Goal: Task Accomplishment & Management: Manage account settings

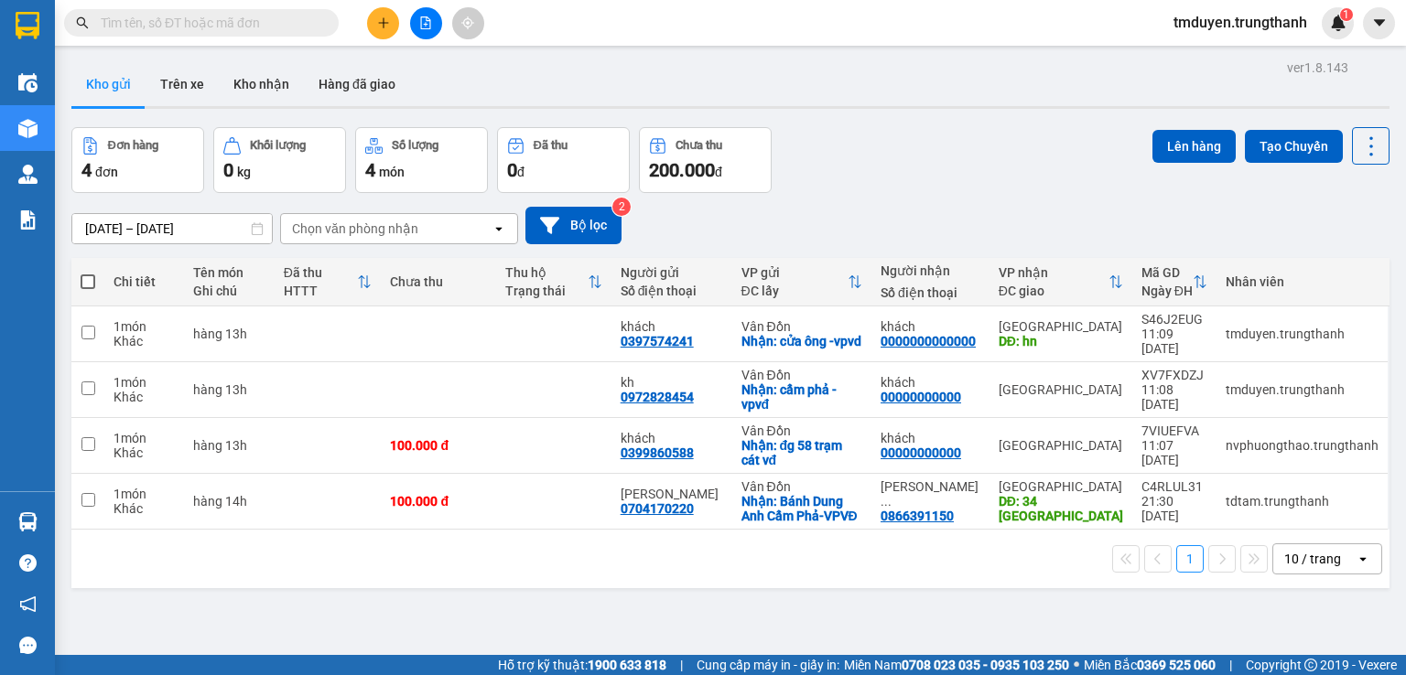
click at [384, 32] on button at bounding box center [383, 23] width 32 height 32
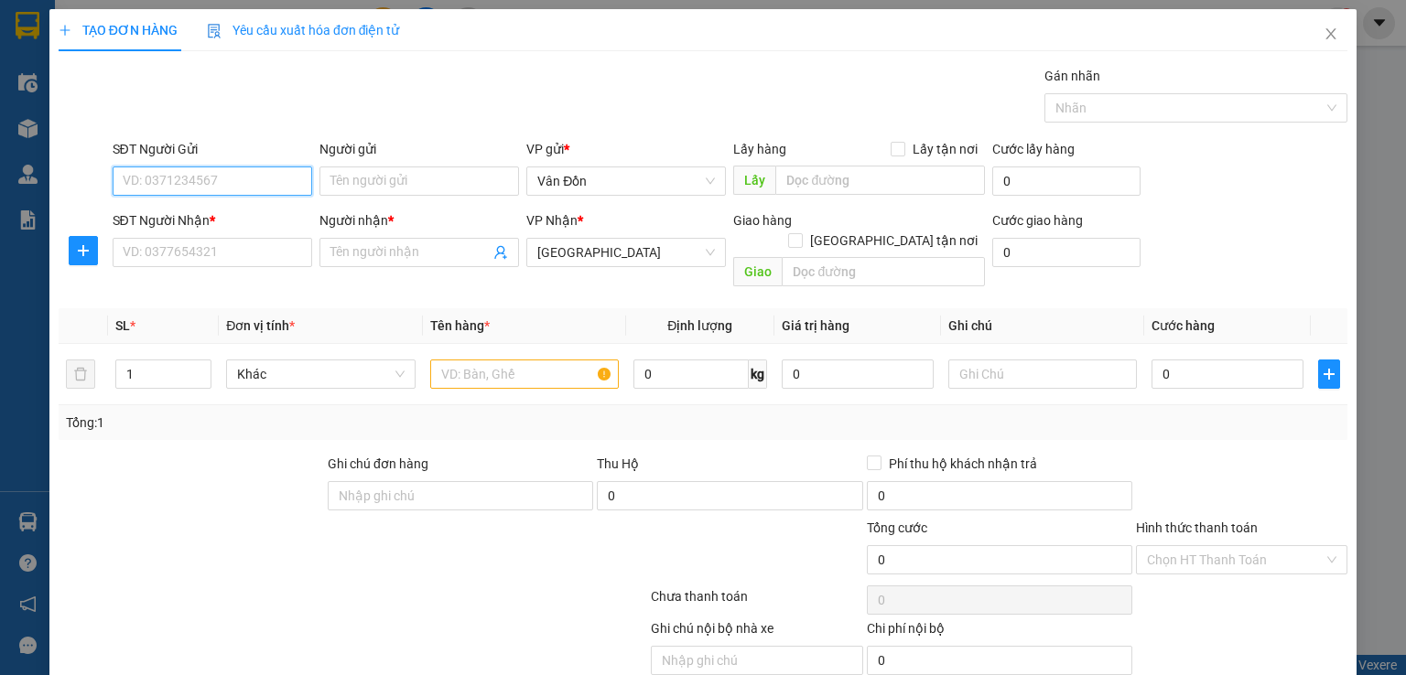
click at [251, 182] on input "SĐT Người Gửi" at bounding box center [213, 181] width 200 height 29
paste input "0975720643"
click at [128, 177] on input "0975720643" at bounding box center [213, 181] width 200 height 29
type input "0975720643"
click at [242, 219] on div "0975720643 - A Đức" at bounding box center [210, 217] width 176 height 20
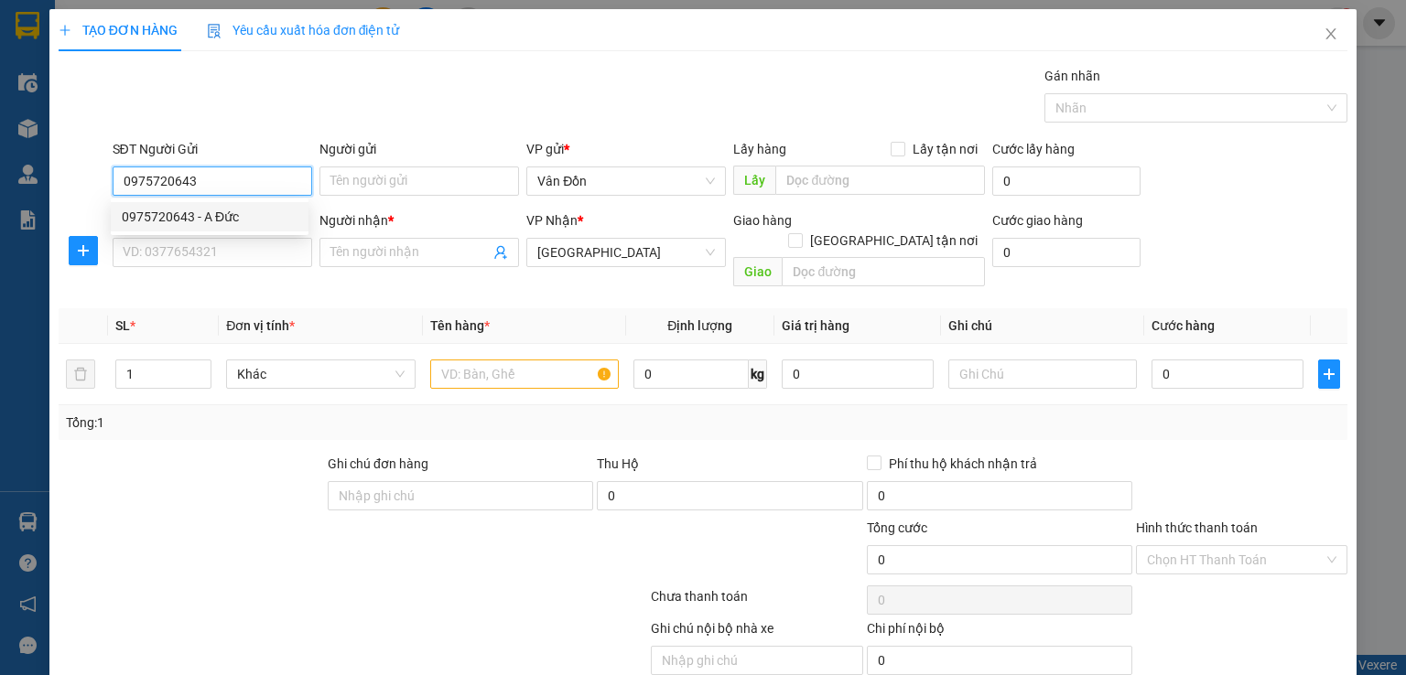
type input "A Đức"
type input "0975720643"
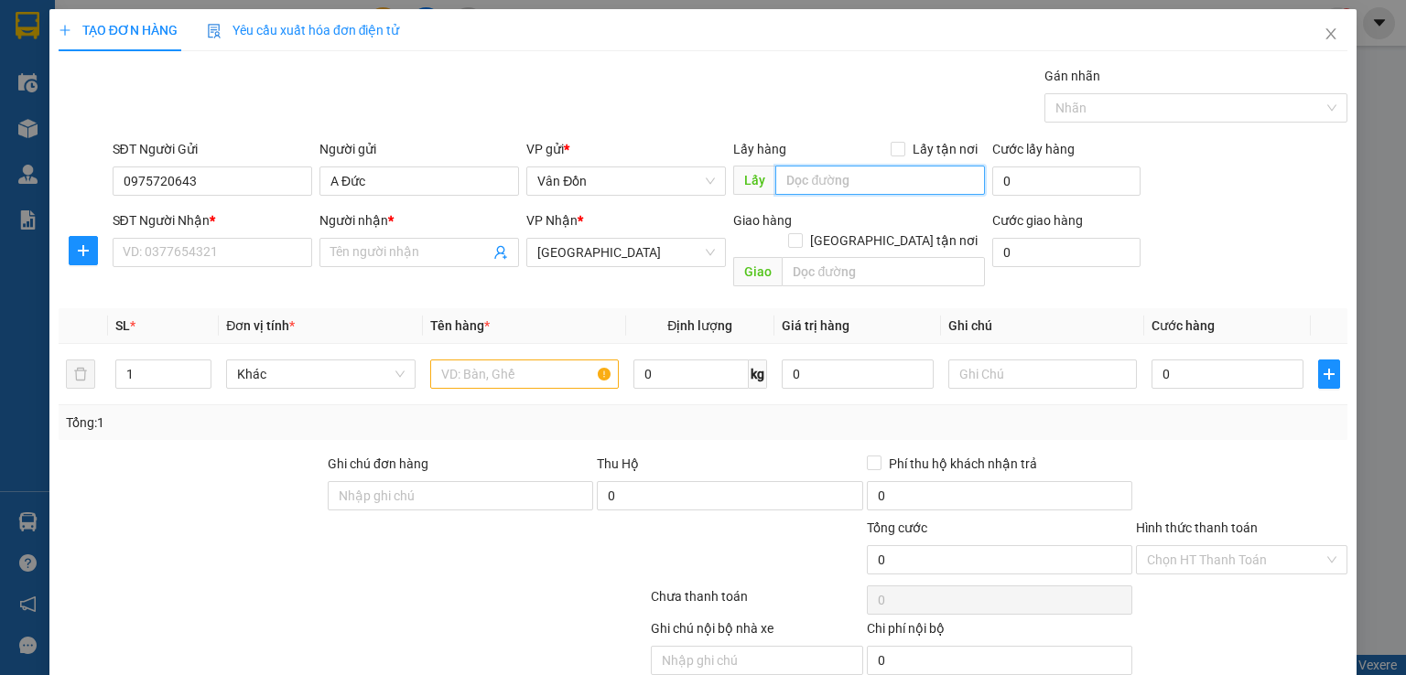
click at [835, 185] on input "text" at bounding box center [880, 180] width 210 height 29
click at [897, 151] on span at bounding box center [898, 149] width 15 height 15
click at [897, 151] on input "Lấy tận nơi" at bounding box center [897, 148] width 13 height 13
checkbox input "true"
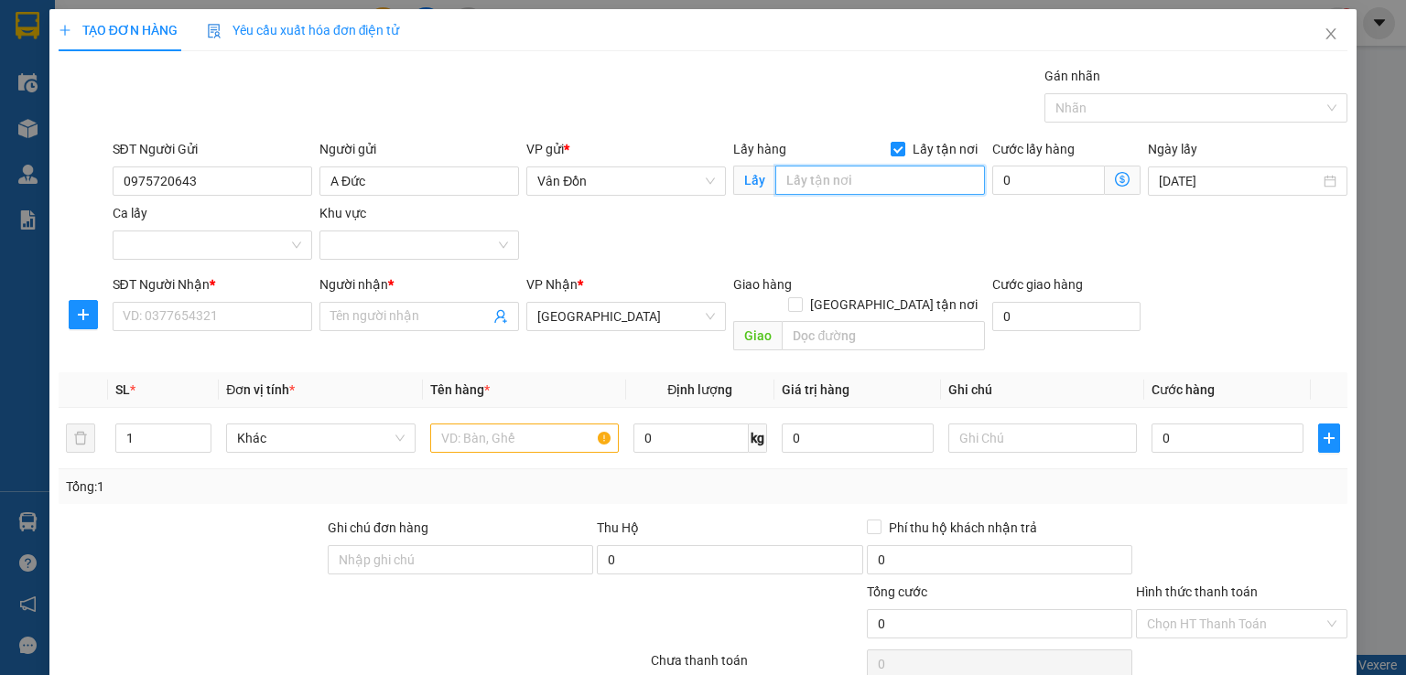
click at [846, 169] on input "text" at bounding box center [880, 180] width 210 height 29
type input "vpvđ"
click at [211, 305] on input "SĐT Người Nhận *" at bounding box center [213, 316] width 200 height 29
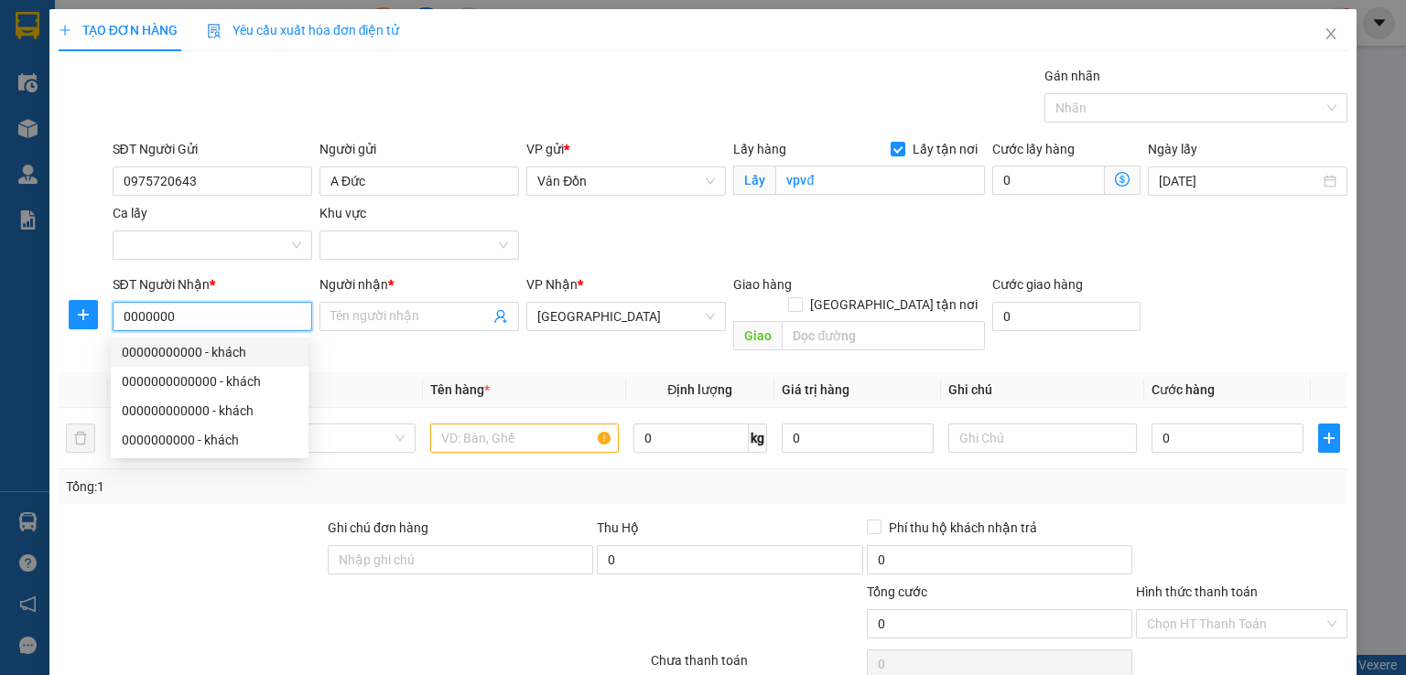
click at [222, 359] on div "00000000000 - khách" at bounding box center [210, 352] width 176 height 20
type input "00000000000"
type input "khách"
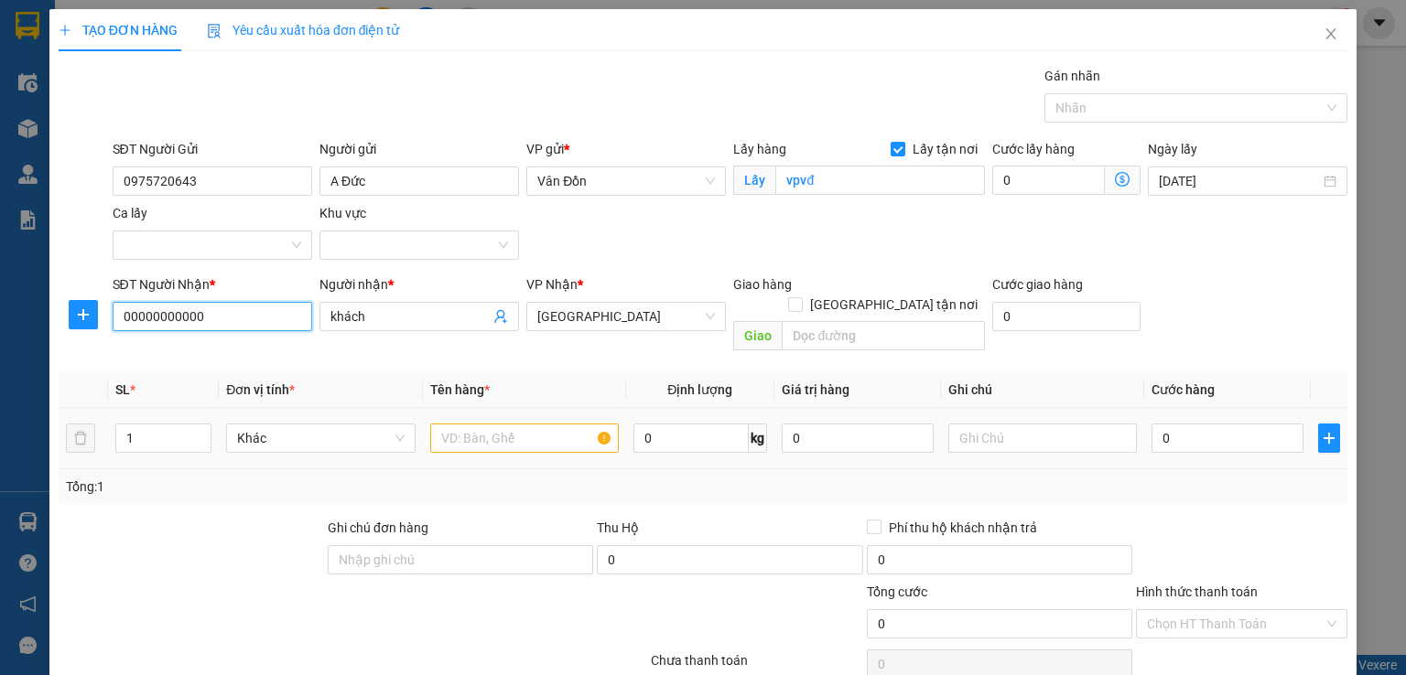
type input "00000000000"
click at [516, 424] on input "text" at bounding box center [524, 438] width 189 height 29
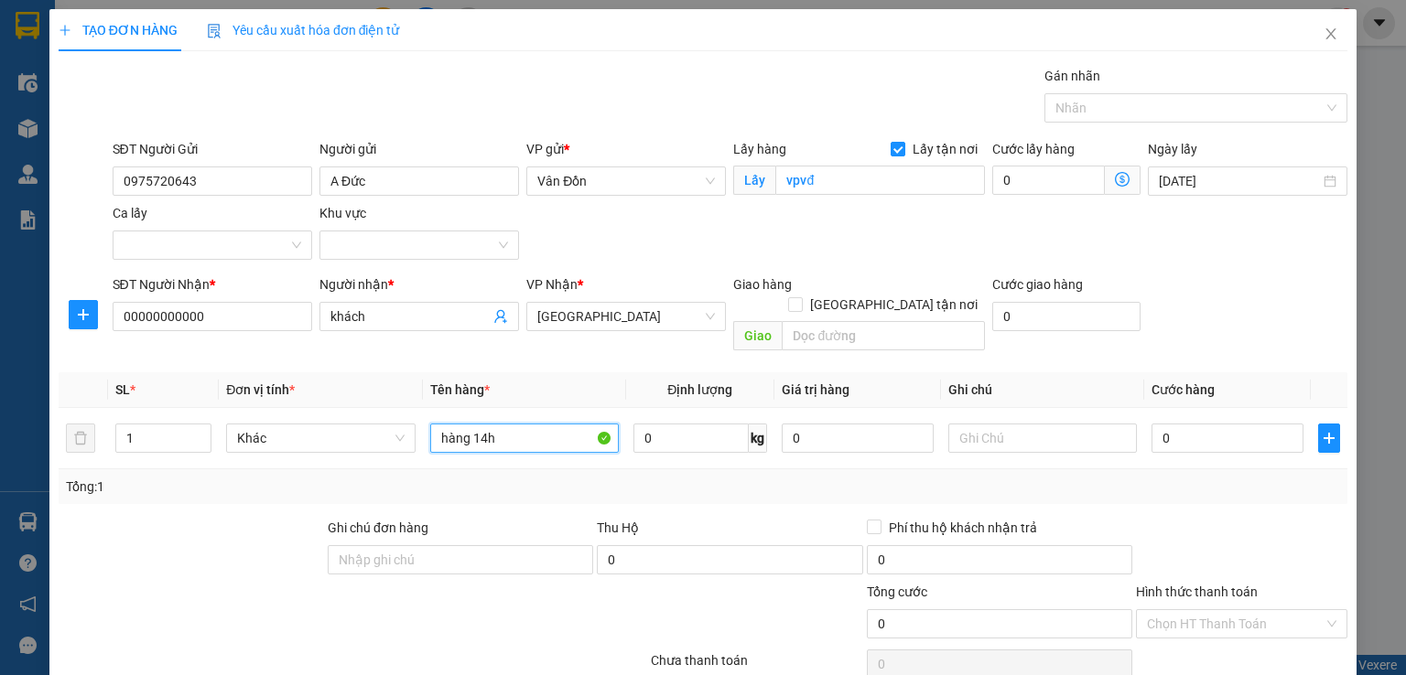
scroll to position [121, 0]
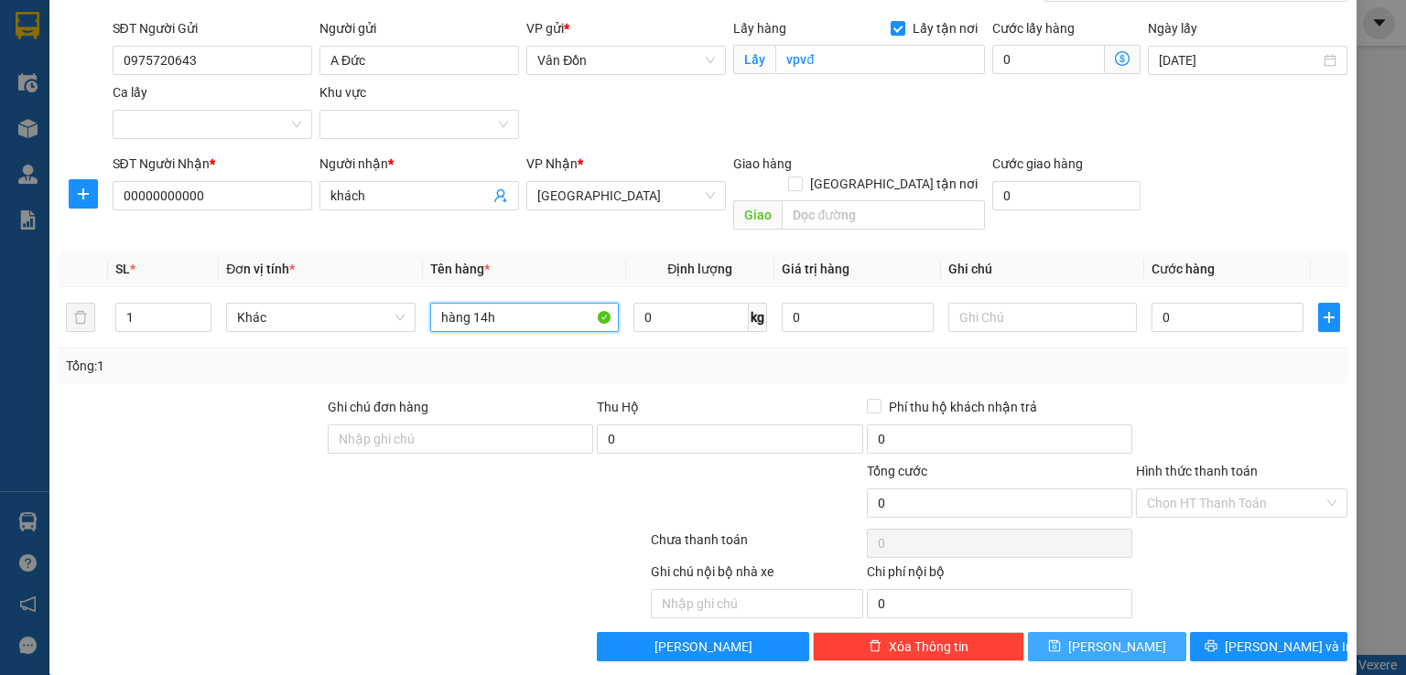
type input "hàng 14h"
click at [1073, 632] on button "[PERSON_NAME]" at bounding box center [1107, 646] width 158 height 29
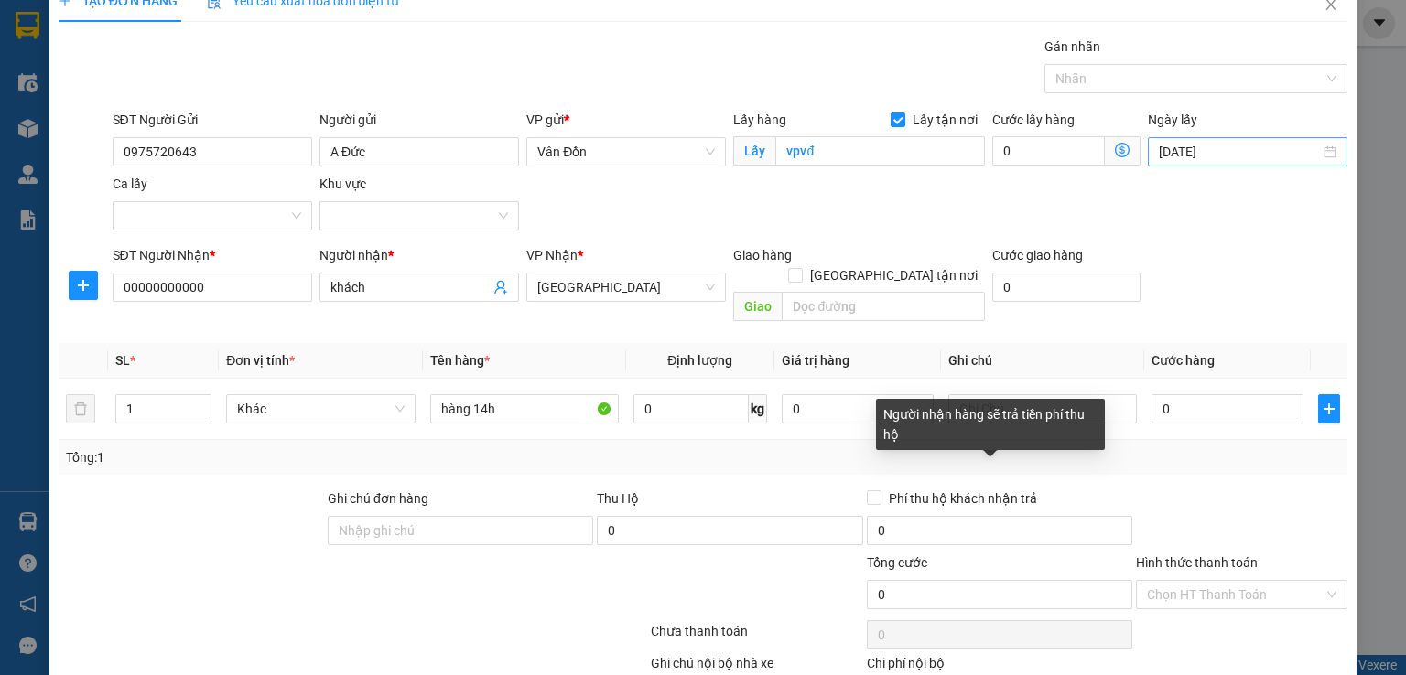
scroll to position [0, 0]
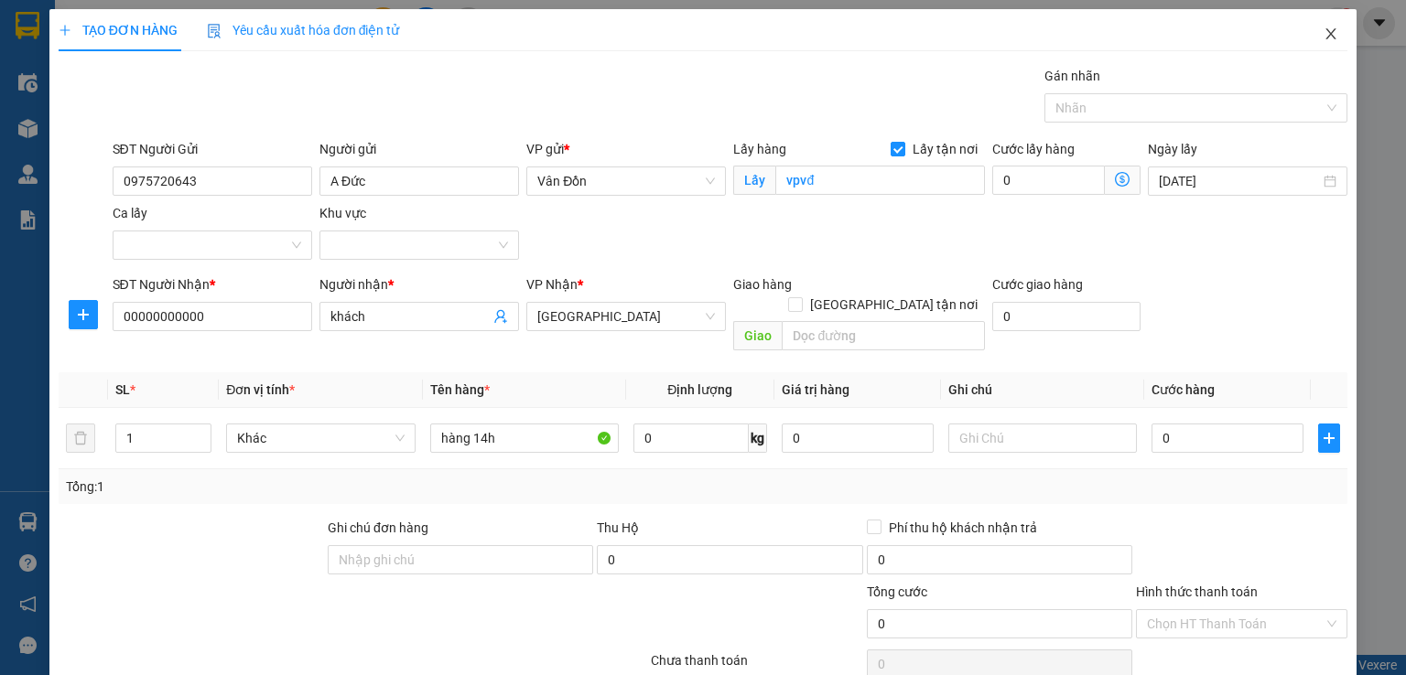
click at [1324, 27] on icon "close" at bounding box center [1331, 34] width 15 height 15
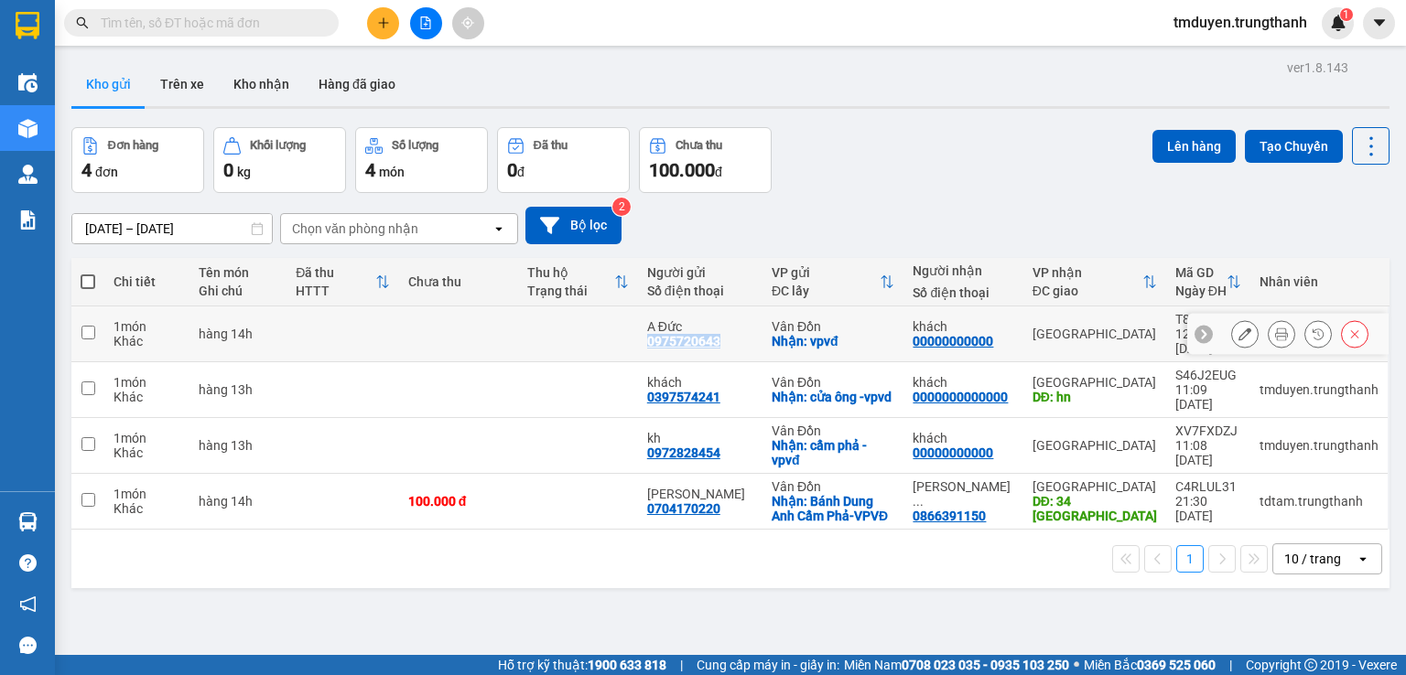
copy div "0975720643"
drag, startPoint x: 729, startPoint y: 330, endPoint x: 650, endPoint y: 327, distance: 78.8
click at [650, 327] on td "A Đức 0975720643" at bounding box center [700, 335] width 124 height 56
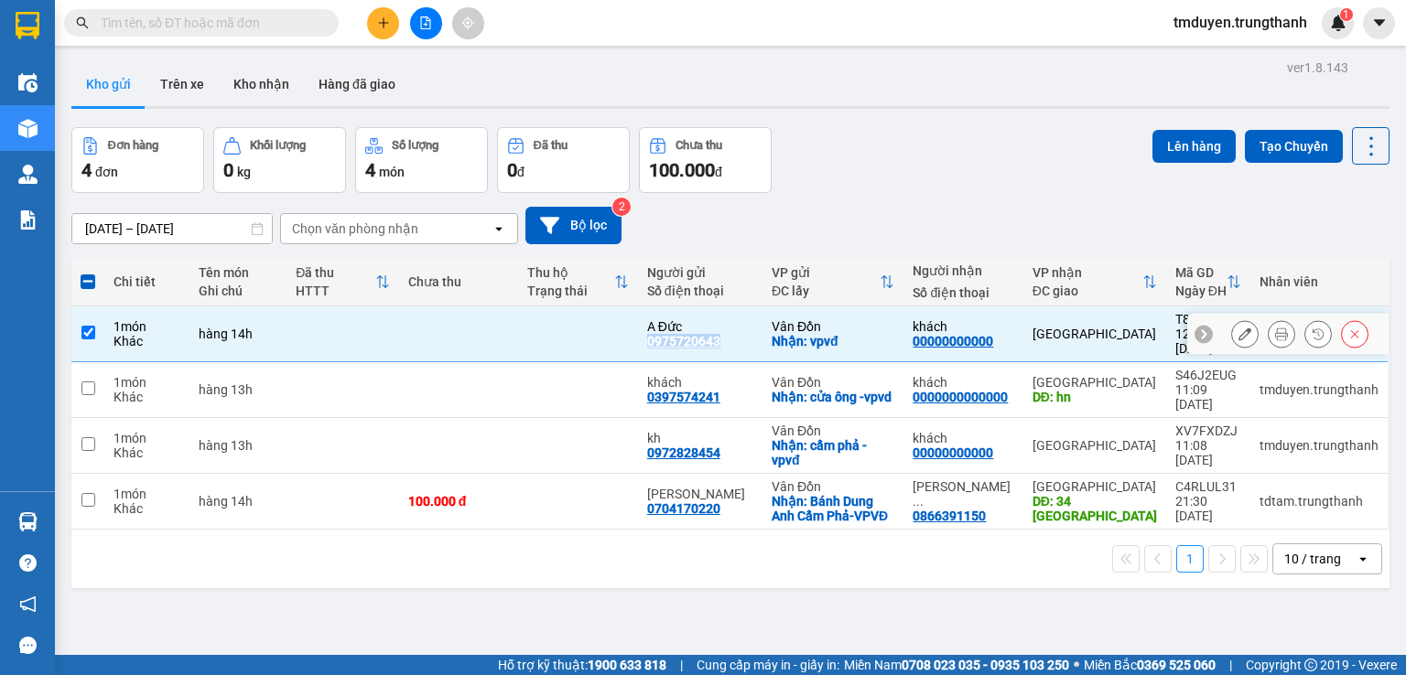
click at [85, 330] on input "checkbox" at bounding box center [88, 333] width 14 height 14
checkbox input "false"
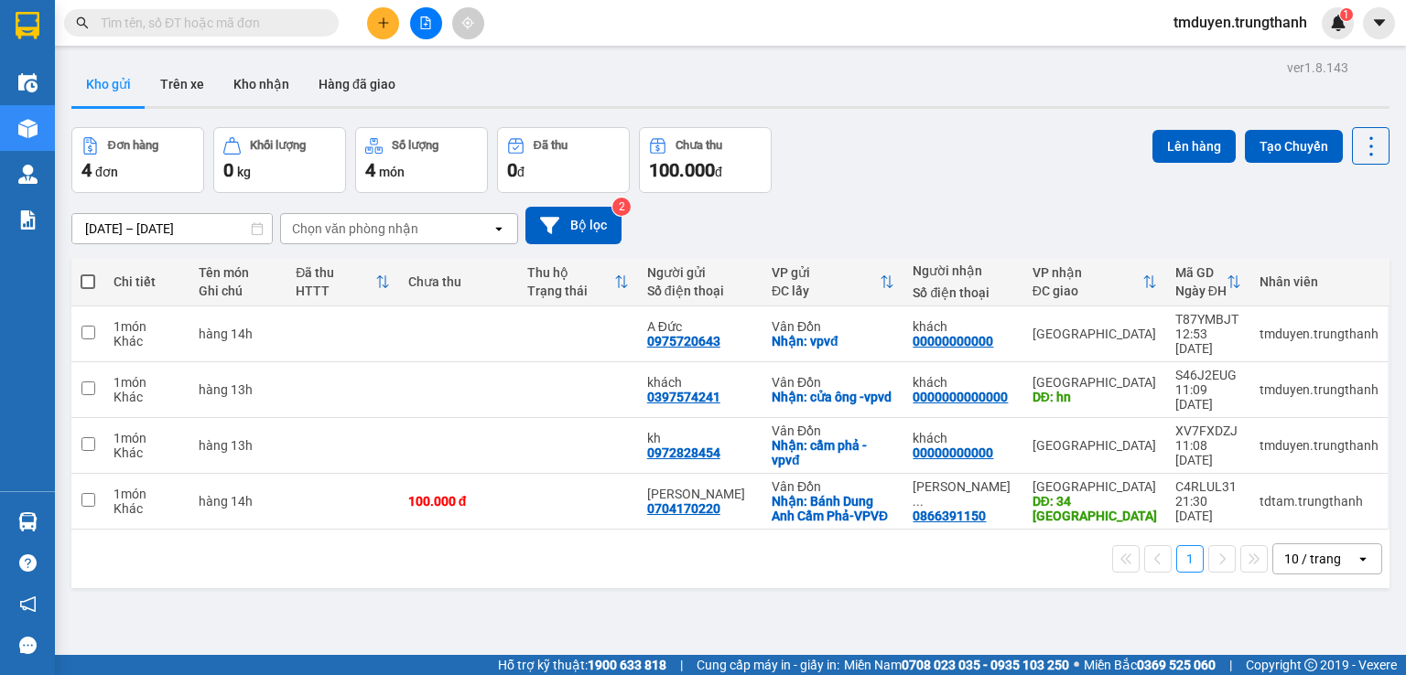
click at [359, 580] on div "ver 1.8.143 Kho gửi Trên xe Kho nhận Hàng đã giao Đơn hàng 4 đơn Khối lượng 0 k…" at bounding box center [730, 392] width 1333 height 675
click at [1238, 384] on icon at bounding box center [1244, 390] width 13 height 13
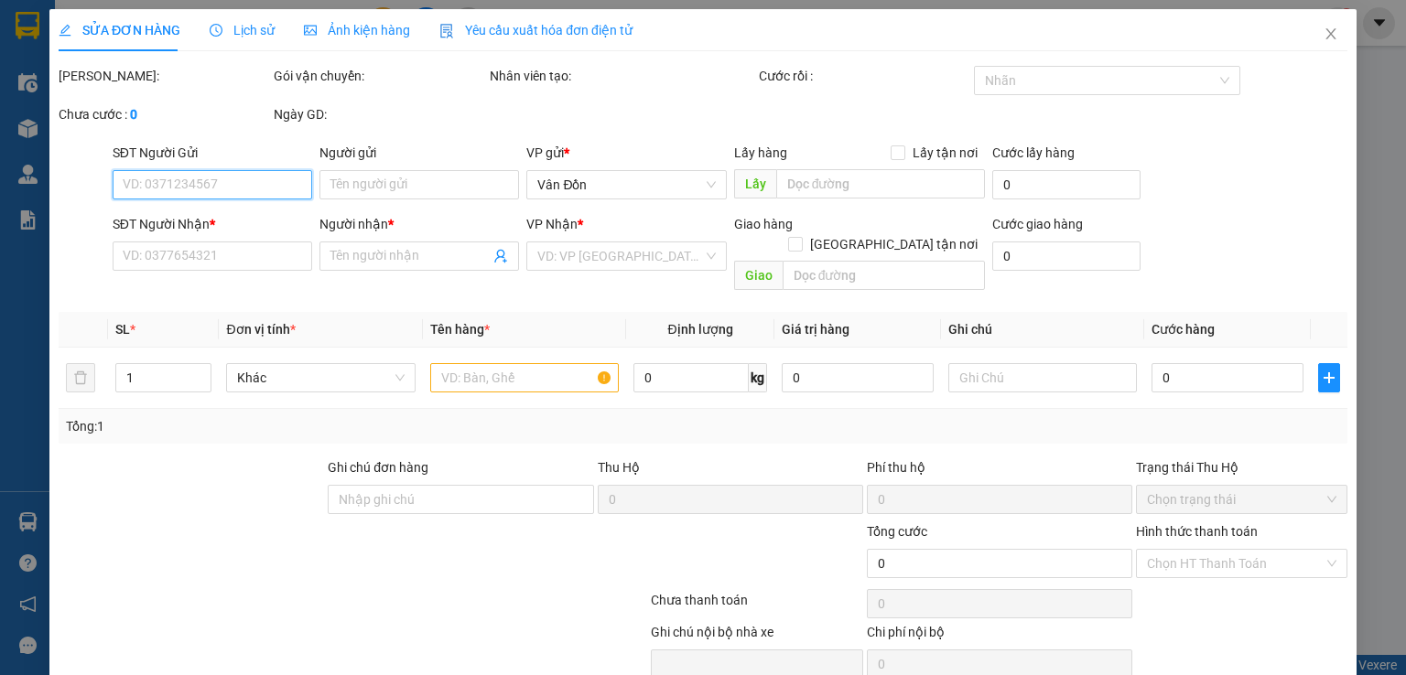
type input "0397574241"
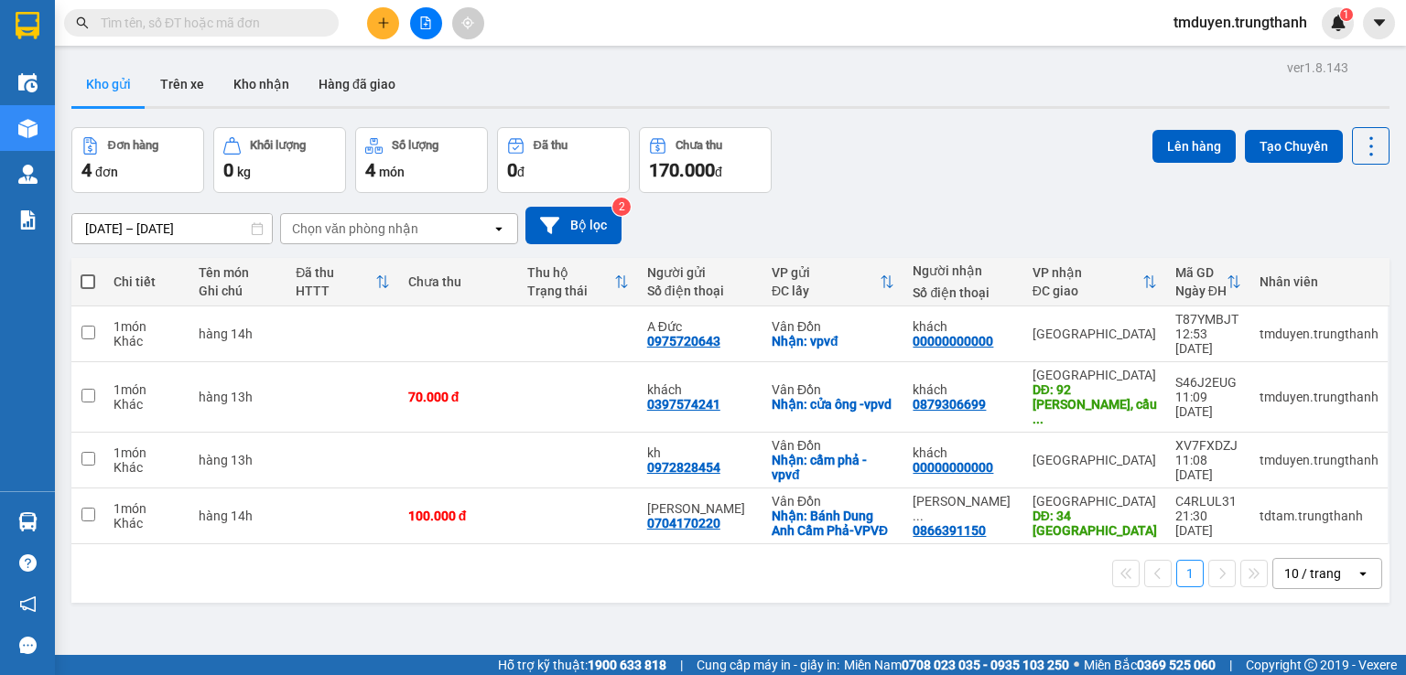
click at [373, 23] on button at bounding box center [383, 23] width 32 height 32
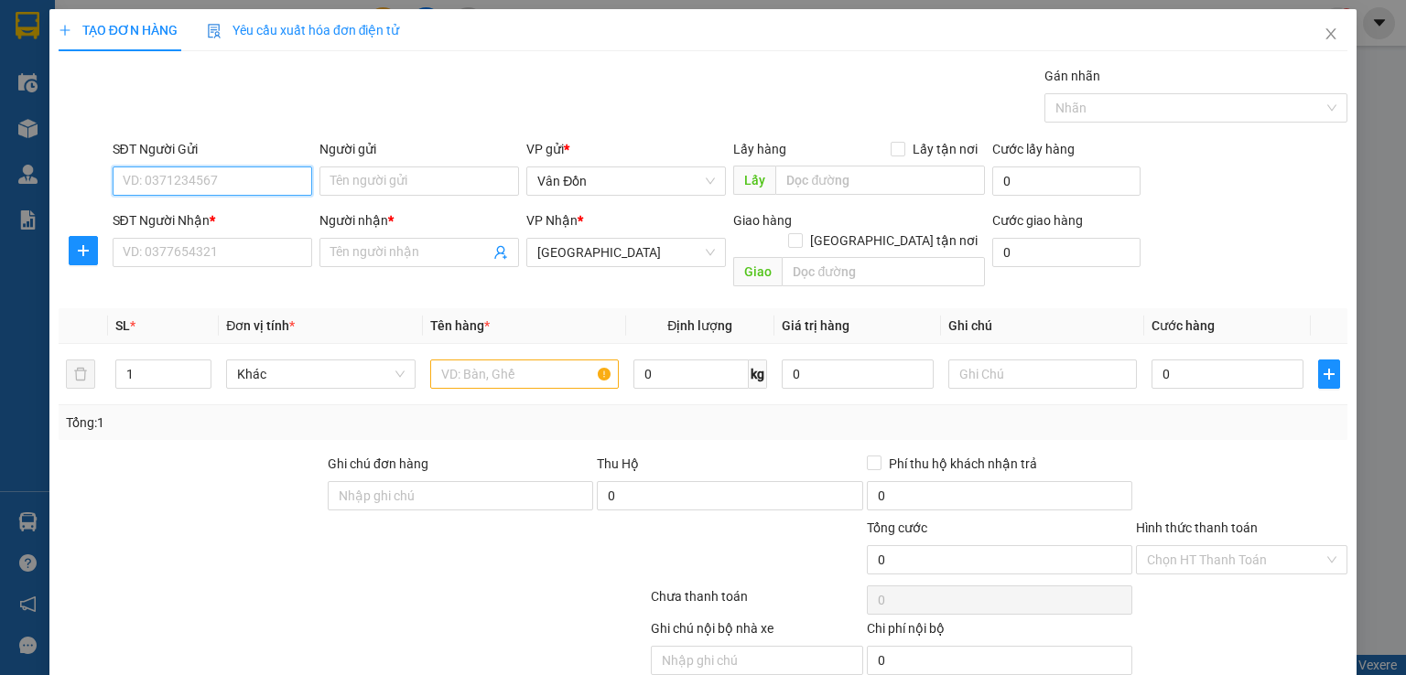
paste input "0355503888"
type input "0355503888"
click at [846, 177] on input "text" at bounding box center [880, 180] width 210 height 29
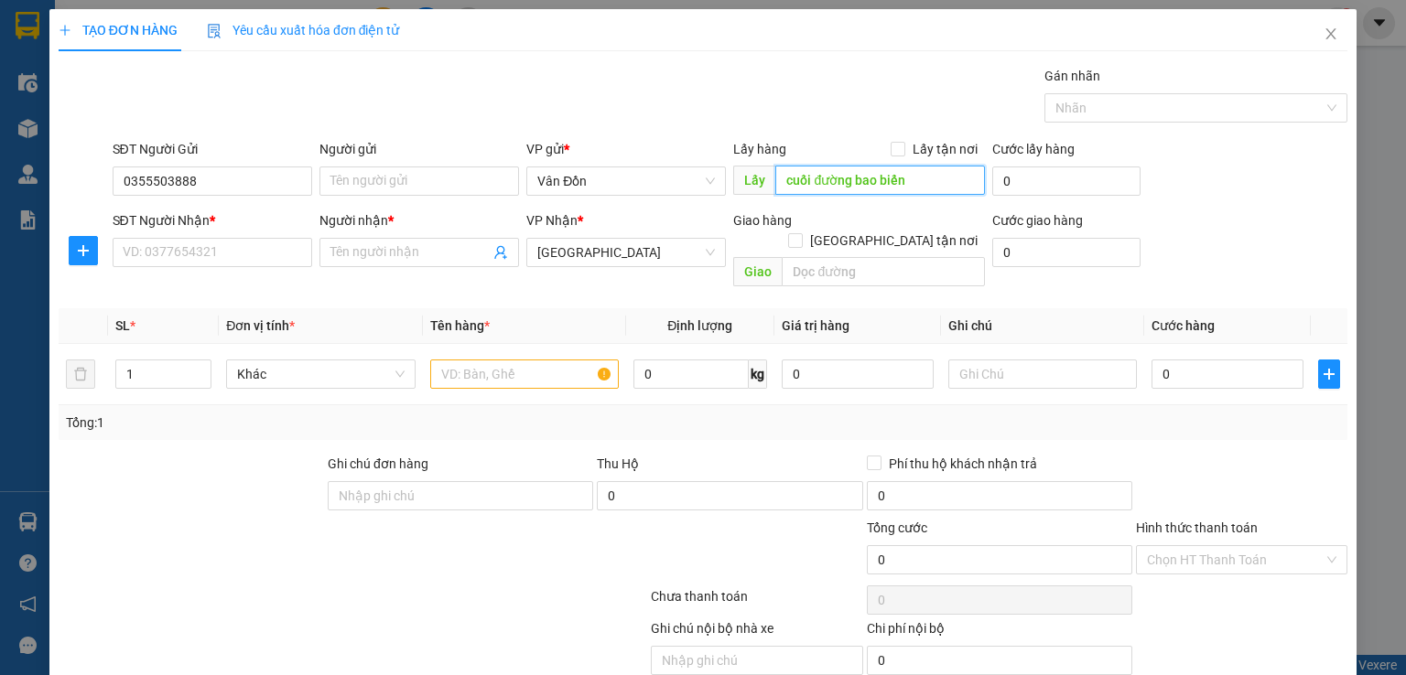
type input "cuối đường bao biển"
click at [897, 151] on span at bounding box center [898, 149] width 15 height 15
click at [897, 151] on input "Lấy tận nơi" at bounding box center [897, 148] width 13 height 13
checkbox input "true"
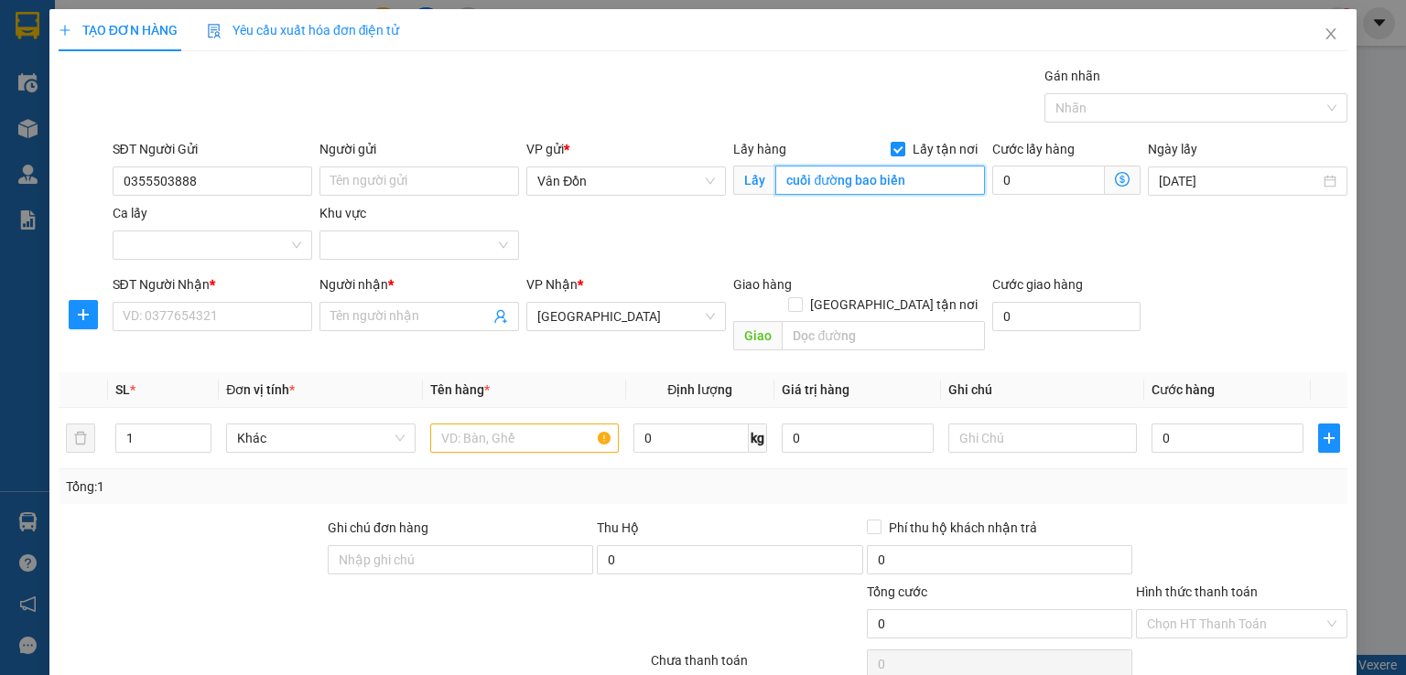
click at [919, 173] on input "cuối đường bao biển" at bounding box center [880, 180] width 210 height 29
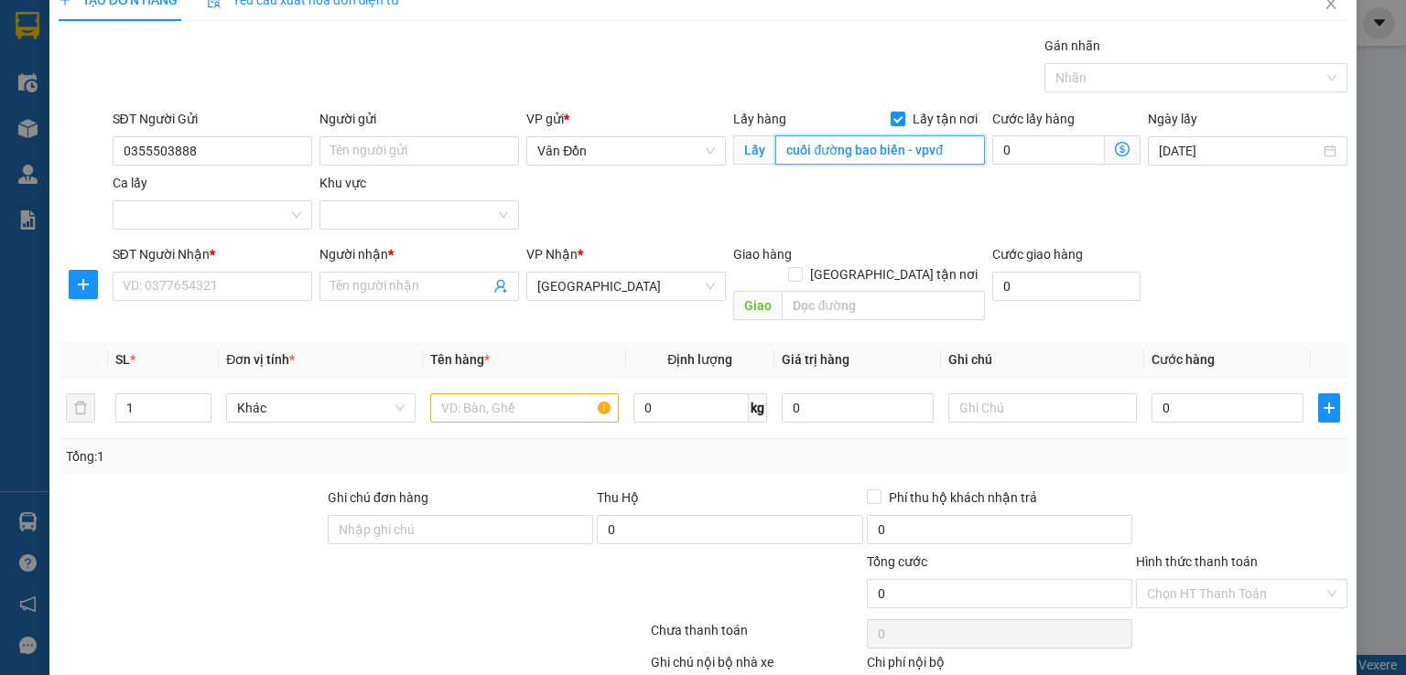
scroll to position [121, 0]
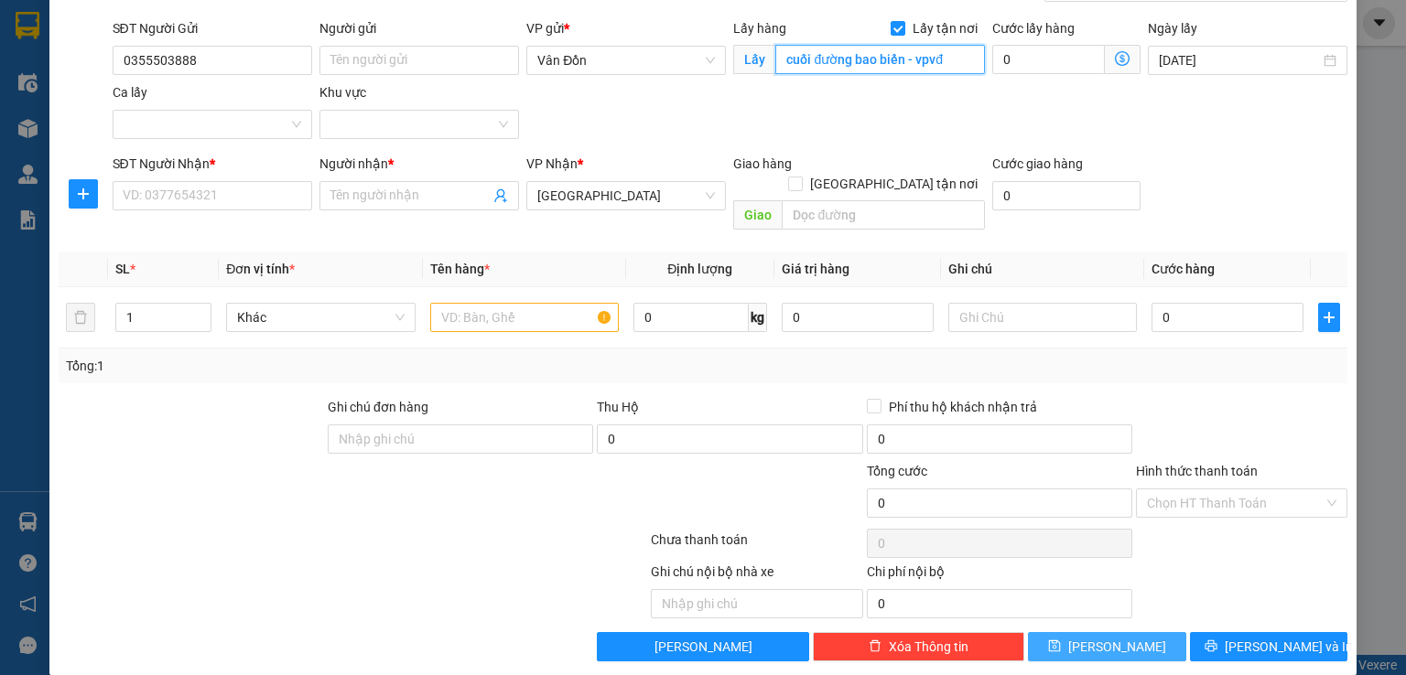
type input "cuối đường bao biển - vpvđ"
click at [1122, 632] on button "[PERSON_NAME]" at bounding box center [1107, 646] width 158 height 29
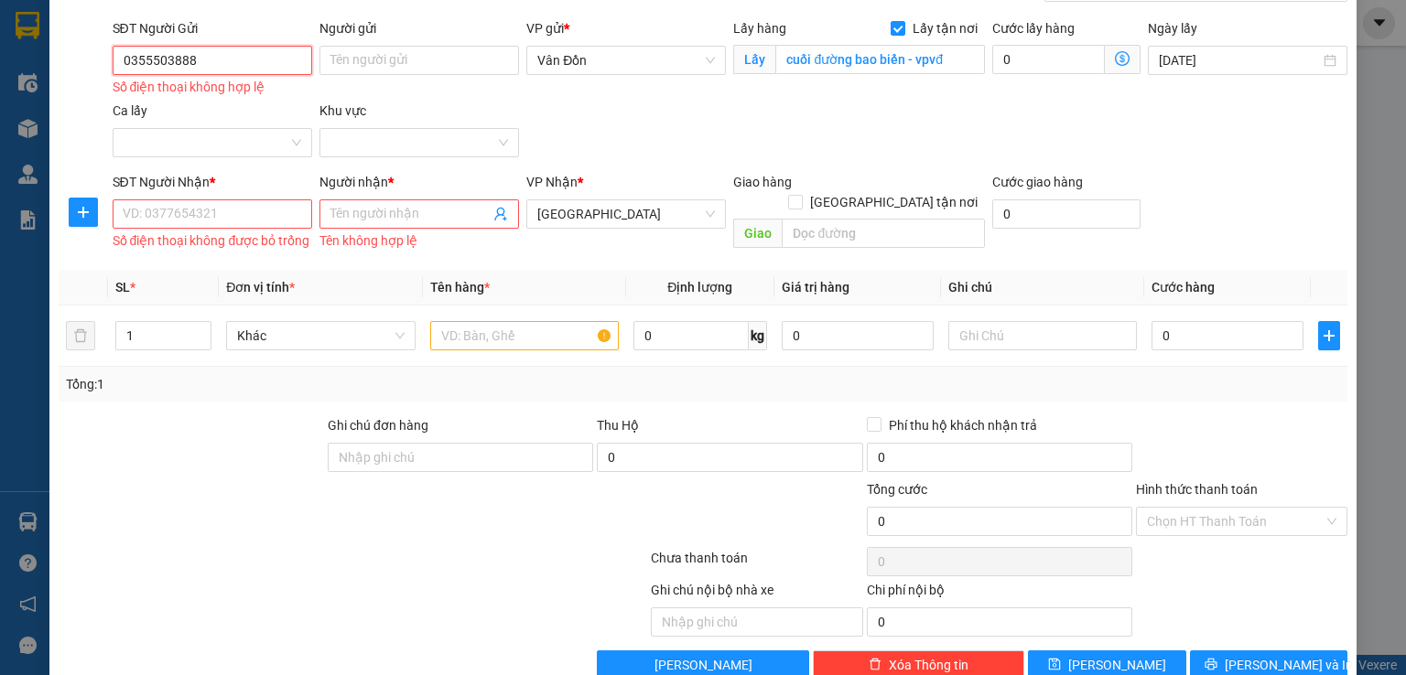
click at [121, 56] on input "0355503888" at bounding box center [213, 60] width 200 height 29
click at [124, 56] on input "0355503888" at bounding box center [213, 60] width 200 height 29
click at [128, 56] on input "0355503888" at bounding box center [213, 60] width 200 height 29
type input "0355503888"
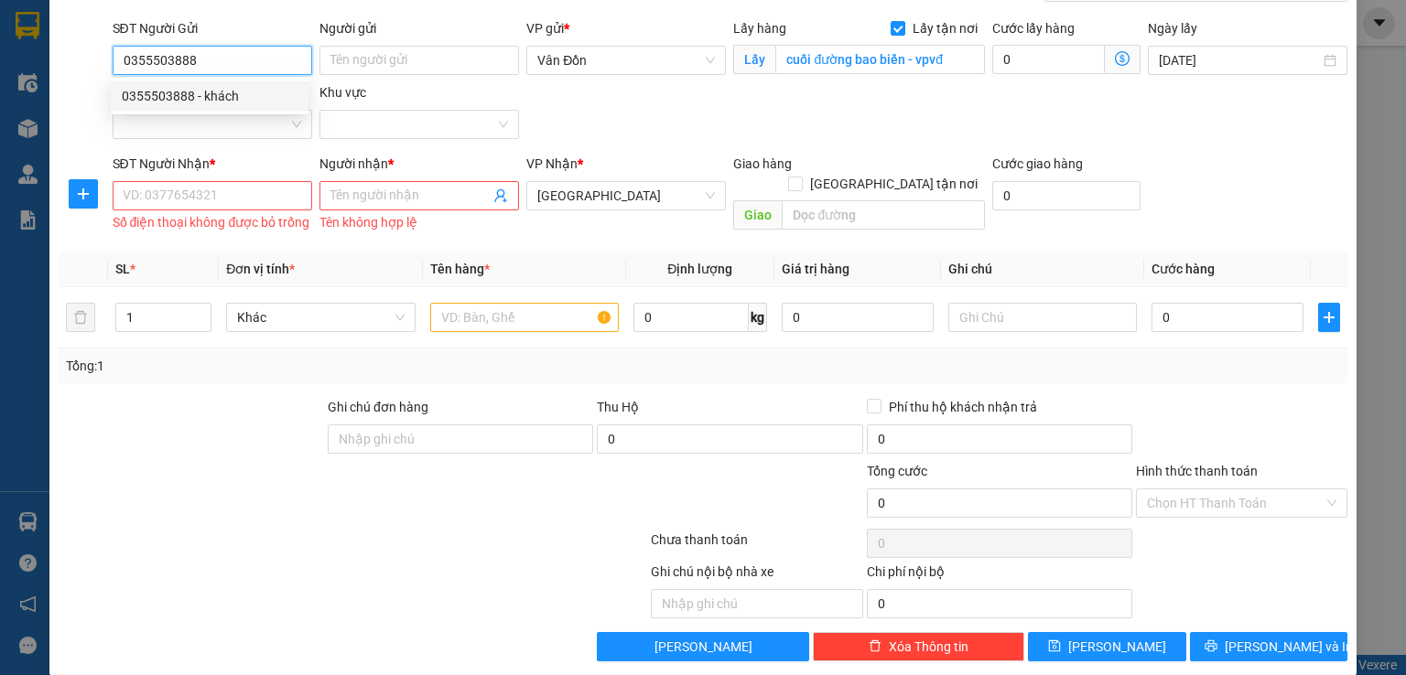
click at [156, 98] on div "0355503888 - khách" at bounding box center [210, 96] width 176 height 20
type input "khách"
type input "Đông Xá -VPVĐ"
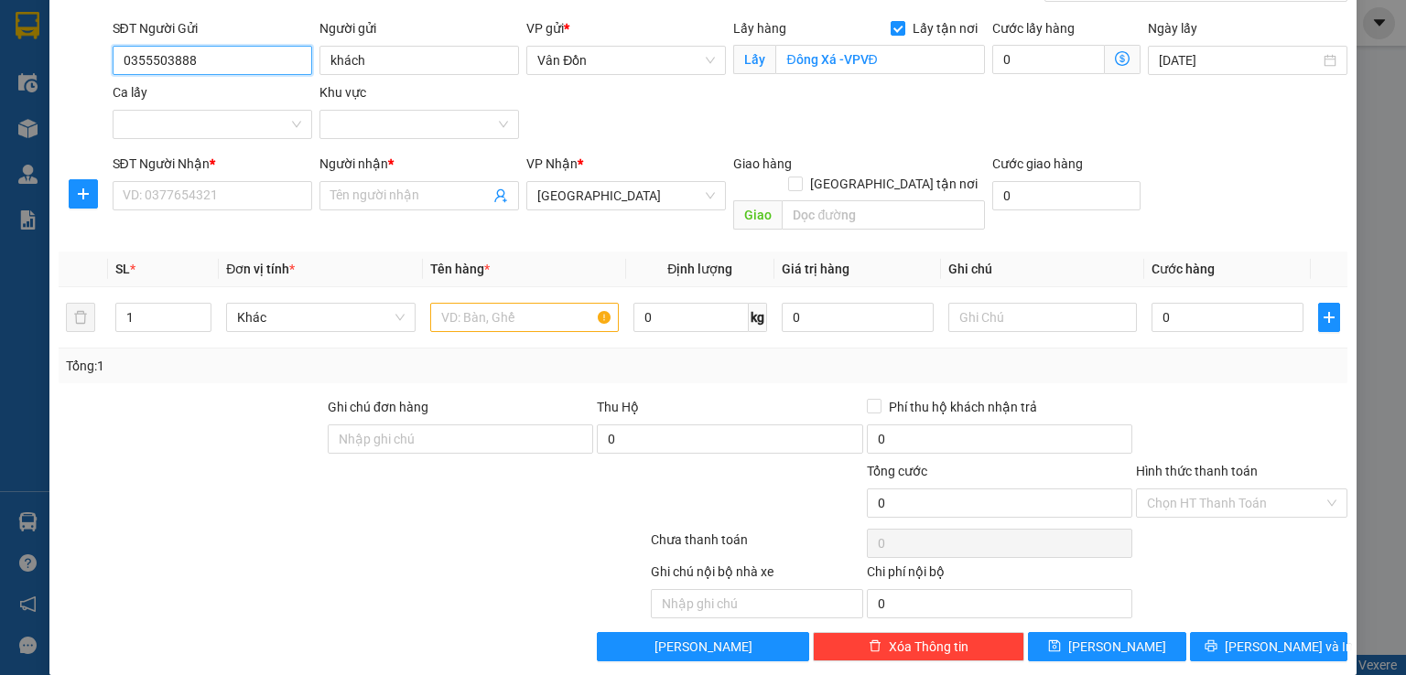
type input "0355503888"
click at [502, 308] on input "text" at bounding box center [524, 317] width 189 height 29
type input "hàng 15h"
click at [227, 67] on input "0355503888" at bounding box center [213, 60] width 200 height 29
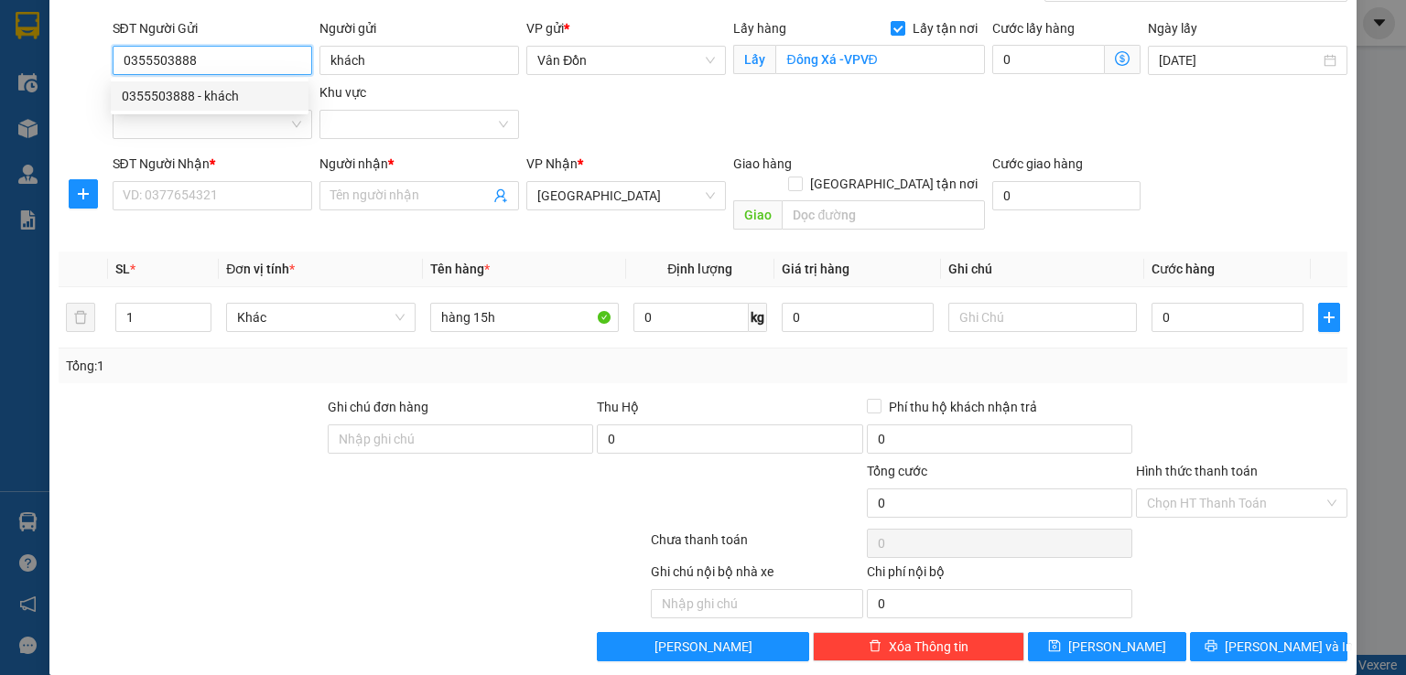
click at [243, 93] on div "0355503888 - khách" at bounding box center [210, 96] width 176 height 20
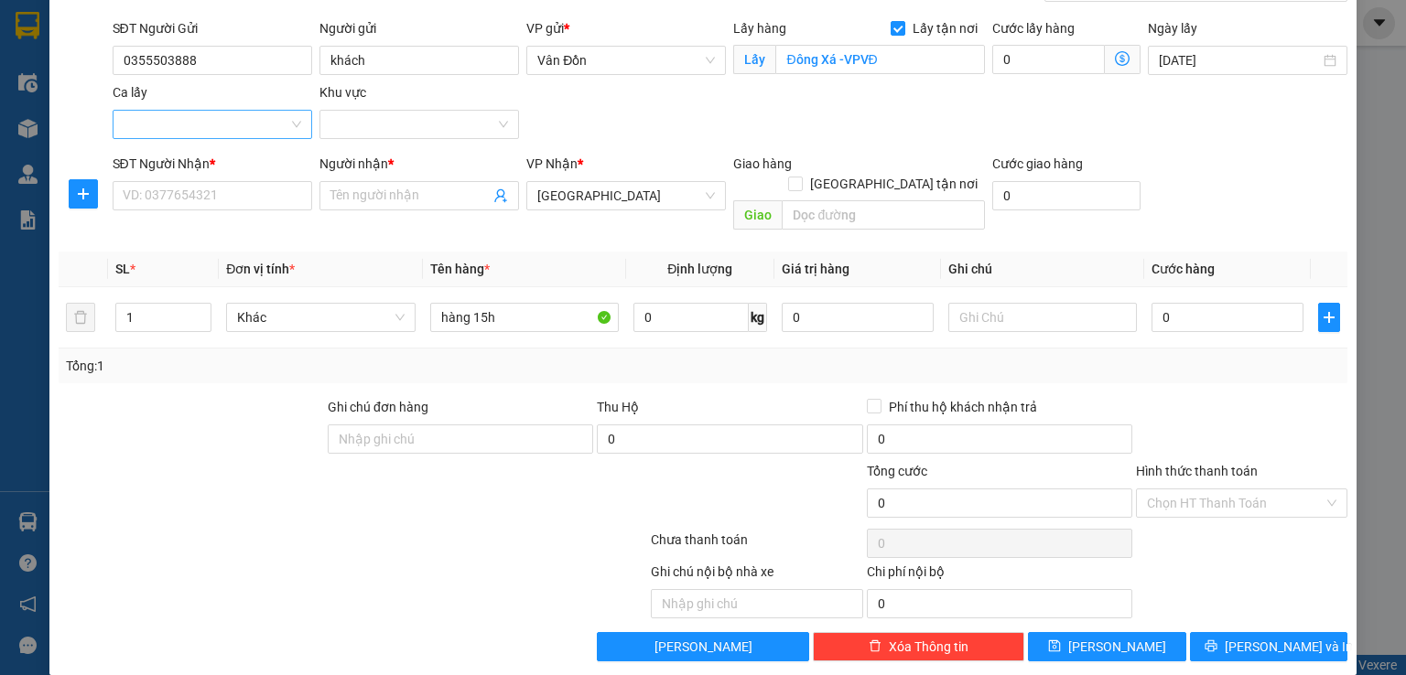
click at [253, 121] on input "Ca lấy" at bounding box center [206, 124] width 165 height 27
click at [387, 190] on input "Người nhận *" at bounding box center [409, 196] width 159 height 20
click at [284, 190] on input "SĐT Người Nhận *" at bounding box center [213, 195] width 200 height 29
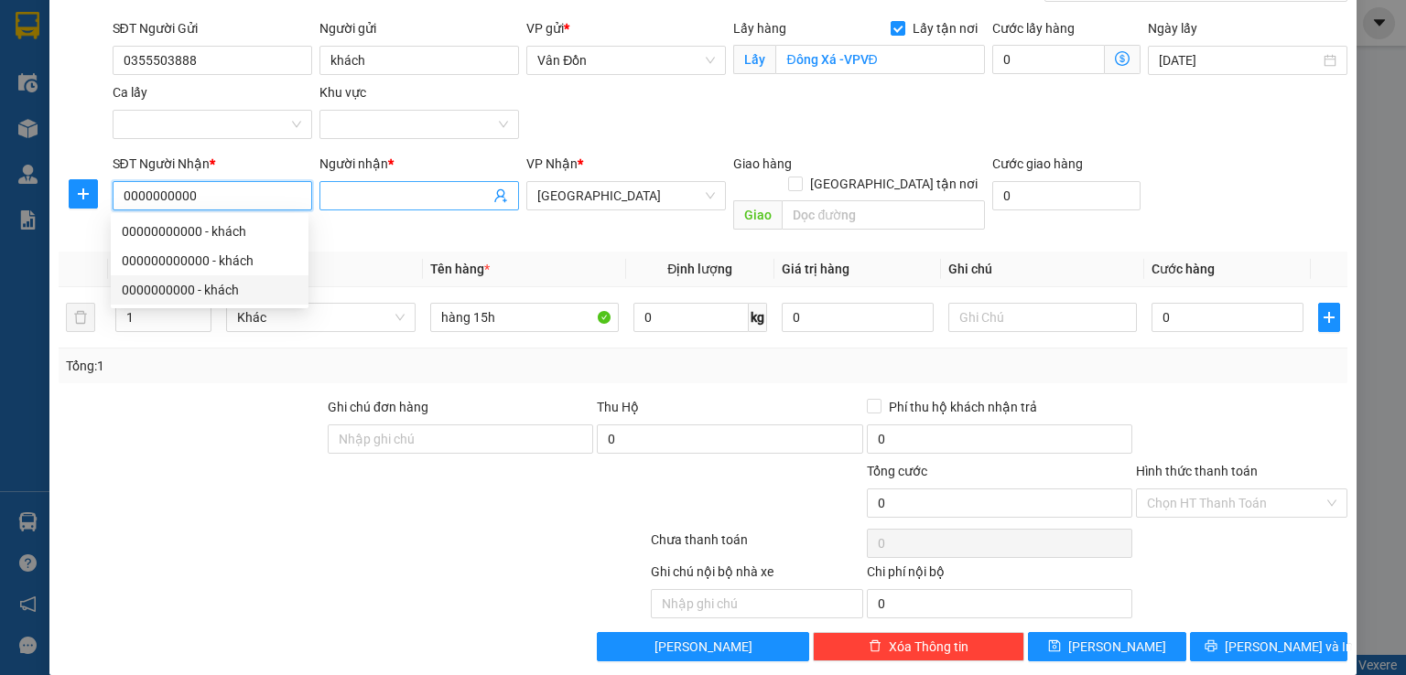
type input "0000000000"
click at [357, 191] on input "Người nhận *" at bounding box center [409, 196] width 159 height 20
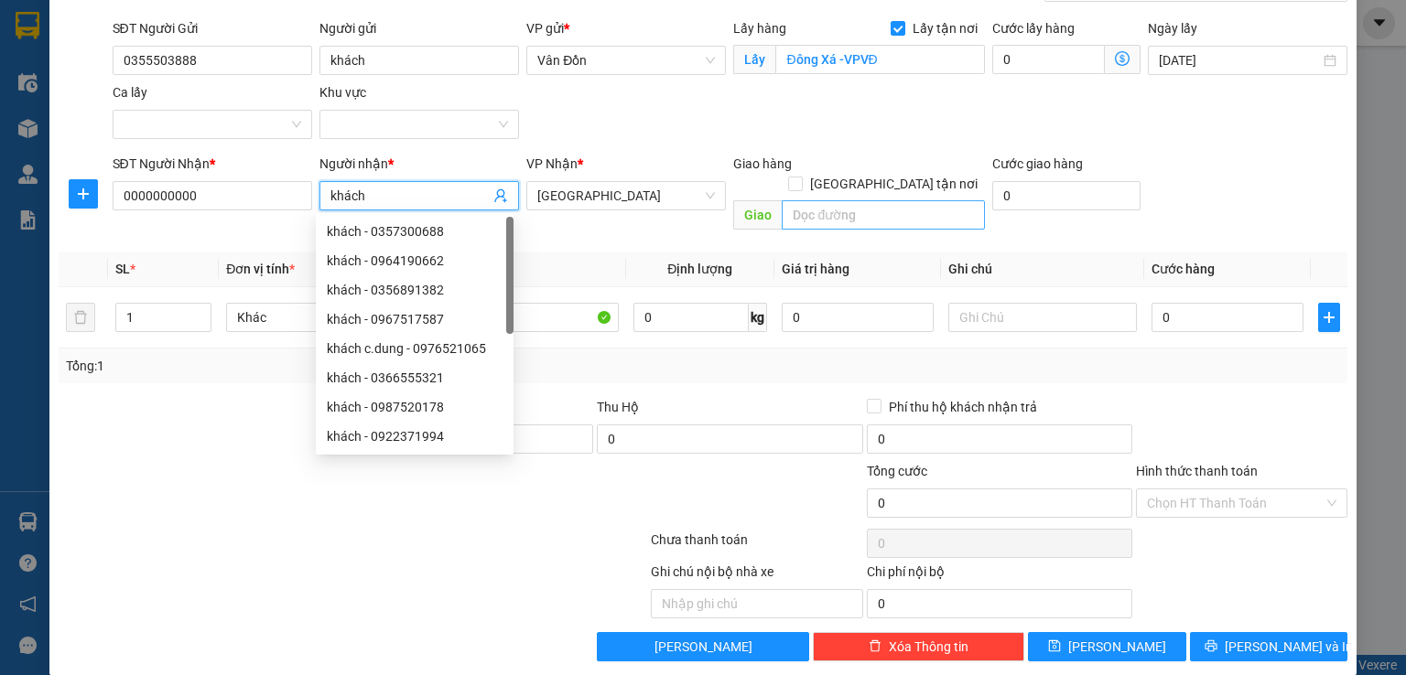
type input "khách"
click at [824, 200] on input "text" at bounding box center [883, 214] width 203 height 29
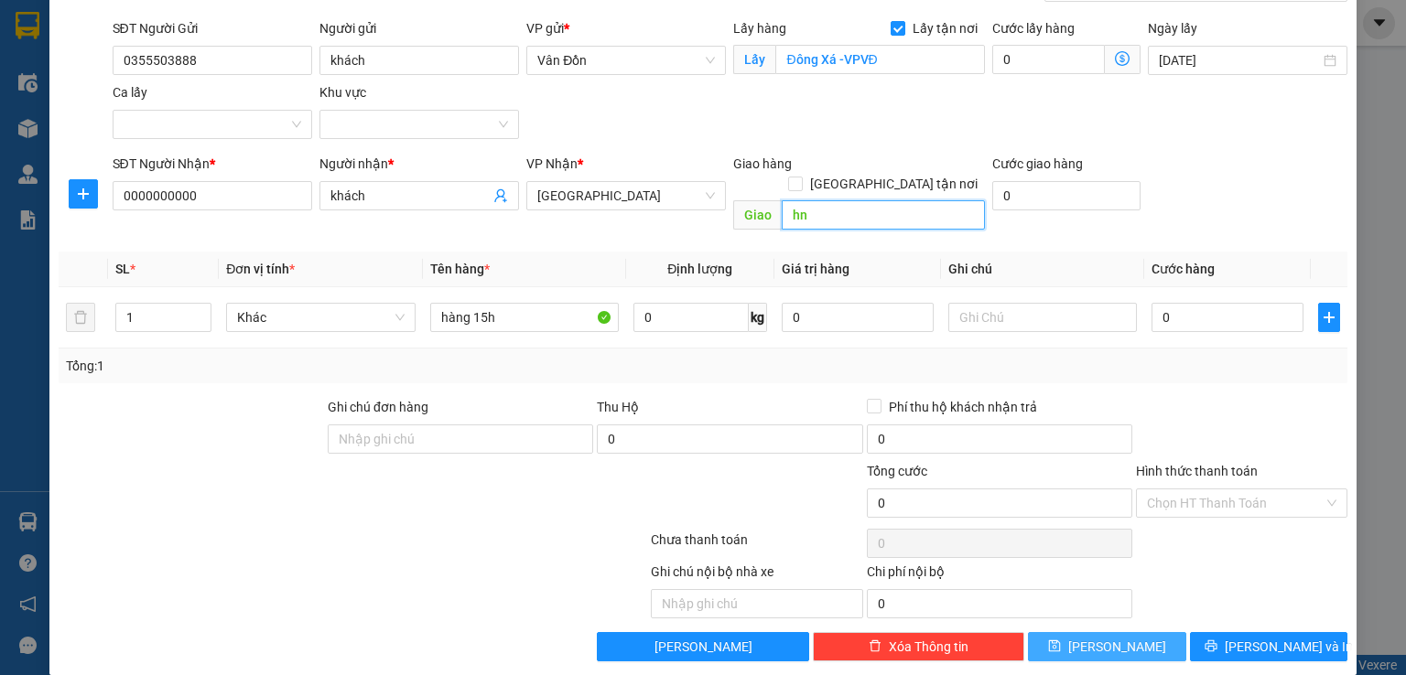
type input "hn"
click at [1107, 632] on button "[PERSON_NAME]" at bounding box center [1107, 646] width 158 height 29
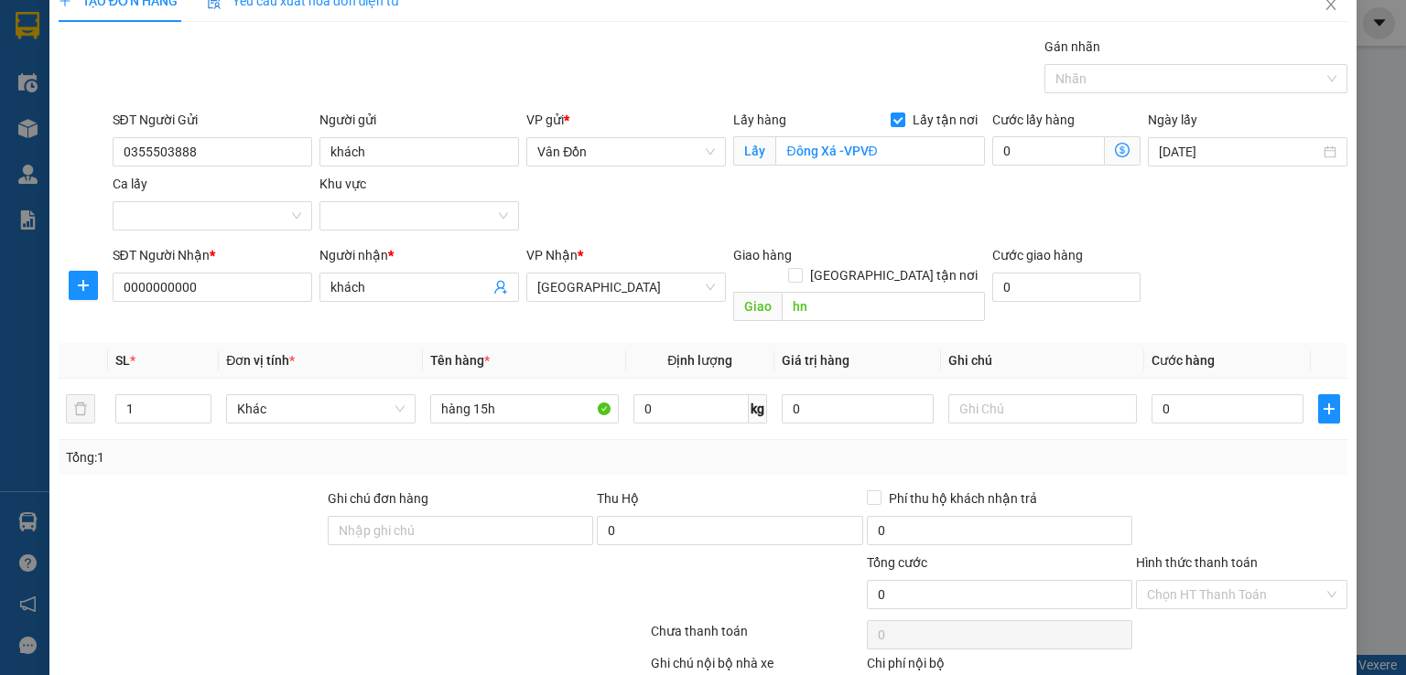
scroll to position [0, 0]
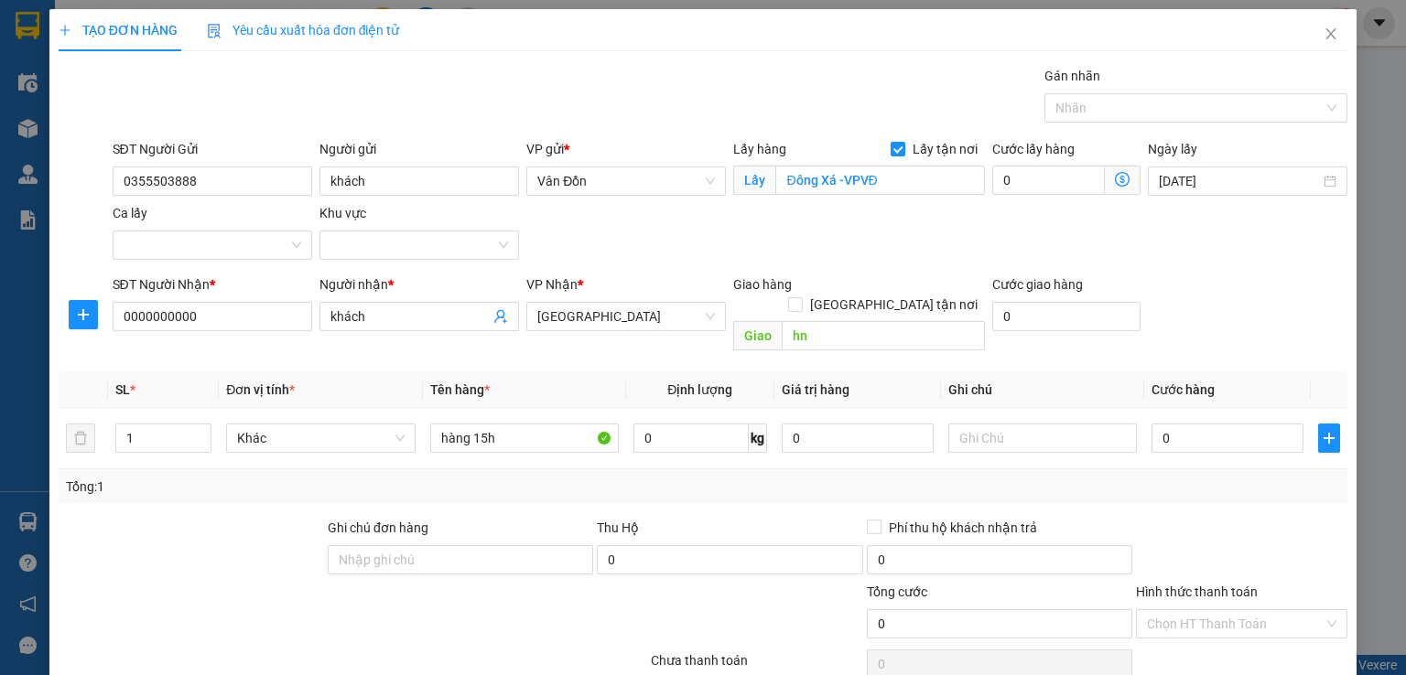
checkbox input "false"
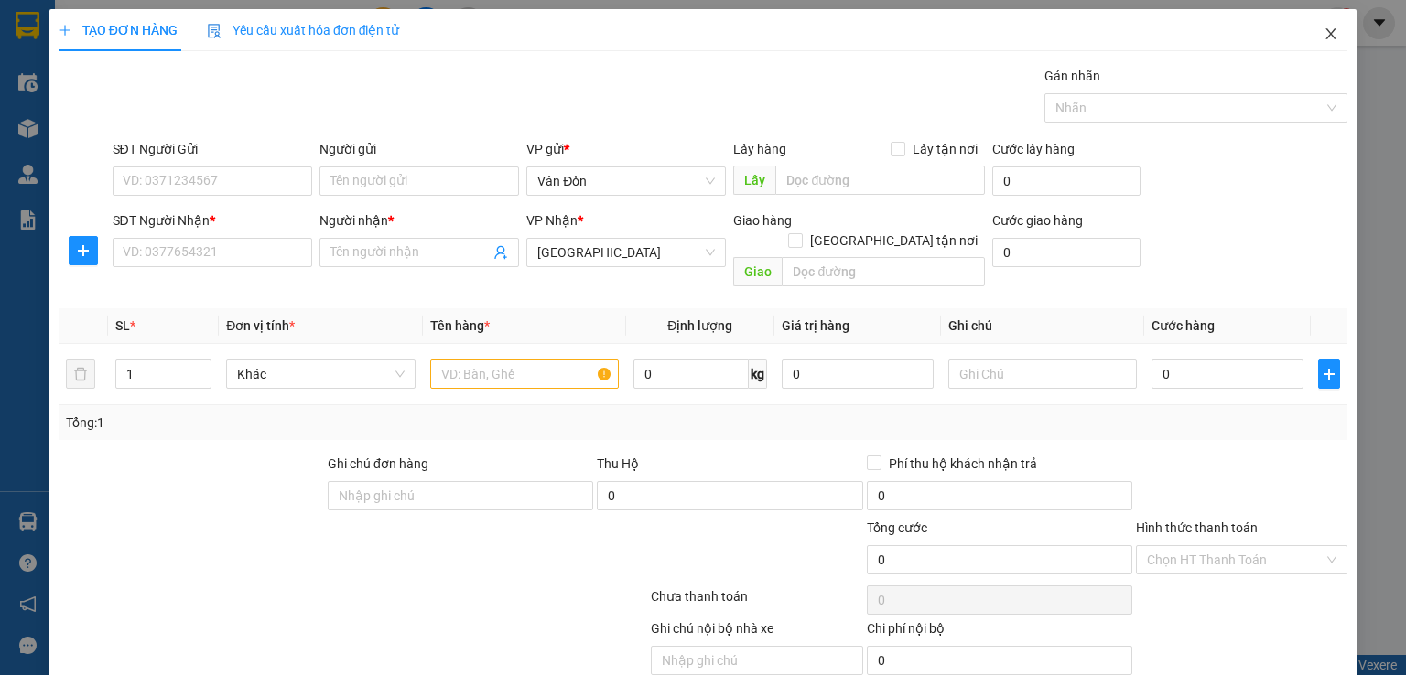
click at [1324, 31] on icon "close" at bounding box center [1331, 34] width 15 height 15
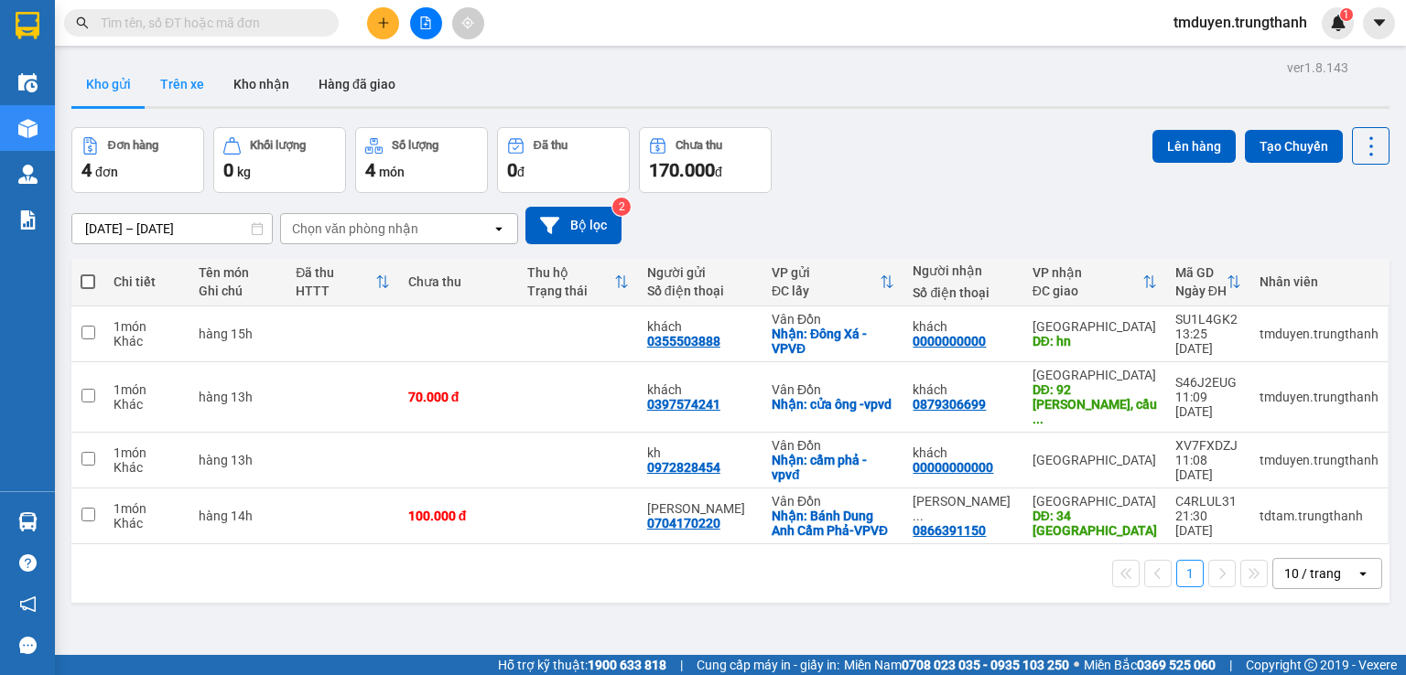
click at [196, 74] on button "Trên xe" at bounding box center [182, 84] width 73 height 44
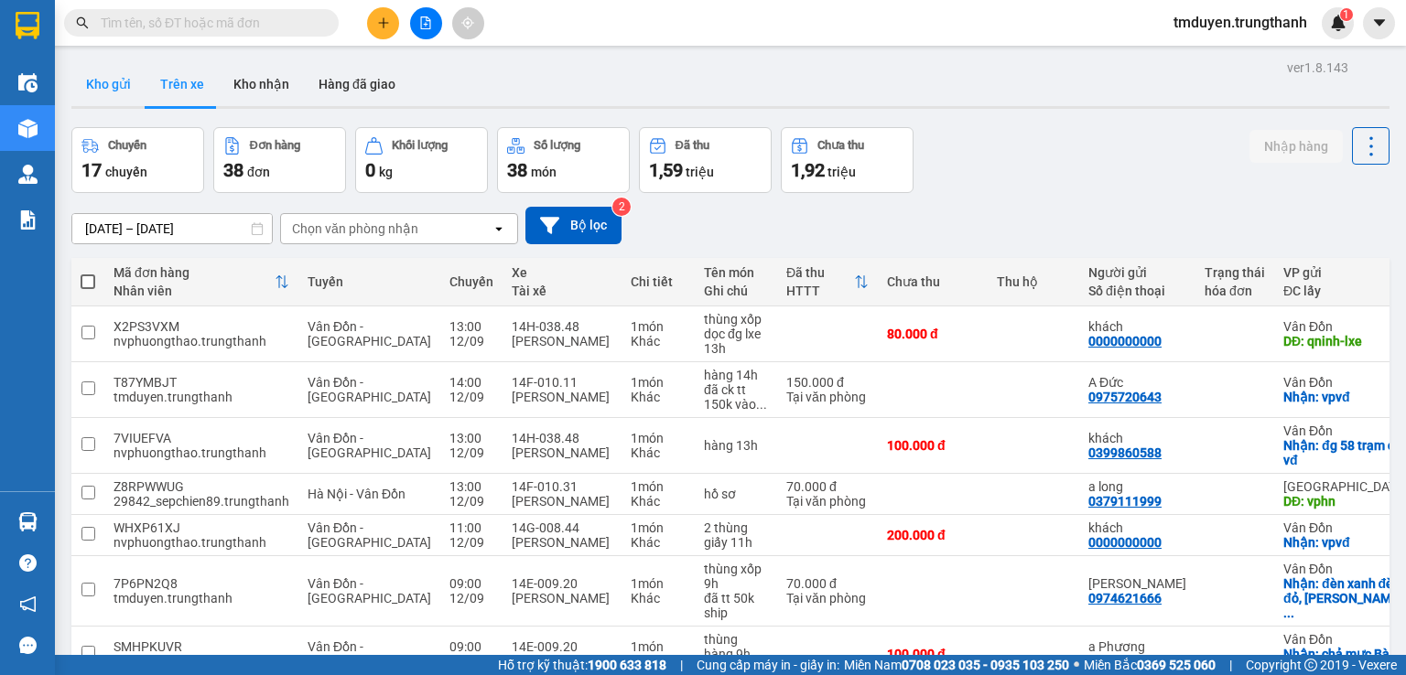
click at [102, 86] on button "Kho gửi" at bounding box center [108, 84] width 74 height 44
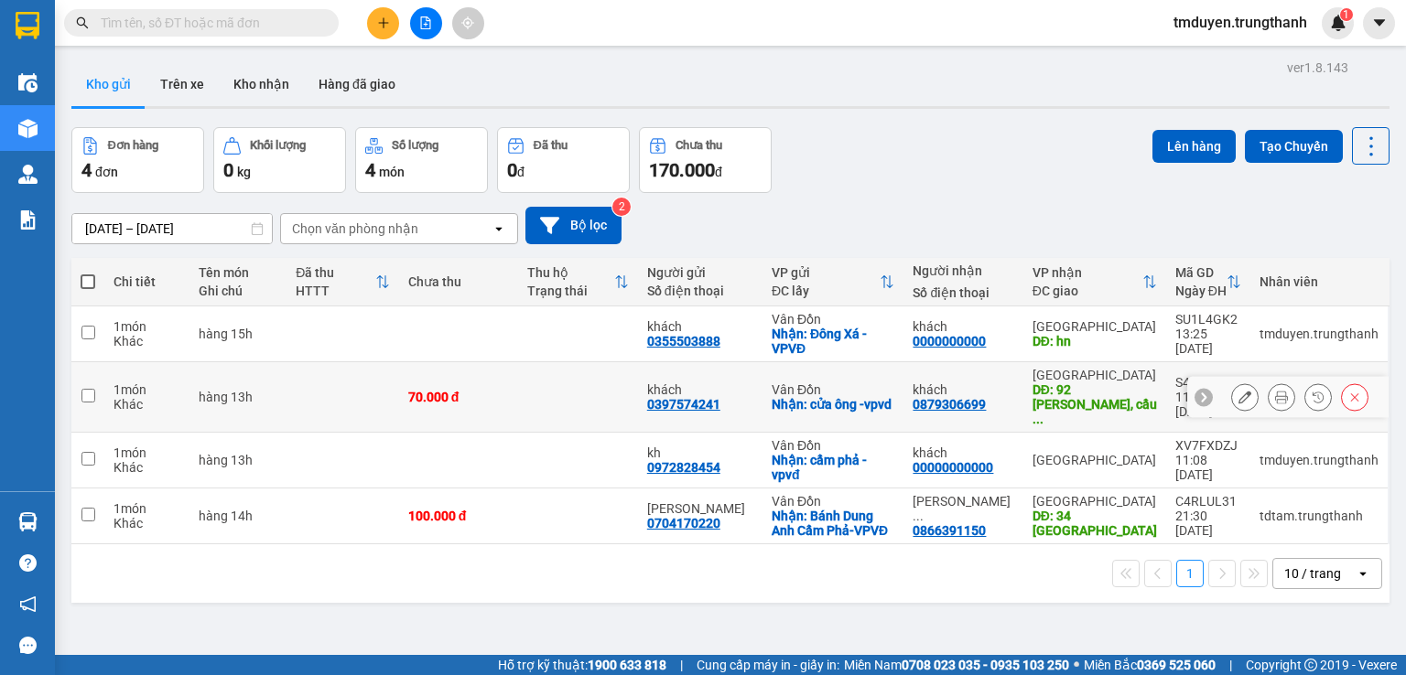
scroll to position [60, 0]
click at [230, 31] on input "text" at bounding box center [209, 23] width 216 height 20
paste input "0964678488"
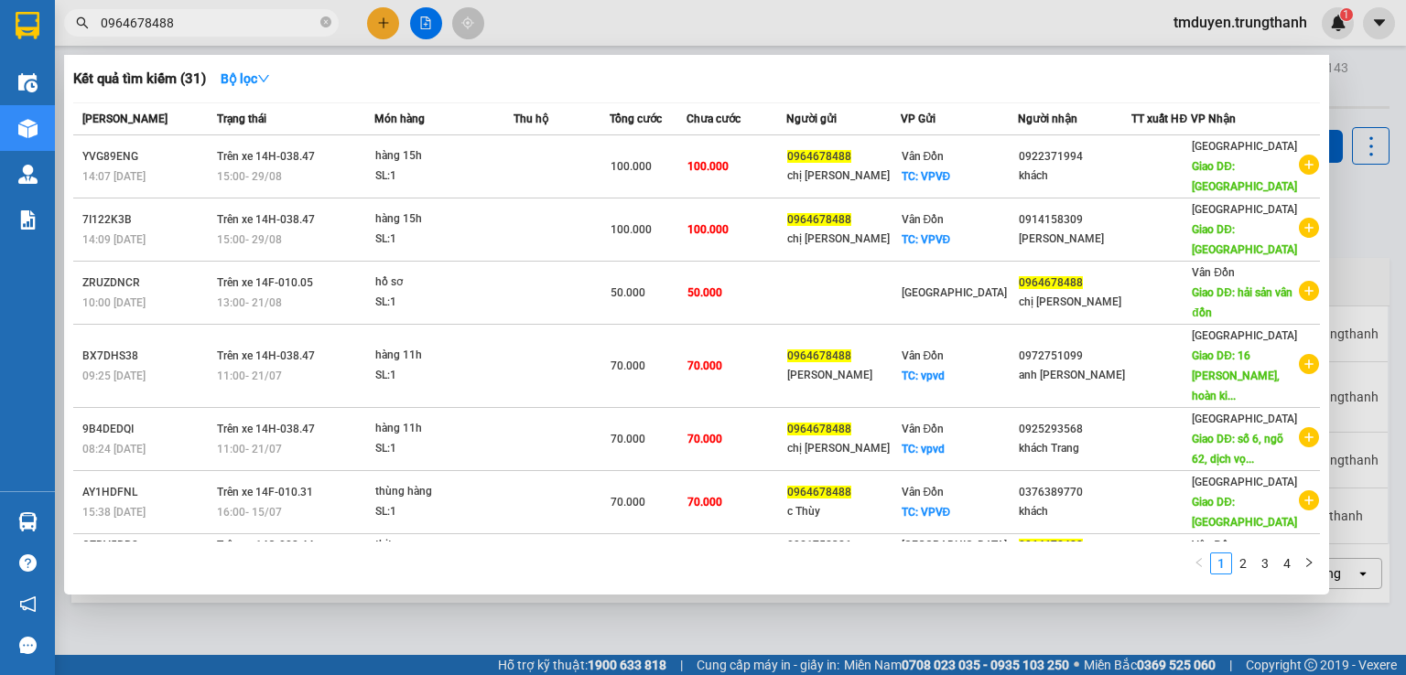
click at [1354, 85] on div at bounding box center [703, 337] width 1406 height 675
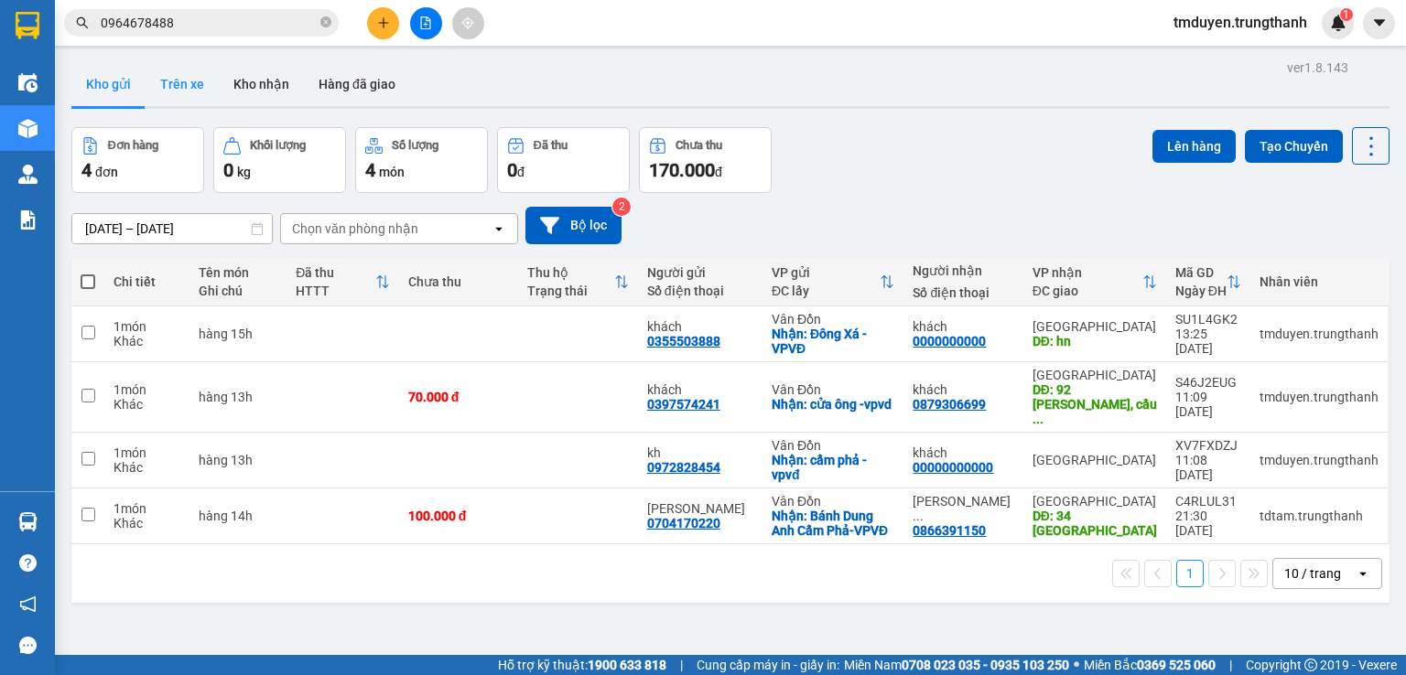
click at [189, 103] on button "Trên xe" at bounding box center [182, 84] width 73 height 44
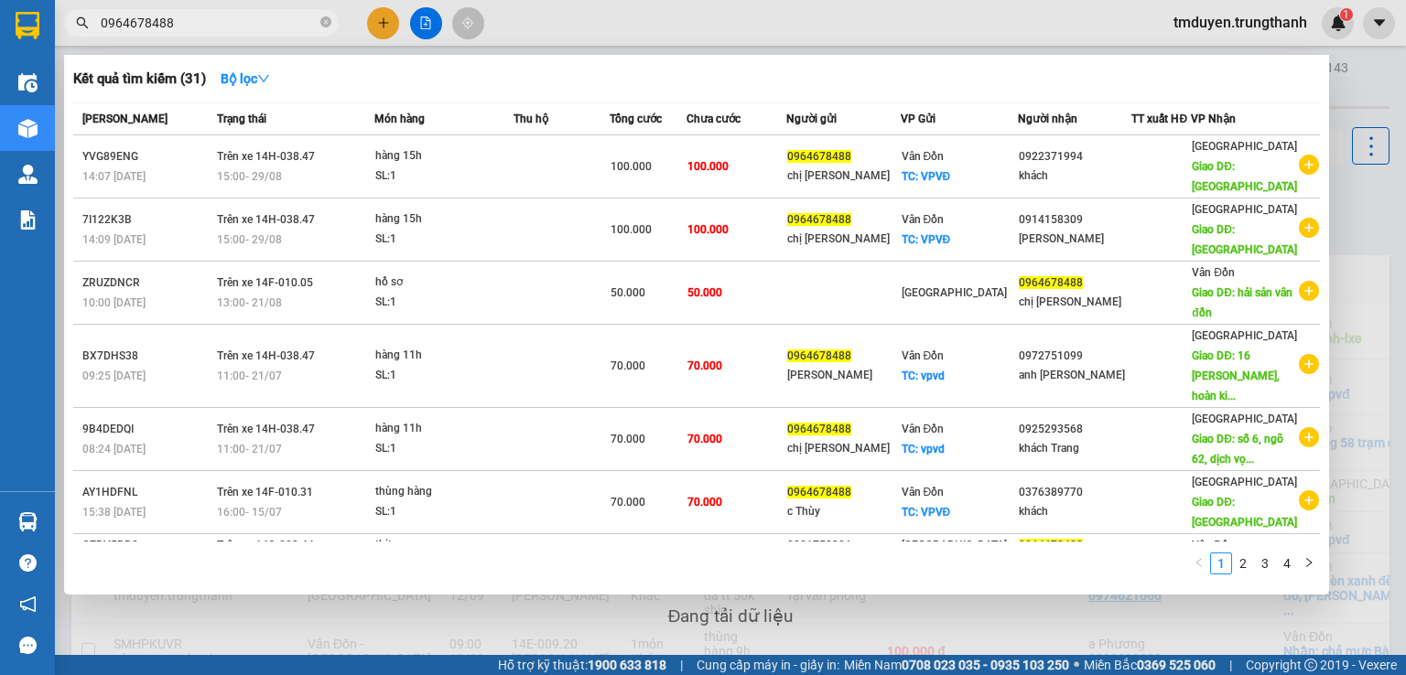
drag, startPoint x: 173, startPoint y: 27, endPoint x: 90, endPoint y: 24, distance: 83.3
click at [90, 24] on span "0964678488" at bounding box center [201, 22] width 275 height 27
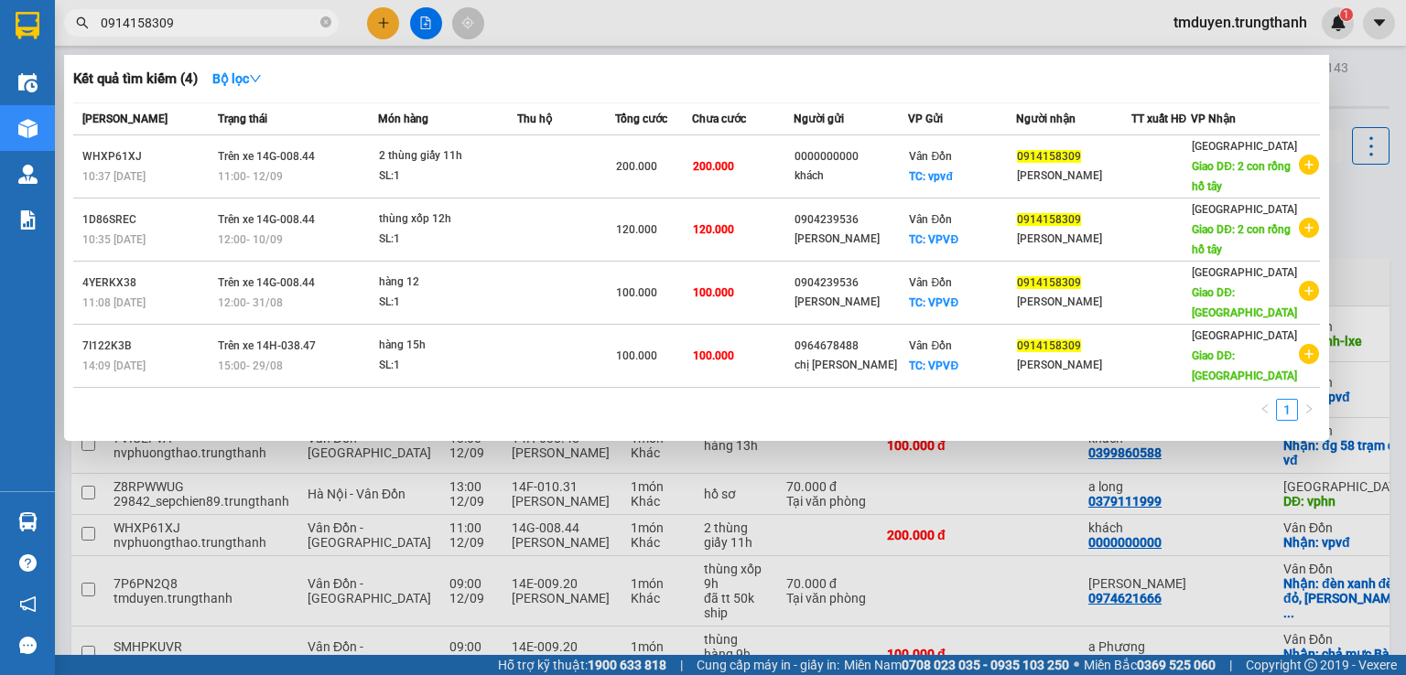
type input "0914158309"
click at [330, 22] on icon "close-circle" at bounding box center [325, 21] width 11 height 11
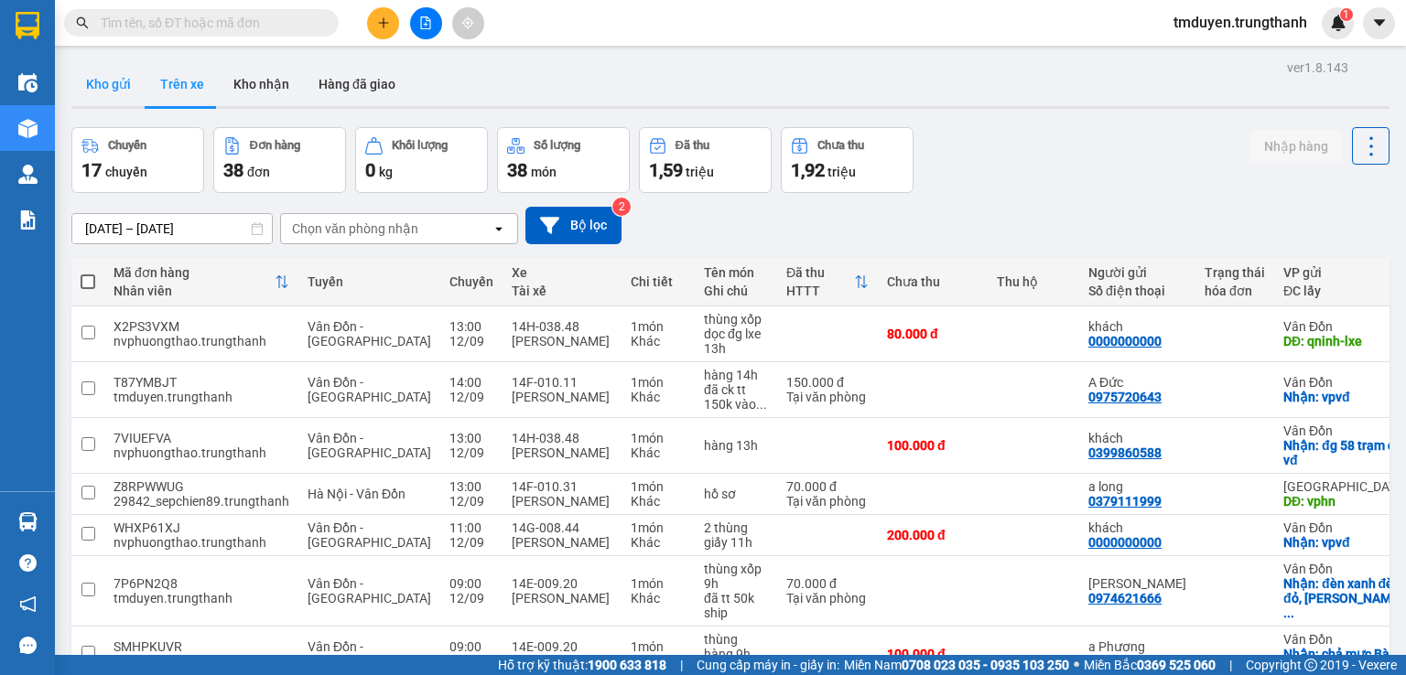
click at [120, 98] on button "Kho gửi" at bounding box center [108, 84] width 74 height 44
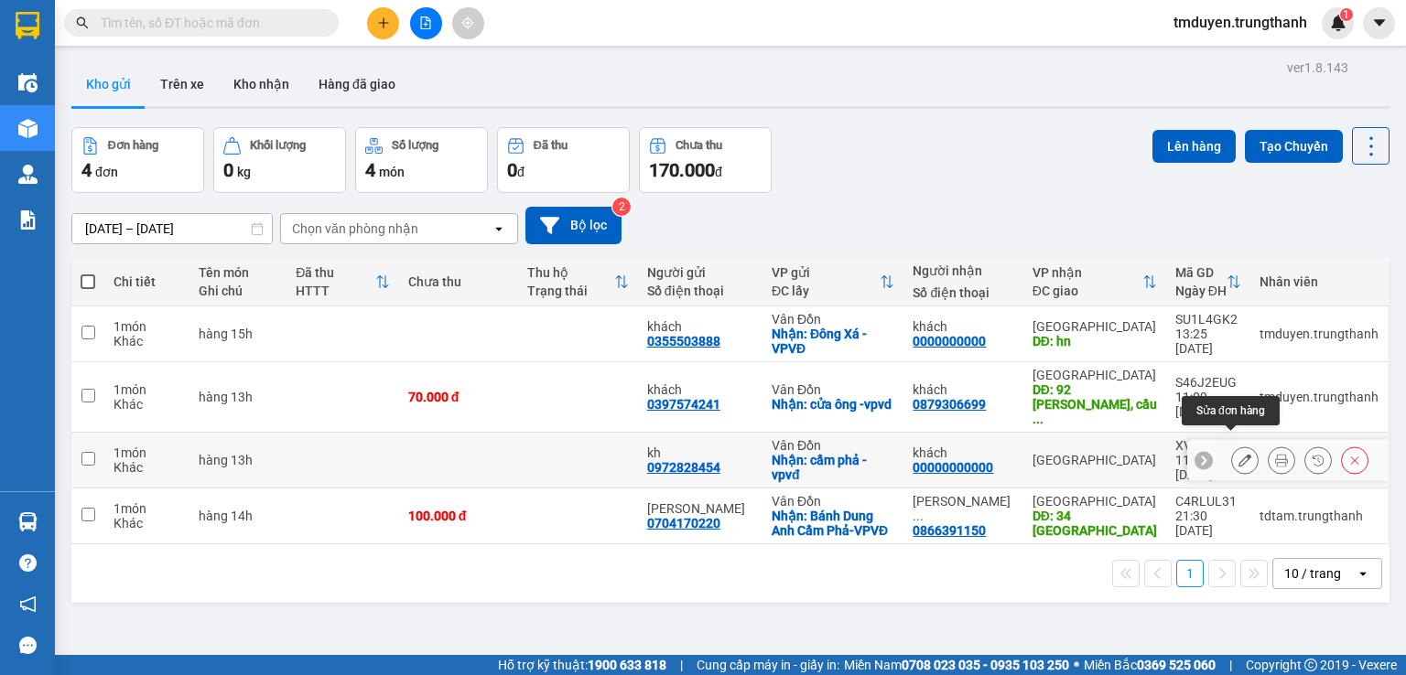
click at [1238, 454] on icon at bounding box center [1244, 460] width 13 height 13
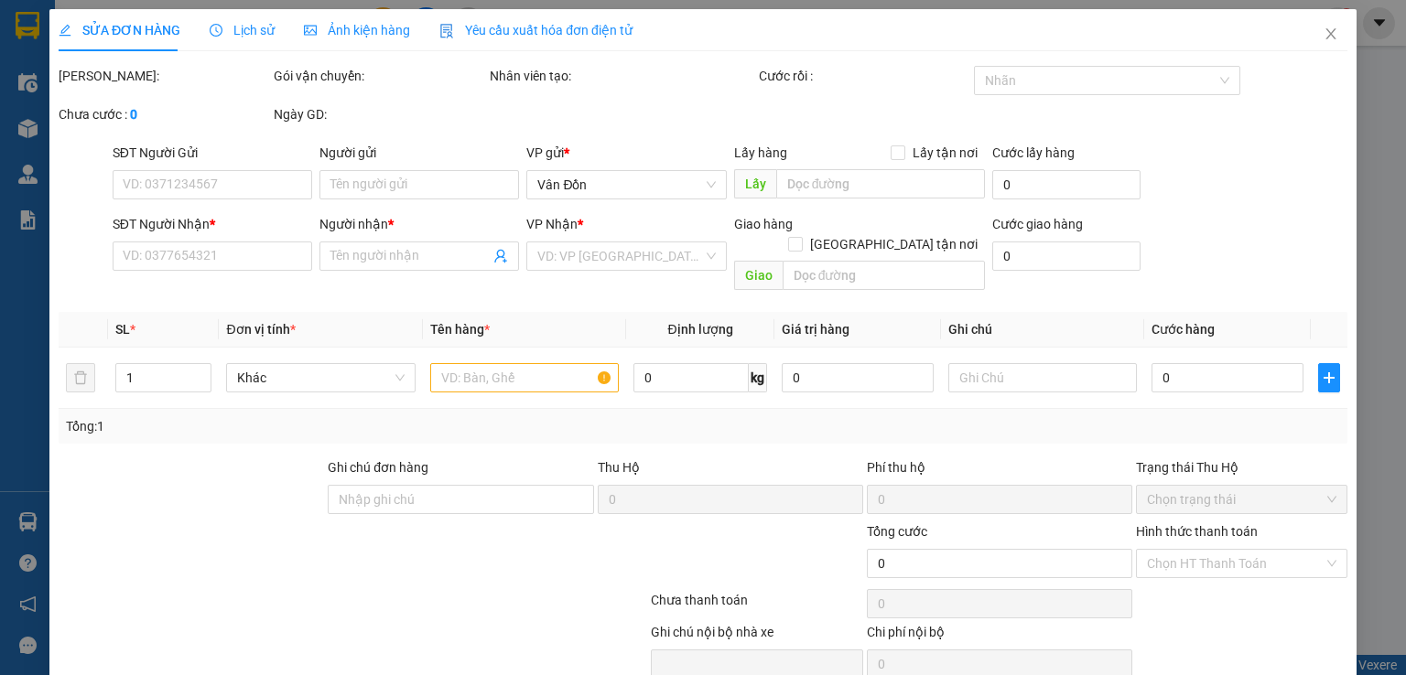
type input "0972828454"
type input "kh"
checkbox input "true"
type input "cẩm phả -vpvđ"
type input "00000000000"
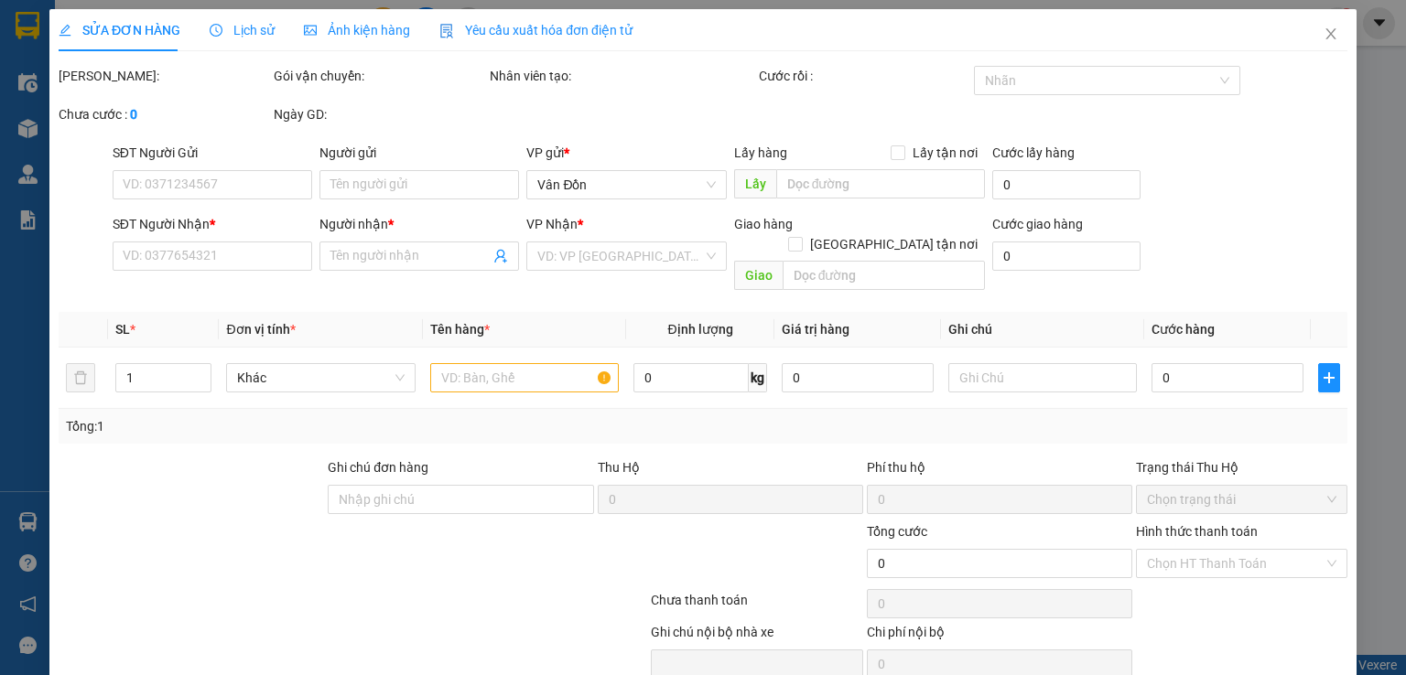
type input "khách"
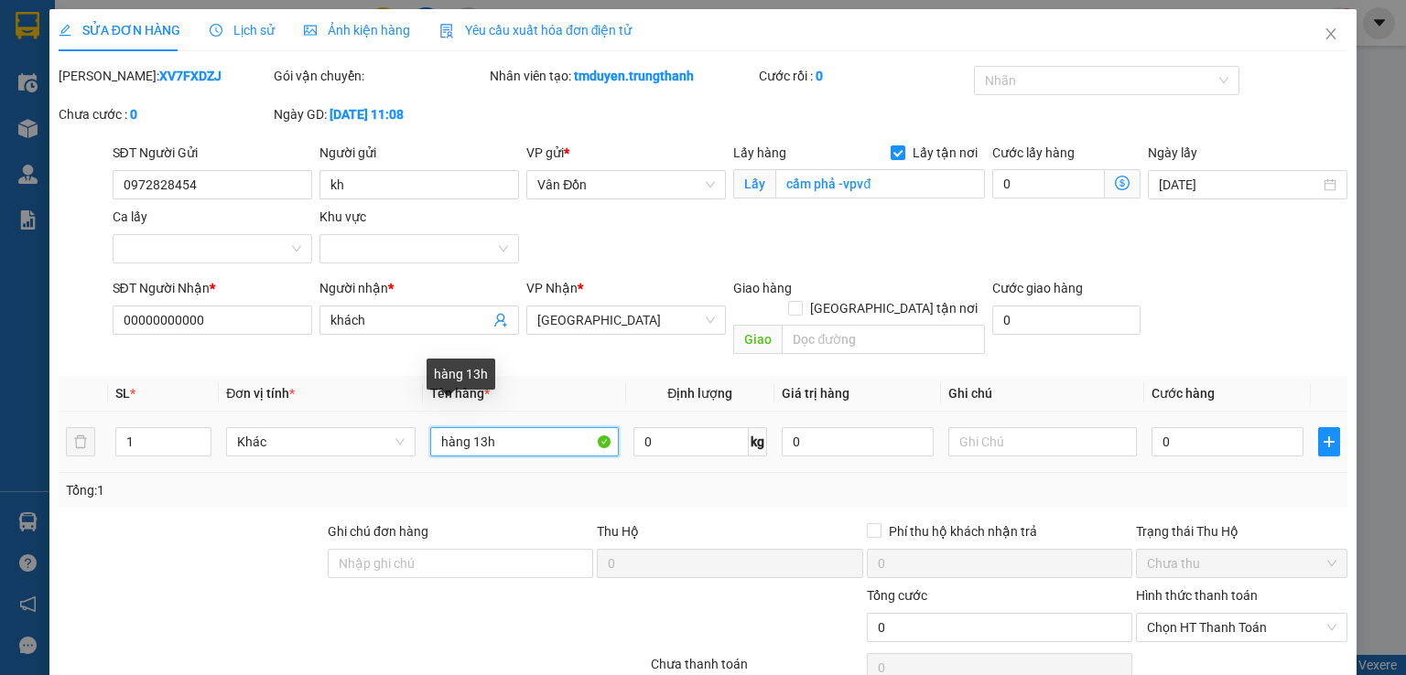
drag, startPoint x: 460, startPoint y: 416, endPoint x: 417, endPoint y: 415, distance: 43.1
click at [417, 415] on tr "1 Khác hàng 13h 0 kg 0 0" at bounding box center [703, 442] width 1289 height 61
drag, startPoint x: 461, startPoint y: 416, endPoint x: 408, endPoint y: 415, distance: 53.1
click at [408, 415] on tr "1 Khác hàng 13h 0 kg 0 0" at bounding box center [703, 442] width 1289 height 61
type input "2 thùng các tông 13h"
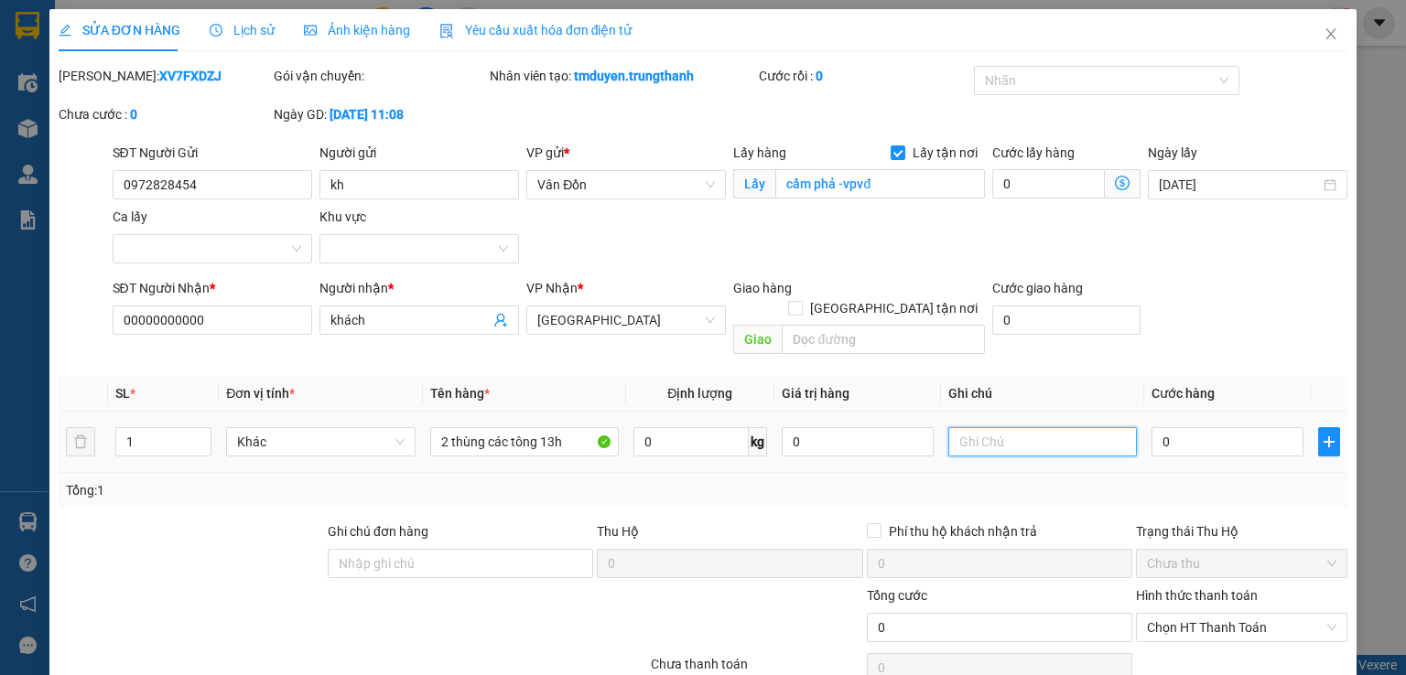
click at [999, 432] on input "text" at bounding box center [1042, 441] width 189 height 29
type input "d"
type input "đã tt ship 50k"
type input "2"
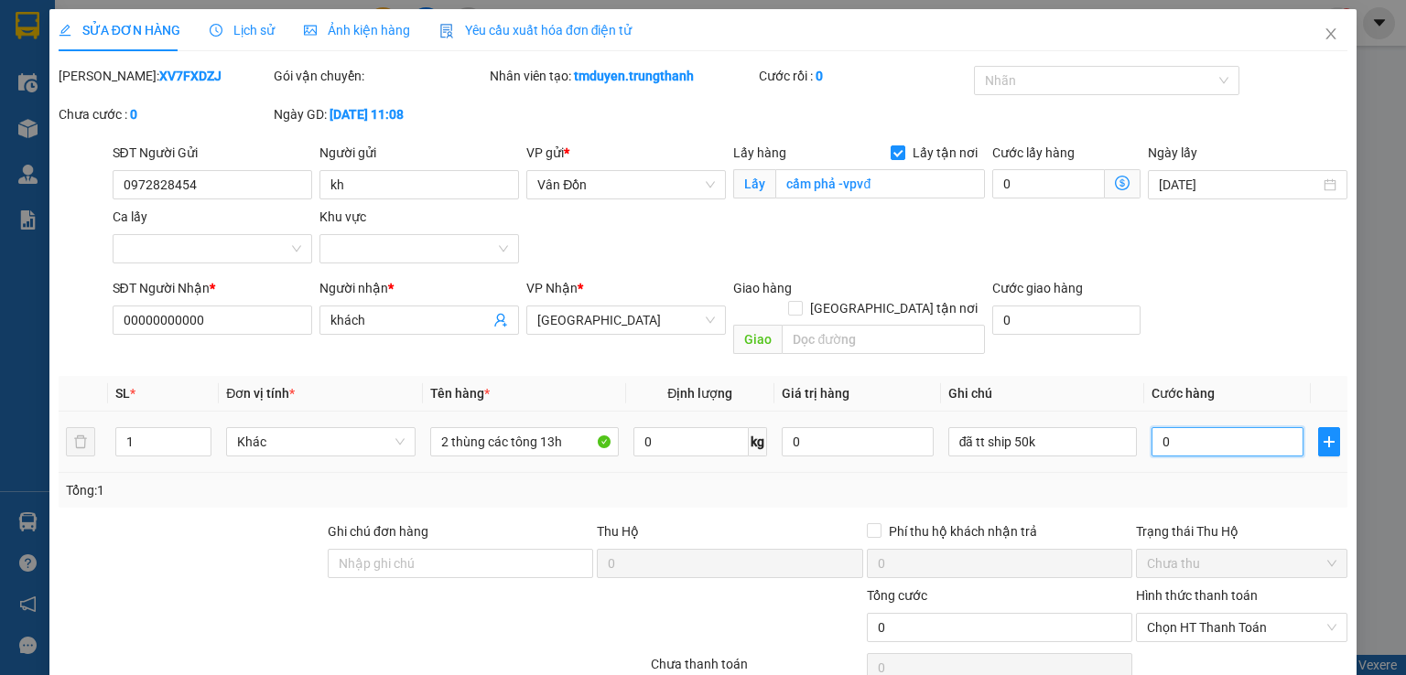
type input "2"
type input "20"
type input "200"
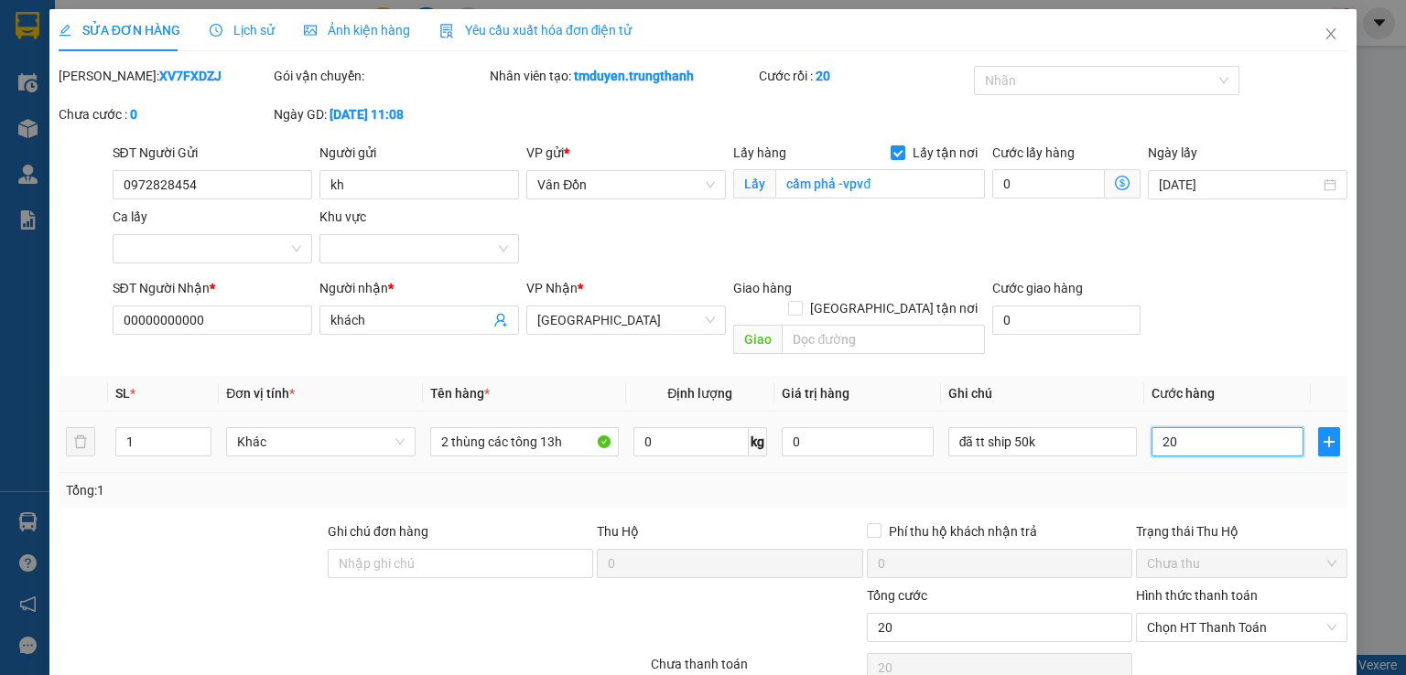
type input "200"
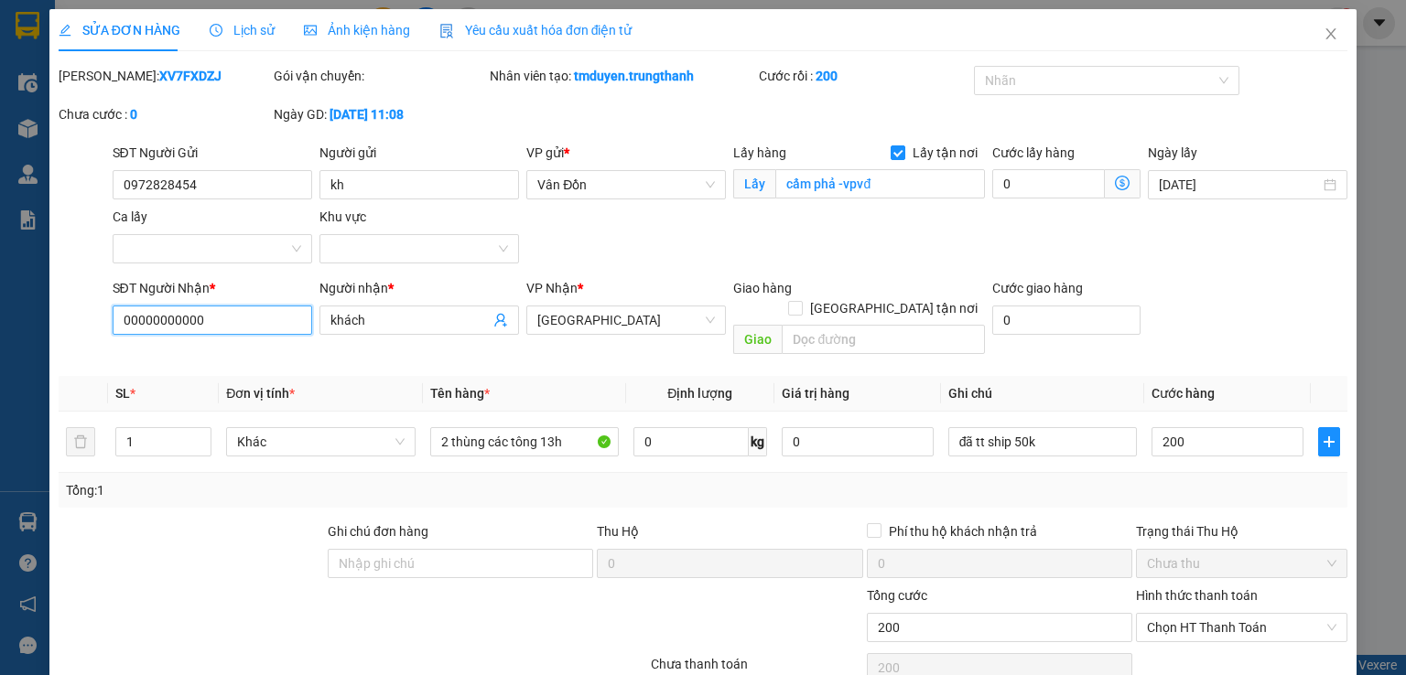
type input "200.000"
drag, startPoint x: 231, startPoint y: 324, endPoint x: 405, endPoint y: 90, distance: 291.8
click at [232, 324] on input "00000000000" at bounding box center [213, 320] width 200 height 29
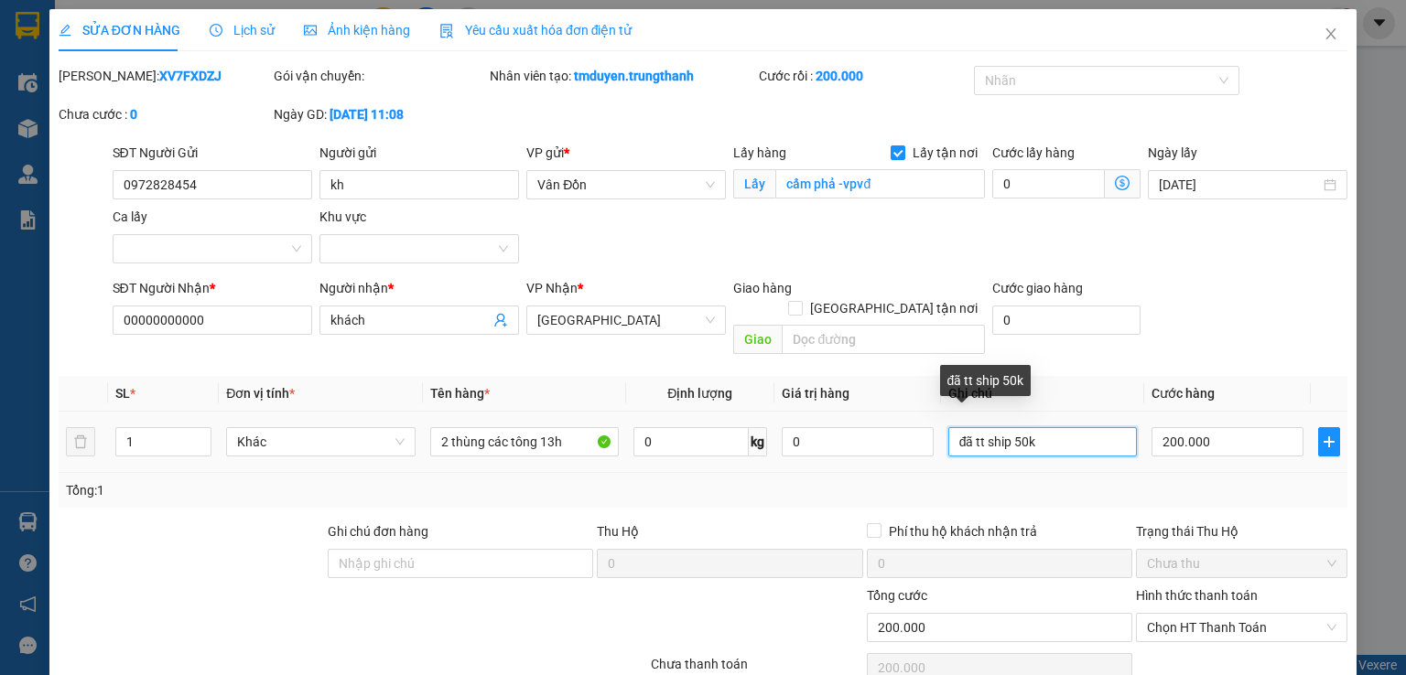
click at [1012, 427] on input "đã tt ship 50k" at bounding box center [1042, 441] width 189 height 29
type input "đã tt ship 100k"
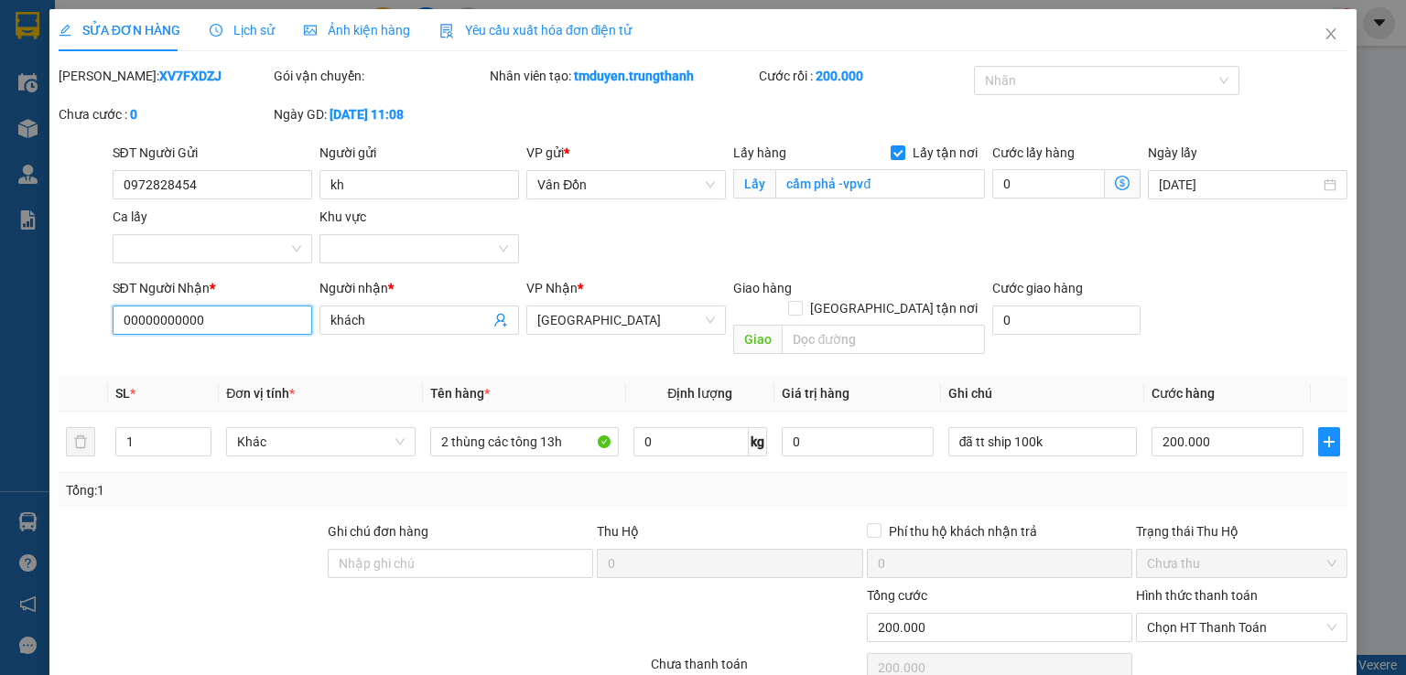
drag, startPoint x: 233, startPoint y: 330, endPoint x: 106, endPoint y: 328, distance: 127.3
click at [106, 328] on div "SĐT Người Nhận * 00000000000 00000000000 Người nhận * khách VP Nhận * Hà Nội Gi…" at bounding box center [703, 320] width 1292 height 84
click at [816, 325] on input "text" at bounding box center [883, 339] width 203 height 29
paste input "số 9 nguyễn huy tự, hai bà trưng"
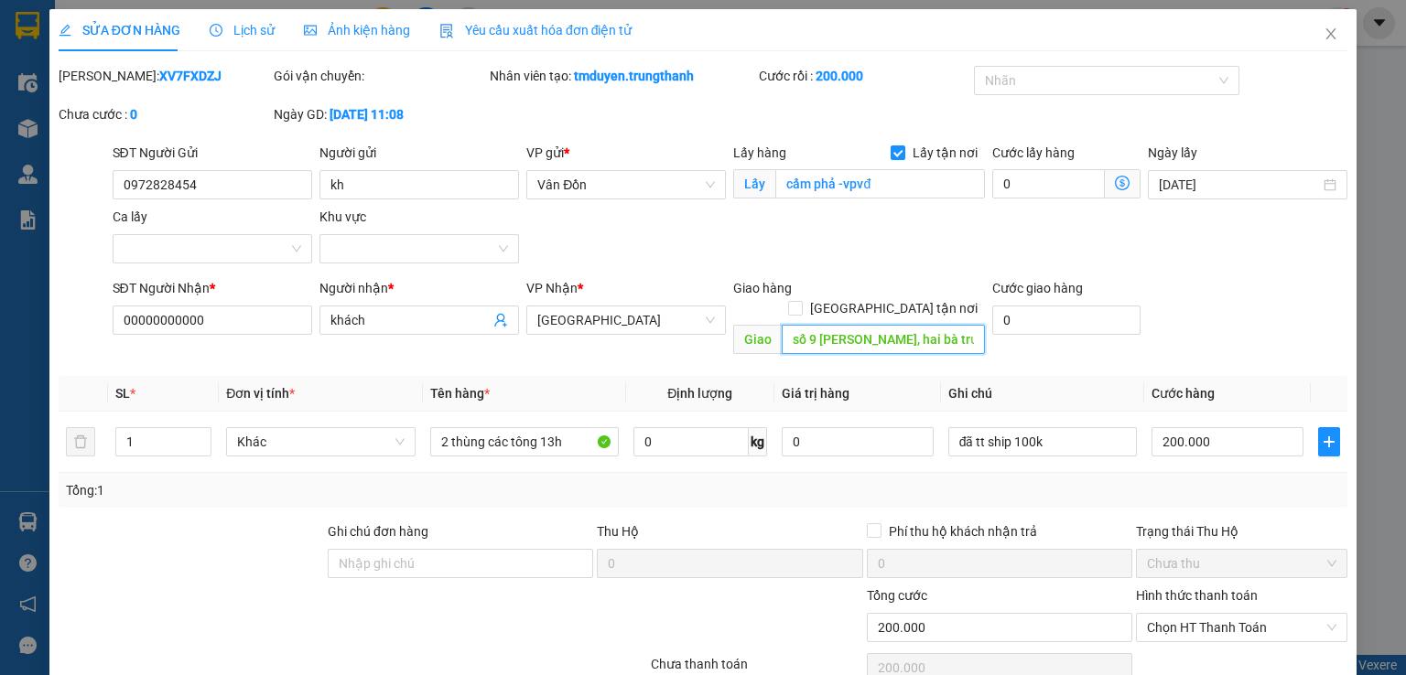
scroll to position [0, 9]
type input "số 9 nguyễn huy tự, hai bà trưng"
drag, startPoint x: 278, startPoint y: 310, endPoint x: 99, endPoint y: 308, distance: 179.4
click at [99, 308] on div "SĐT Người Nhận * 00000000000 00000000000 Người nhận * khách VP Nhận * Hà Nội Gi…" at bounding box center [703, 320] width 1292 height 84
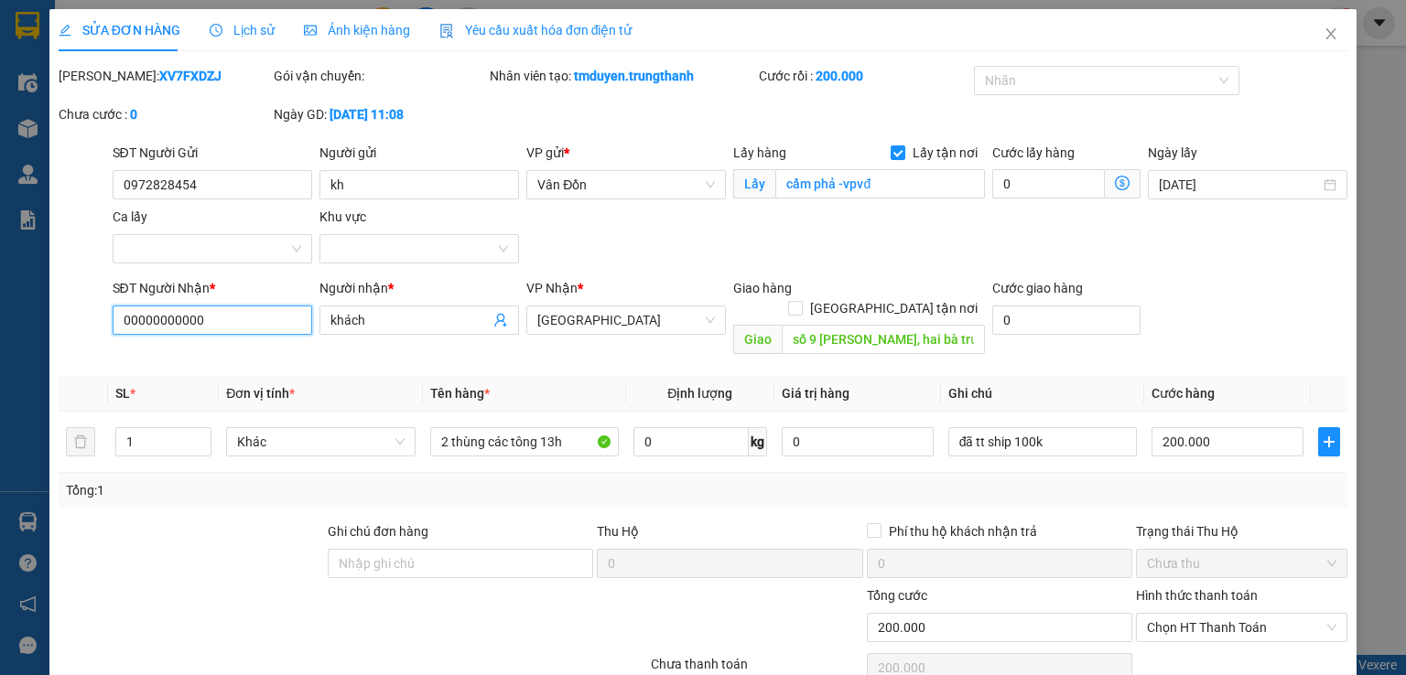
paste input "772303426"
type input "0772303426"
drag, startPoint x: 372, startPoint y: 312, endPoint x: 279, endPoint y: 312, distance: 92.4
click at [280, 312] on div "SĐT Người Nhận * 0772303426 0772303426 Người nhận * khách VP Nhận * Hà Nội Giao…" at bounding box center [730, 320] width 1243 height 84
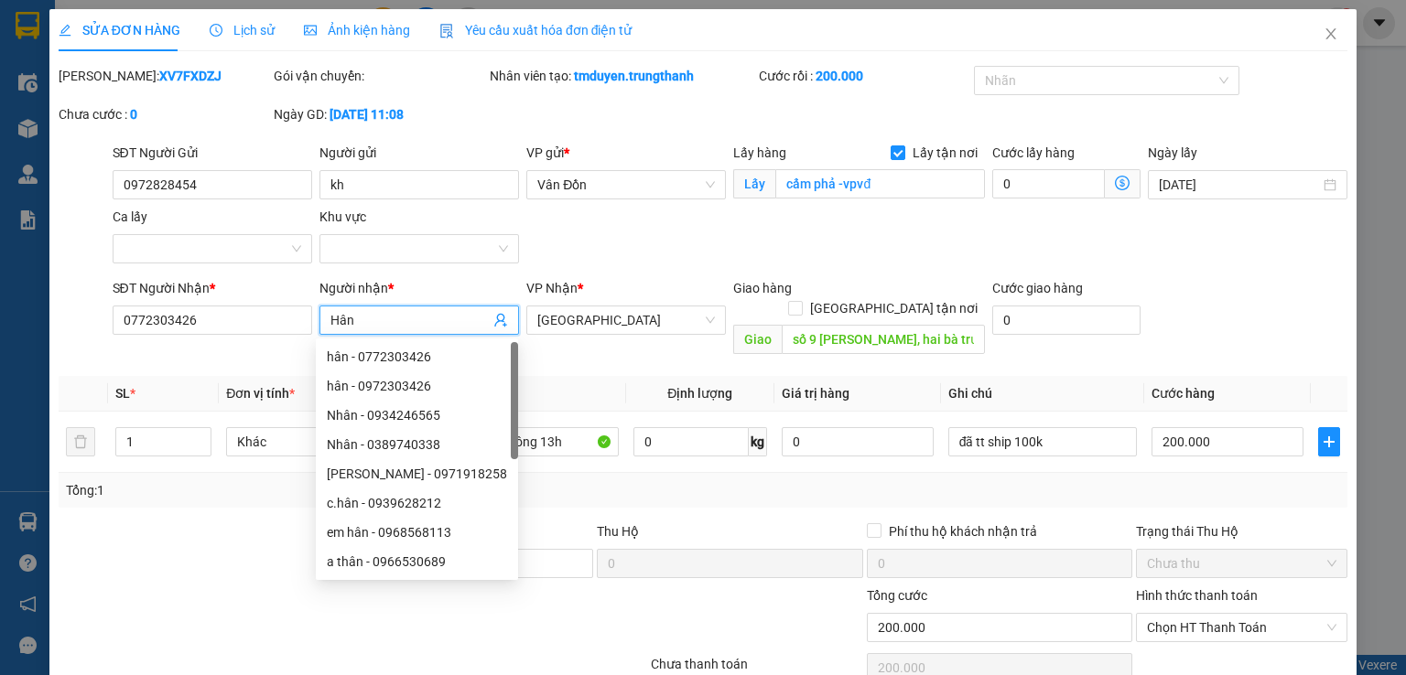
type input "Hân"
click at [561, 473] on div "Tổng: 1" at bounding box center [703, 490] width 1289 height 35
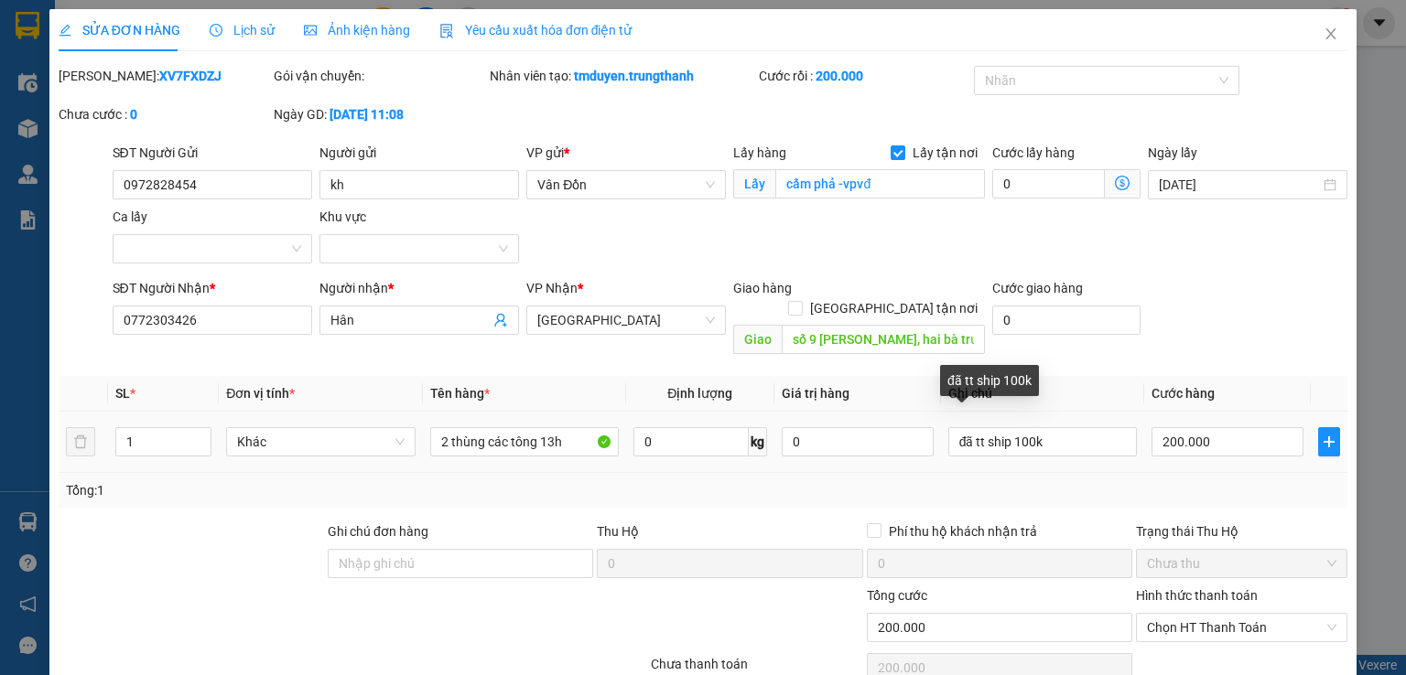
scroll to position [92, 0]
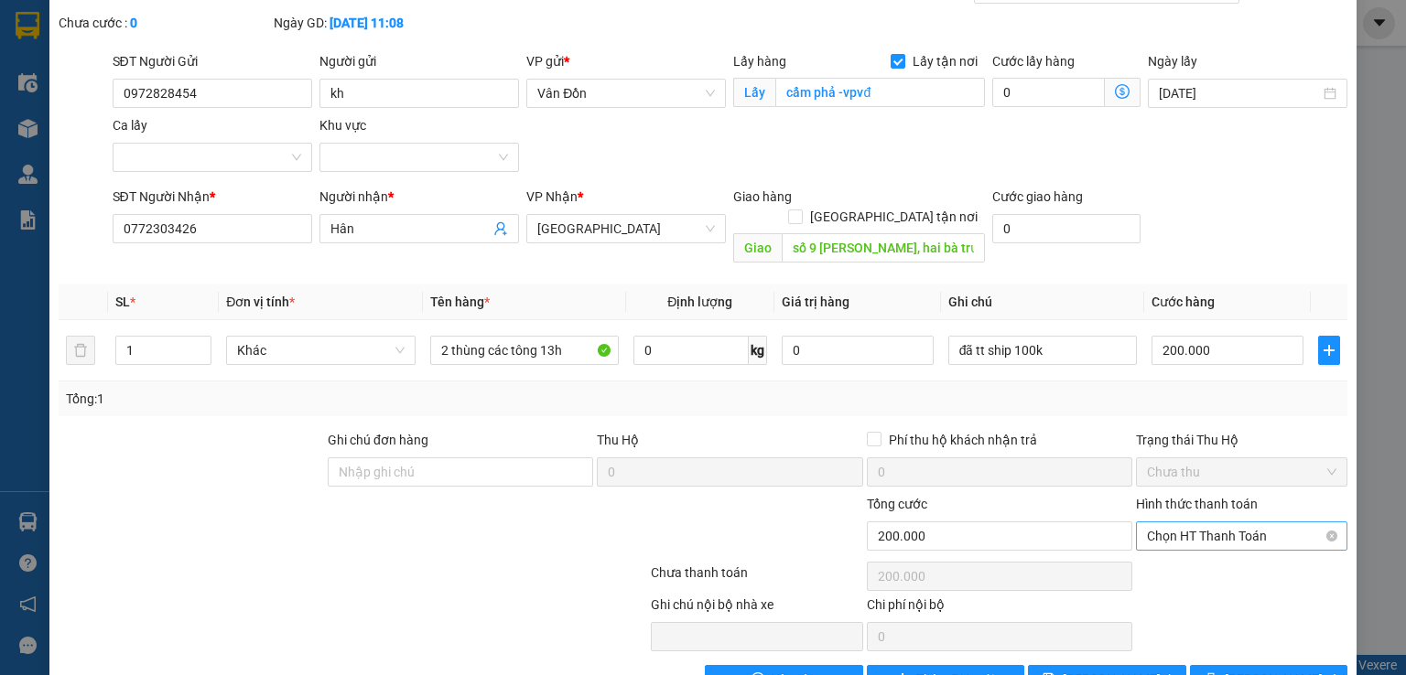
click at [1171, 523] on span "Chọn HT Thanh Toán" at bounding box center [1241, 536] width 189 height 27
click at [1172, 549] on div "Tại văn phòng" at bounding box center [1230, 552] width 188 height 20
type input "0"
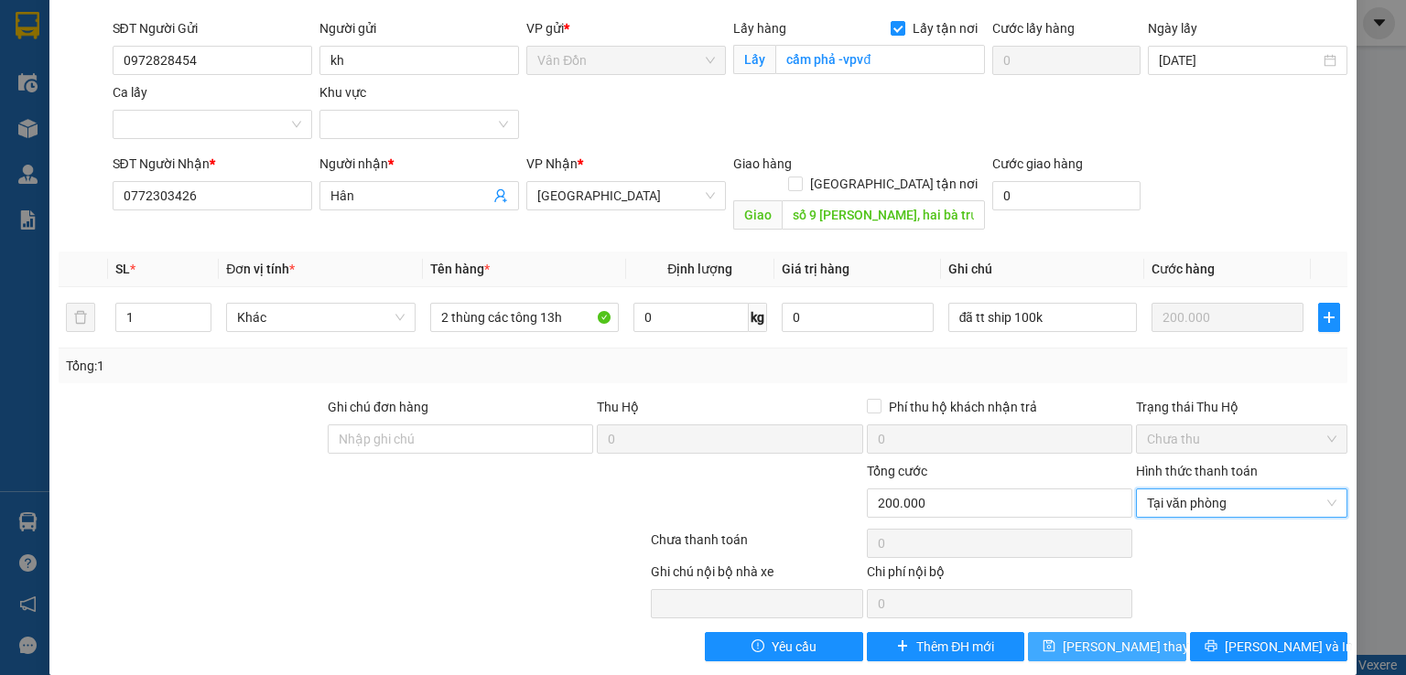
click at [1113, 637] on span "[PERSON_NAME] thay đổi" at bounding box center [1136, 647] width 146 height 20
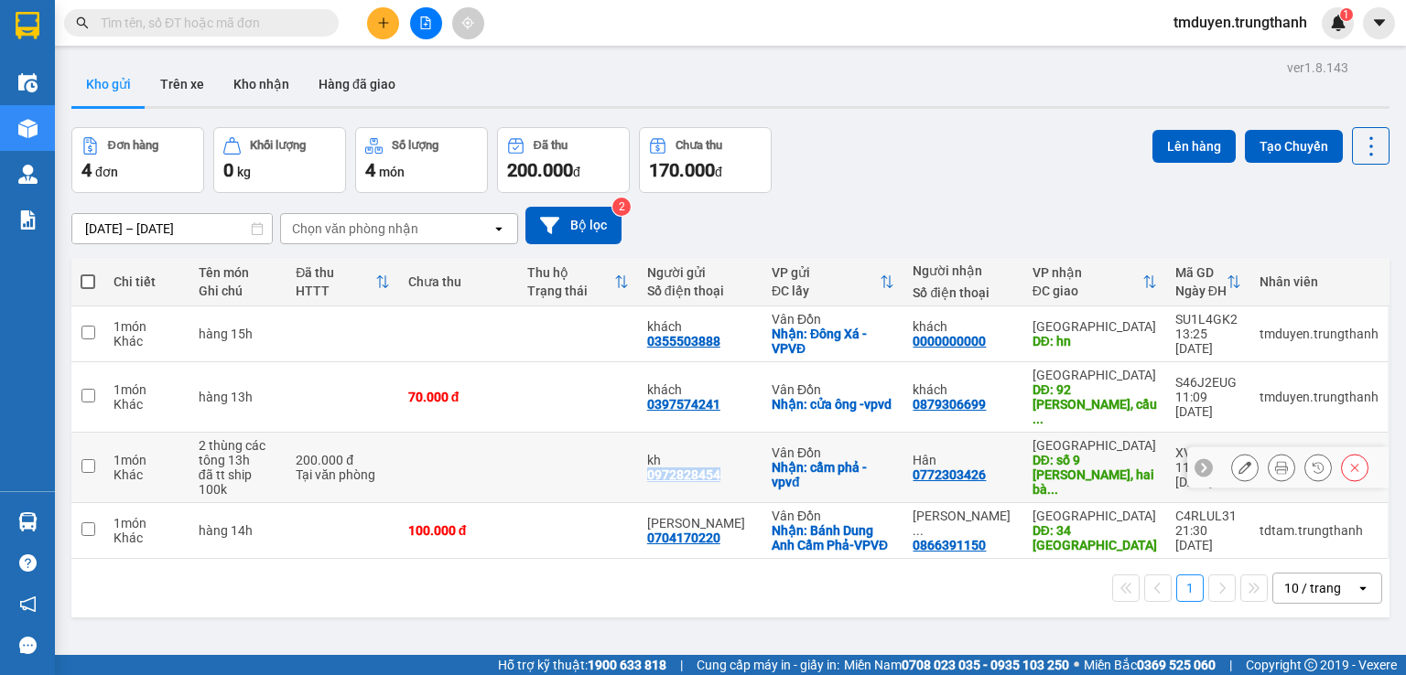
copy div "0972828454"
drag, startPoint x: 732, startPoint y: 459, endPoint x: 652, endPoint y: 456, distance: 80.6
click at [652, 456] on td "kh 0972828454" at bounding box center [700, 468] width 124 height 70
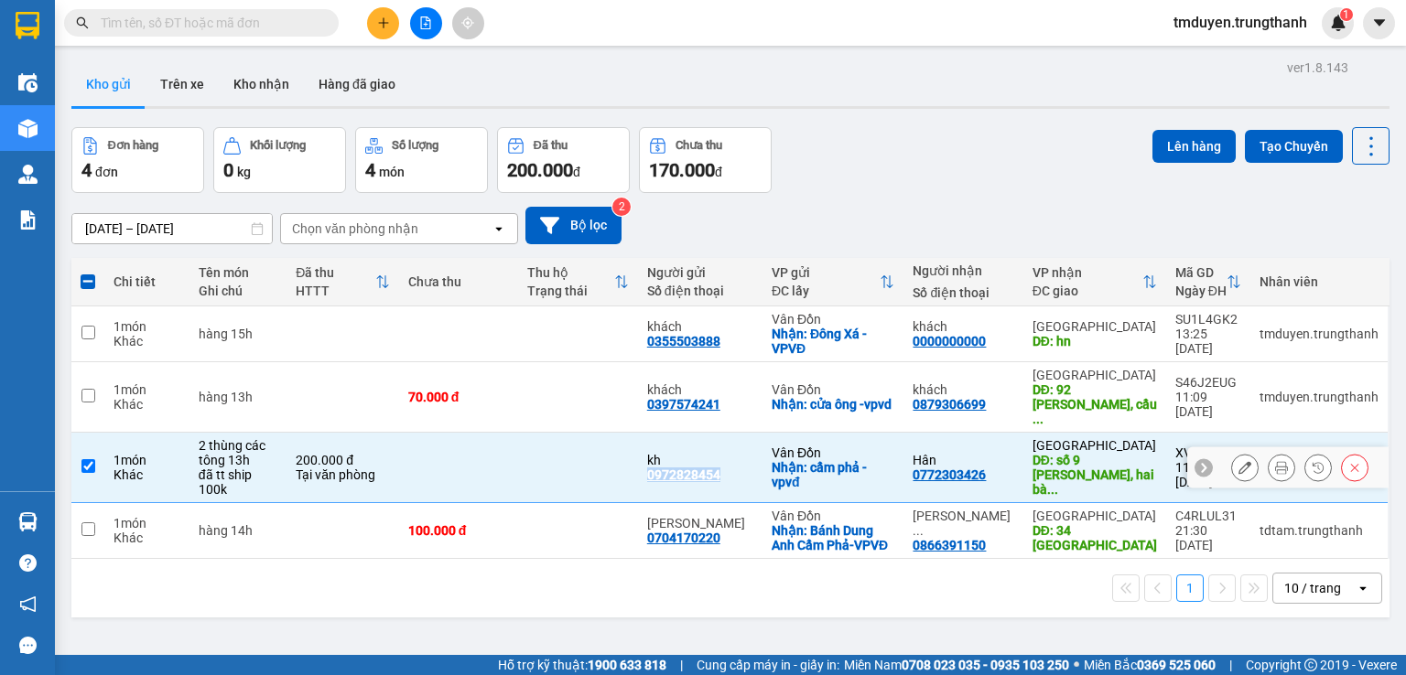
click at [89, 459] on input "checkbox" at bounding box center [88, 466] width 14 height 14
checkbox input "false"
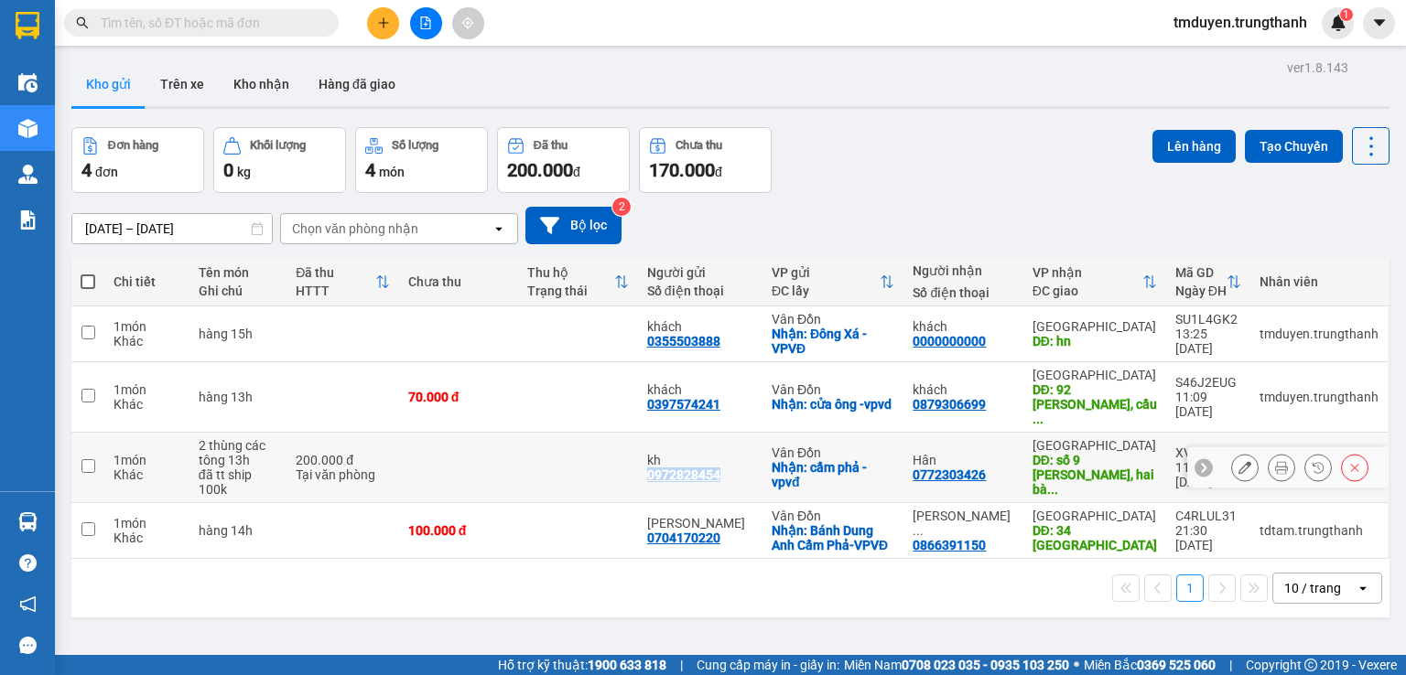
copy div "0972828454"
click at [381, 27] on icon "plus" at bounding box center [383, 22] width 13 height 13
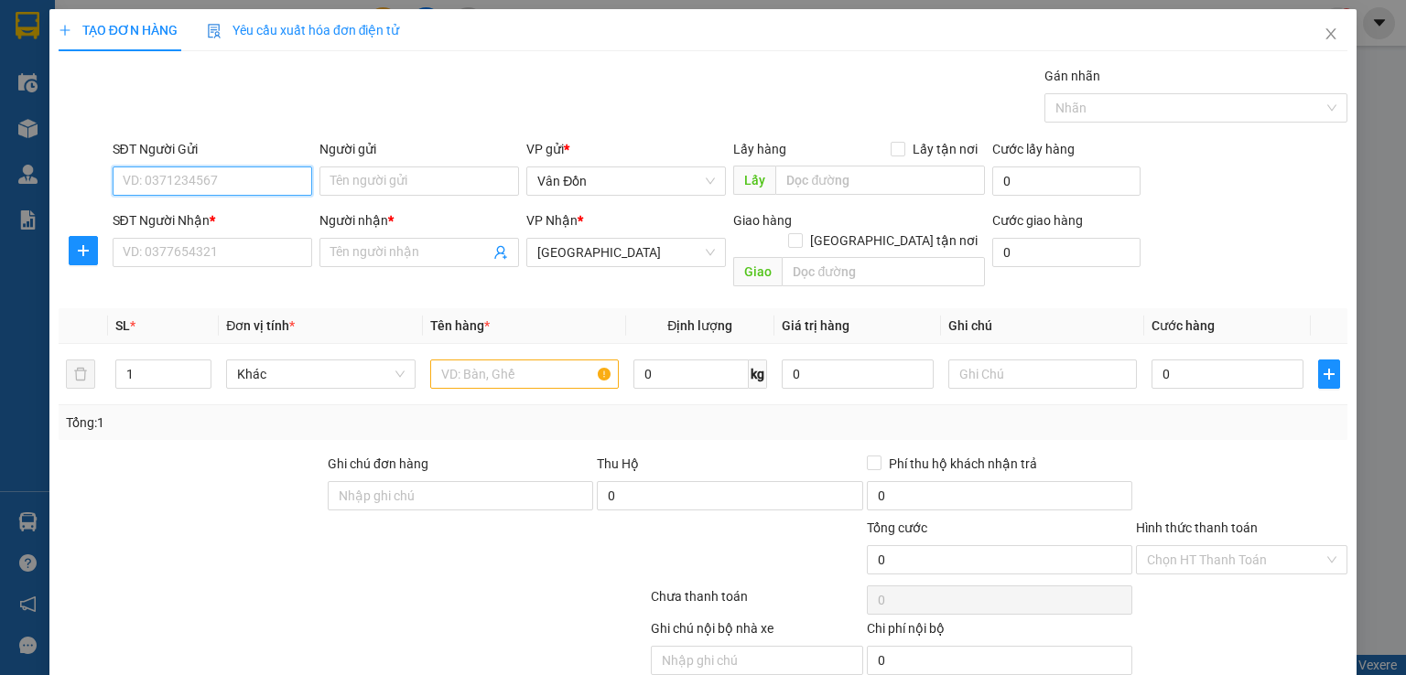
paste input "0972828454"
type input "0972828454"
click at [327, 180] on input "Người gửi" at bounding box center [419, 181] width 200 height 29
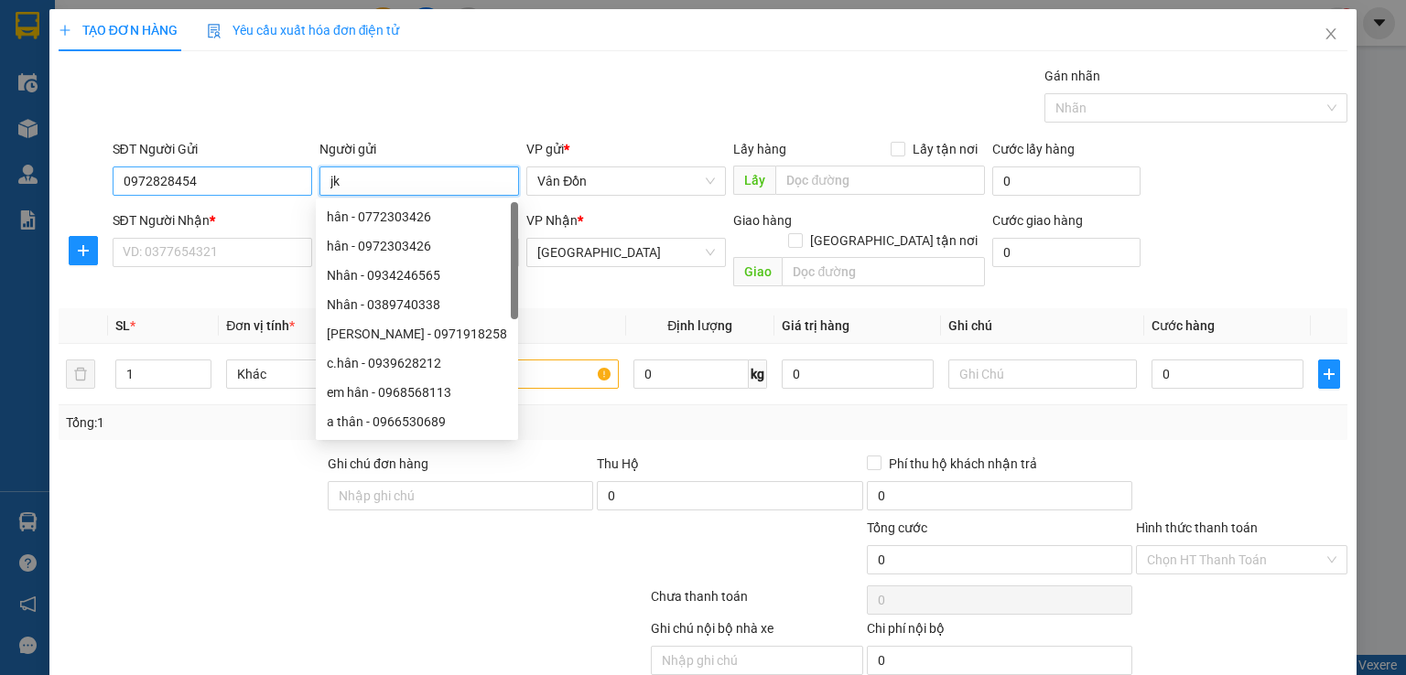
type input "j"
type input "khách"
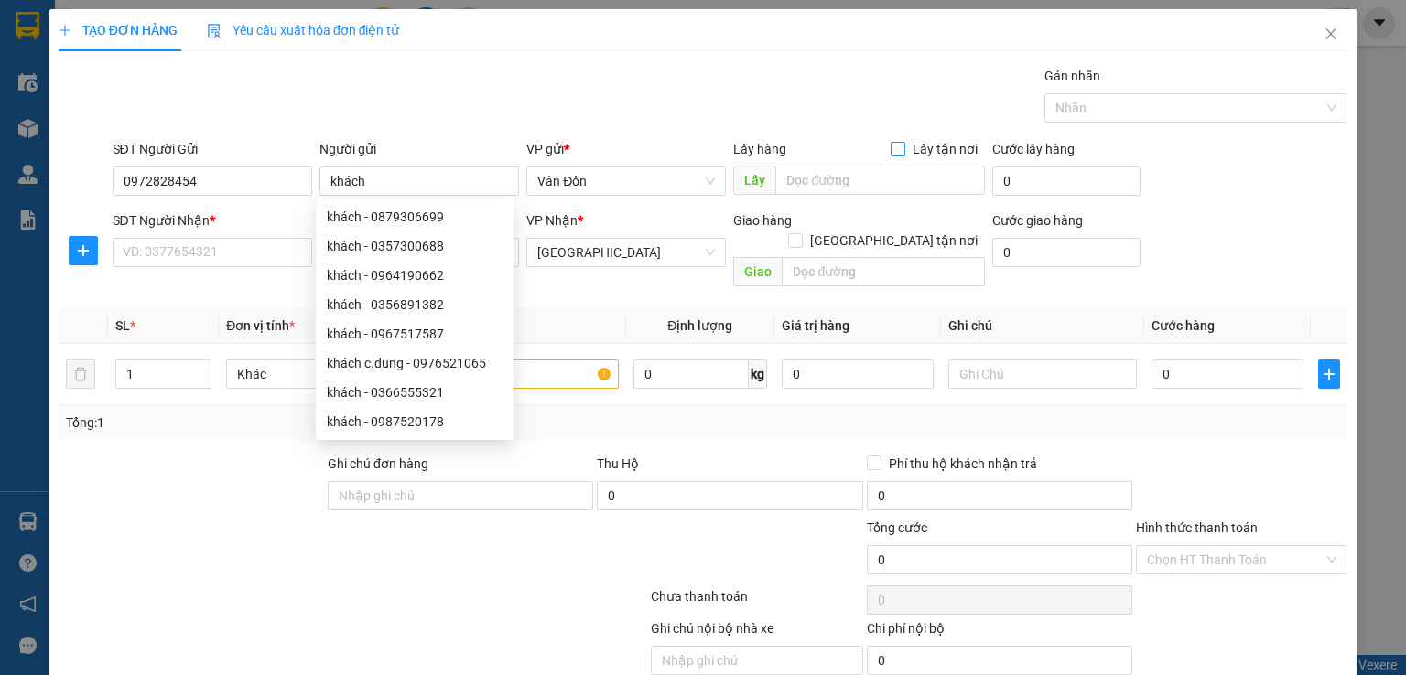
click at [905, 153] on span "Lấy tận nơi" at bounding box center [945, 149] width 80 height 20
click at [902, 153] on input "Lấy tận nơi" at bounding box center [897, 148] width 13 height 13
checkbox input "true"
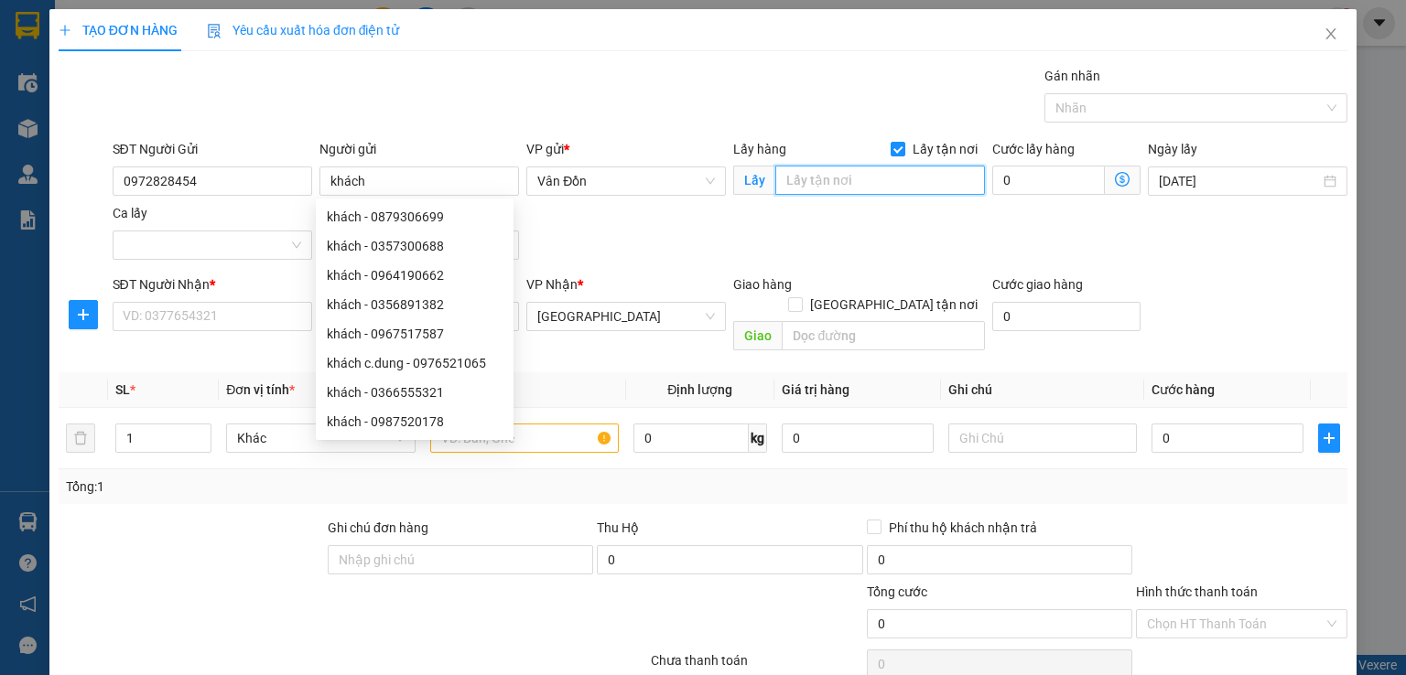
click at [901, 167] on input "text" at bounding box center [880, 180] width 210 height 29
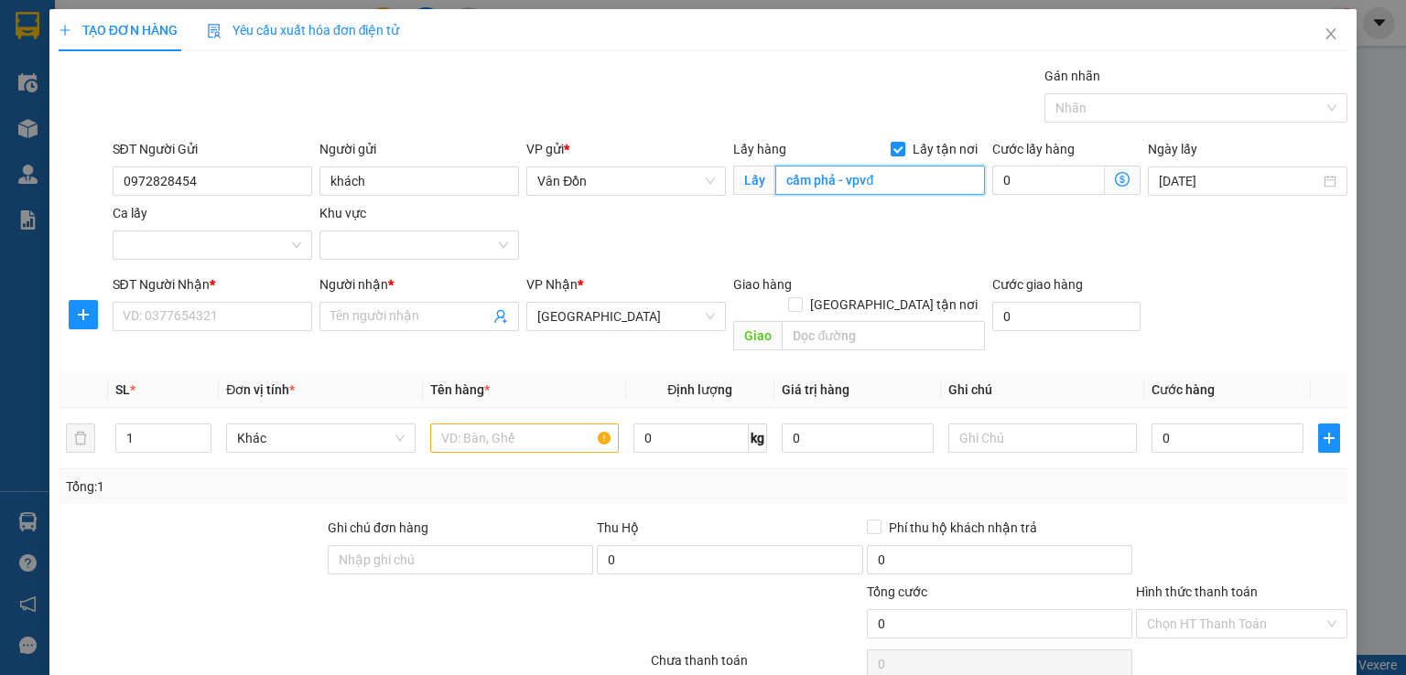
type input "cẩm phả - vpvđ"
click at [158, 330] on div "SĐT Người Nhận * VD: 0377654321" at bounding box center [213, 307] width 200 height 64
click at [259, 319] on input "SĐT Người Nhận *" at bounding box center [213, 316] width 200 height 29
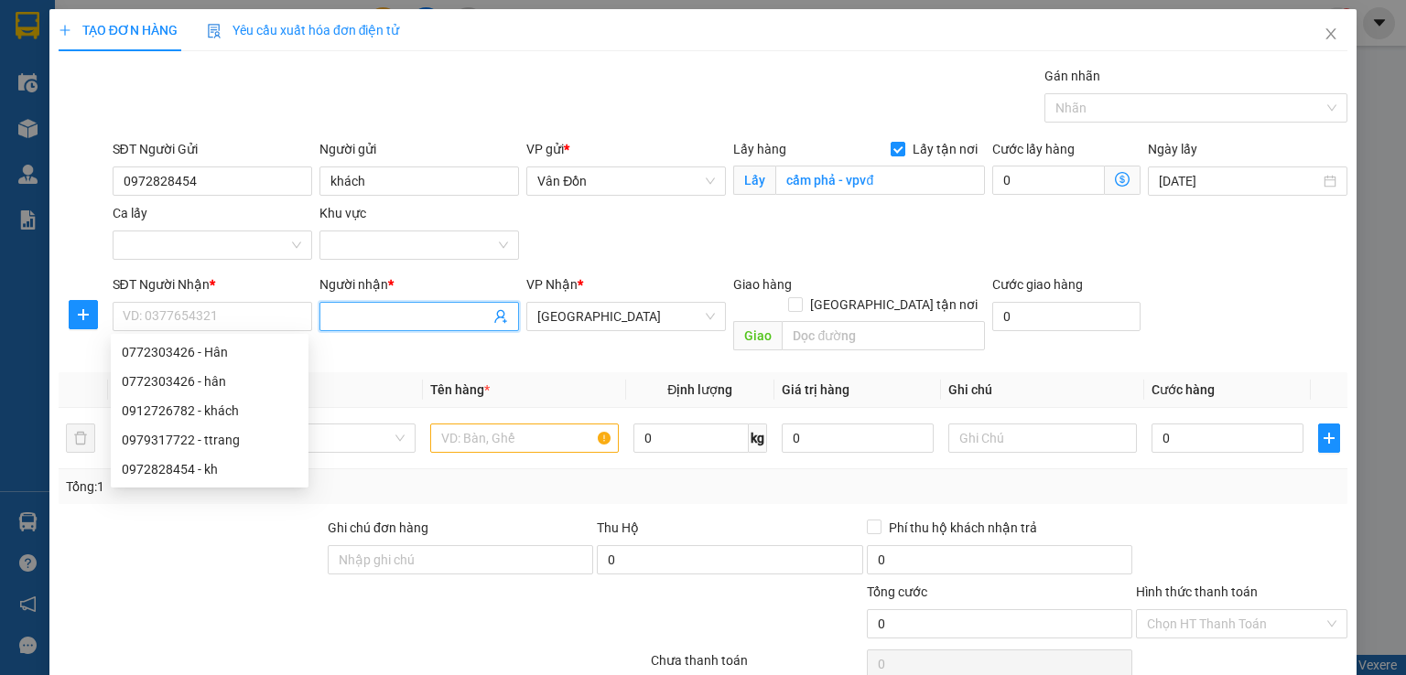
click at [426, 319] on input "Người nhận *" at bounding box center [409, 317] width 159 height 20
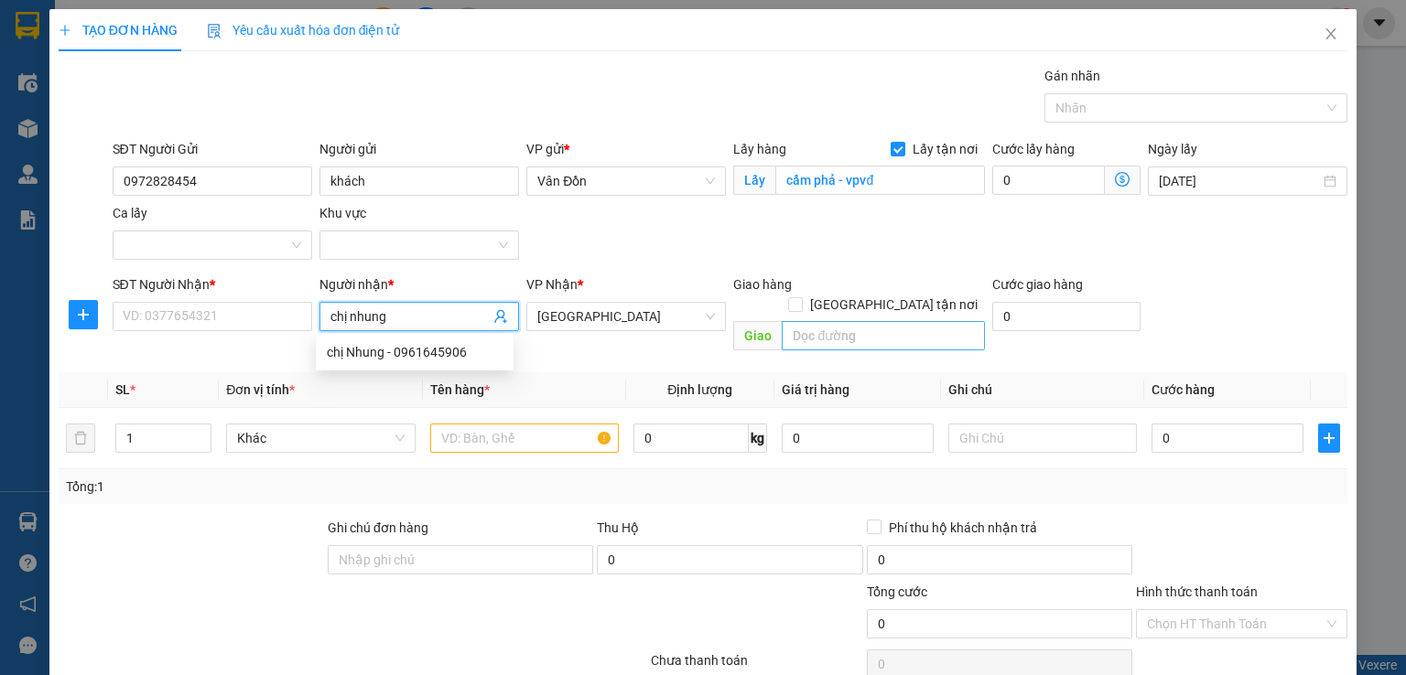
type input "chị nhung"
click at [821, 321] on input "text" at bounding box center [883, 335] width 203 height 29
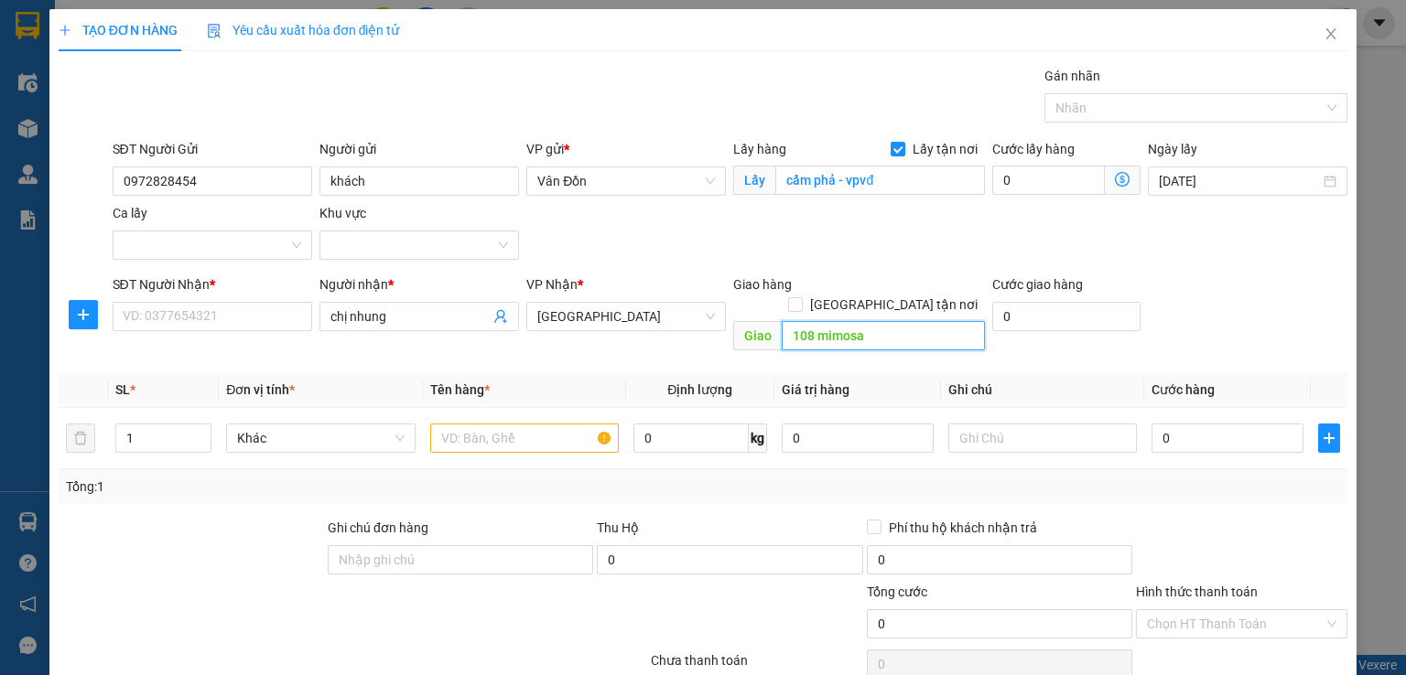
click at [868, 321] on input "108 mimosa" at bounding box center [883, 335] width 203 height 29
type input "108 mimosa ecopark, vòng xuyến ecopark"
click at [473, 424] on input "text" at bounding box center [524, 438] width 189 height 29
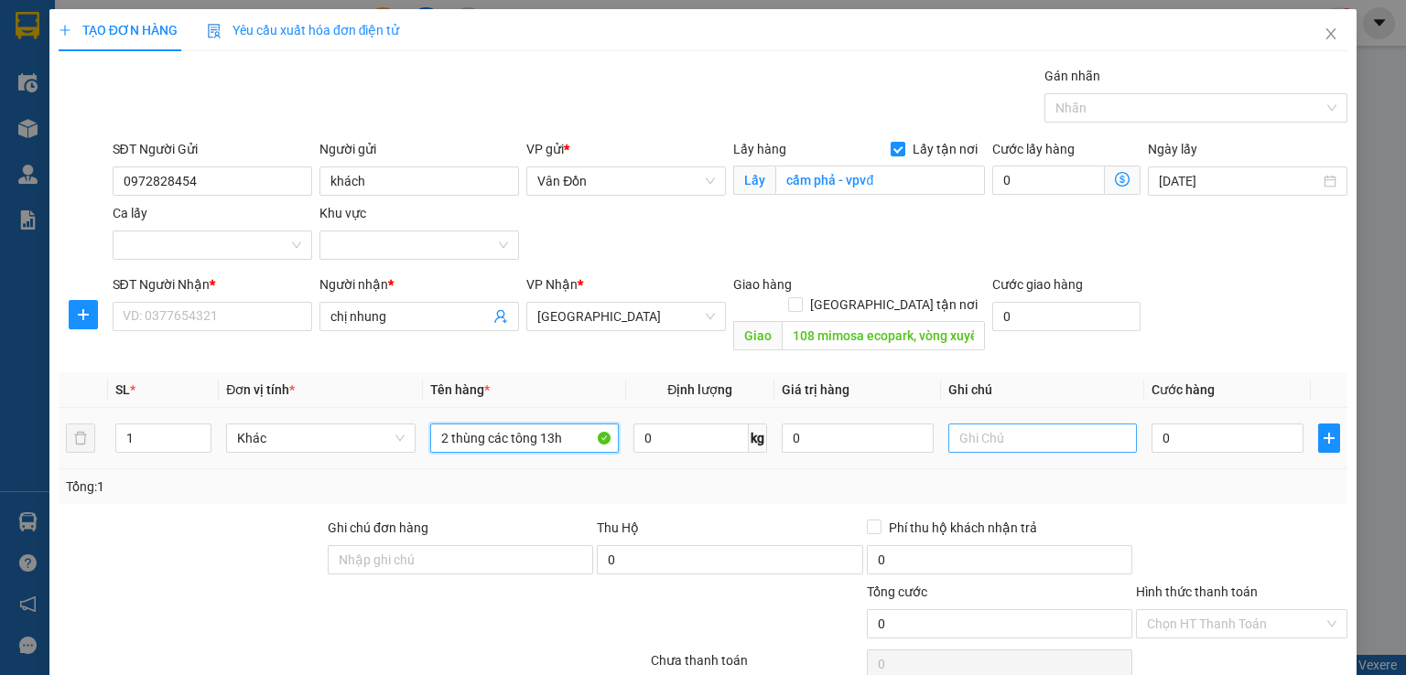
type input "2 thùng các tông 13h"
click at [983, 424] on input "text" at bounding box center [1042, 438] width 189 height 29
type input "d"
type input "đã tt ship 100k"
click at [1198, 424] on input "0" at bounding box center [1227, 438] width 152 height 29
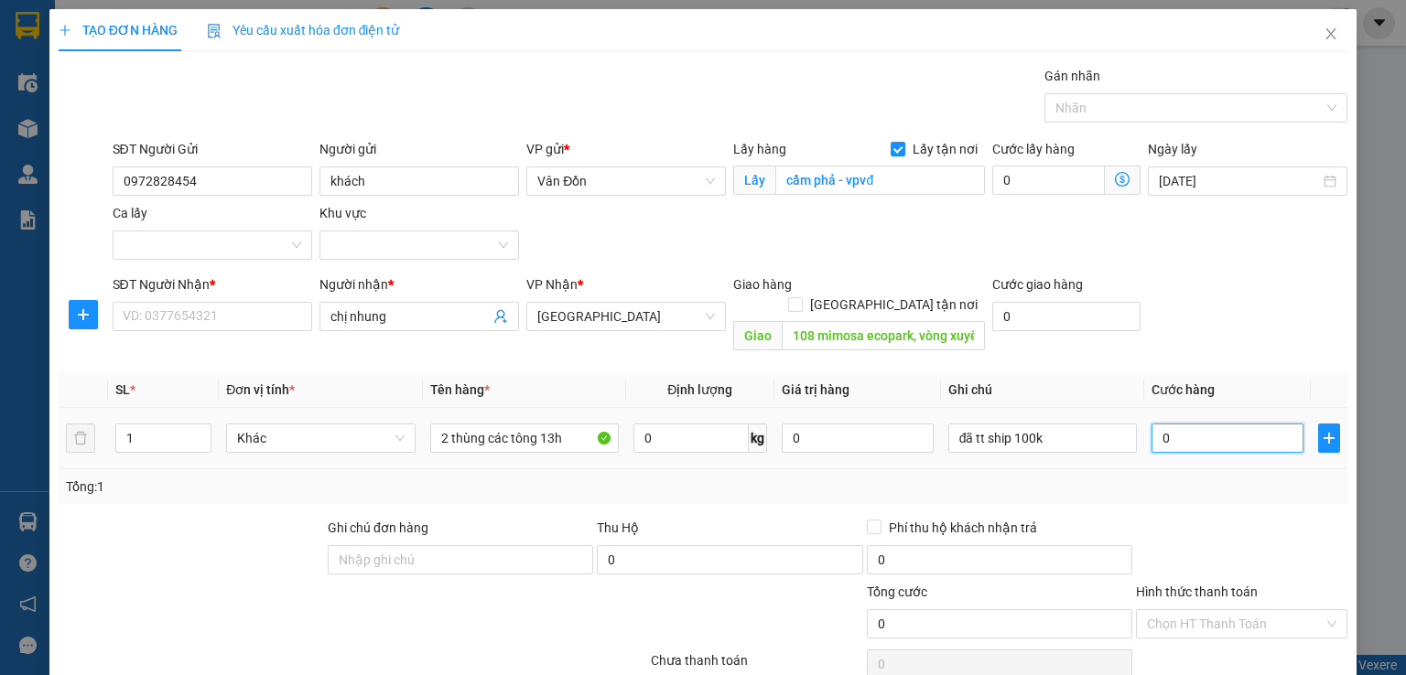
type input "2"
type input "20"
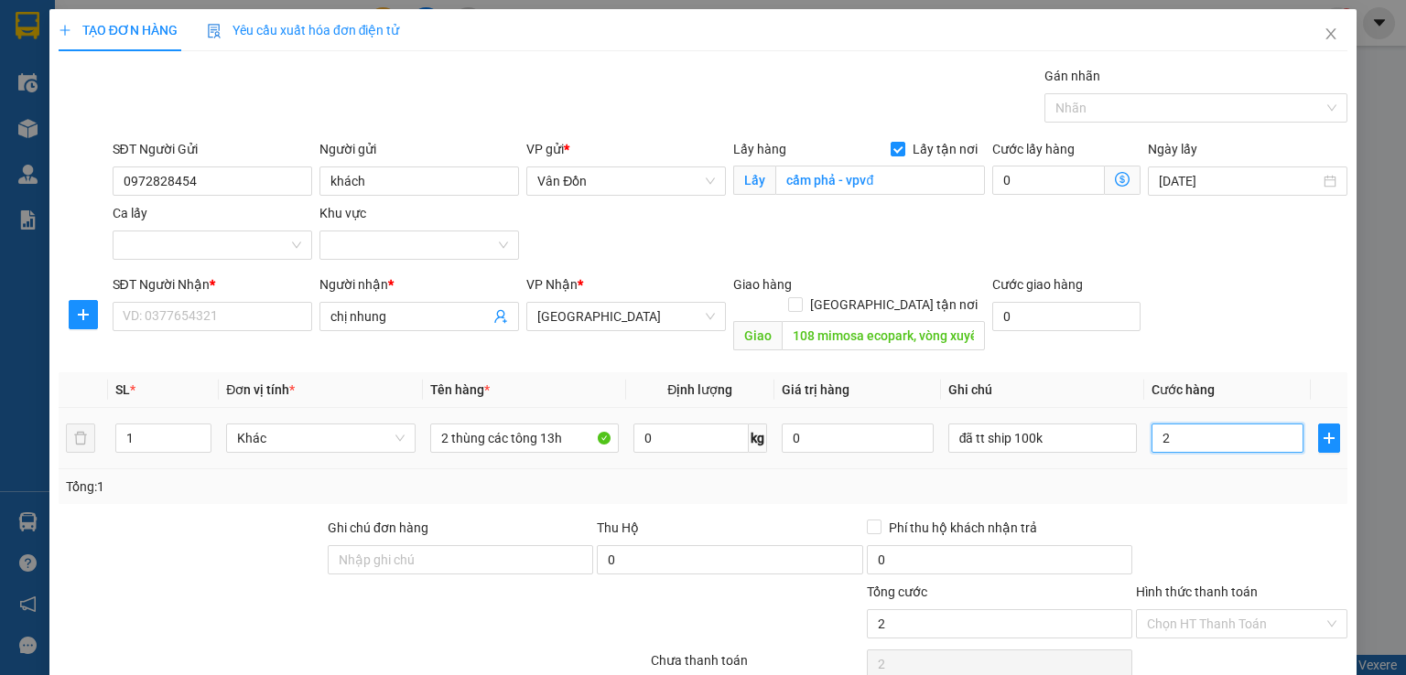
type input "20"
type input "200"
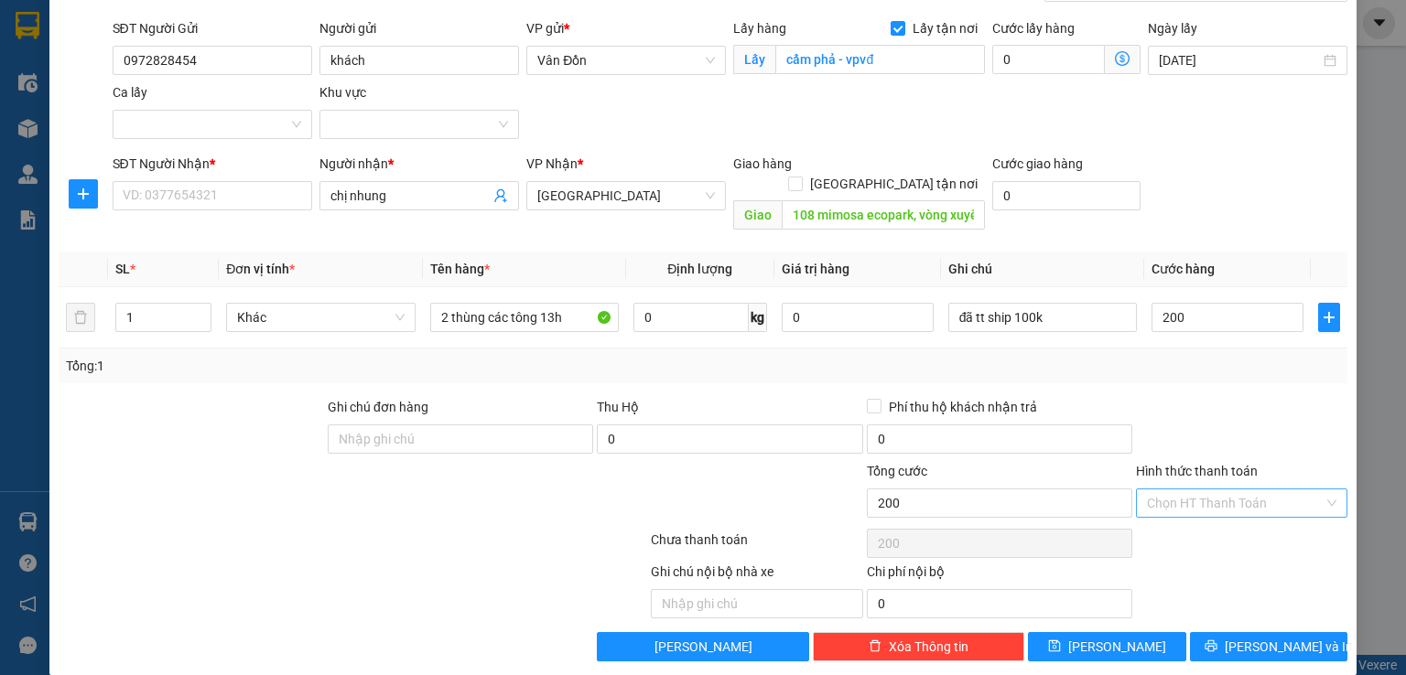
type input "200.000"
click at [1216, 490] on input "Hình thức thanh toán" at bounding box center [1235, 503] width 177 height 27
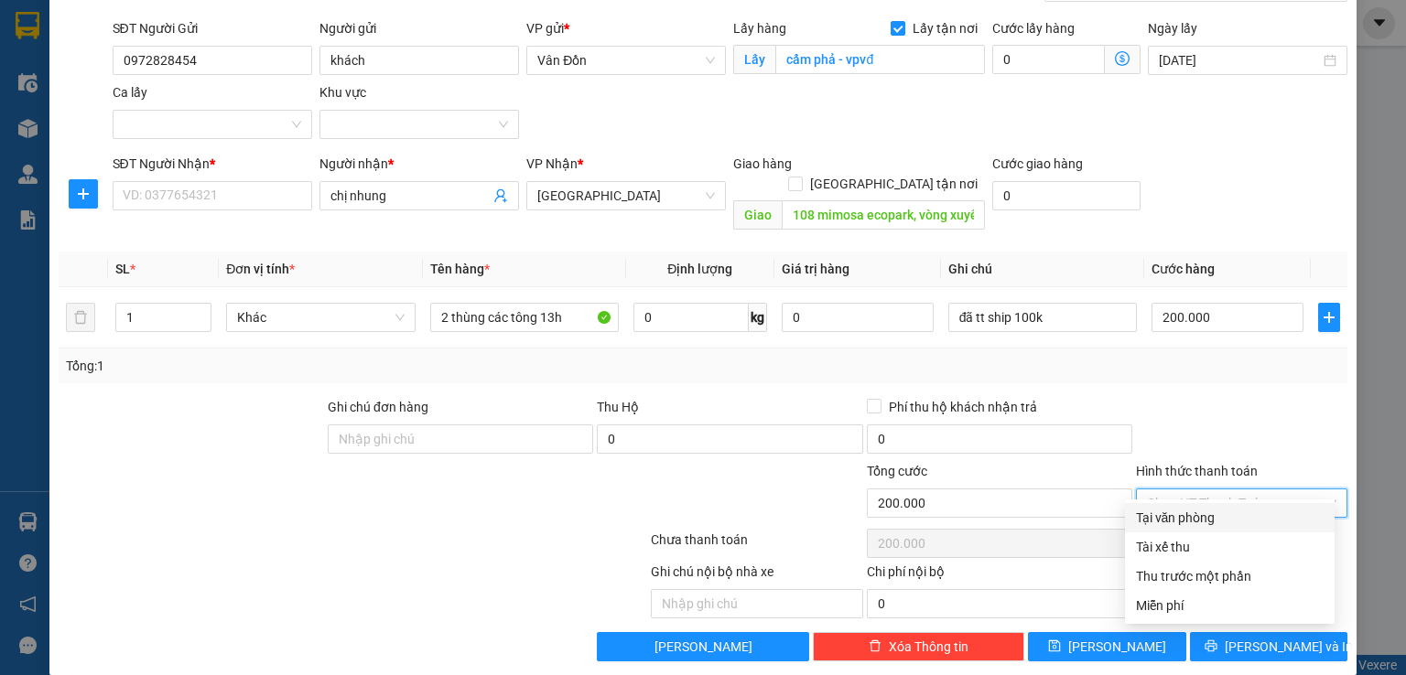
click at [1201, 513] on div "Tại văn phòng" at bounding box center [1230, 518] width 188 height 20
type input "0"
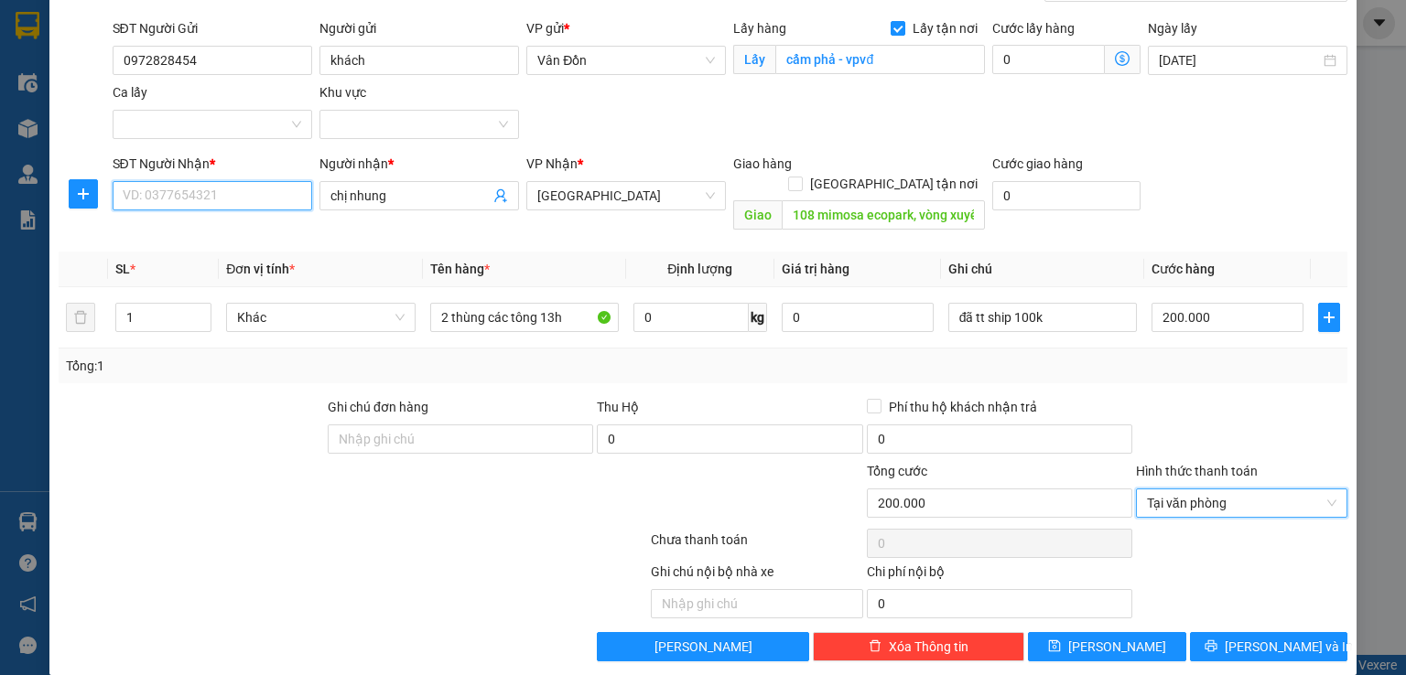
click at [269, 206] on input "SĐT Người Nhận *" at bounding box center [213, 195] width 200 height 29
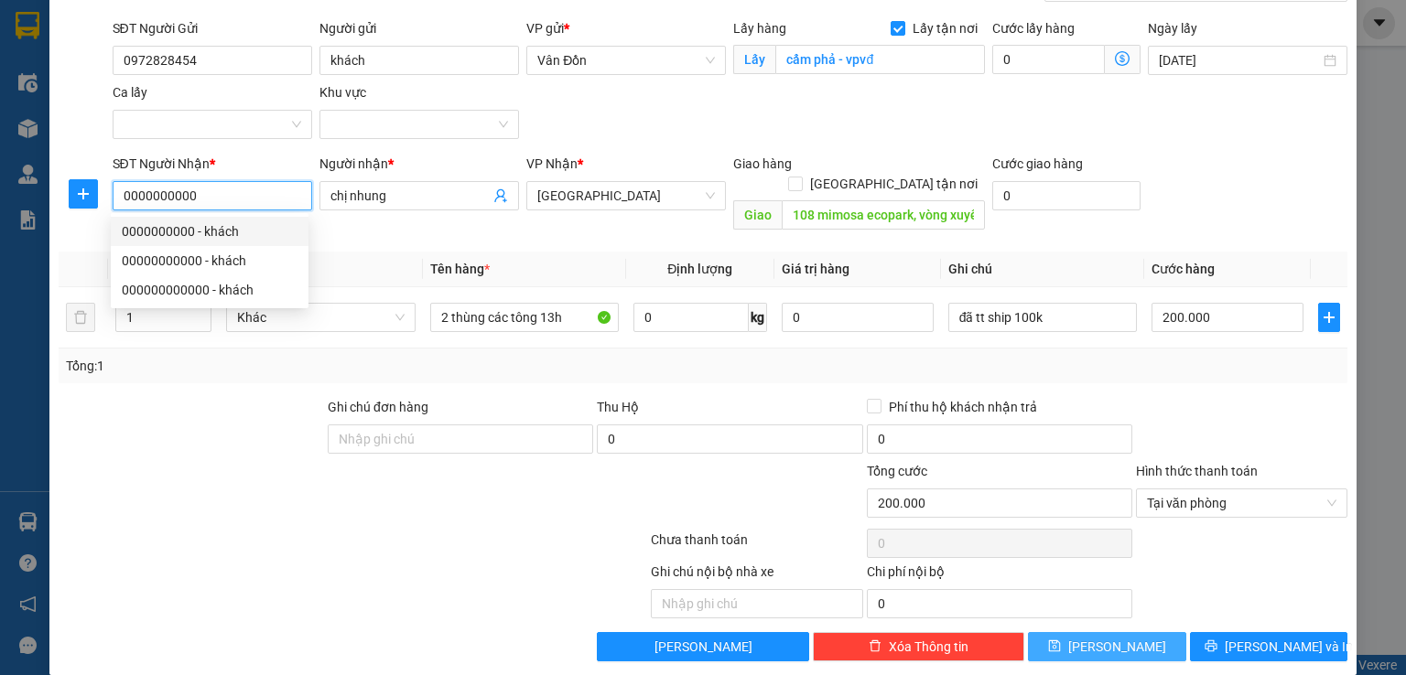
type input "0000000000"
click at [1091, 632] on button "[PERSON_NAME]" at bounding box center [1107, 646] width 158 height 29
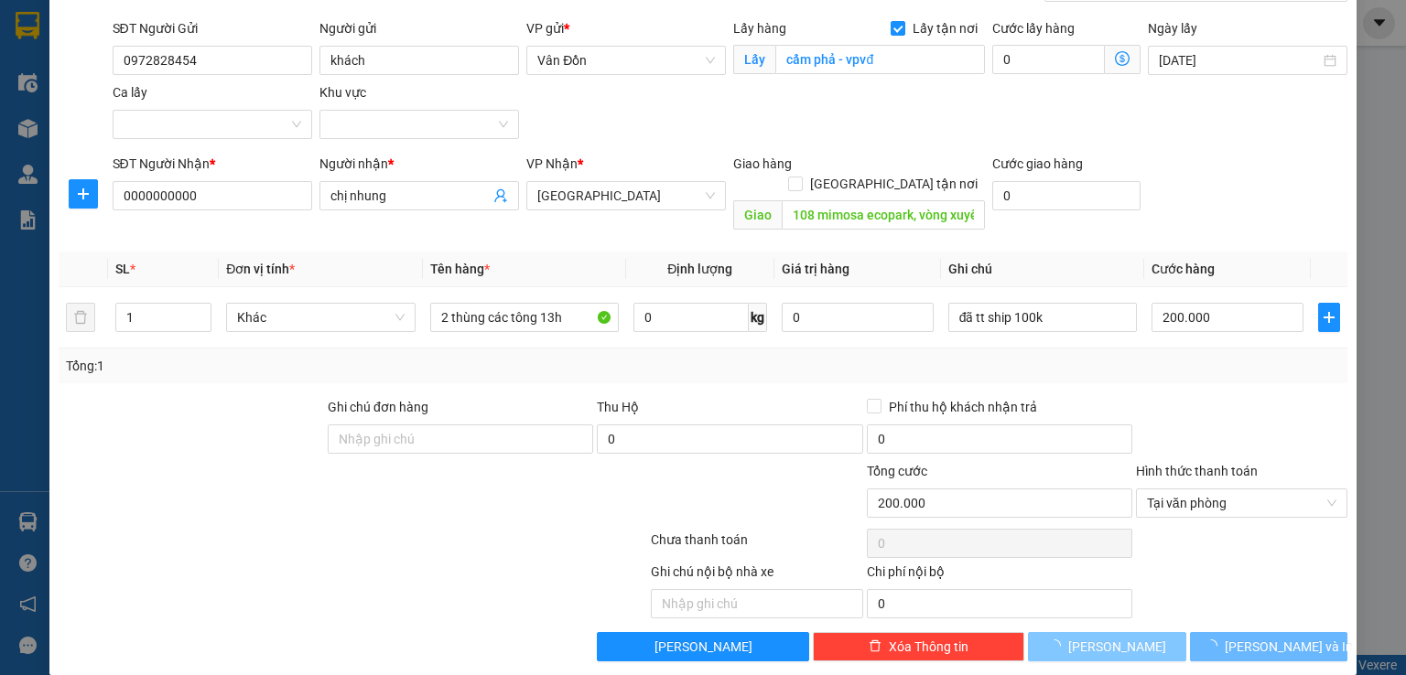
checkbox input "false"
type input "0"
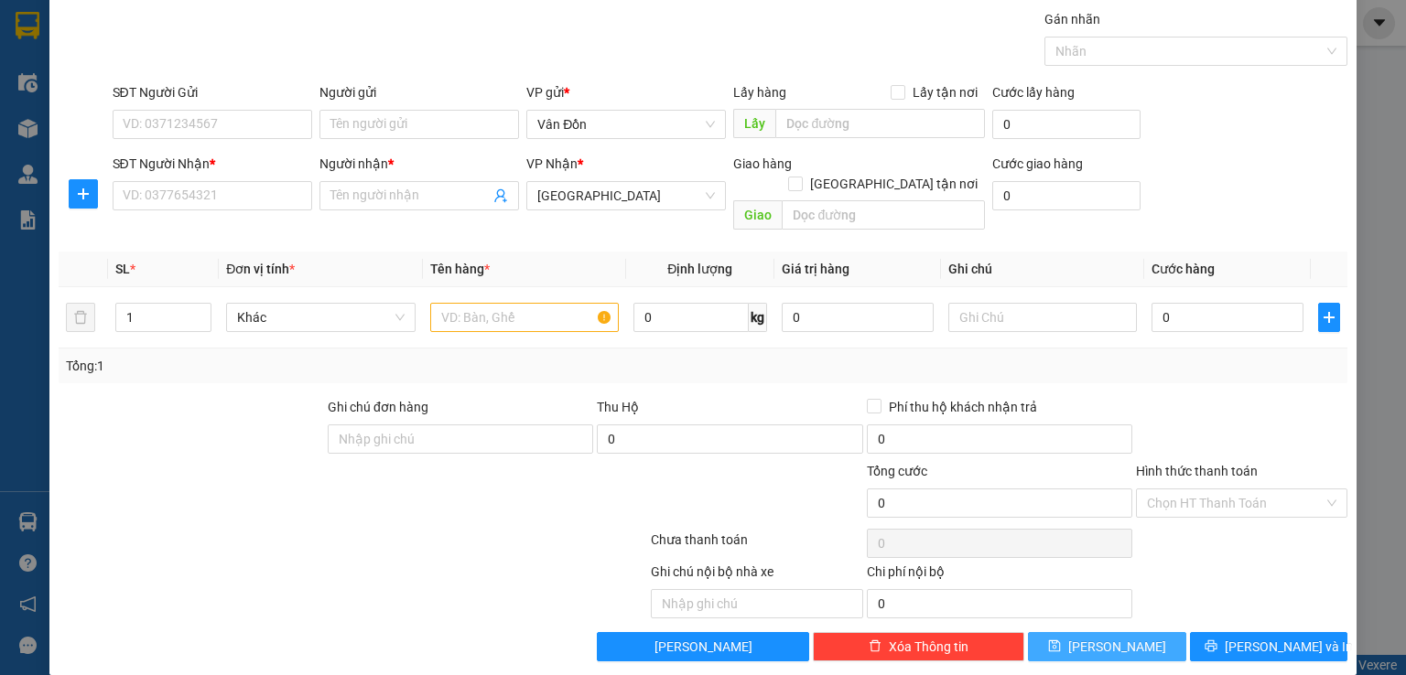
scroll to position [0, 0]
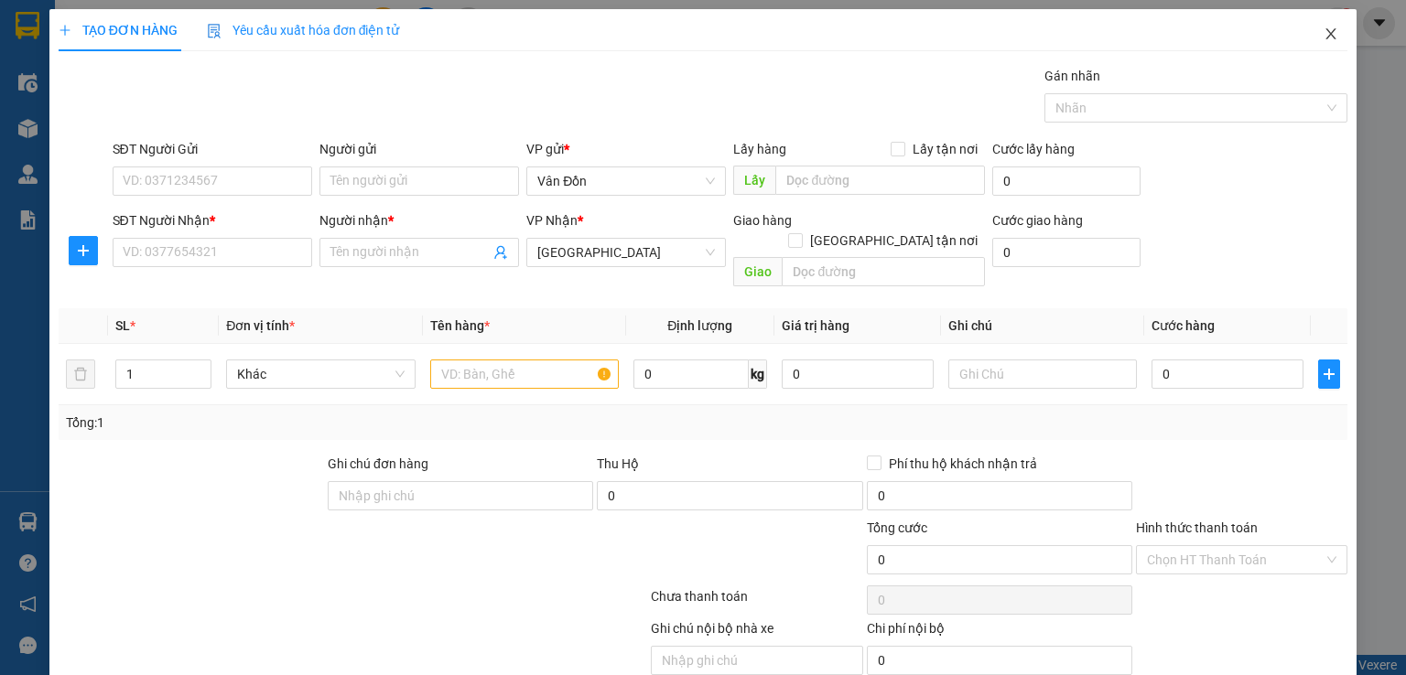
click at [1324, 30] on icon "close" at bounding box center [1331, 34] width 15 height 15
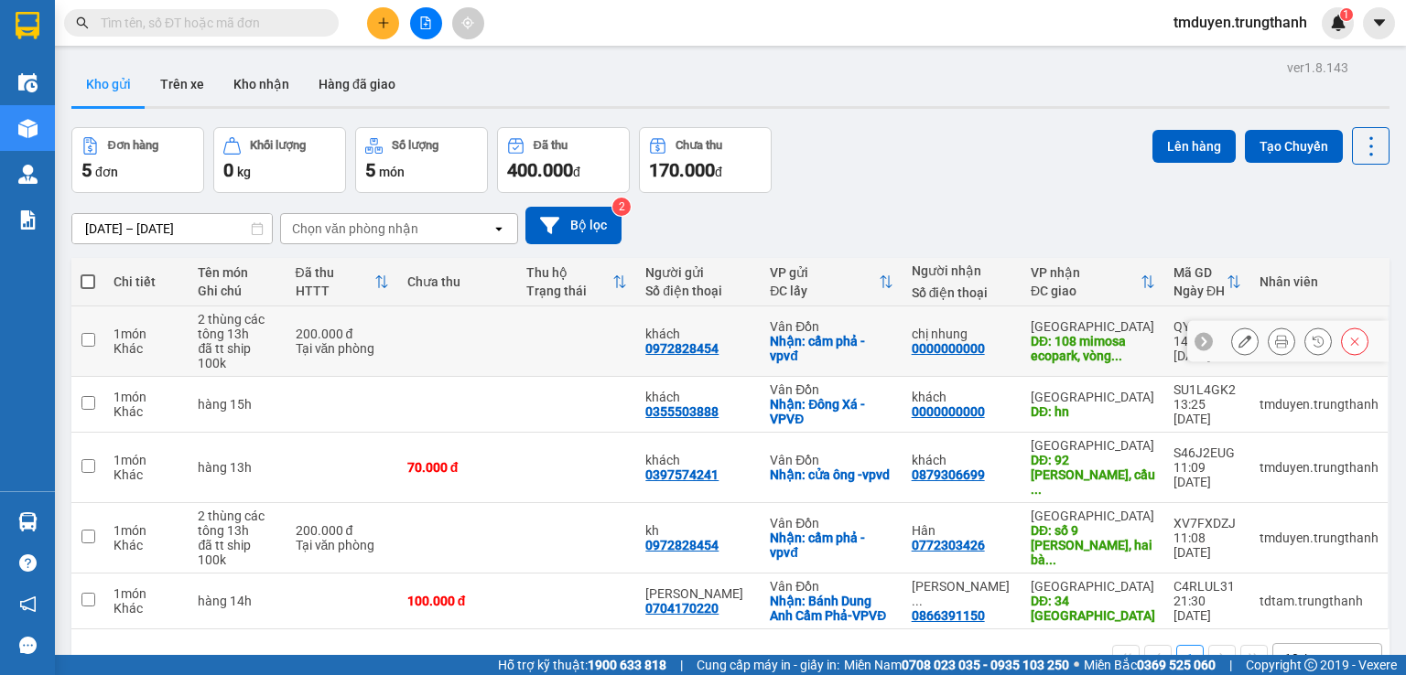
click at [86, 339] on input "checkbox" at bounding box center [88, 340] width 14 height 14
checkbox input "true"
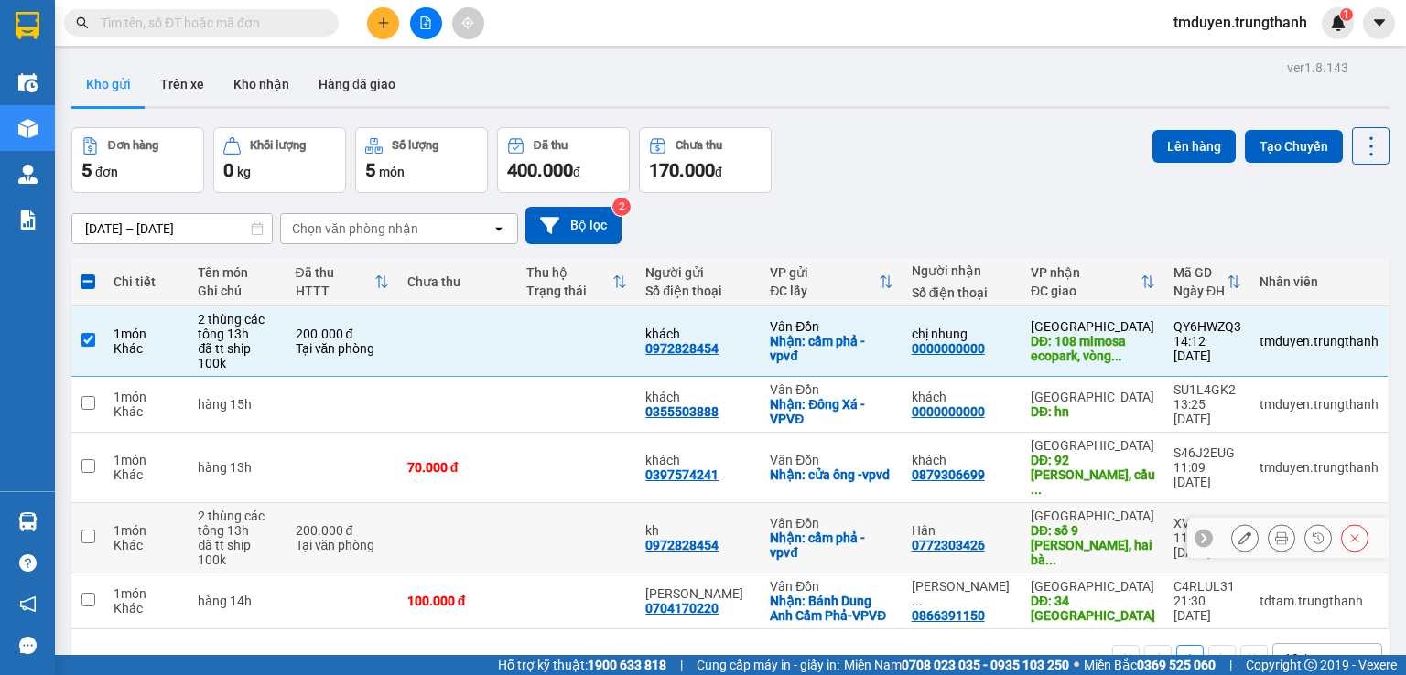
click at [85, 530] on input "checkbox" at bounding box center [88, 537] width 14 height 14
checkbox input "true"
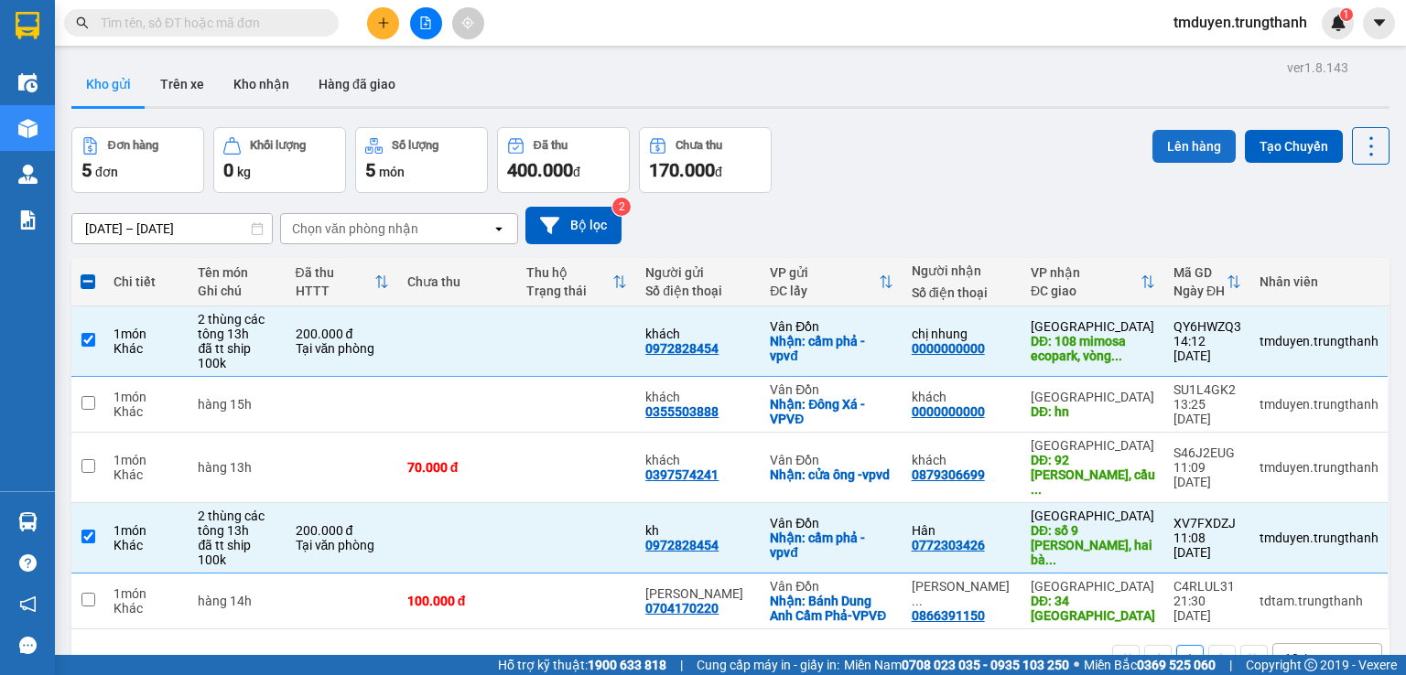
click at [1166, 143] on button "Lên hàng" at bounding box center [1193, 146] width 83 height 33
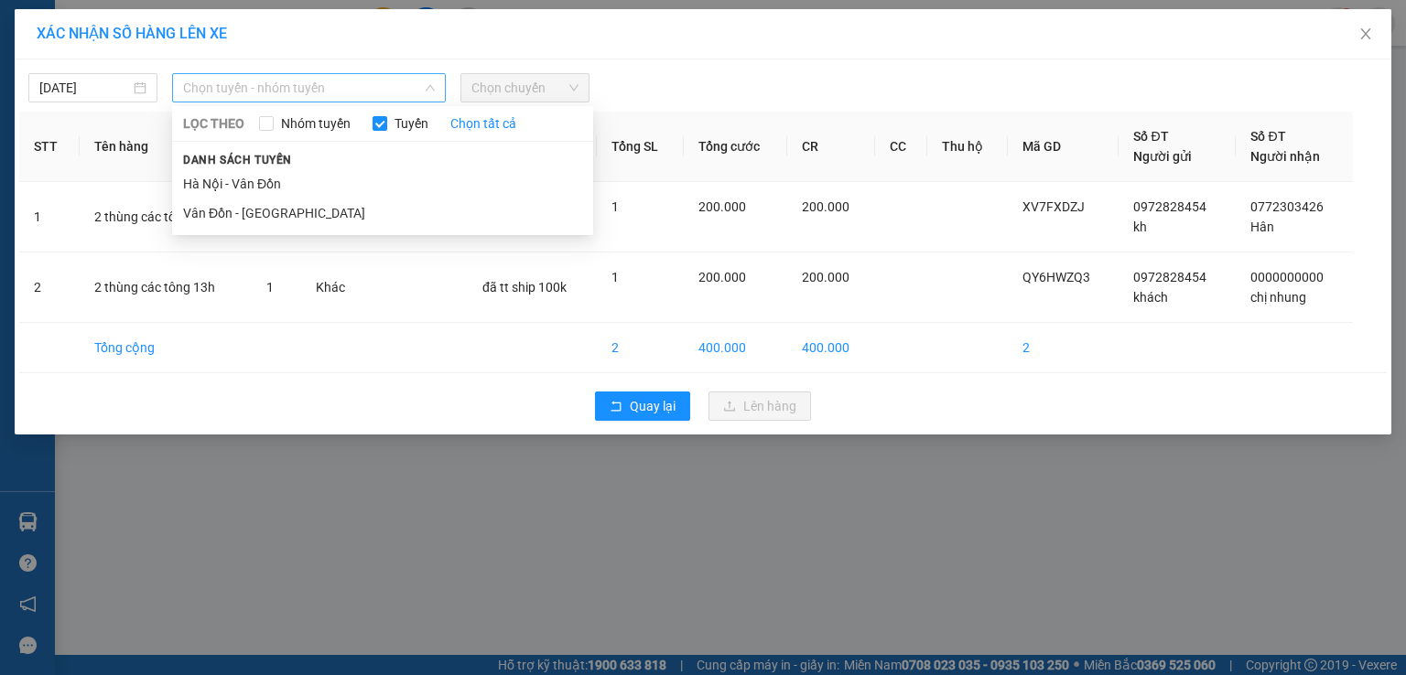
click at [298, 100] on span "Chọn tuyến - nhóm tuyến" at bounding box center [309, 87] width 252 height 27
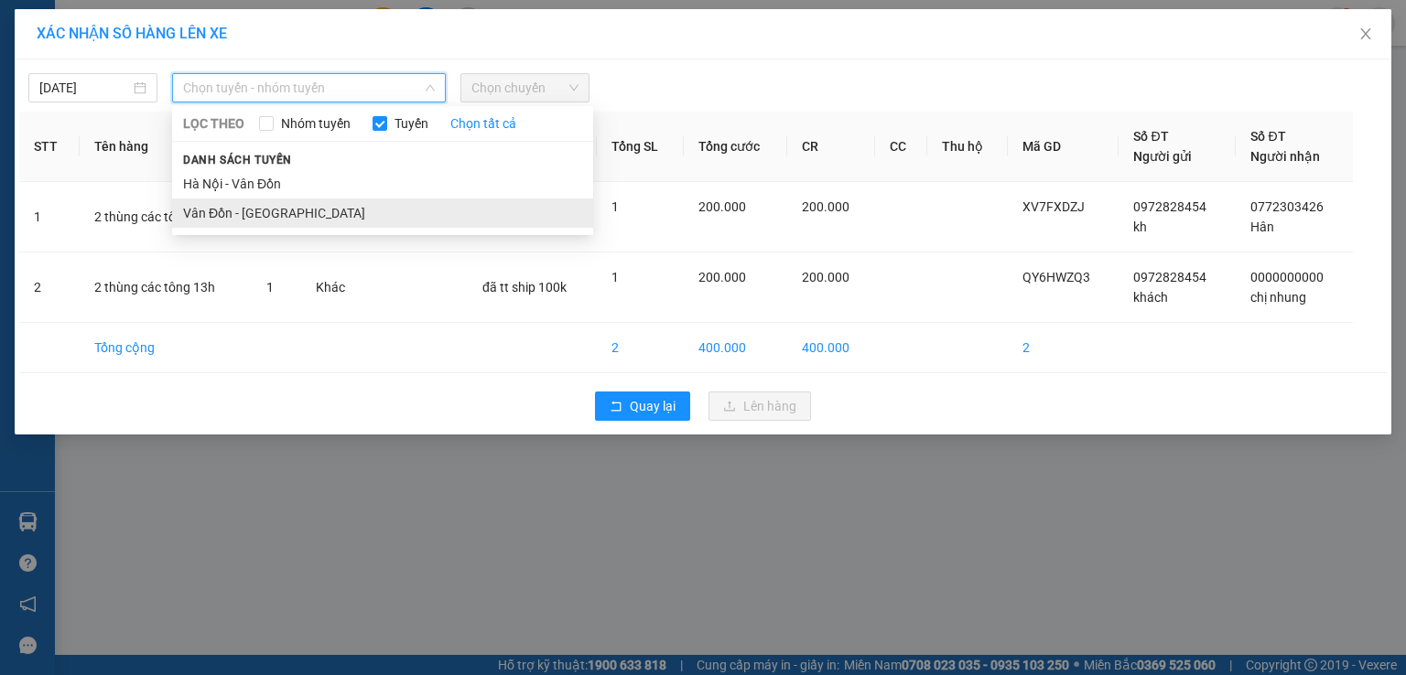
click at [240, 206] on li "Vân Đồn - Hà Nội" at bounding box center [382, 213] width 421 height 29
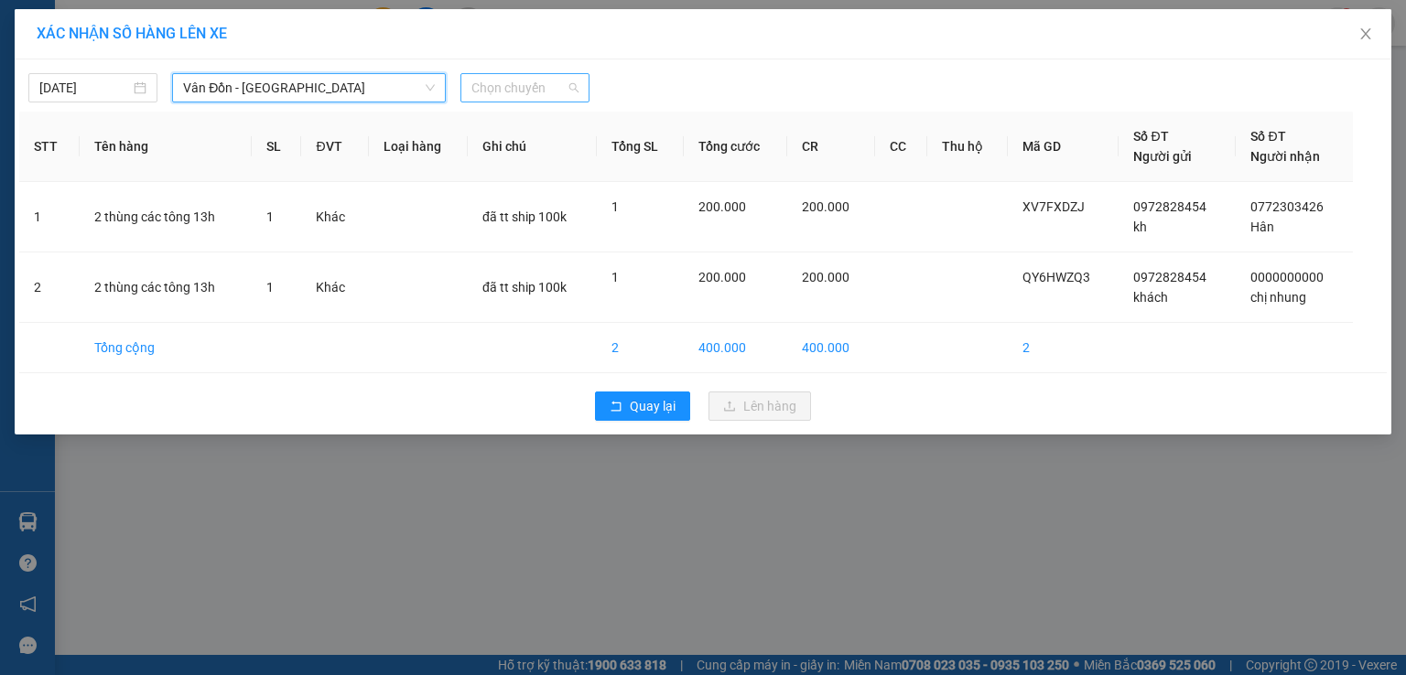
click at [524, 93] on span "Chọn chuyến" at bounding box center [524, 87] width 107 height 27
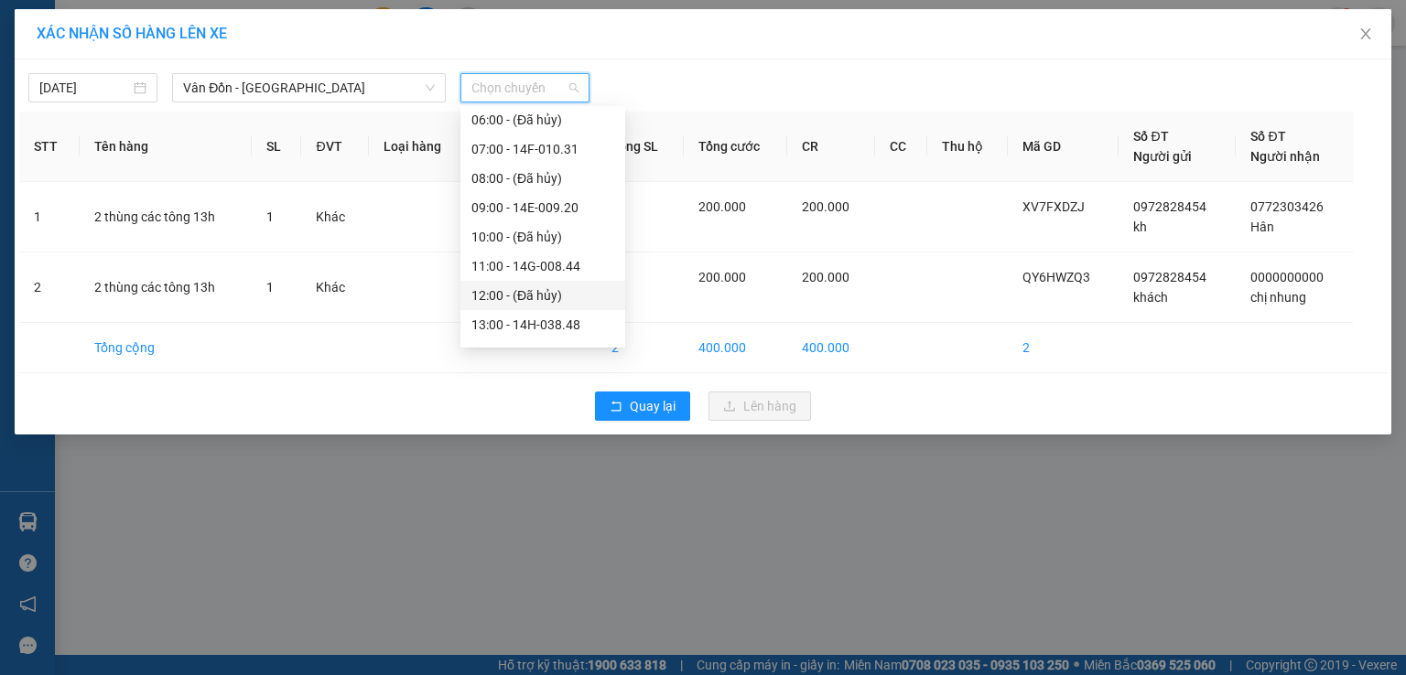
scroll to position [152, 0]
click at [502, 295] on div "13:00 - 14H-038.48" at bounding box center [542, 295] width 143 height 20
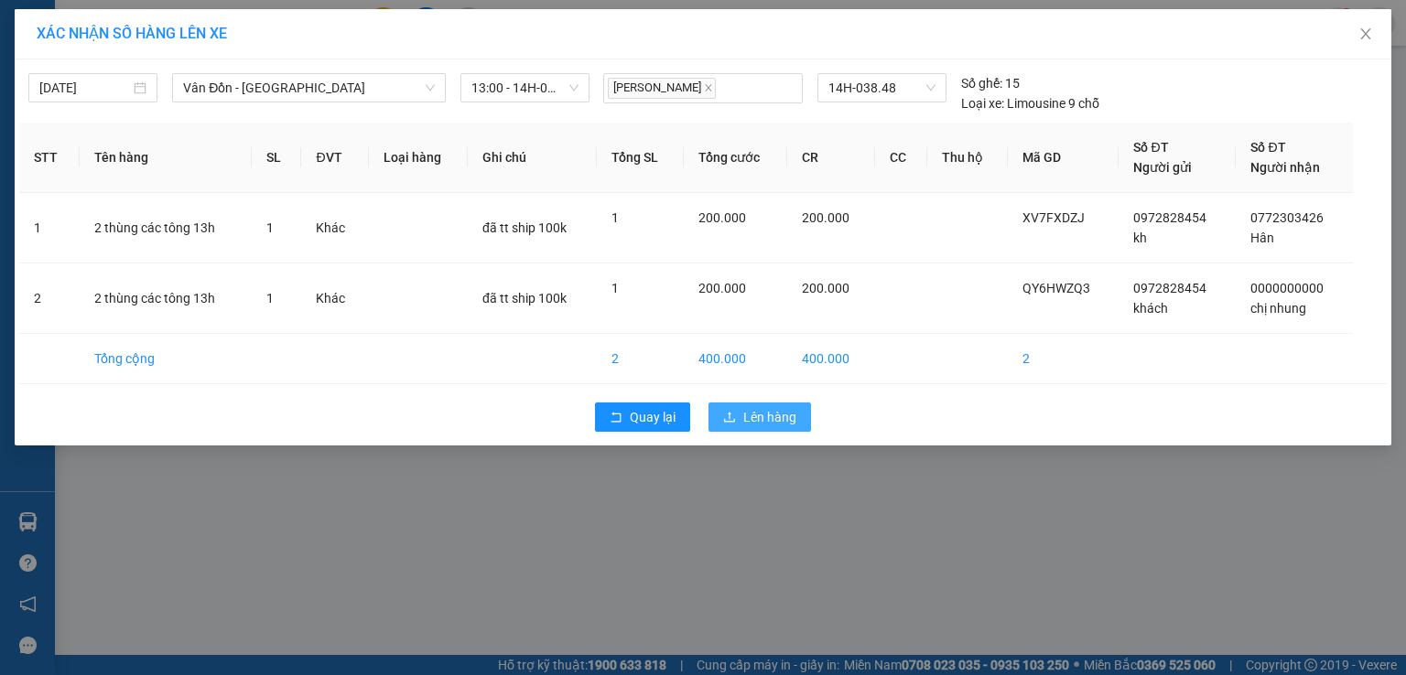
click at [741, 420] on button "Lên hàng" at bounding box center [759, 417] width 103 height 29
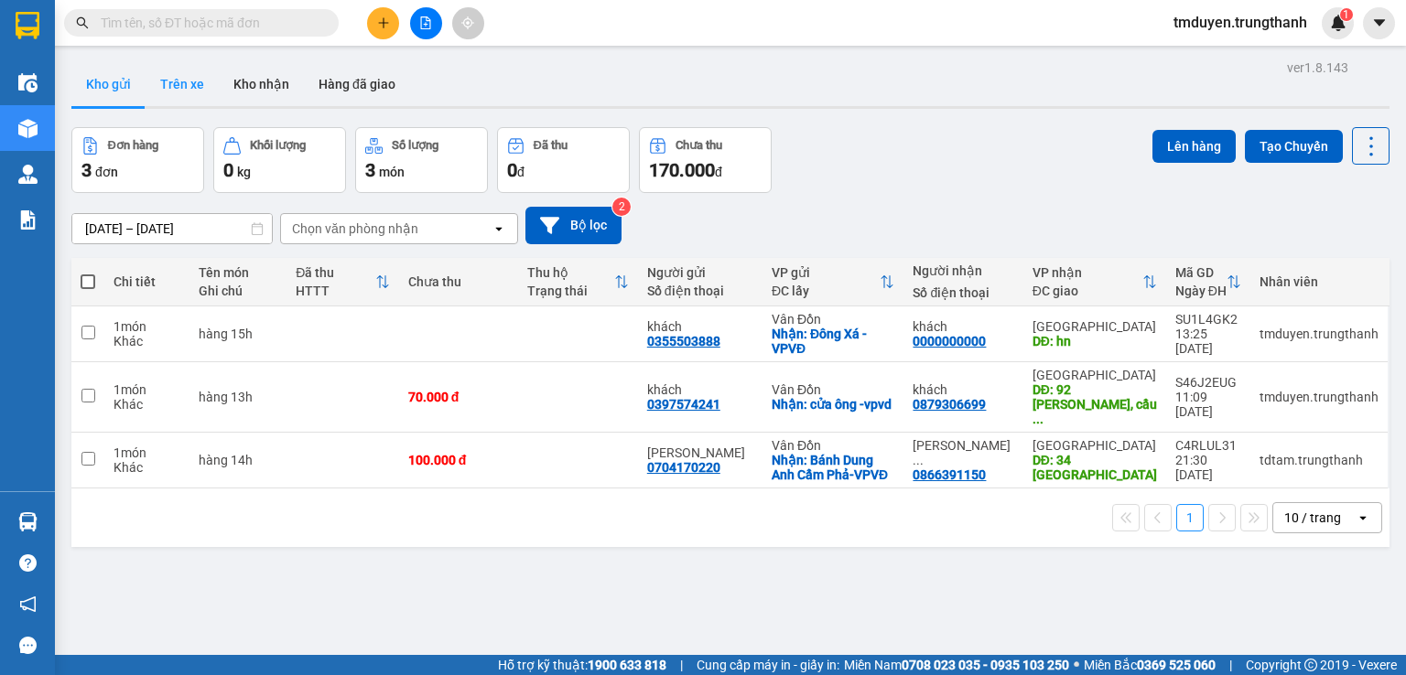
click at [200, 89] on button "Trên xe" at bounding box center [182, 84] width 73 height 44
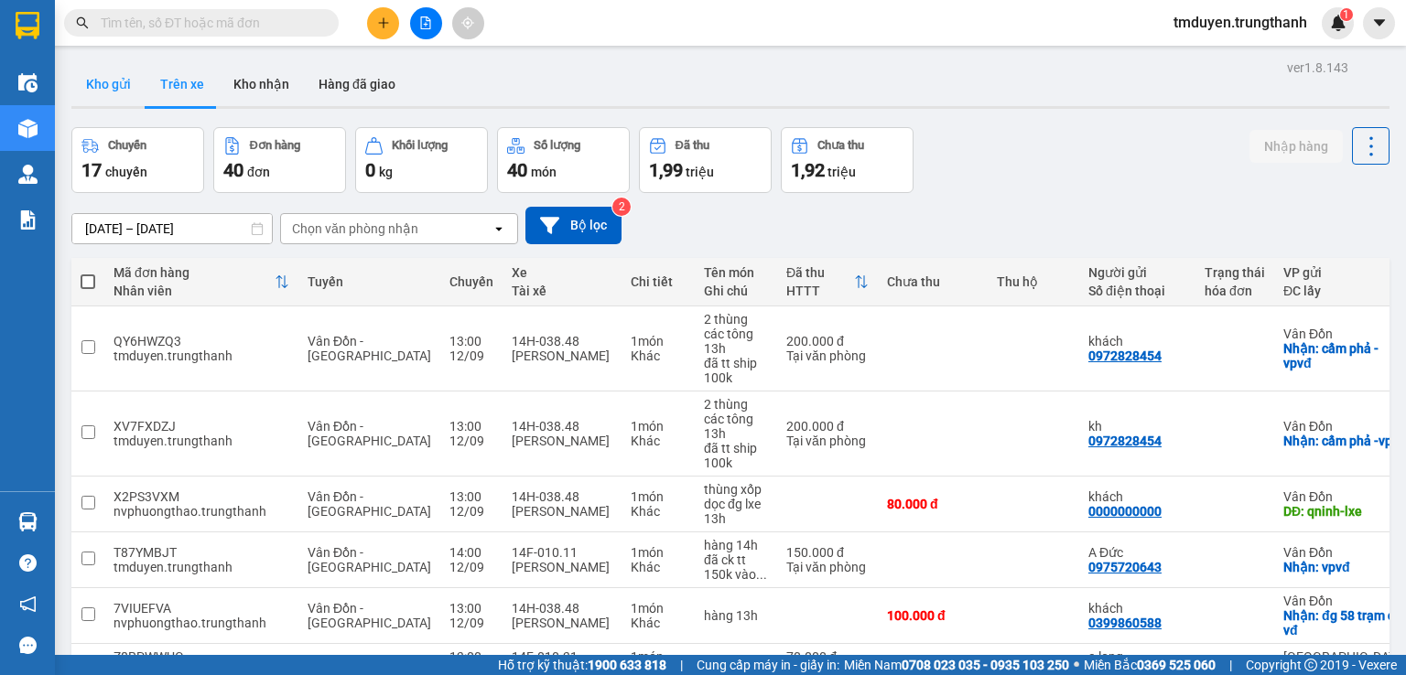
click at [140, 91] on button "Kho gửi" at bounding box center [108, 84] width 74 height 44
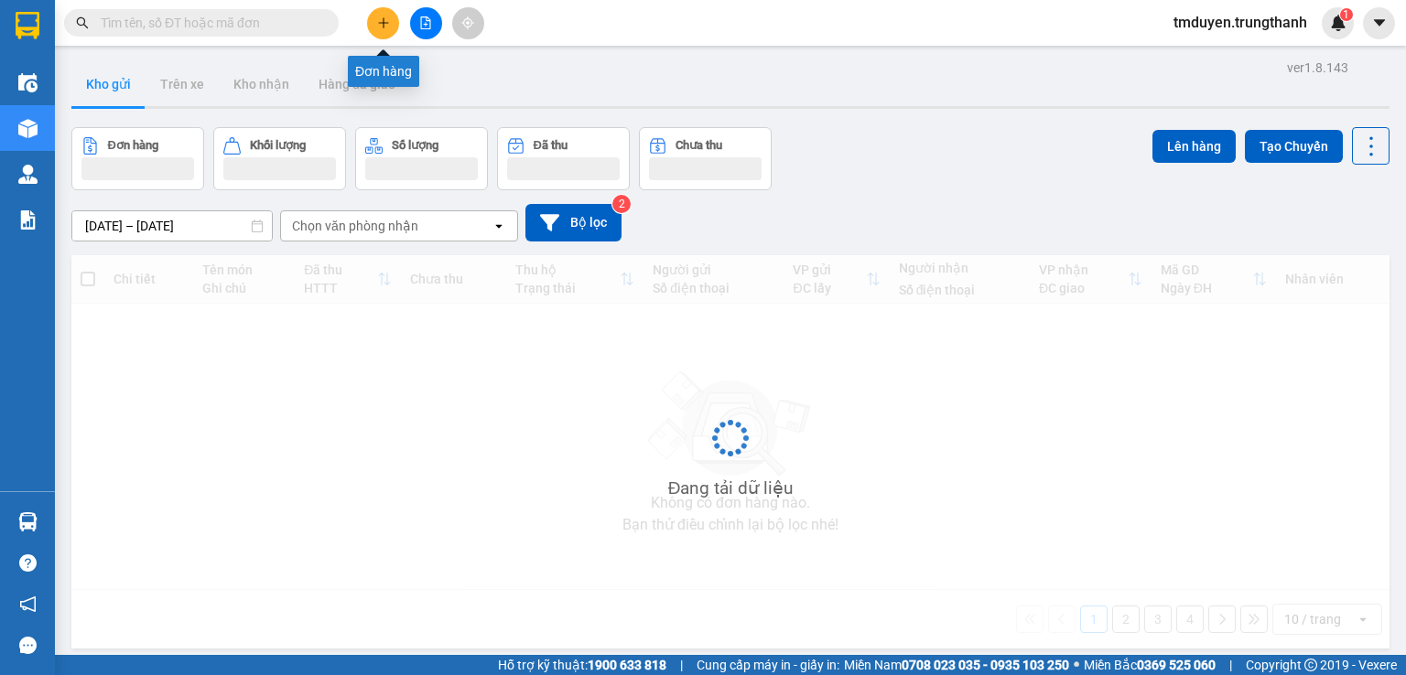
click at [395, 24] on button at bounding box center [383, 23] width 32 height 32
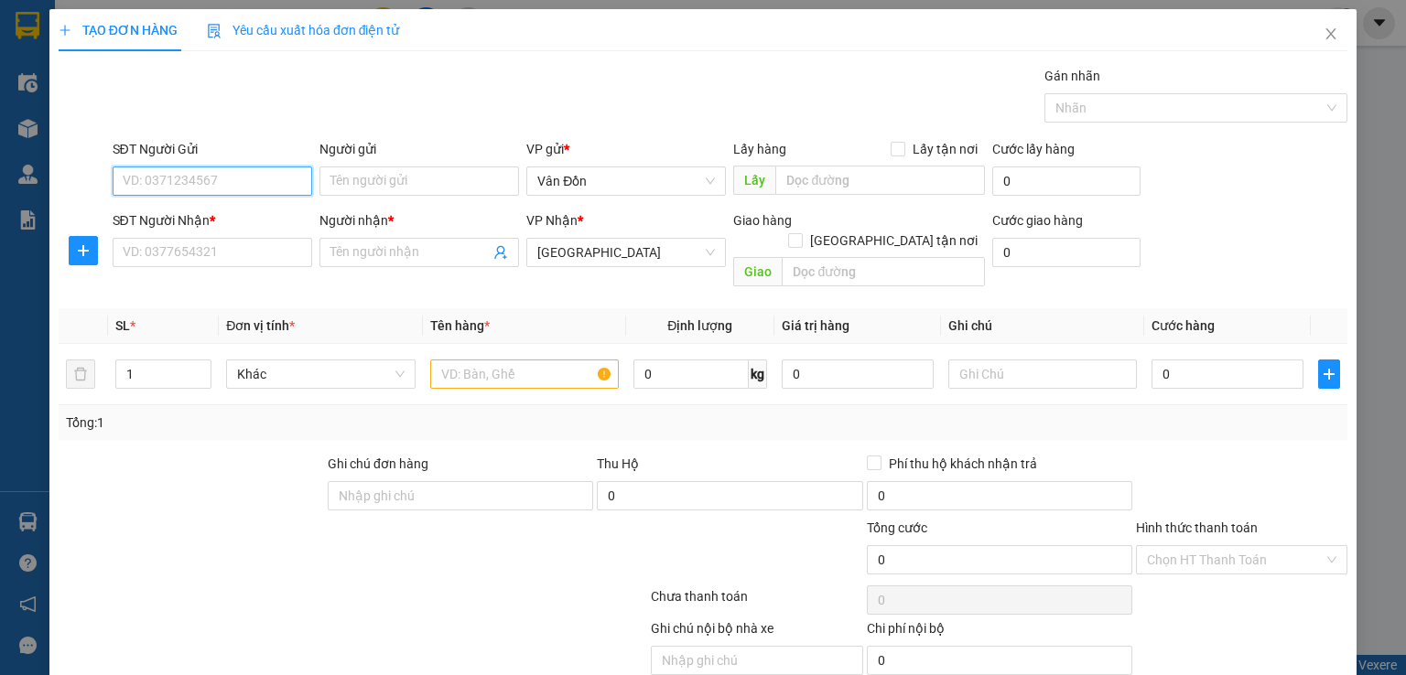
paste input "0397211219"
type input "0397211219"
click at [444, 190] on input "Người gửi" at bounding box center [419, 181] width 200 height 29
type input "kh"
click at [234, 245] on input "SĐT Người Nhận *" at bounding box center [213, 252] width 200 height 29
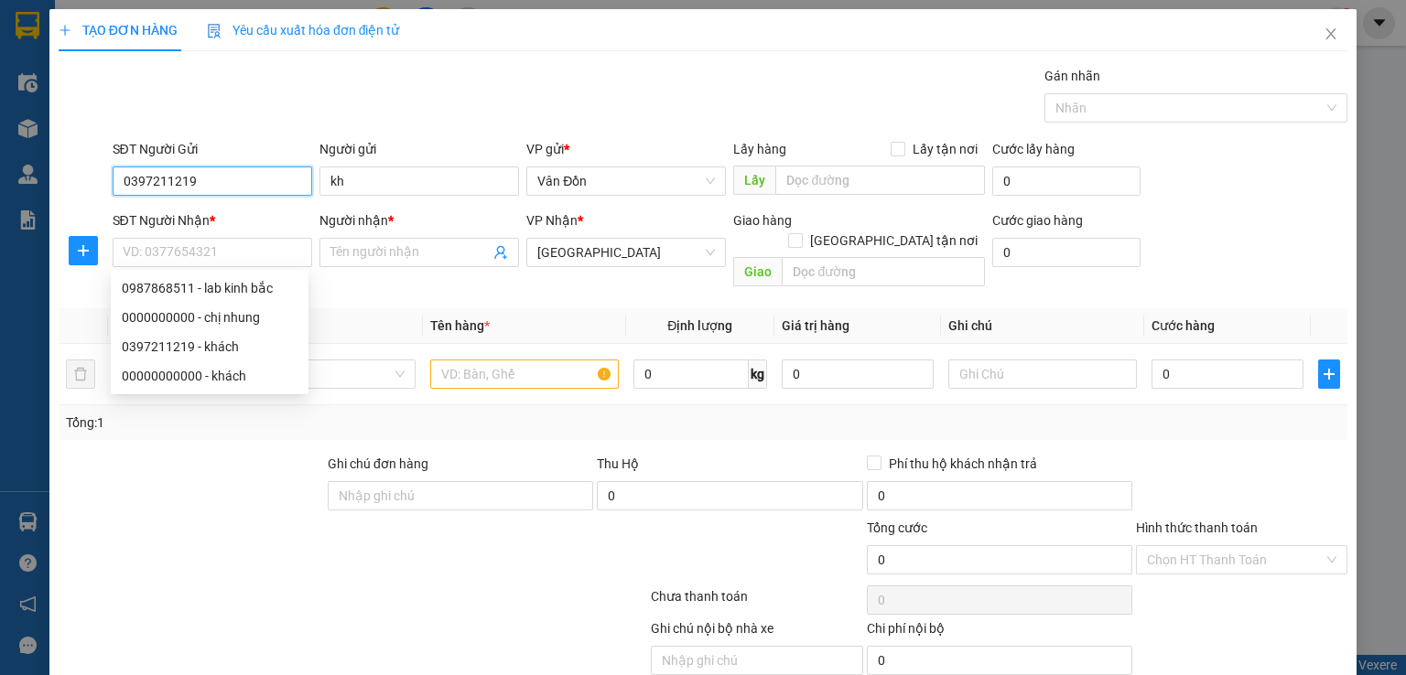
click at [127, 178] on input "0397211219" at bounding box center [213, 181] width 200 height 29
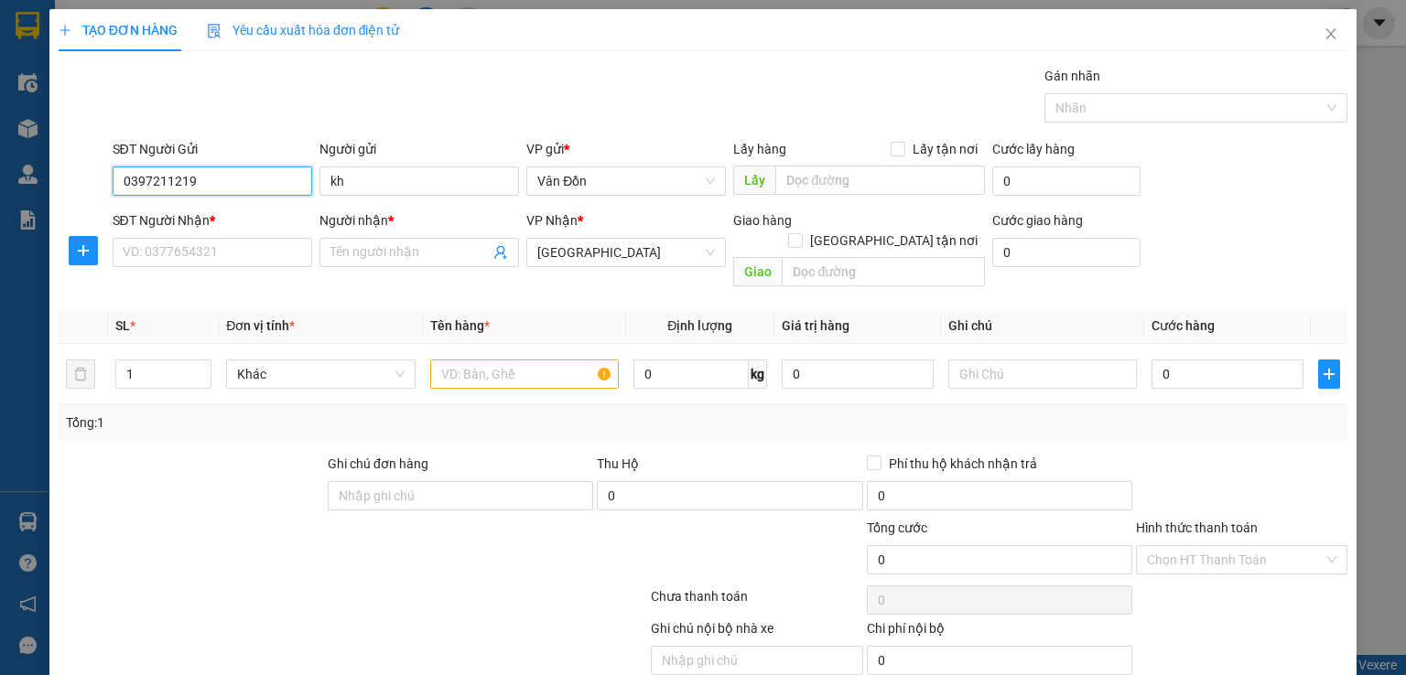
type input "0397211219"
click at [242, 221] on div "0397211219 - khách" at bounding box center [210, 217] width 176 height 20
type input "khách"
checkbox input "true"
type input "bến xe cẩm phả - vpvđ"
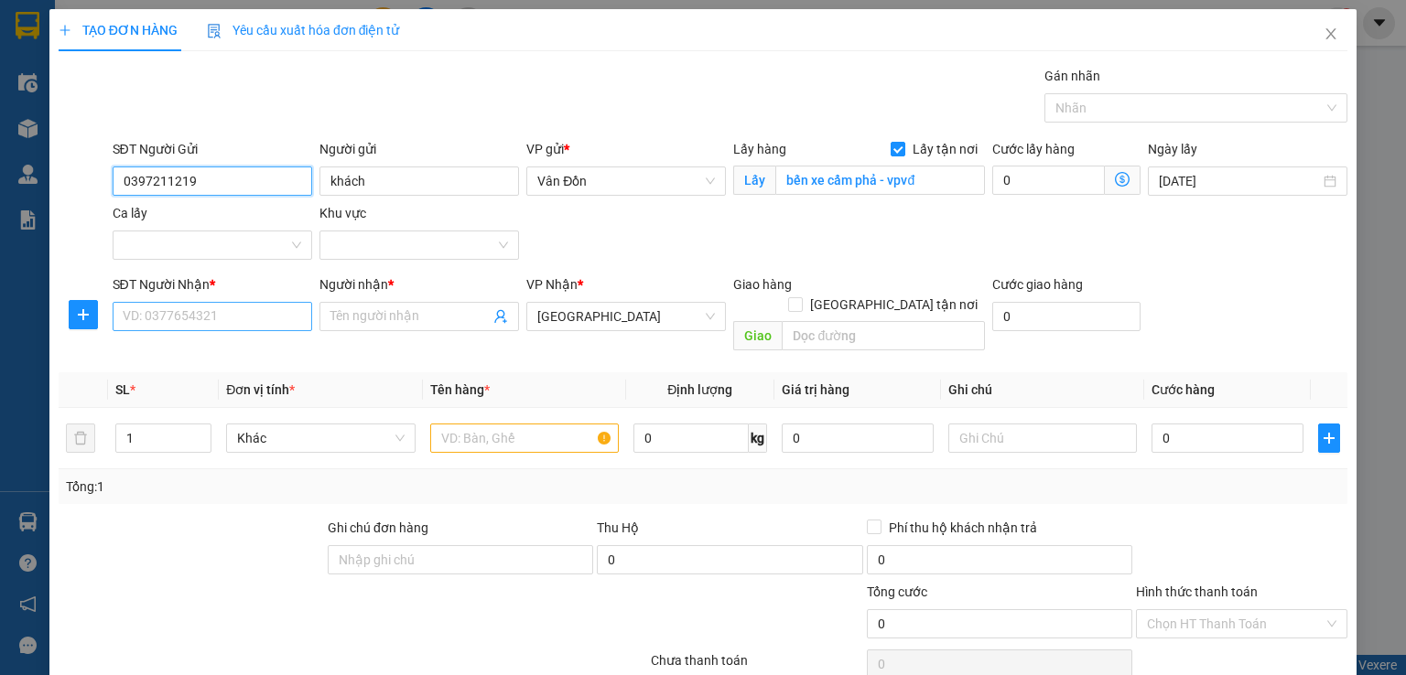
type input "0397211219"
click at [269, 325] on input "SĐT Người Nhận *" at bounding box center [213, 316] width 200 height 29
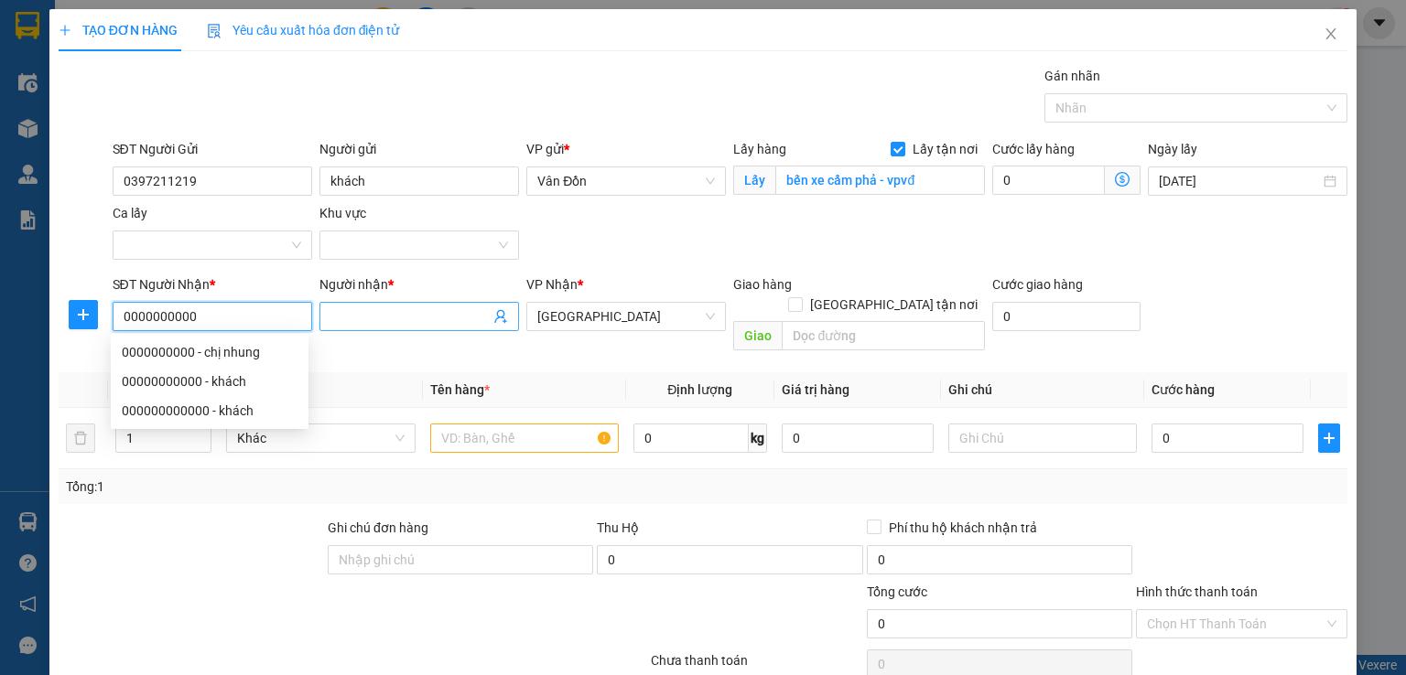
type input "0000000000"
click at [372, 328] on span at bounding box center [419, 316] width 200 height 29
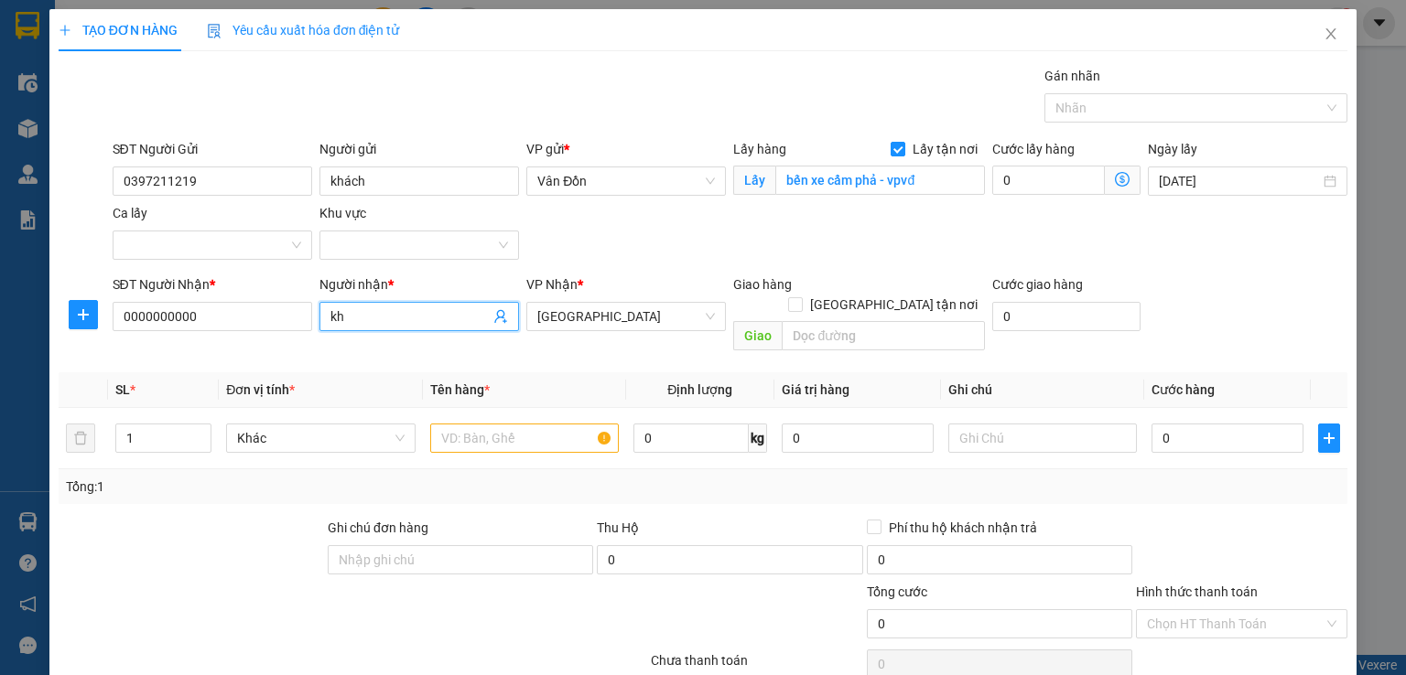
type input "k"
type input "khascvh"
click at [498, 424] on input "text" at bounding box center [524, 438] width 189 height 29
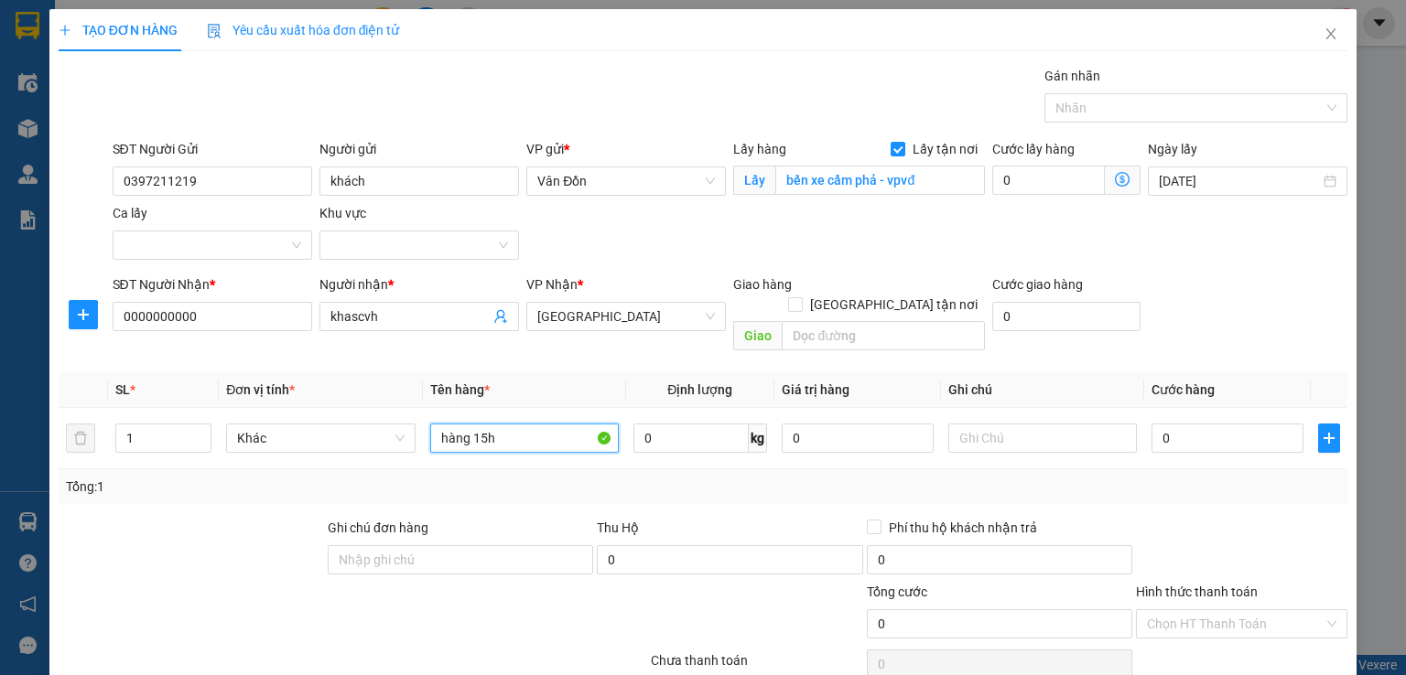
type input "hàng 15h"
click at [835, 294] on div "Giao hàng Giao tận nơi" at bounding box center [859, 299] width 252 height 48
click at [831, 321] on input "text" at bounding box center [883, 335] width 203 height 29
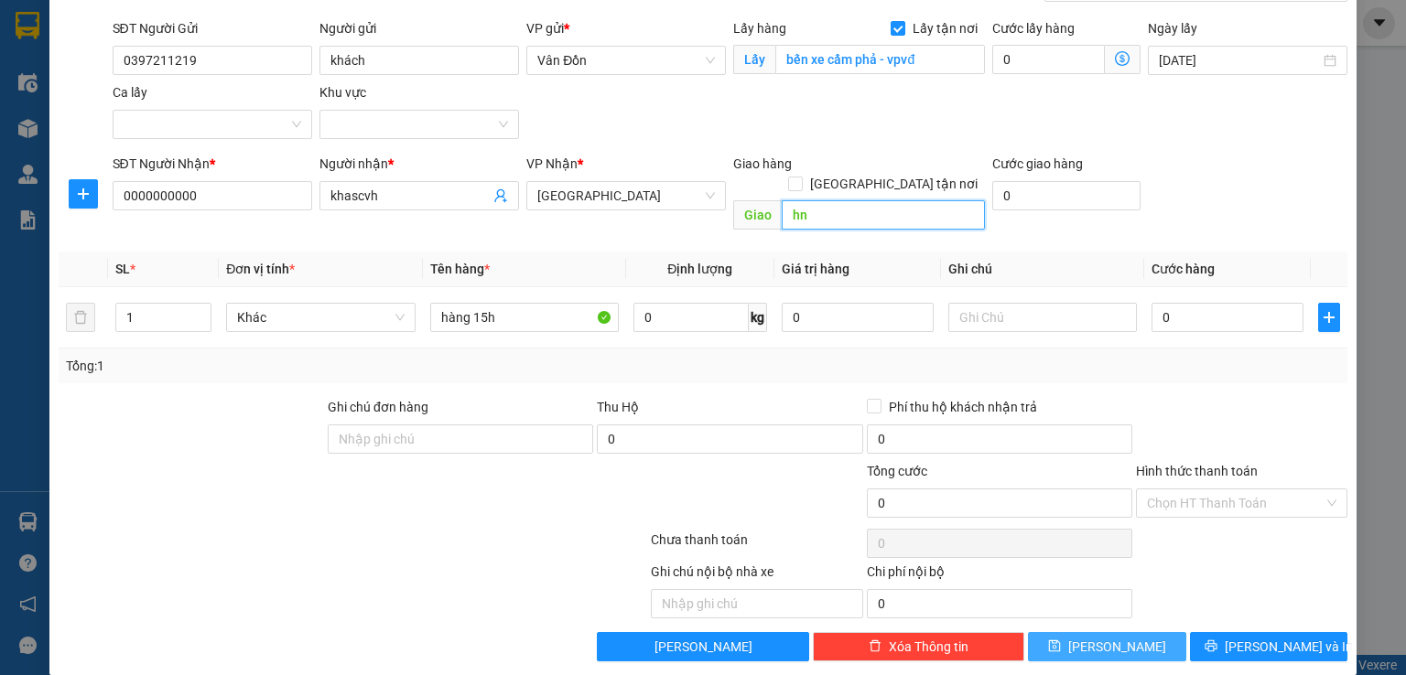
type input "hn"
click at [1098, 637] on span "[PERSON_NAME]" at bounding box center [1117, 647] width 98 height 20
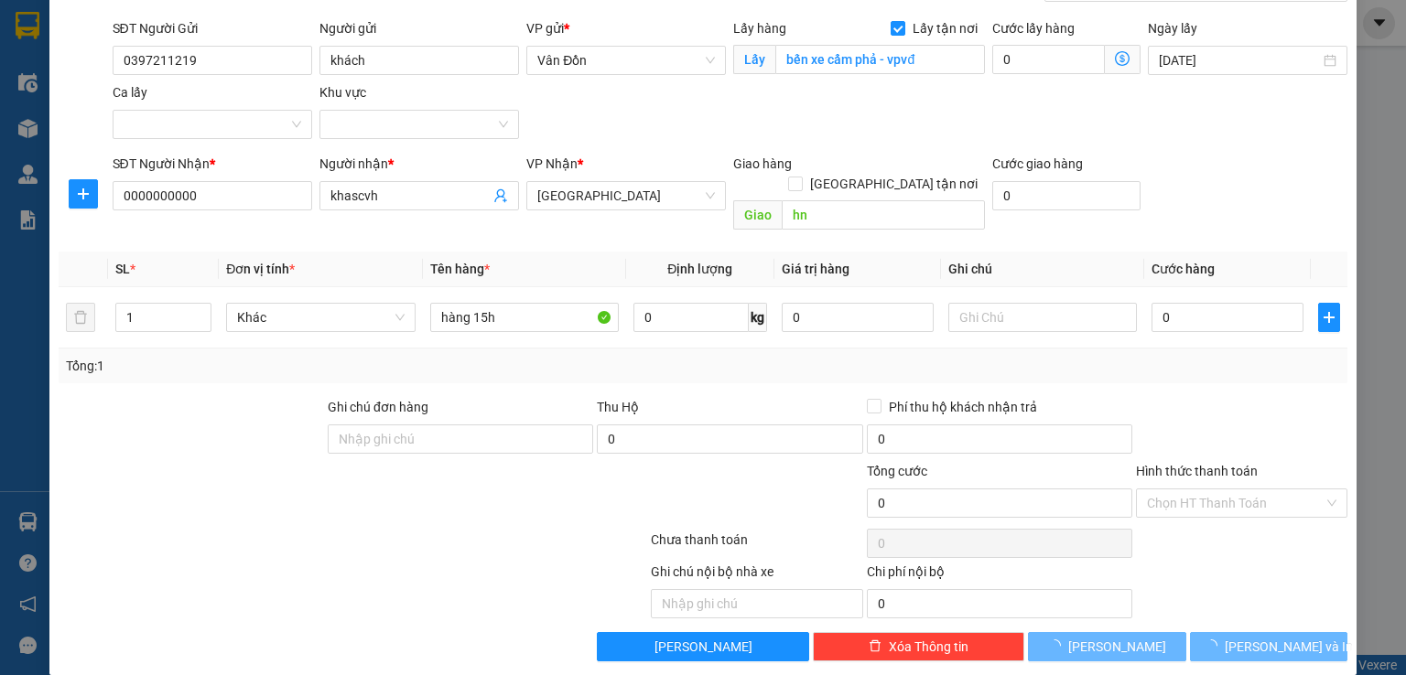
checkbox input "false"
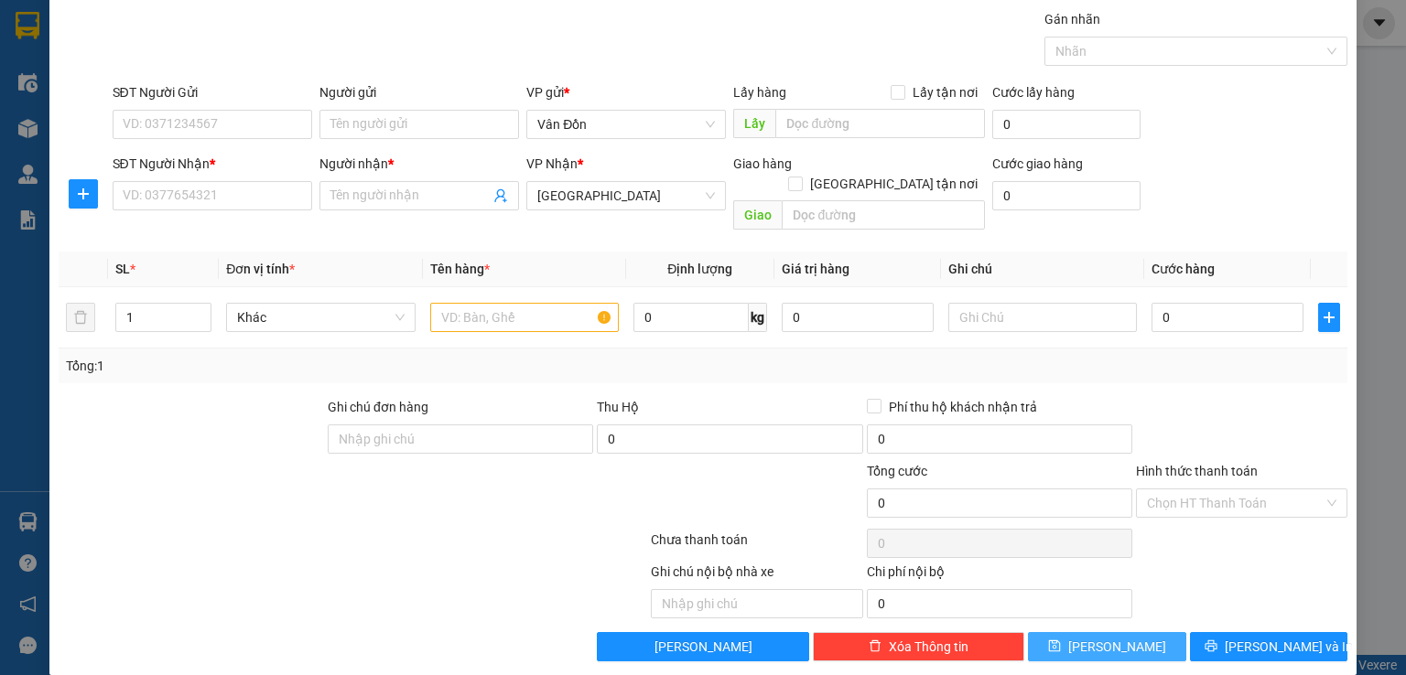
scroll to position [0, 0]
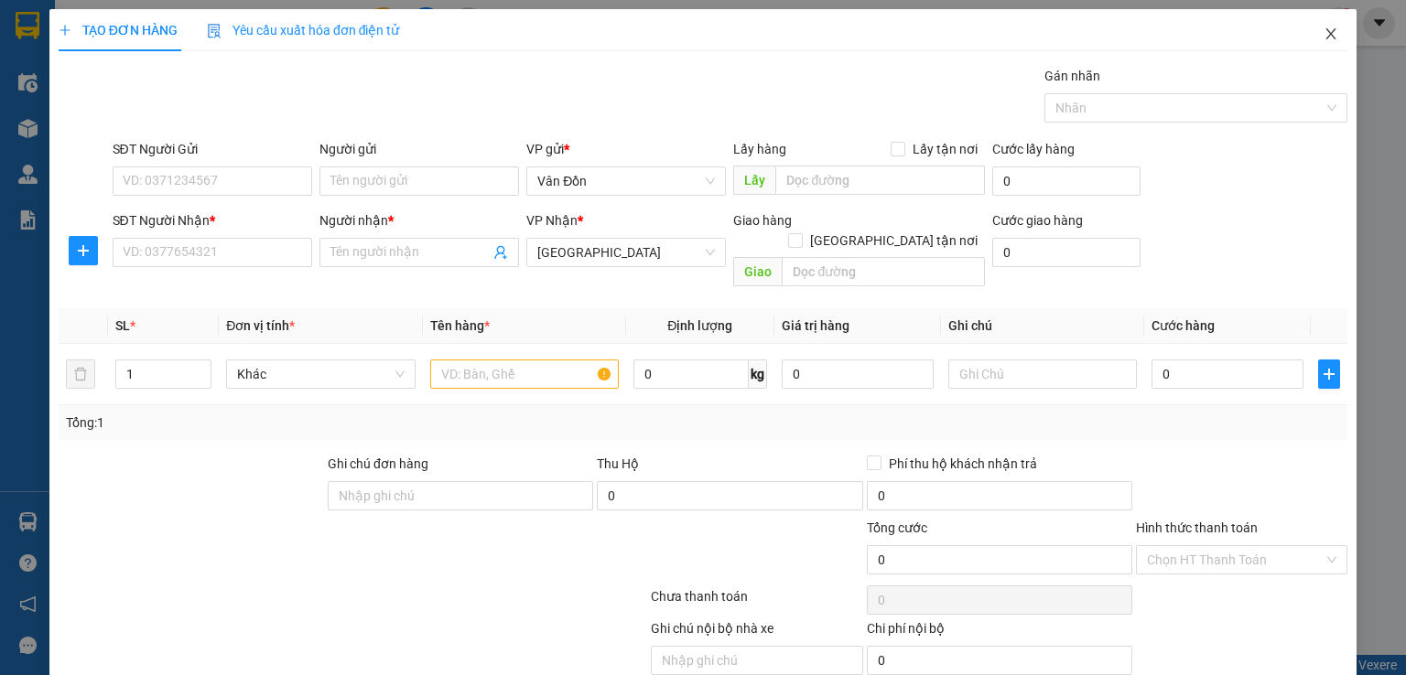
click at [1324, 31] on icon "close" at bounding box center [1331, 34] width 15 height 15
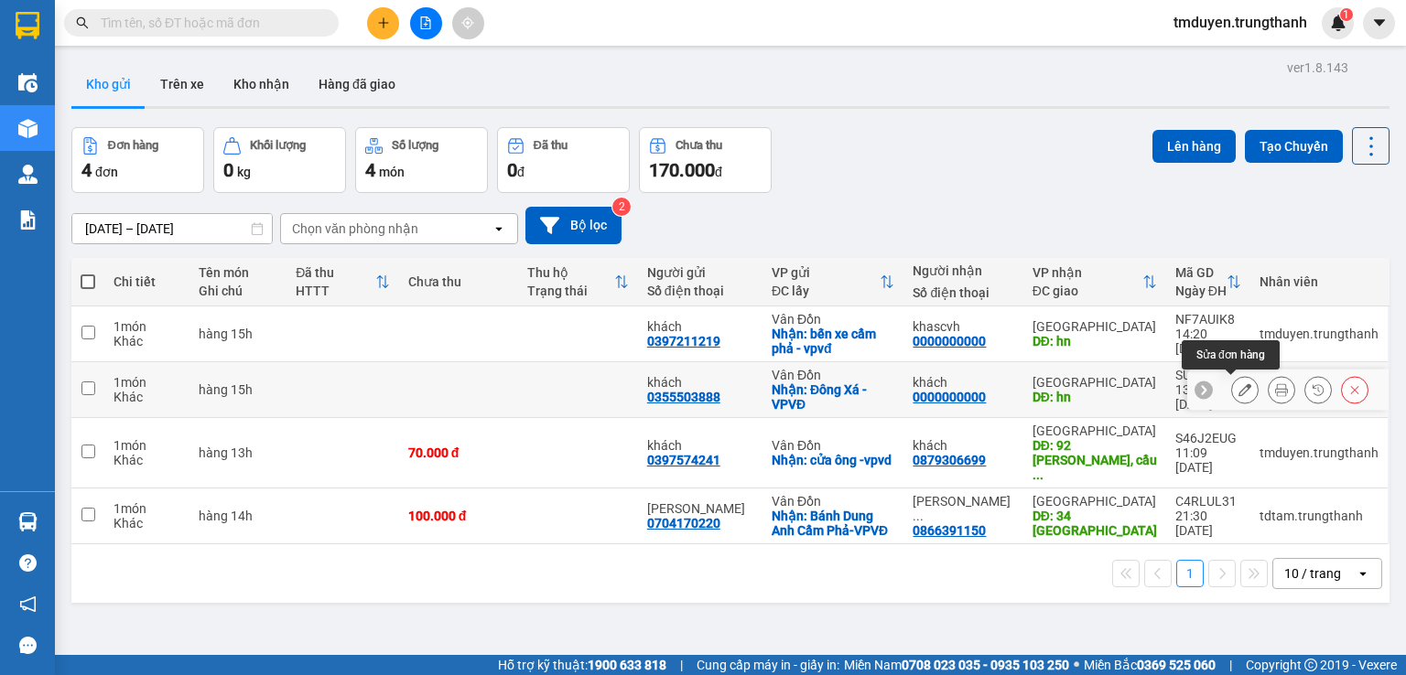
click at [1238, 384] on icon at bounding box center [1244, 390] width 13 height 13
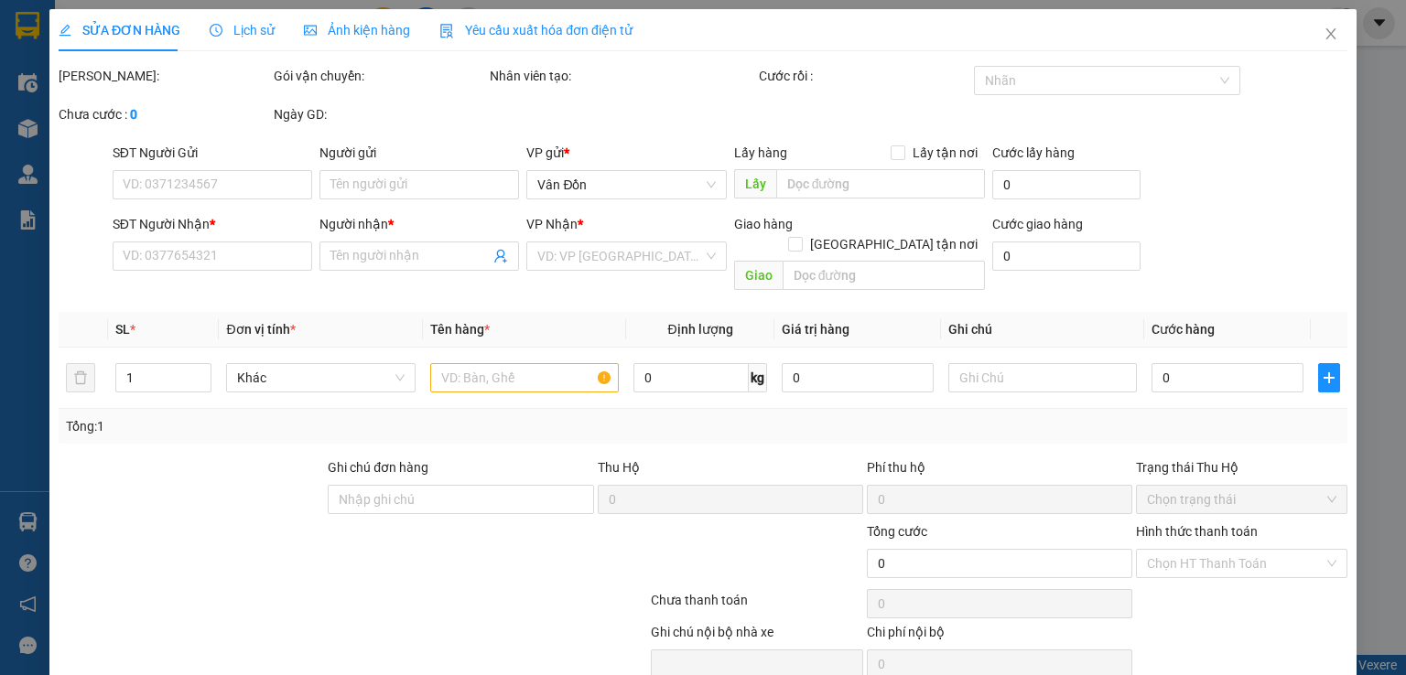
type input "0355503888"
type input "khách"
checkbox input "true"
type input "Đông Xá -VPVĐ"
type input "0000000000"
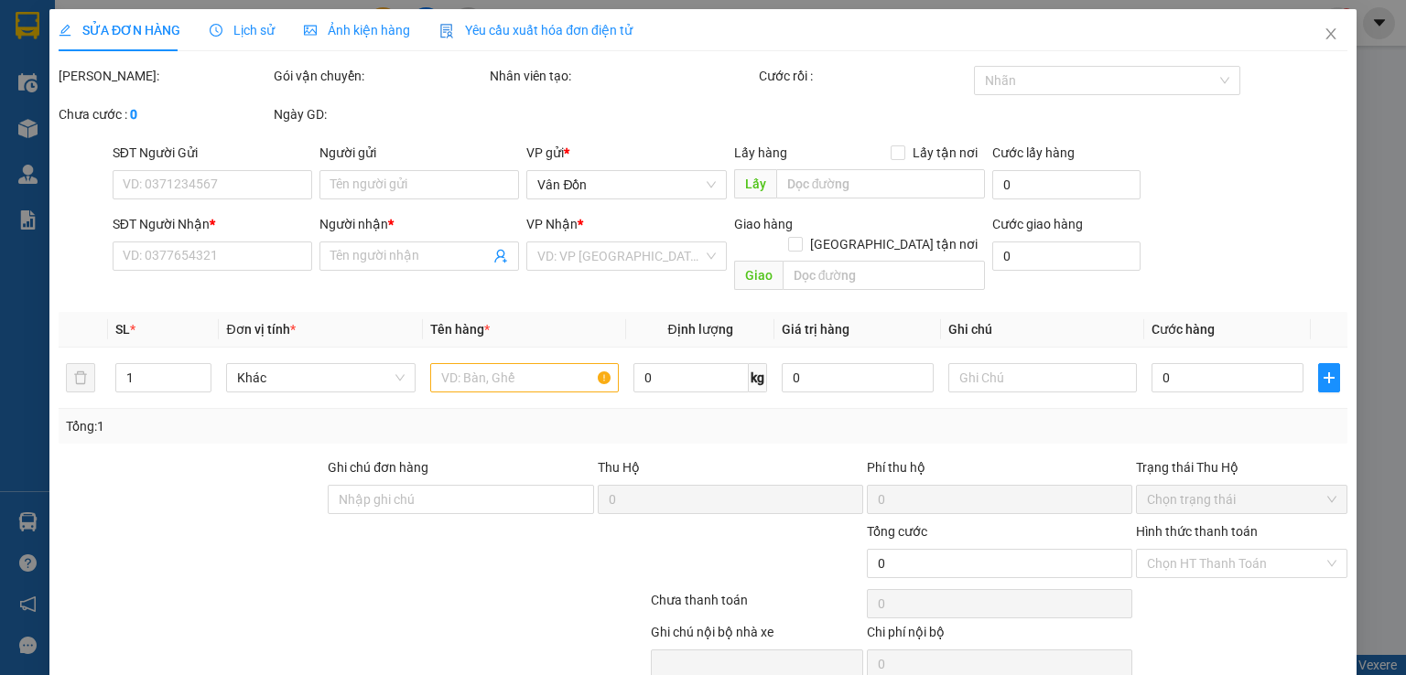
type input "khách"
type input "hn"
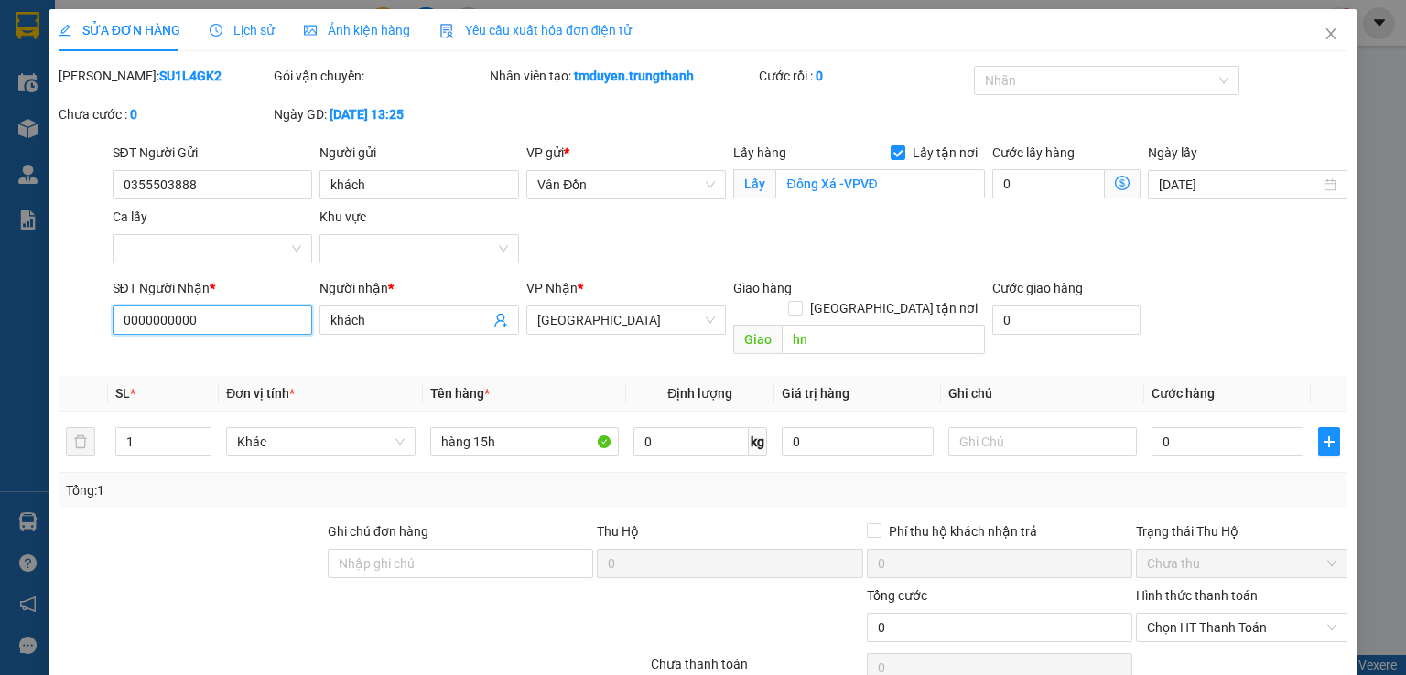
drag, startPoint x: 143, startPoint y: 321, endPoint x: 92, endPoint y: 321, distance: 50.3
click at [93, 321] on div "SĐT Người Nhận * 0000000000 Người nhận * khách VP Nhận * Hà Nội Giao hàng Giao …" at bounding box center [703, 320] width 1292 height 84
paste input "333067777"
type input "0333067777"
drag, startPoint x: 372, startPoint y: 323, endPoint x: 307, endPoint y: 322, distance: 65.0
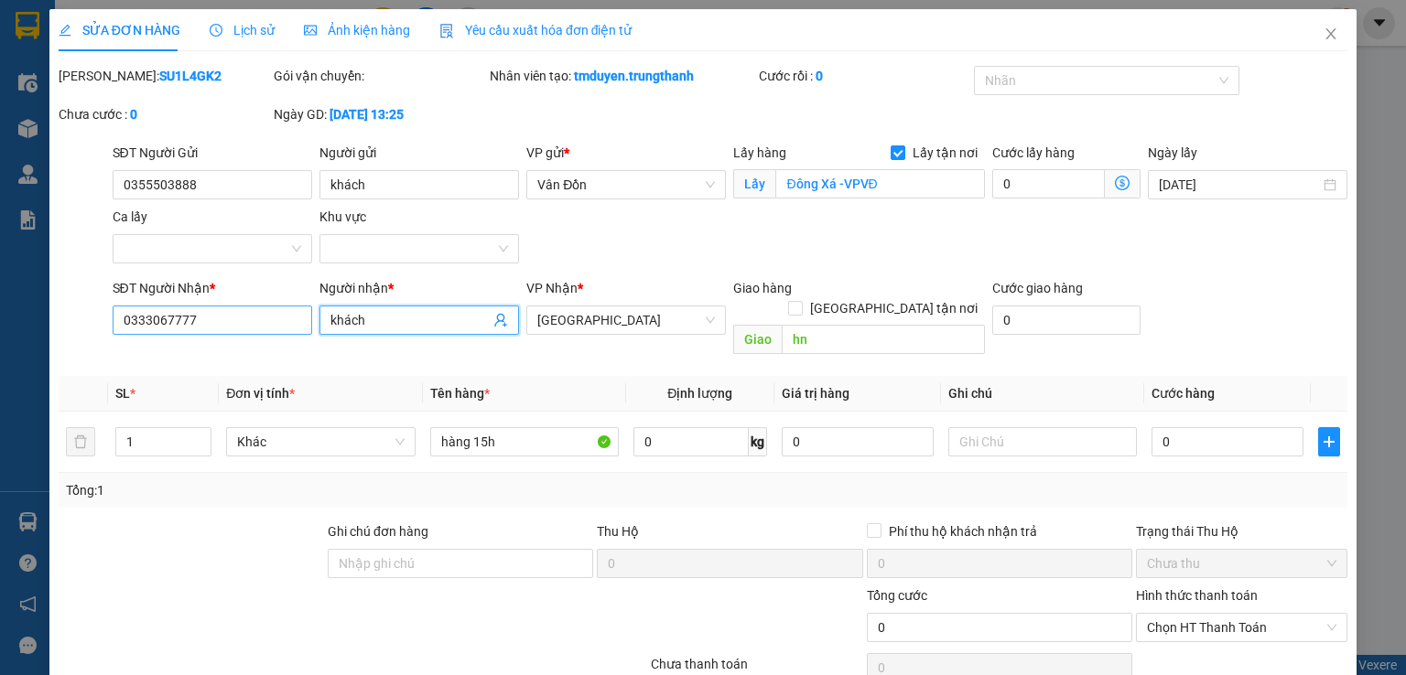
click at [308, 322] on div "SĐT Người Nhận * 0333067777 Người nhận * khách khách VP Nhận * Hà Nội Giao hàng…" at bounding box center [730, 320] width 1243 height 84
type input "cô mai khanh"
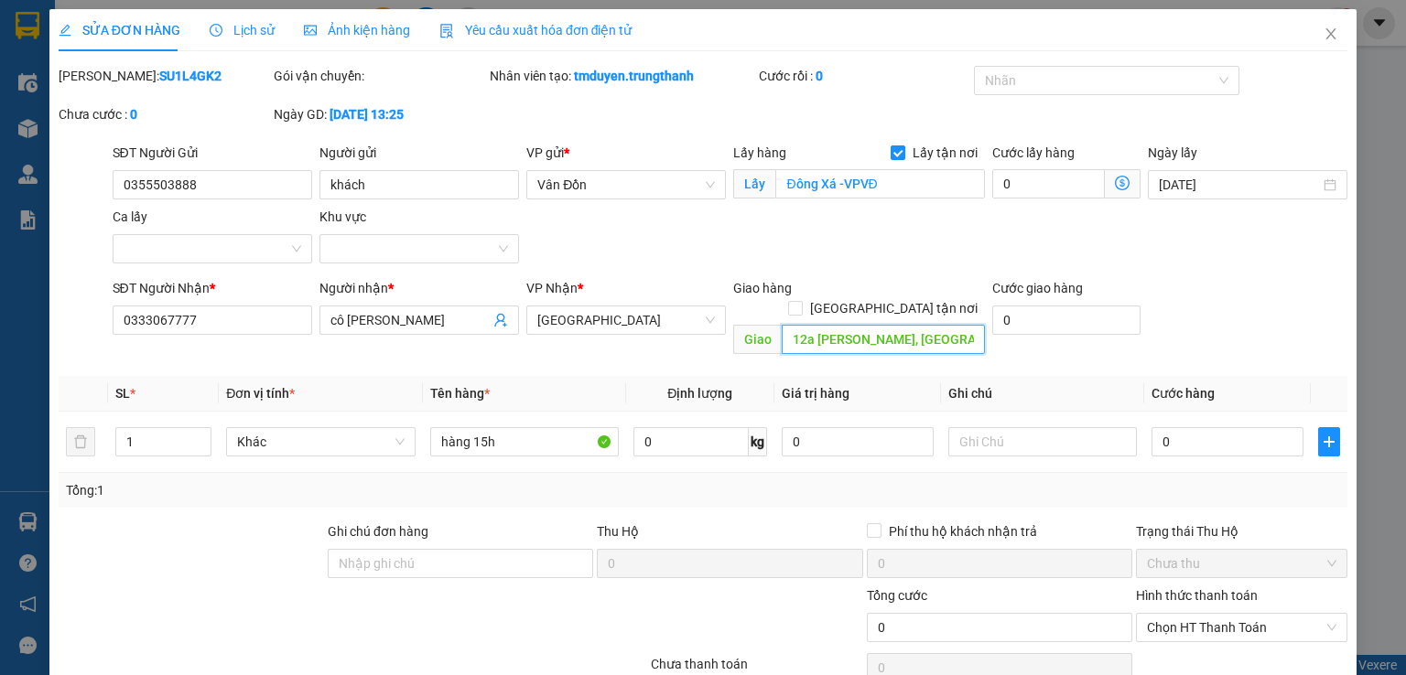
type input "12a phùng hưng, hoàn kiếm"
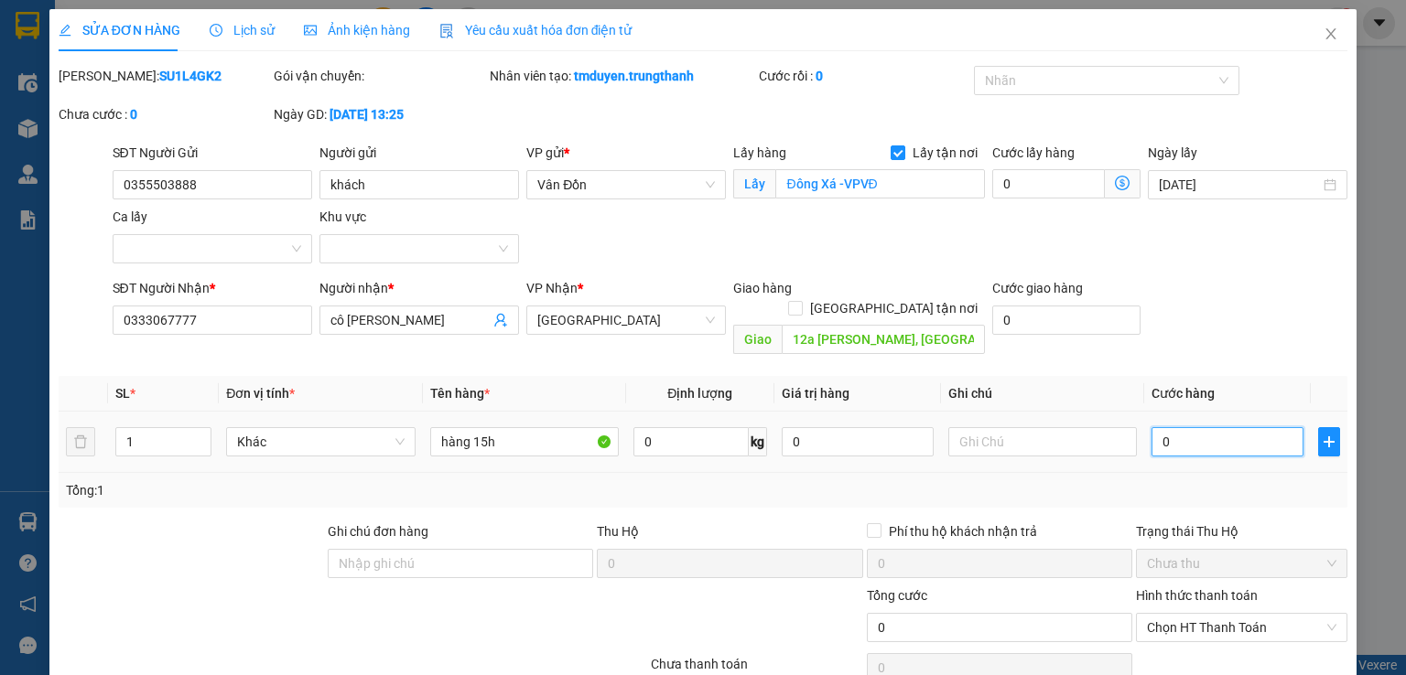
click at [1166, 427] on input "0" at bounding box center [1227, 441] width 152 height 29
type input "1"
type input "10"
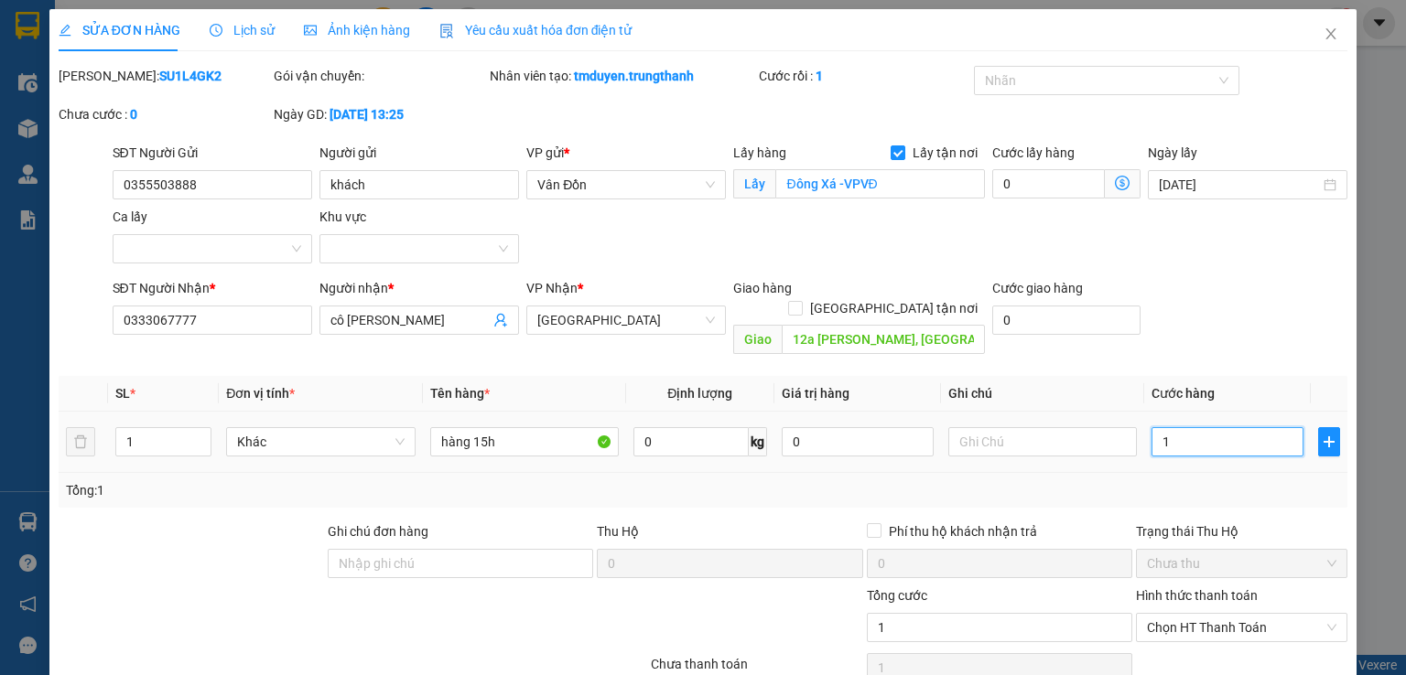
type input "10"
type input "100"
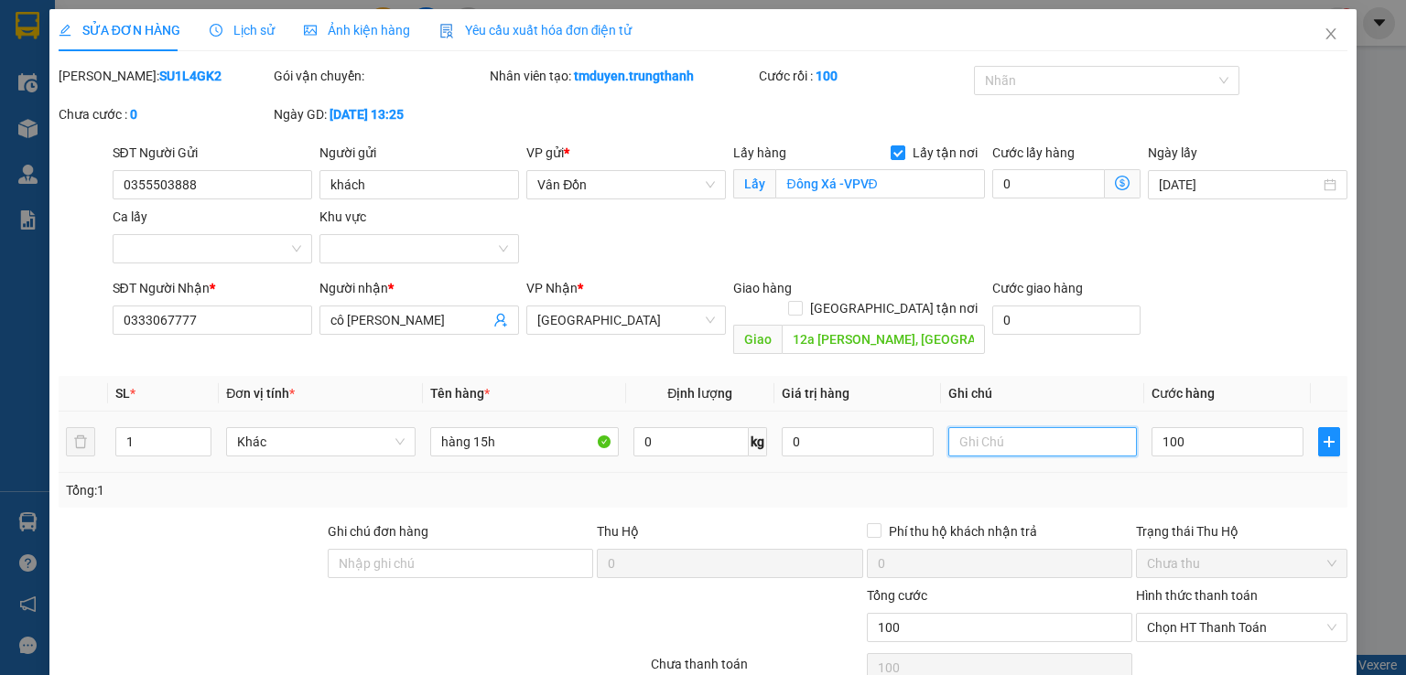
type input "100.000"
click at [952, 427] on input "text" at bounding box center [1042, 441] width 189 height 29
type input "d"
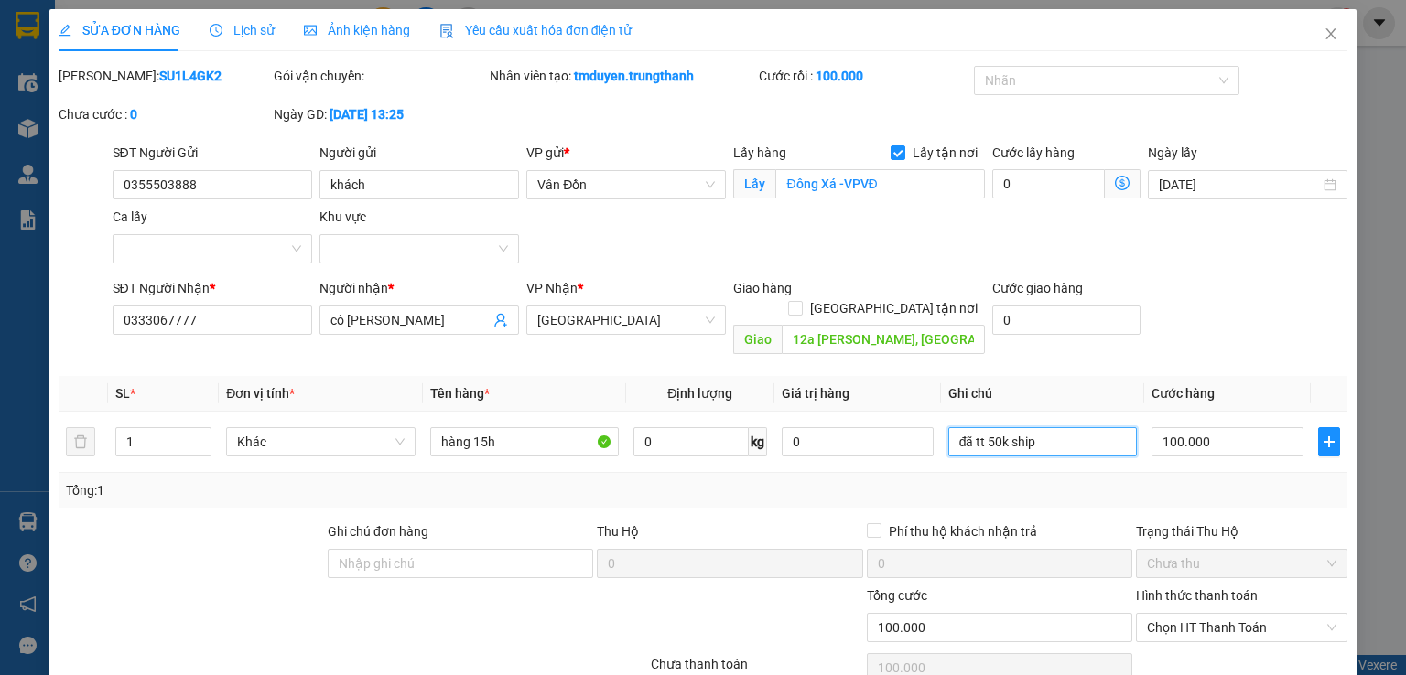
scroll to position [92, 0]
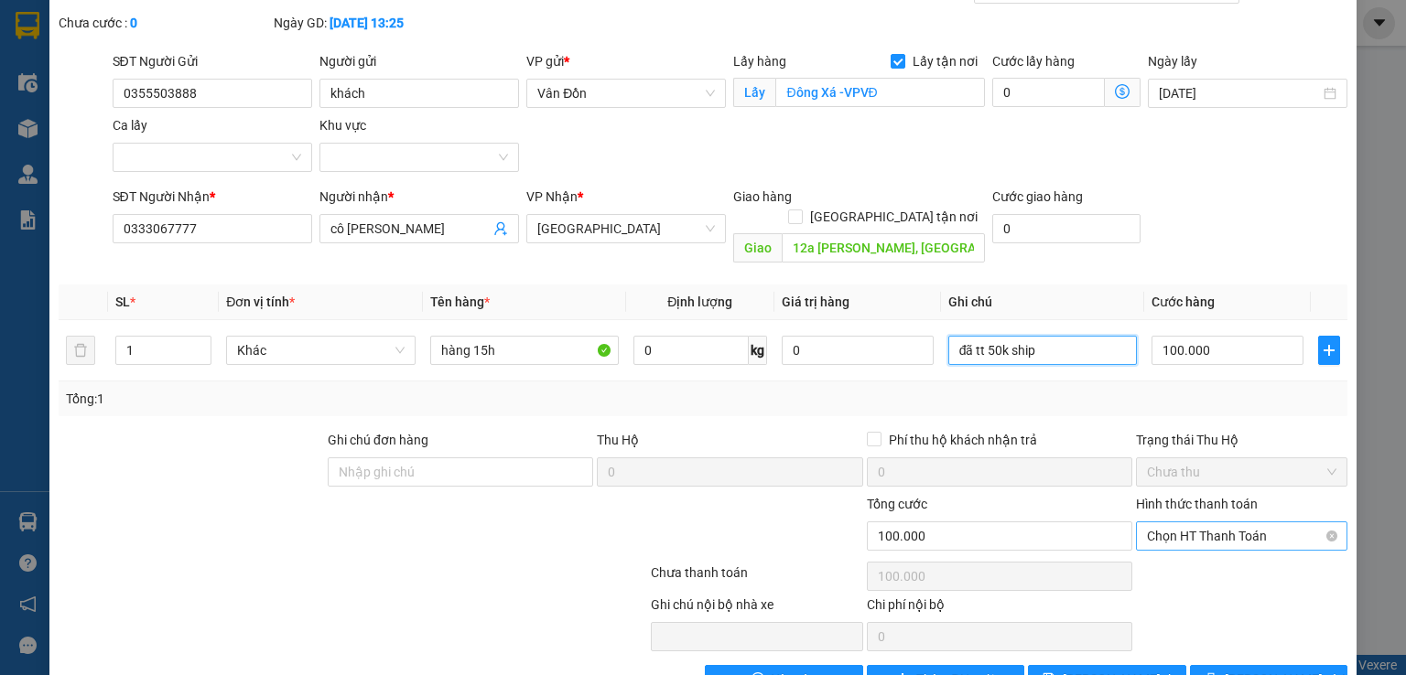
click at [1190, 523] on span "Chọn HT Thanh Toán" at bounding box center [1241, 536] width 189 height 27
type input "đã tt 50k ship"
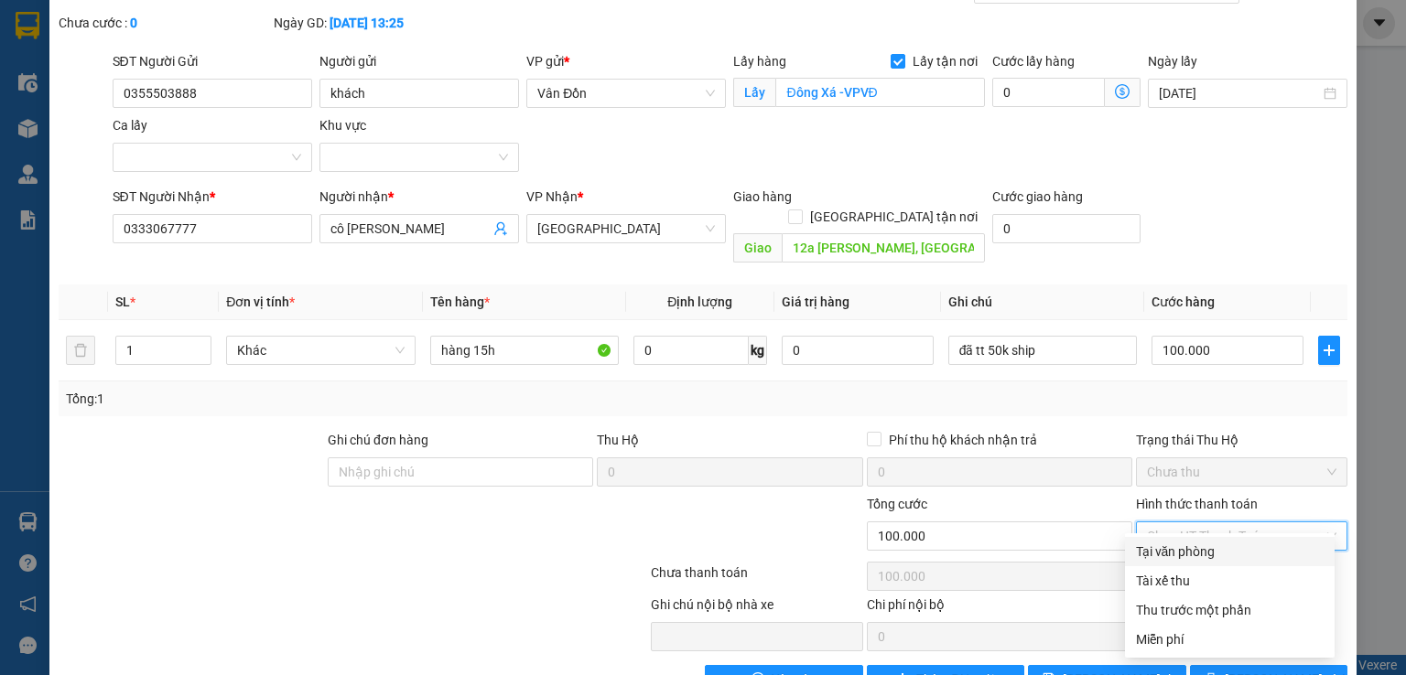
click at [1172, 550] on div "Tại văn phòng" at bounding box center [1230, 552] width 188 height 20
type input "0"
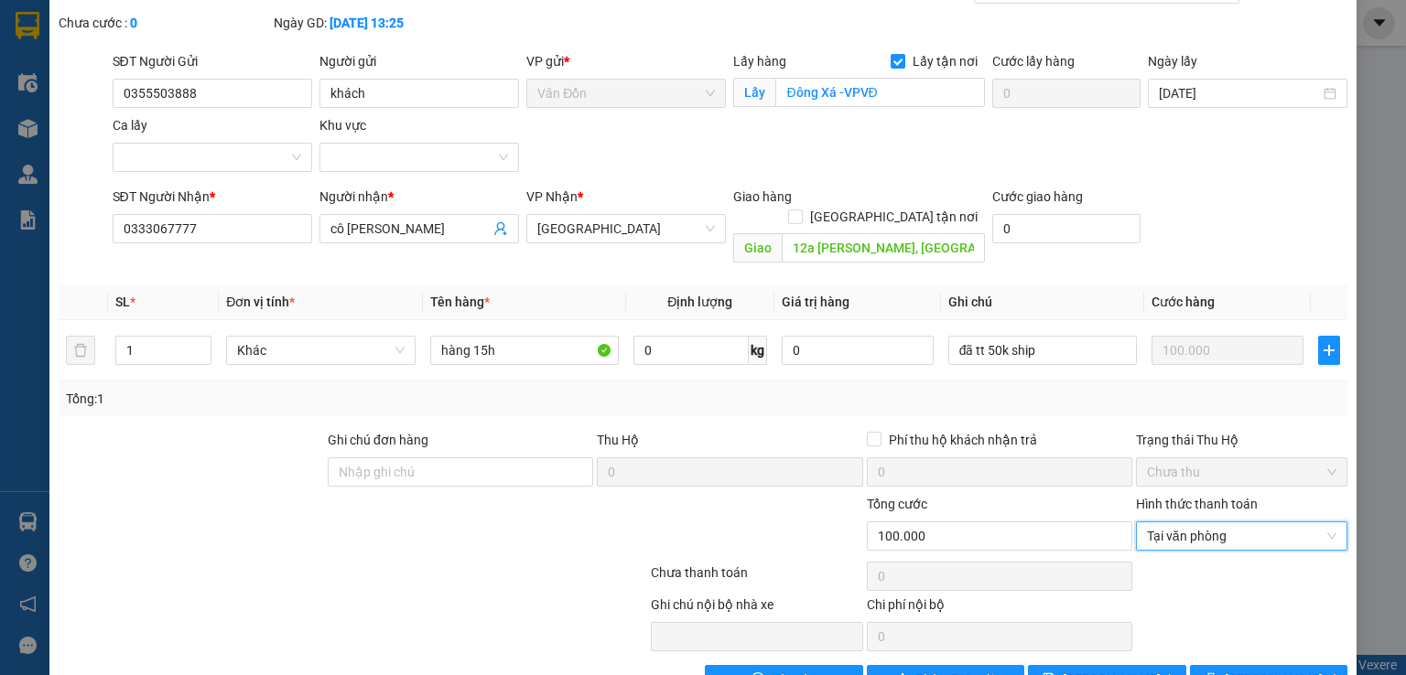
scroll to position [124, 0]
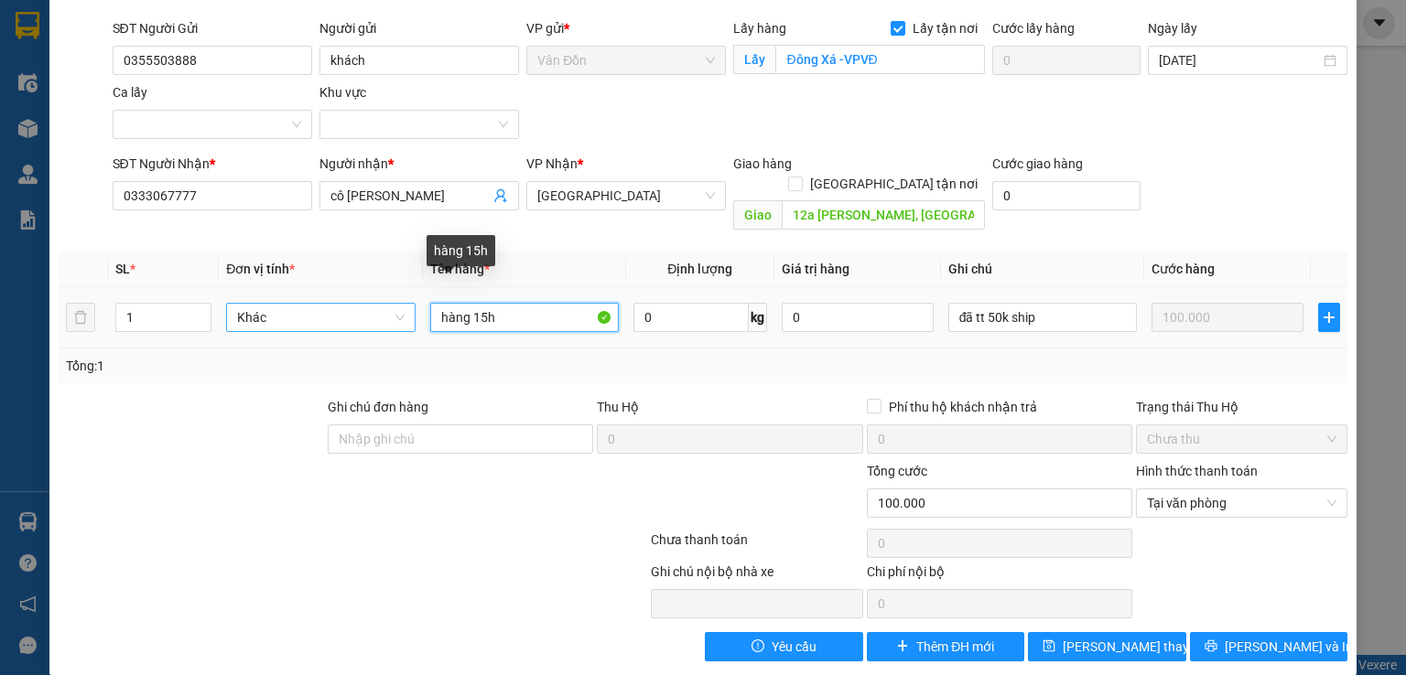
drag, startPoint x: 466, startPoint y: 290, endPoint x: 388, endPoint y: 287, distance: 77.8
click at [391, 287] on tr "1 Khác hàng 15h 0 kg 0 đã tt 50k ship 100.000" at bounding box center [703, 317] width 1289 height 61
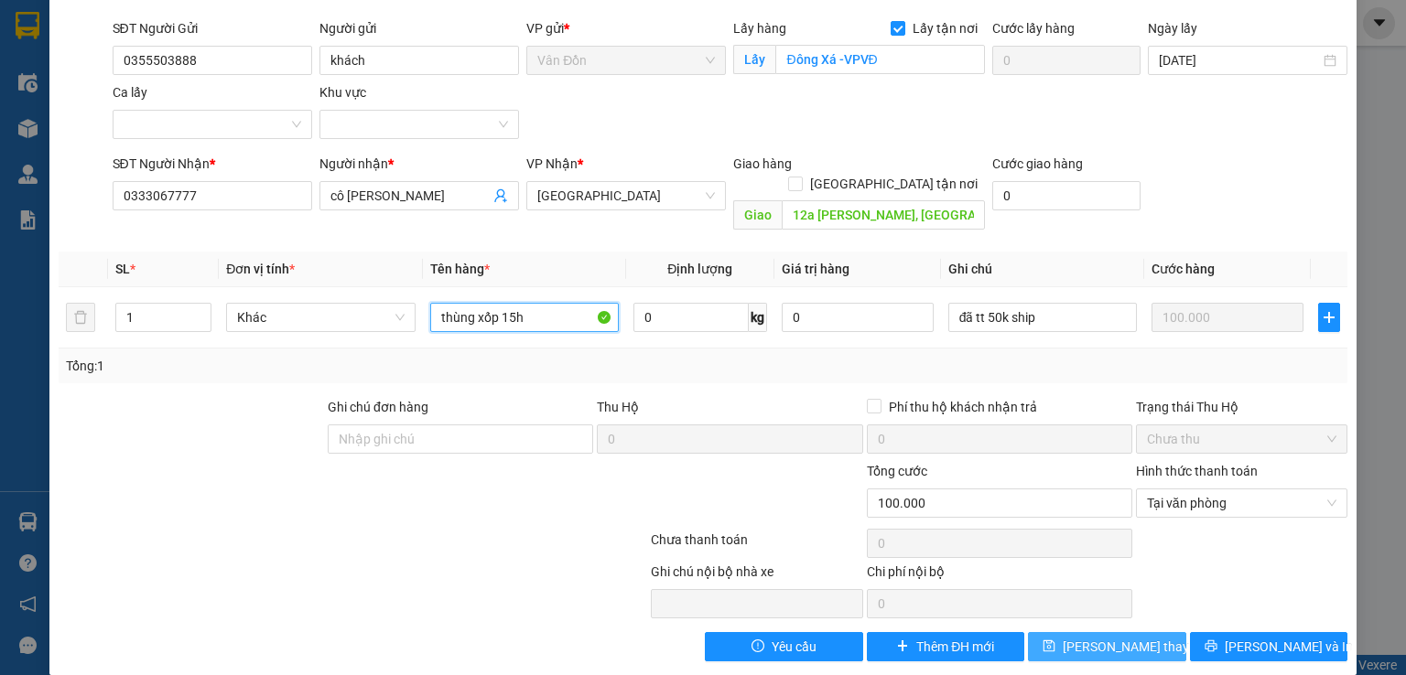
type input "thùng xốp 15h"
click at [1064, 632] on button "[PERSON_NAME] thay đổi" at bounding box center [1107, 646] width 158 height 29
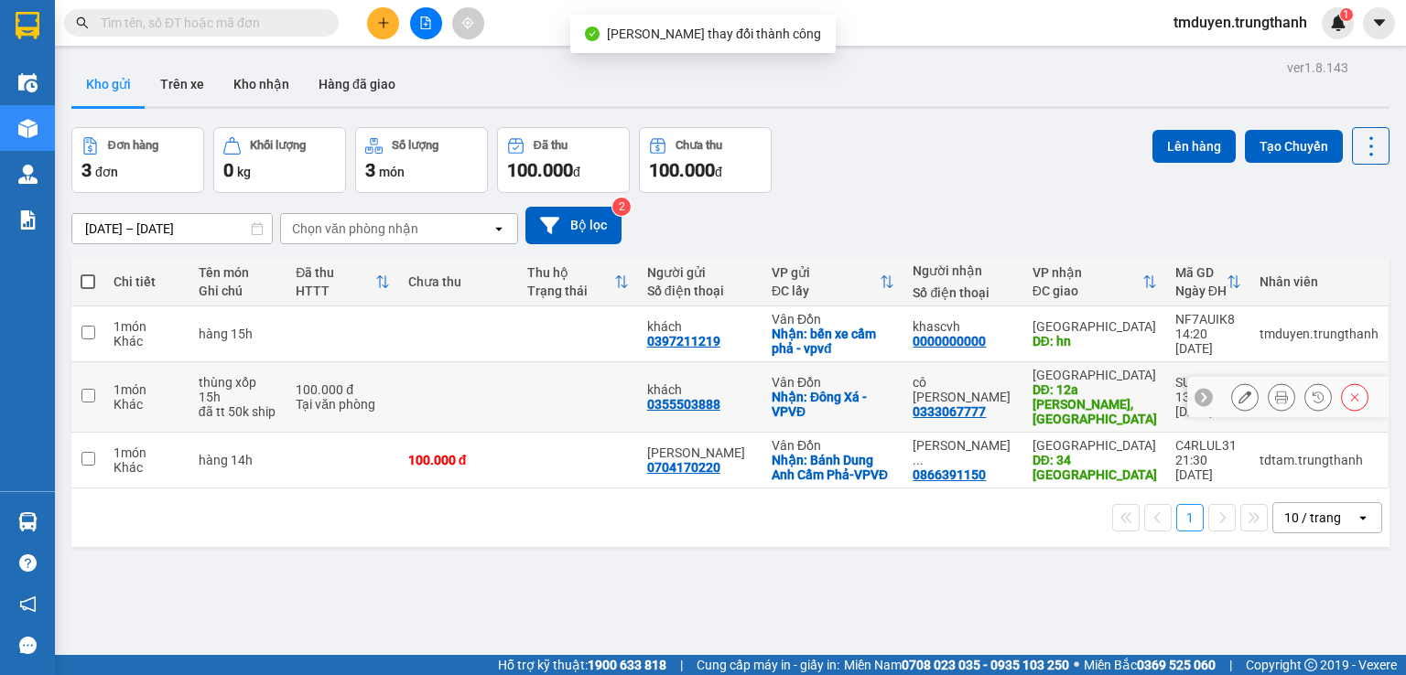
click at [89, 394] on input "checkbox" at bounding box center [88, 396] width 14 height 14
checkbox input "true"
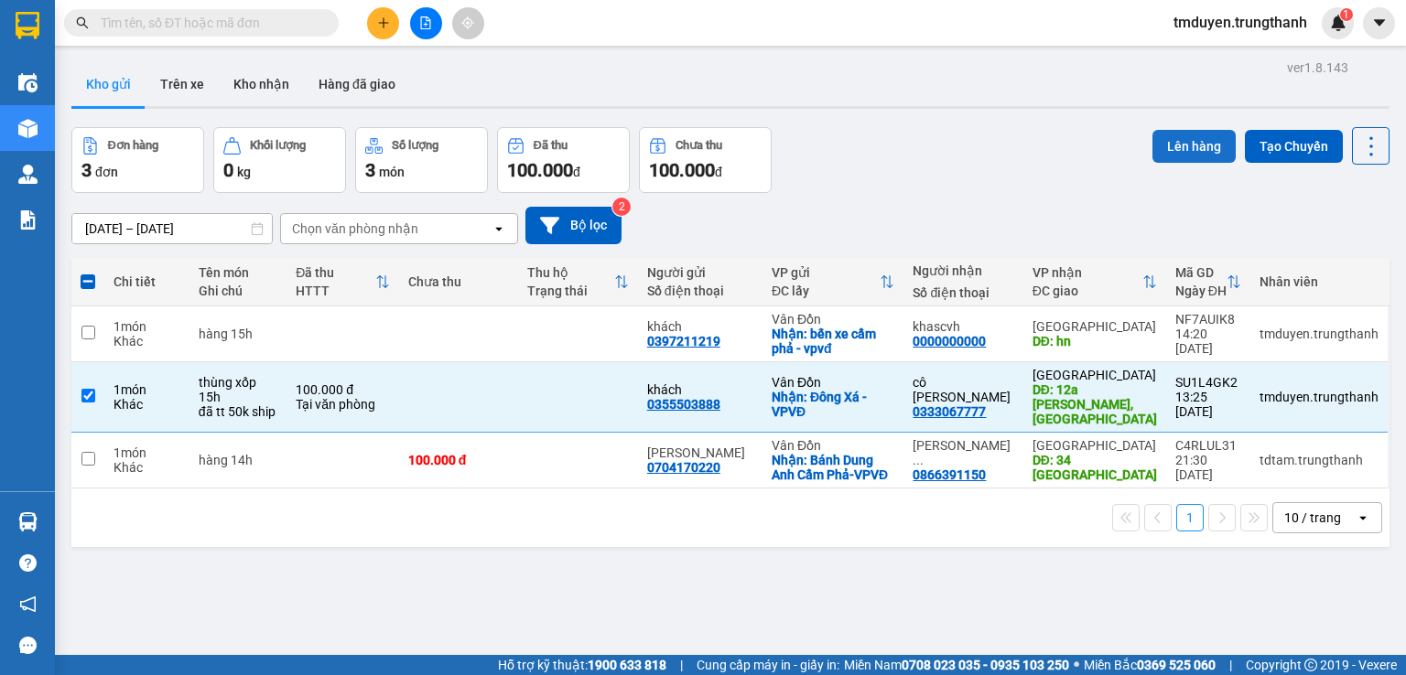
click at [1168, 151] on button "Lên hàng" at bounding box center [1193, 146] width 83 height 33
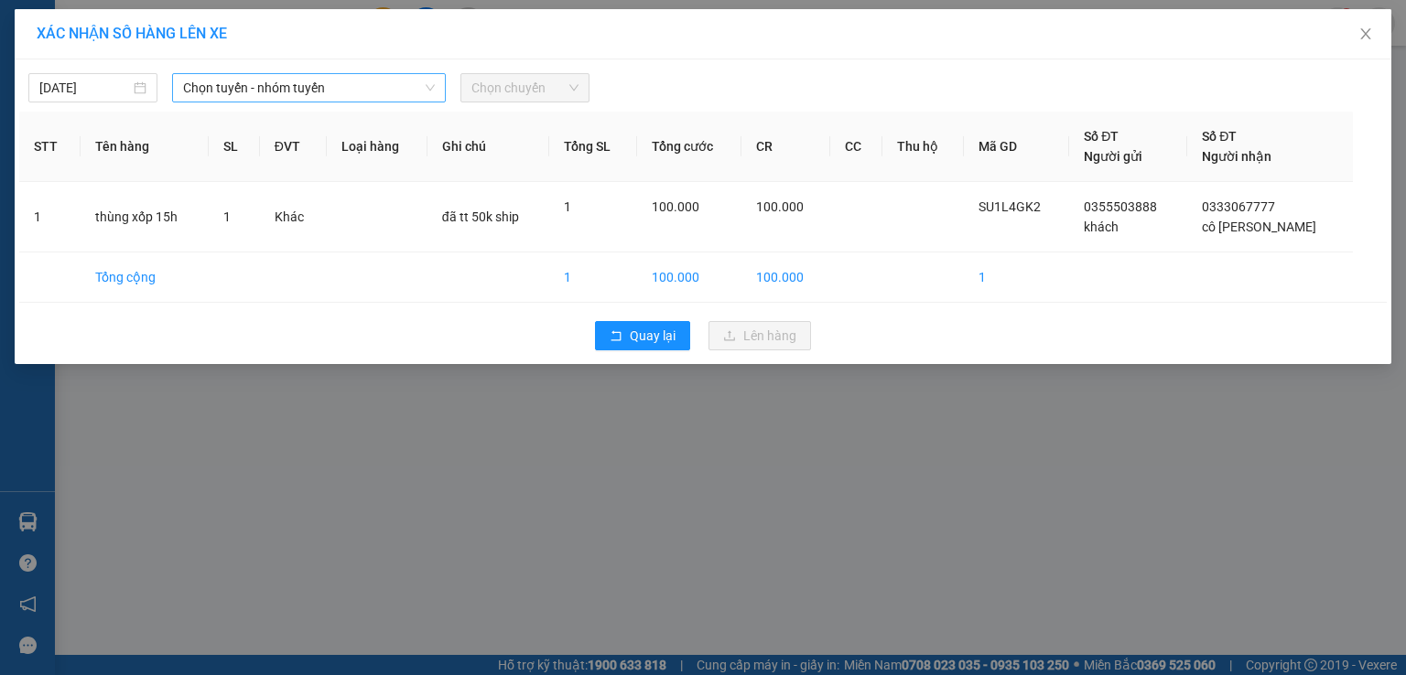
click at [193, 86] on span "Chọn tuyến - nhóm tuyến" at bounding box center [309, 87] width 252 height 27
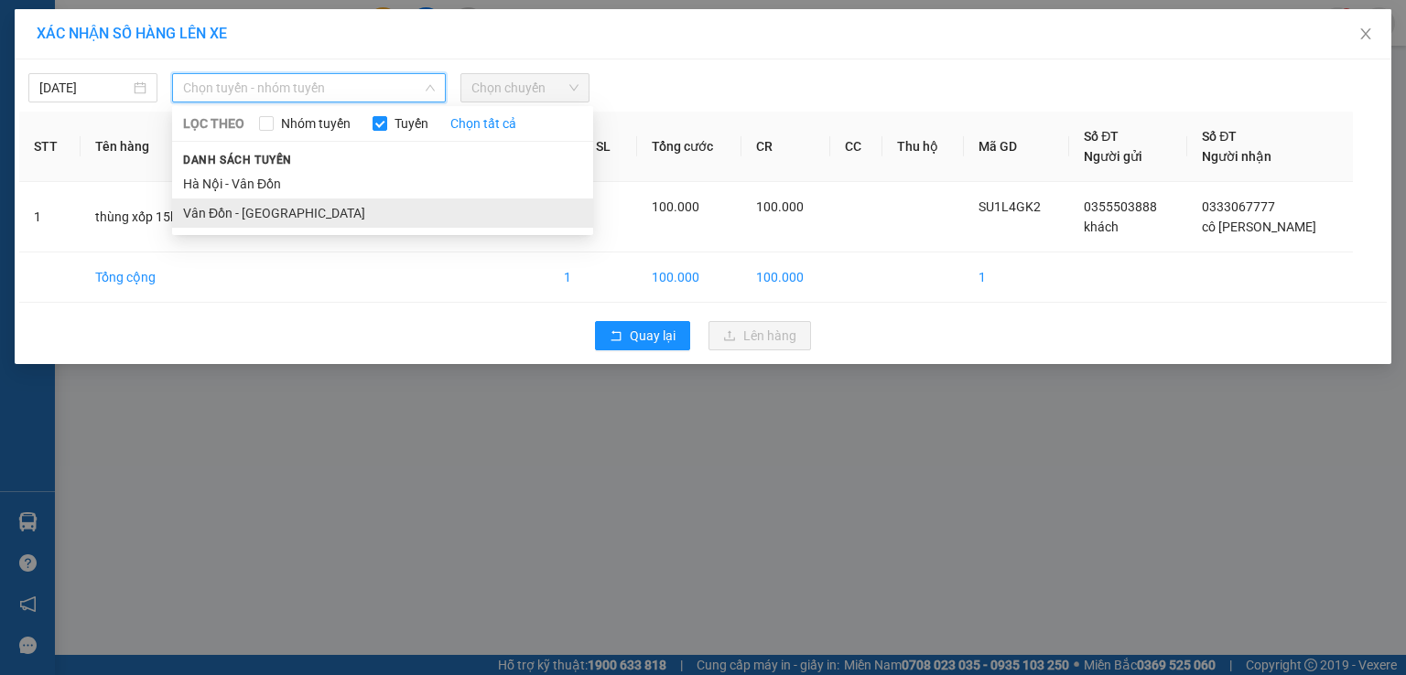
click at [249, 211] on li "Vân Đồn - Hà Nội" at bounding box center [382, 213] width 421 height 29
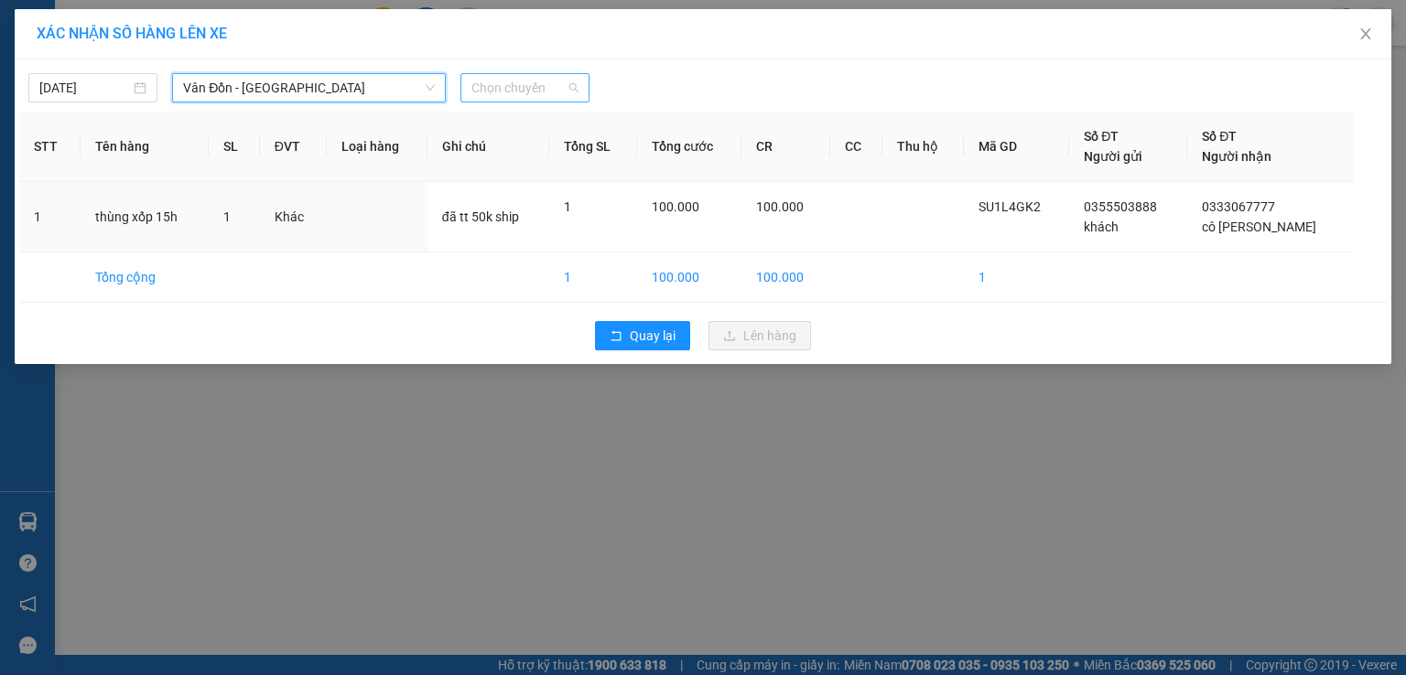
click at [528, 84] on span "Chọn chuyến" at bounding box center [524, 87] width 107 height 27
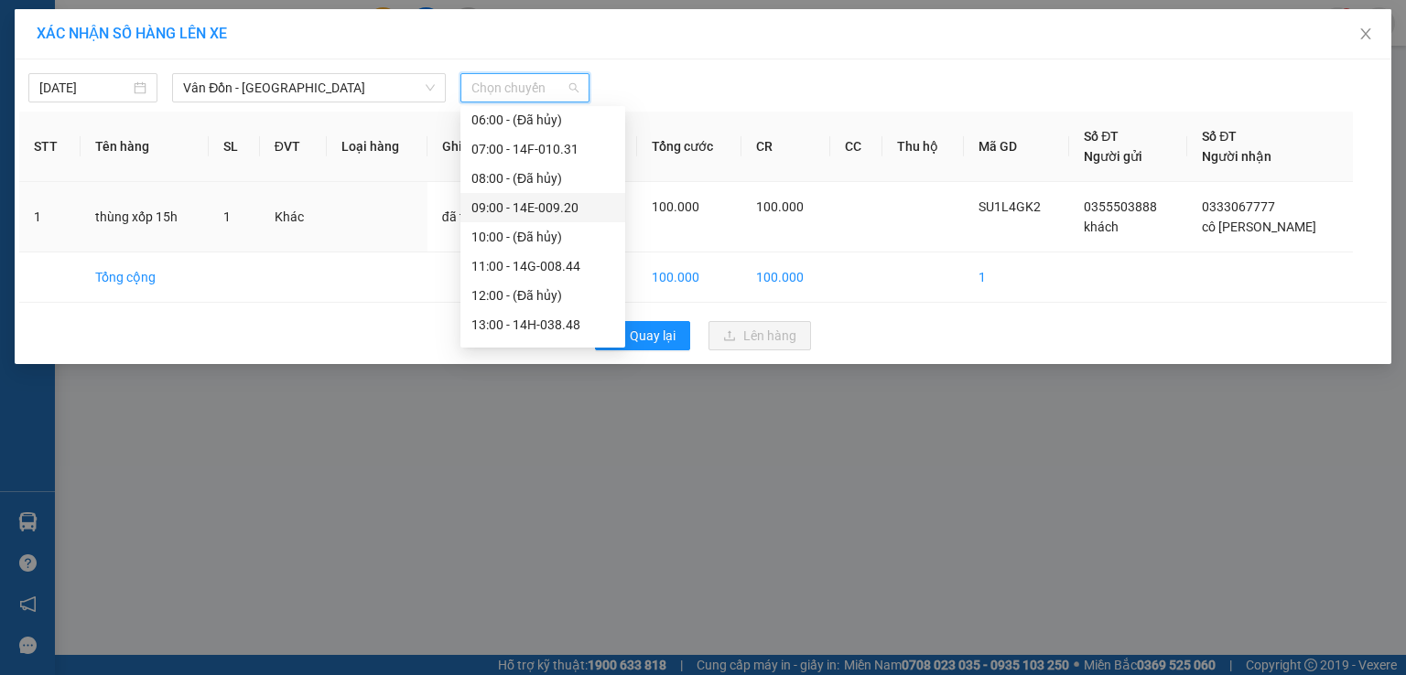
scroll to position [213, 0]
click at [509, 290] on div "15:00 - 14F-010.27" at bounding box center [542, 292] width 143 height 20
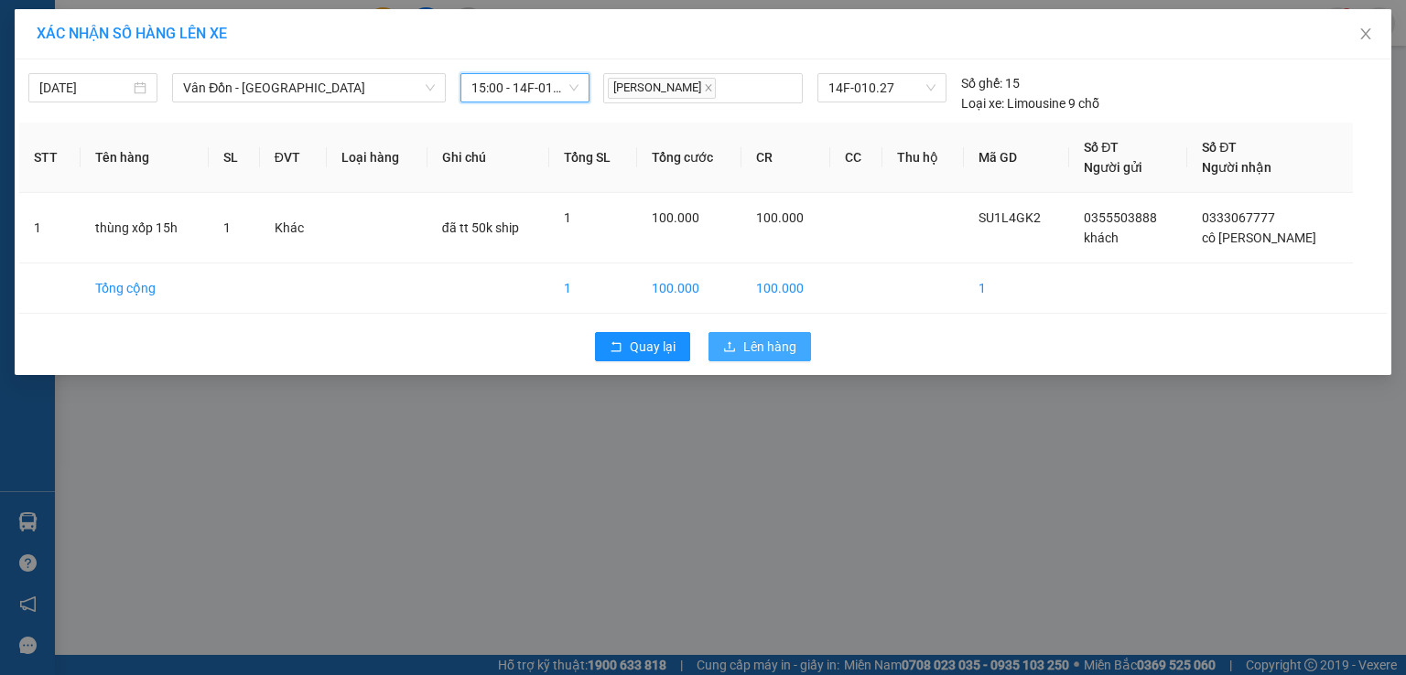
click at [760, 342] on span "Lên hàng" at bounding box center [769, 347] width 53 height 20
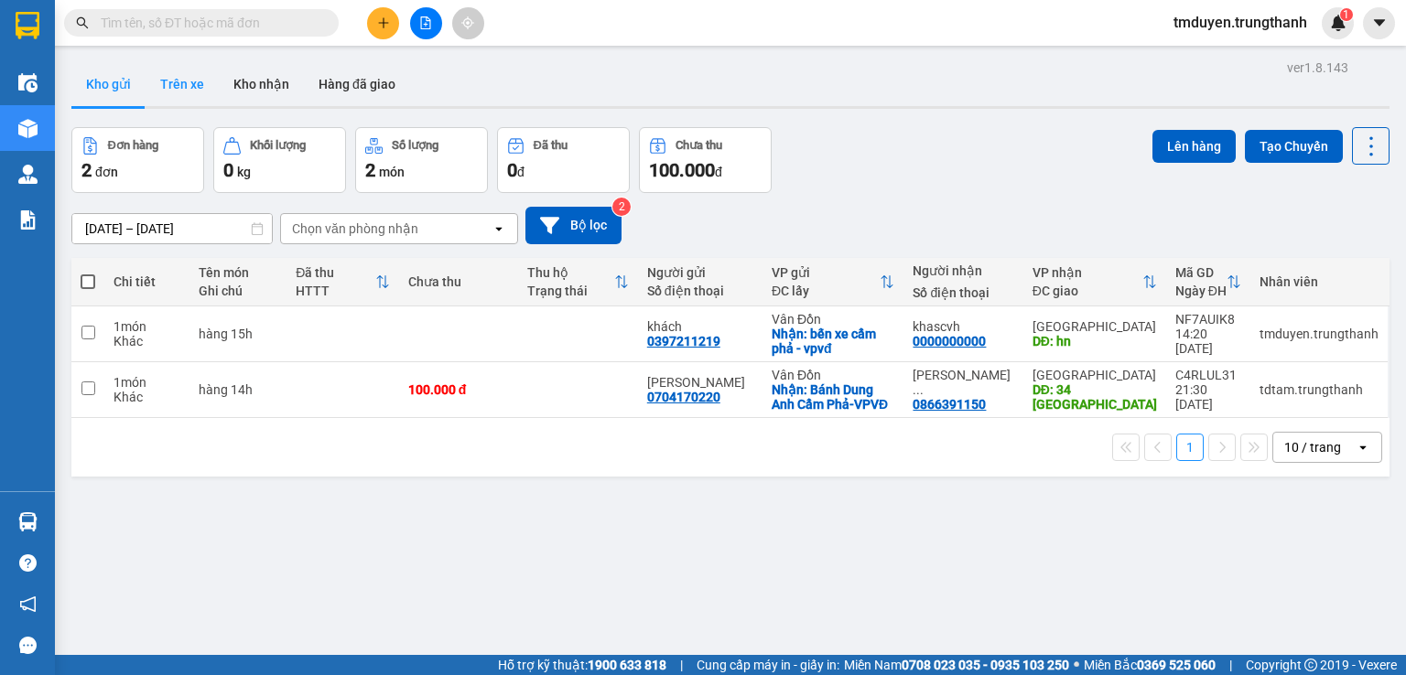
click at [178, 82] on button "Trên xe" at bounding box center [182, 84] width 73 height 44
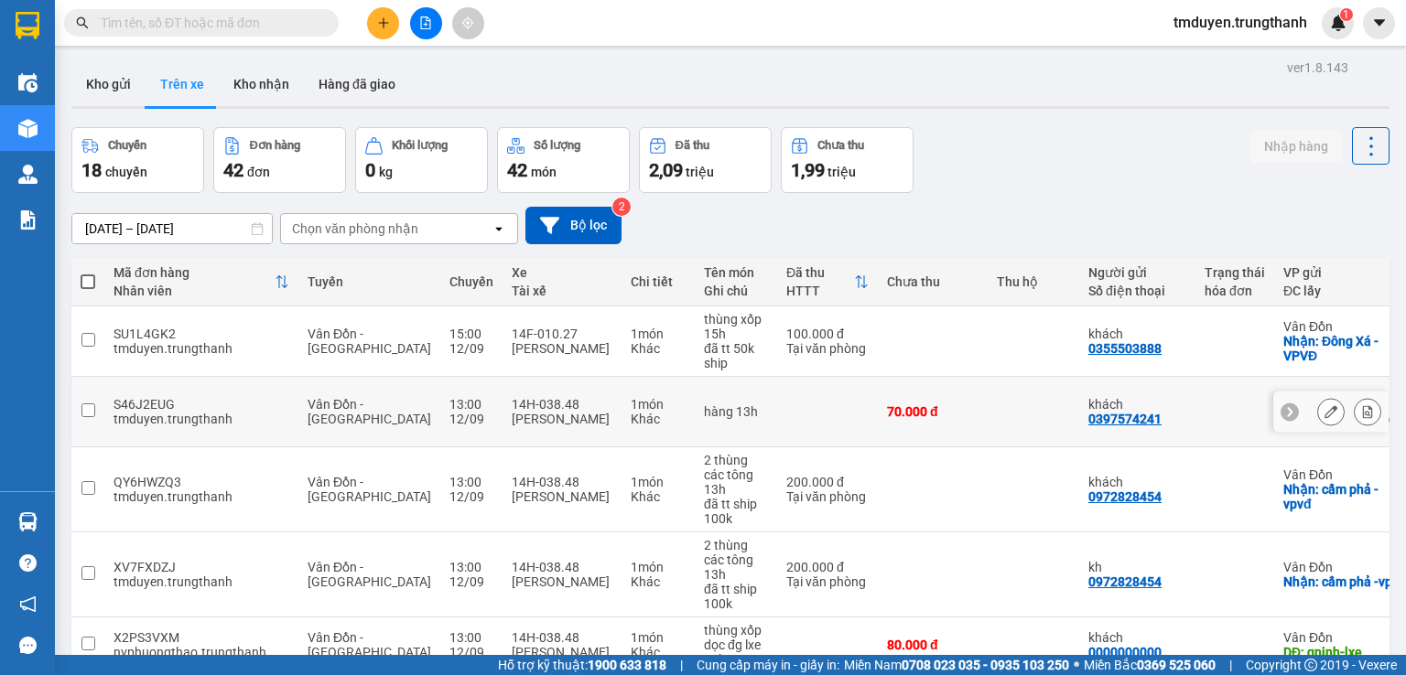
scroll to position [92, 0]
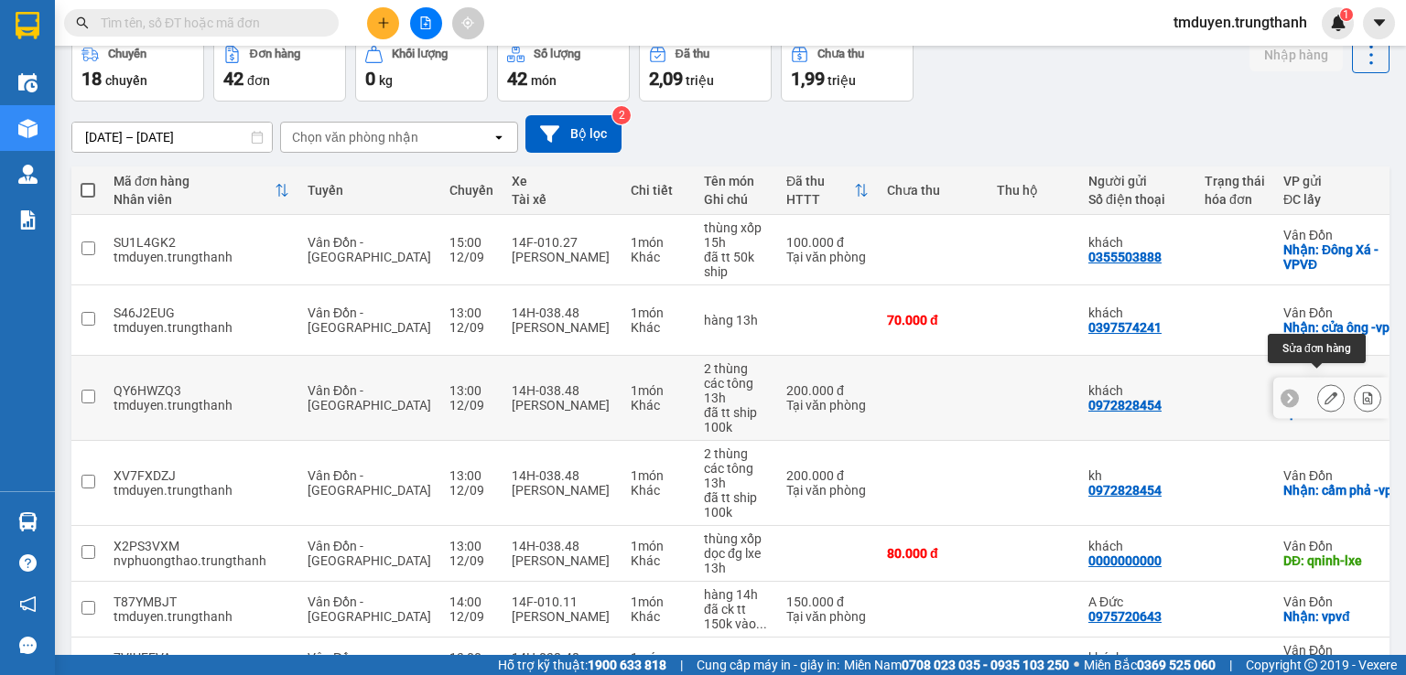
click at [1324, 392] on icon at bounding box center [1330, 398] width 13 height 13
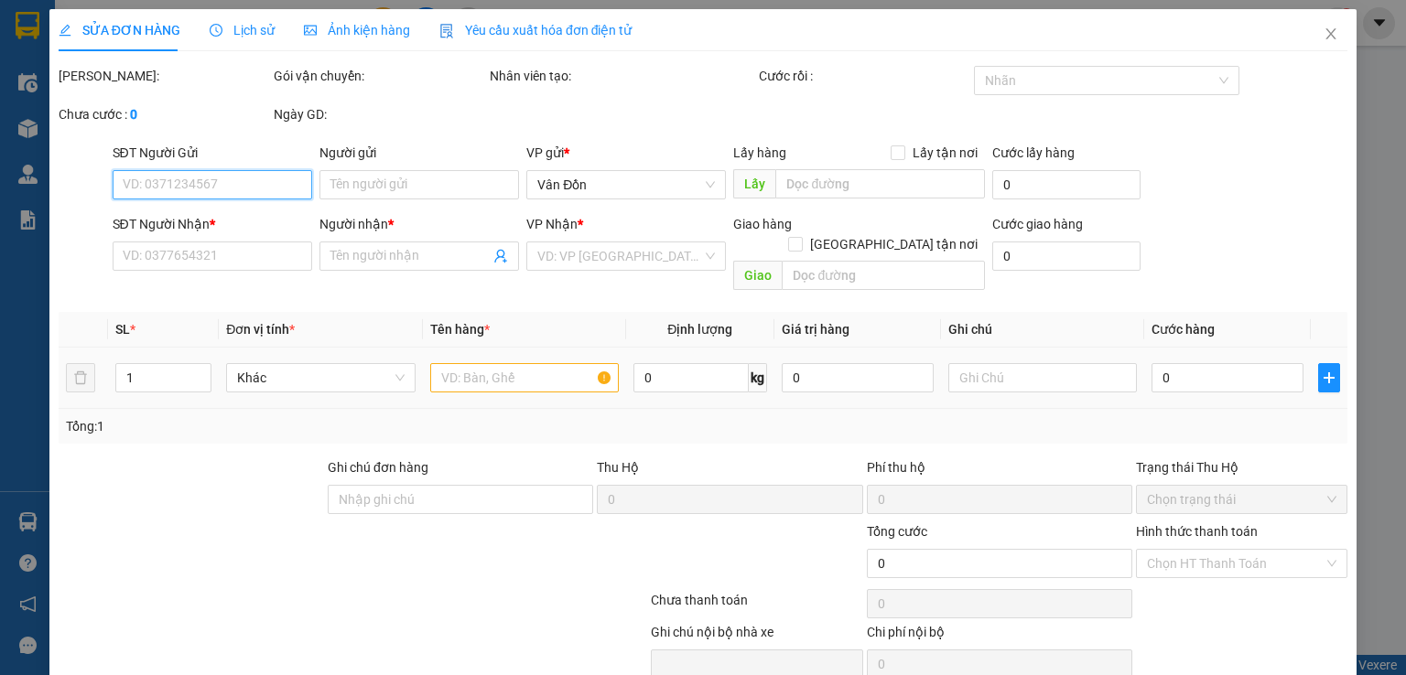
type input "0972828454"
type input "khách"
checkbox input "true"
type input "cẩm phả - vpvđ"
type input "0000000000"
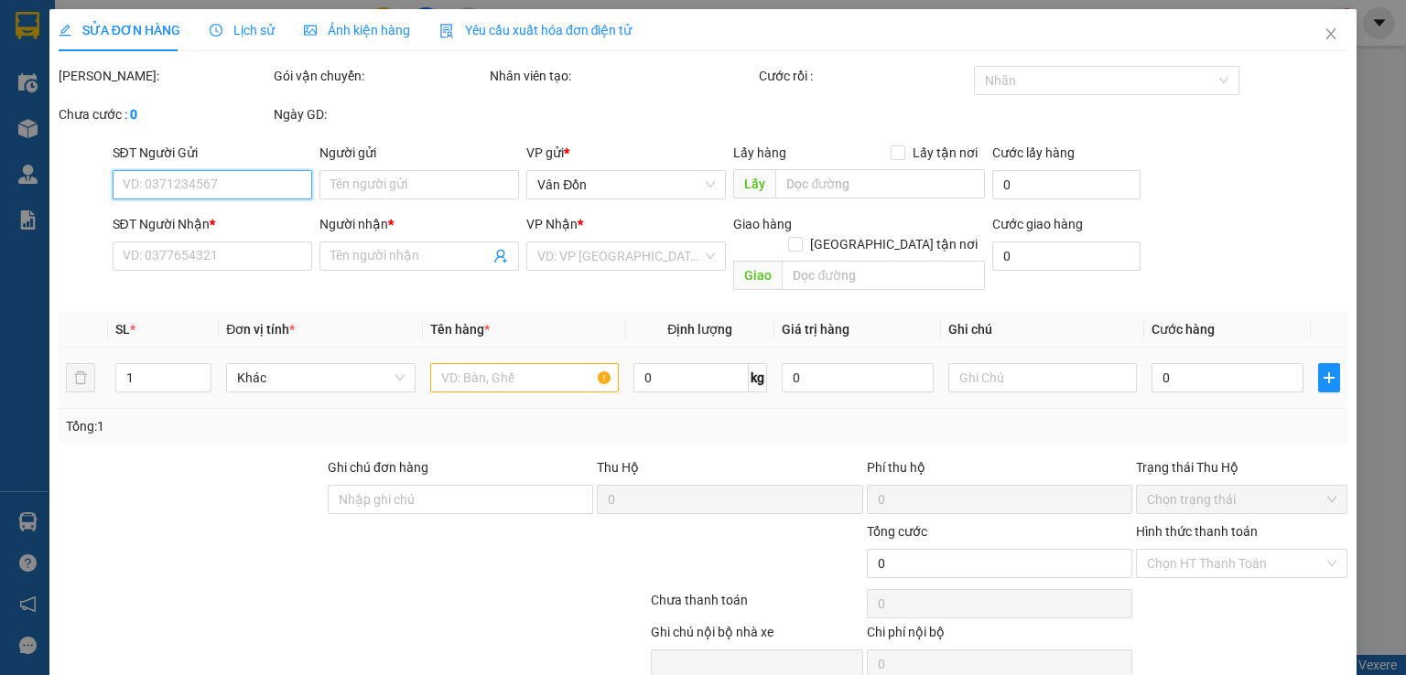
type input "chị nhung"
type input "108 mimosa ecopark, vòng xuyến ecopark"
type input "200.000"
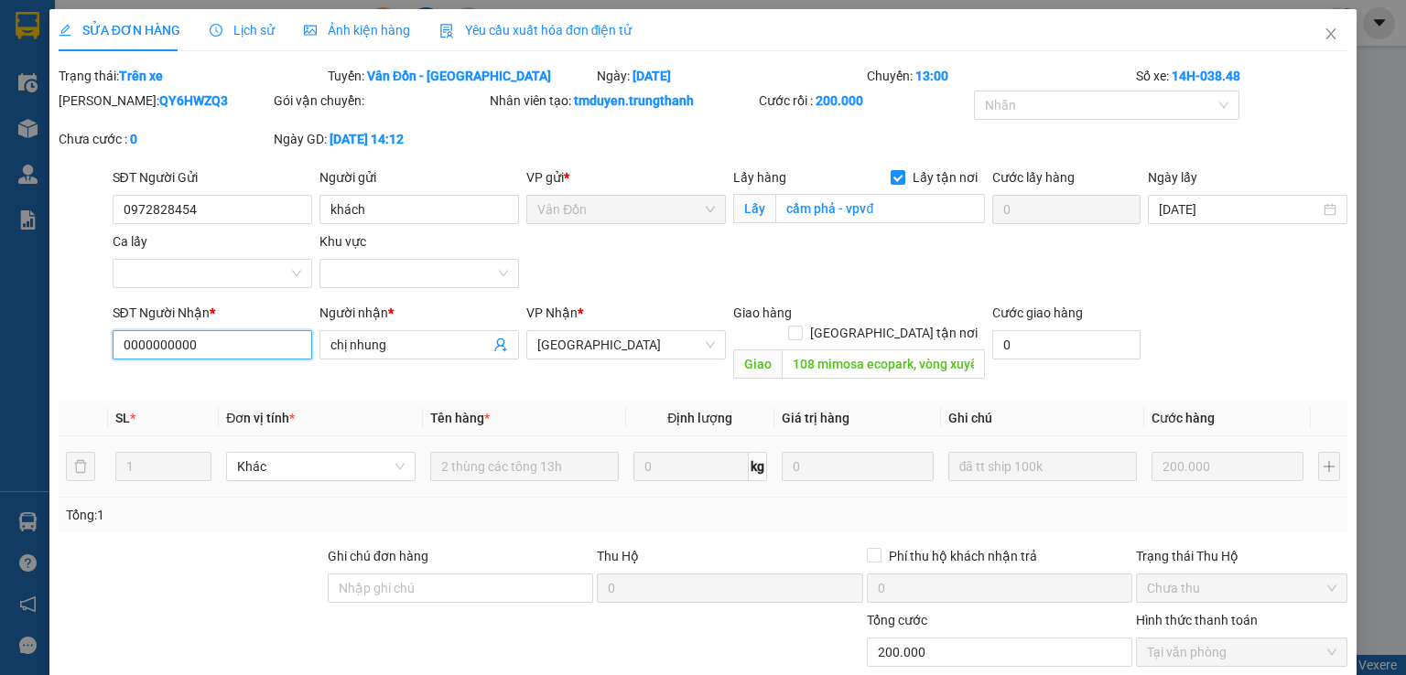
drag, startPoint x: 201, startPoint y: 331, endPoint x: 55, endPoint y: 327, distance: 146.5
click at [57, 327] on div "SĐT Người Nhận * 0000000000 0000000000 Người nhận * chị nhung VP Nhận * Hà Nội …" at bounding box center [703, 345] width 1292 height 84
paste input "912726782"
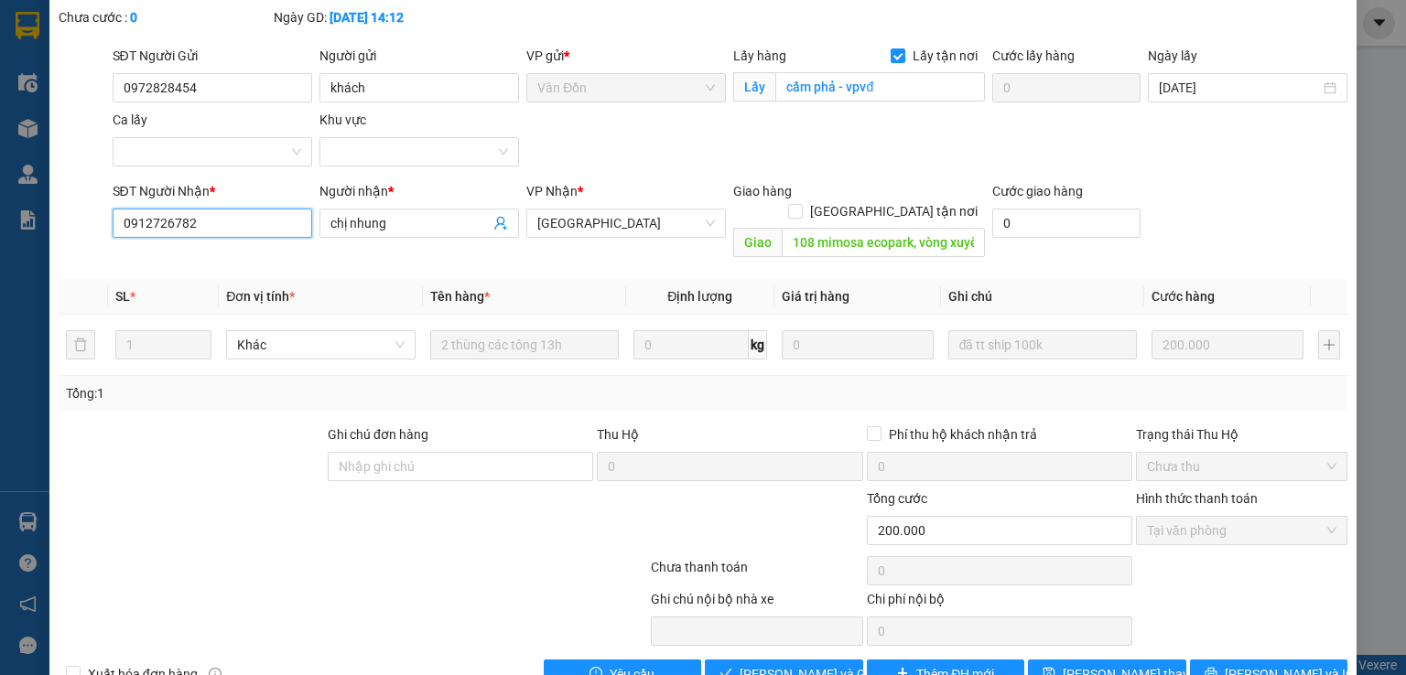
scroll to position [150, 0]
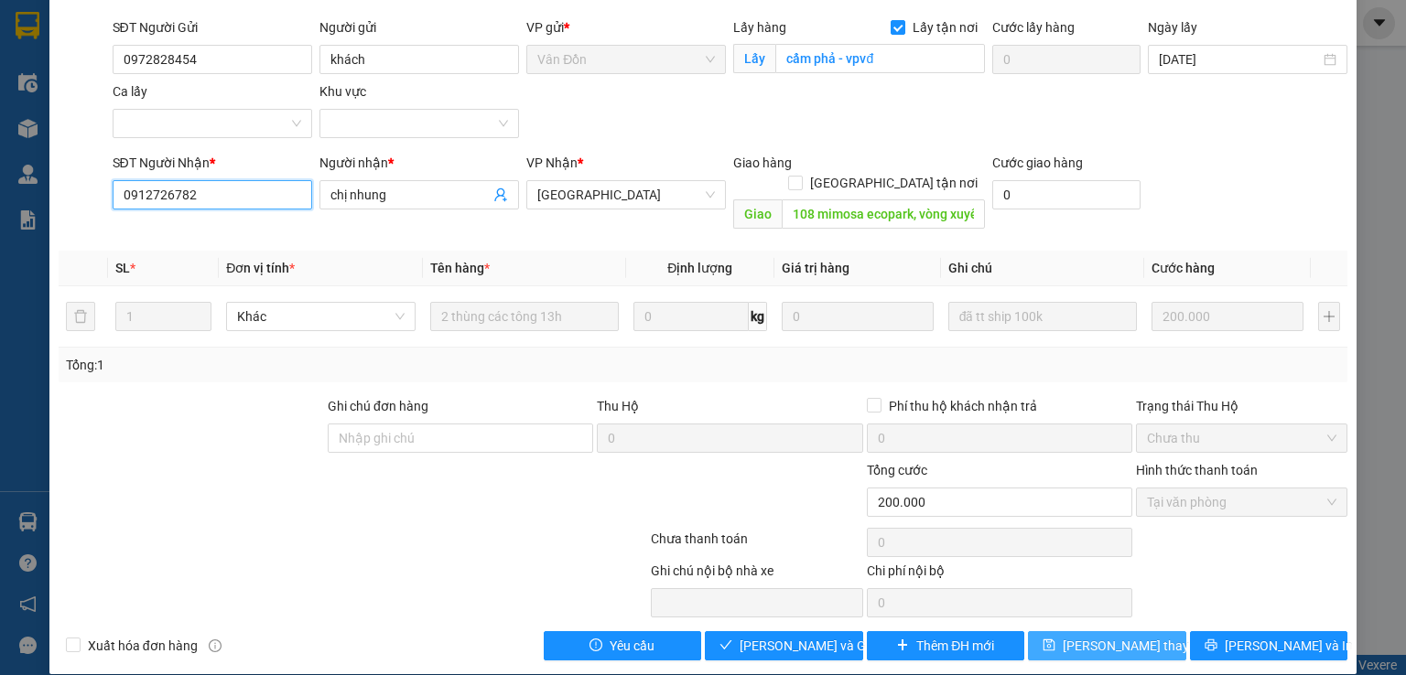
type input "0912726782"
click at [1076, 636] on span "[PERSON_NAME] thay đổi" at bounding box center [1136, 646] width 146 height 20
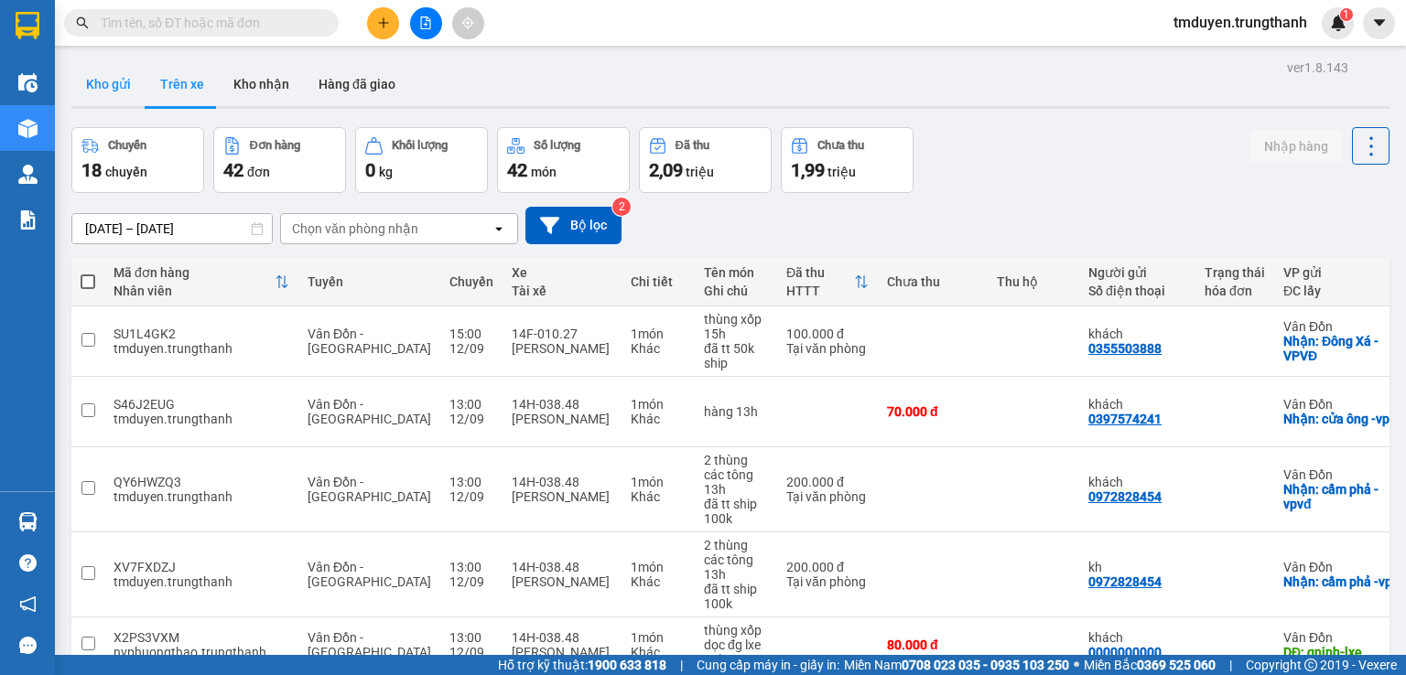
click at [88, 72] on button "Kho gửi" at bounding box center [108, 84] width 74 height 44
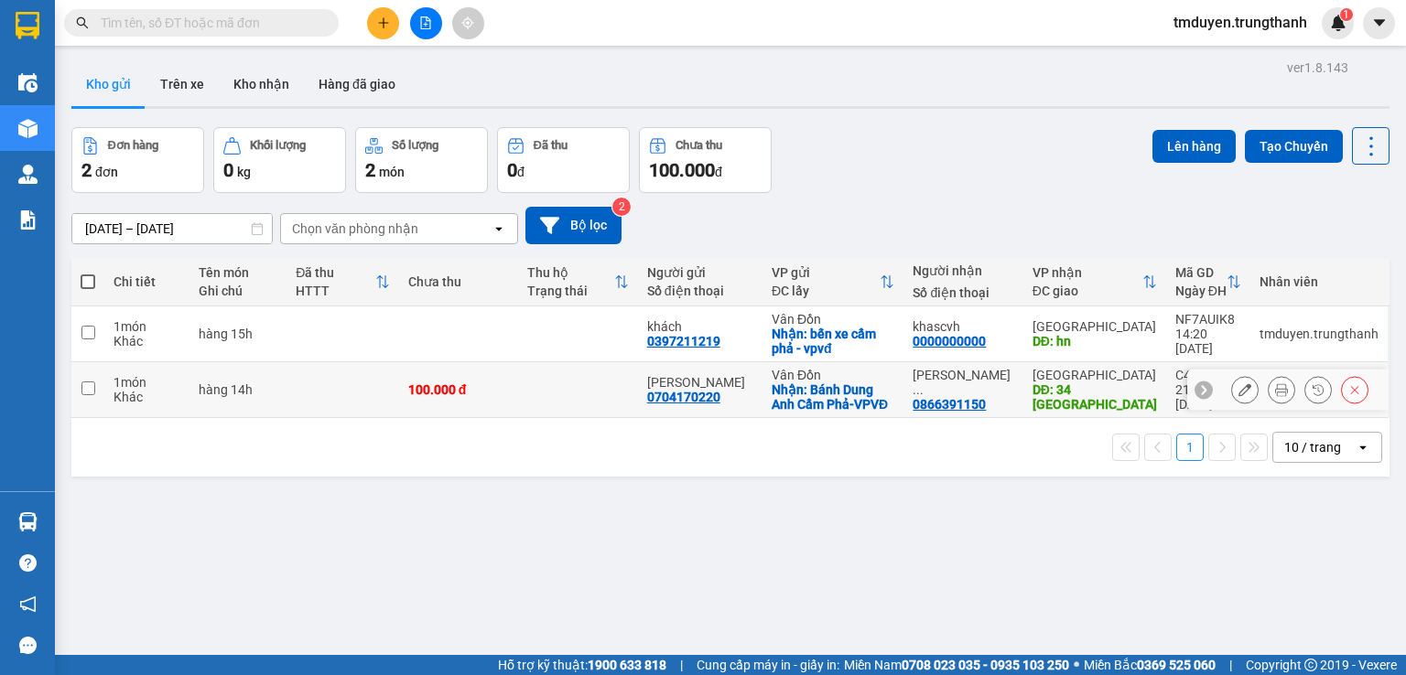
click at [89, 392] on input "checkbox" at bounding box center [88, 389] width 14 height 14
checkbox input "true"
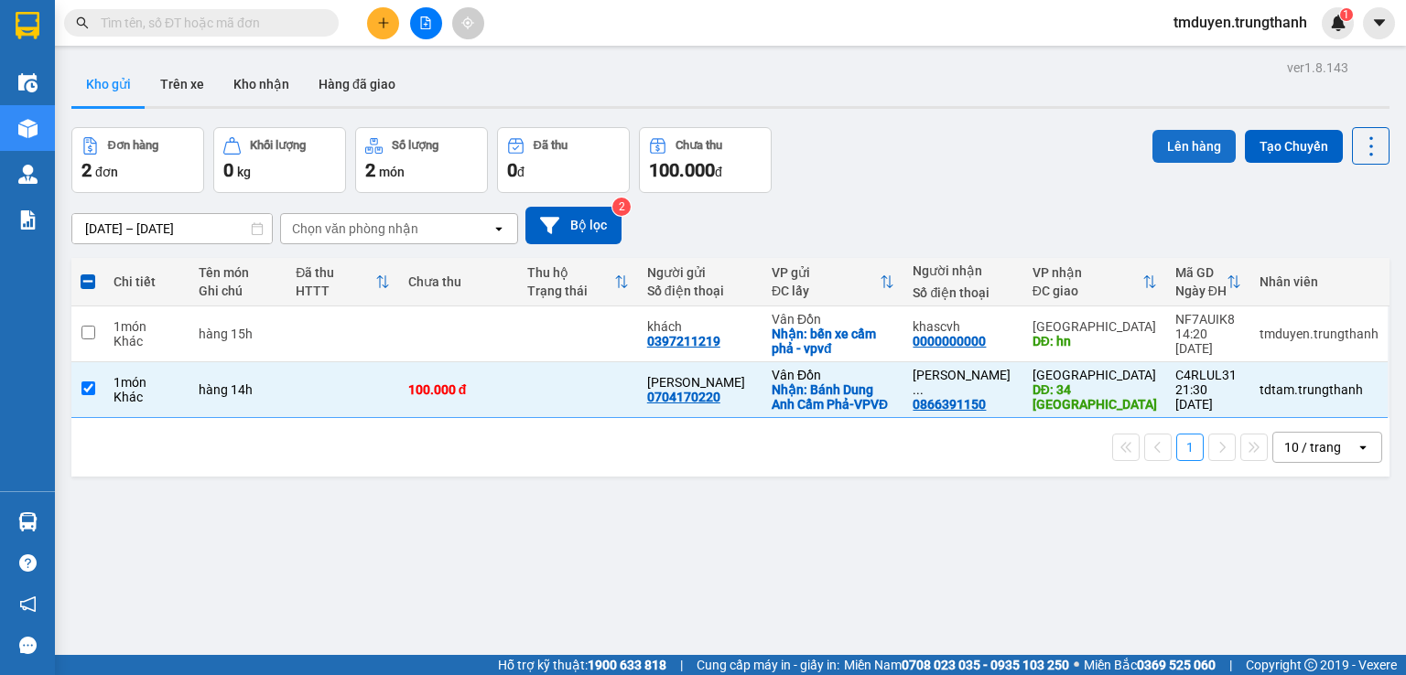
click at [1164, 152] on button "Lên hàng" at bounding box center [1193, 146] width 83 height 33
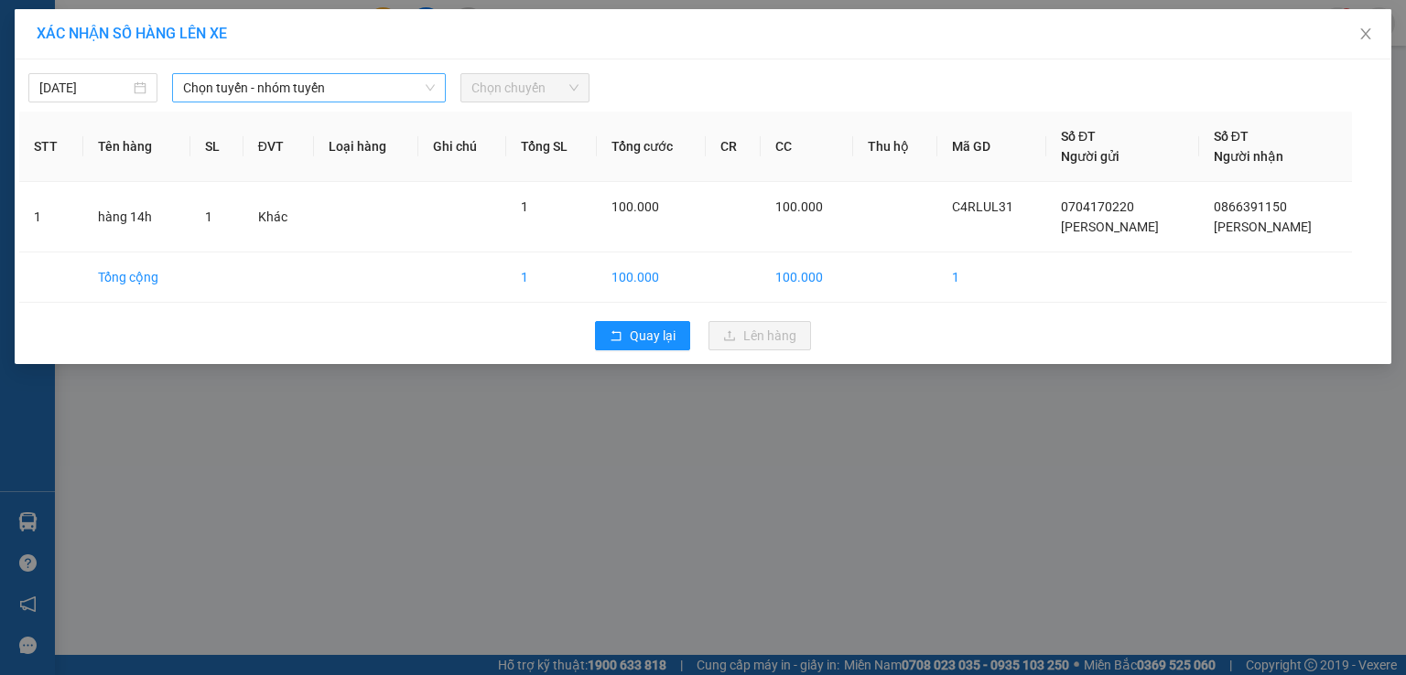
click at [286, 89] on span "Chọn tuyến - nhóm tuyến" at bounding box center [309, 87] width 252 height 27
click at [360, 454] on div "XÁC NHẬN SỐ HÀNG LÊN XE 12/09/2025 Chọn tuyến - nhóm tuyến LỌC THEO Nhóm tuyến …" at bounding box center [703, 337] width 1406 height 675
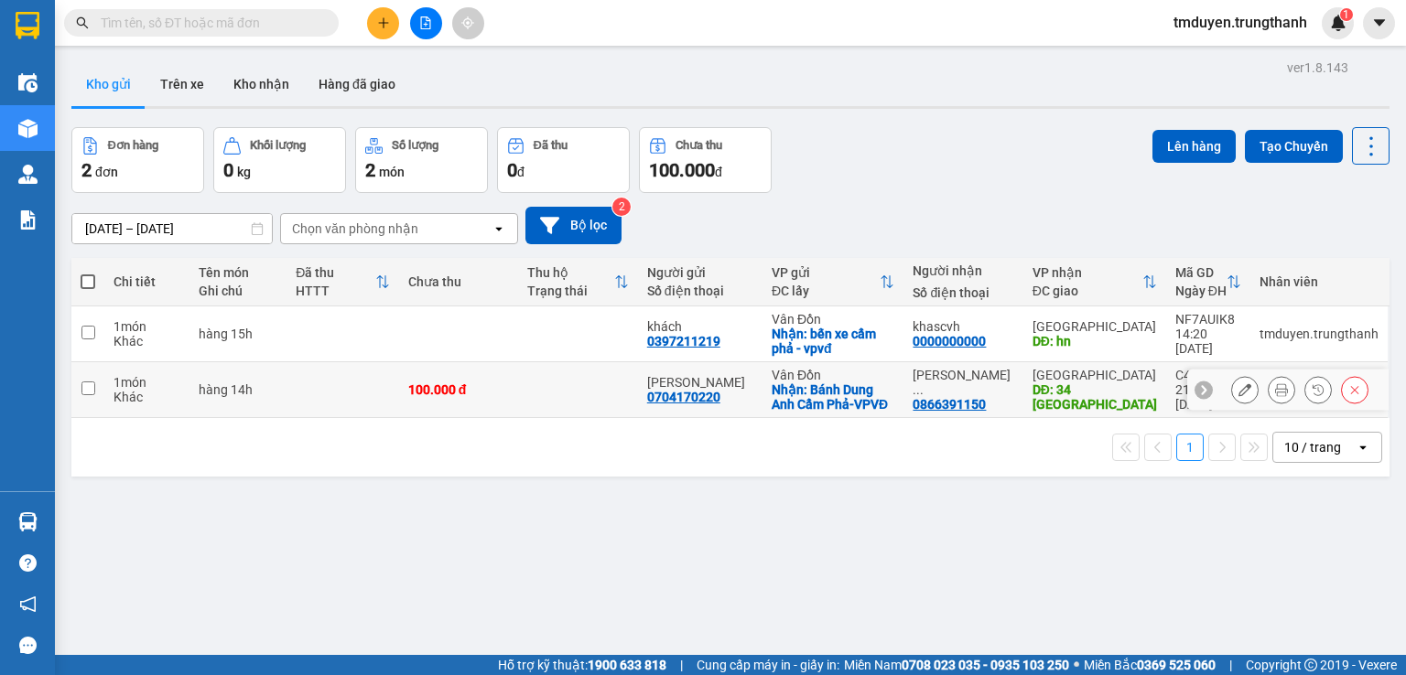
click at [84, 388] on input "checkbox" at bounding box center [88, 389] width 14 height 14
checkbox input "true"
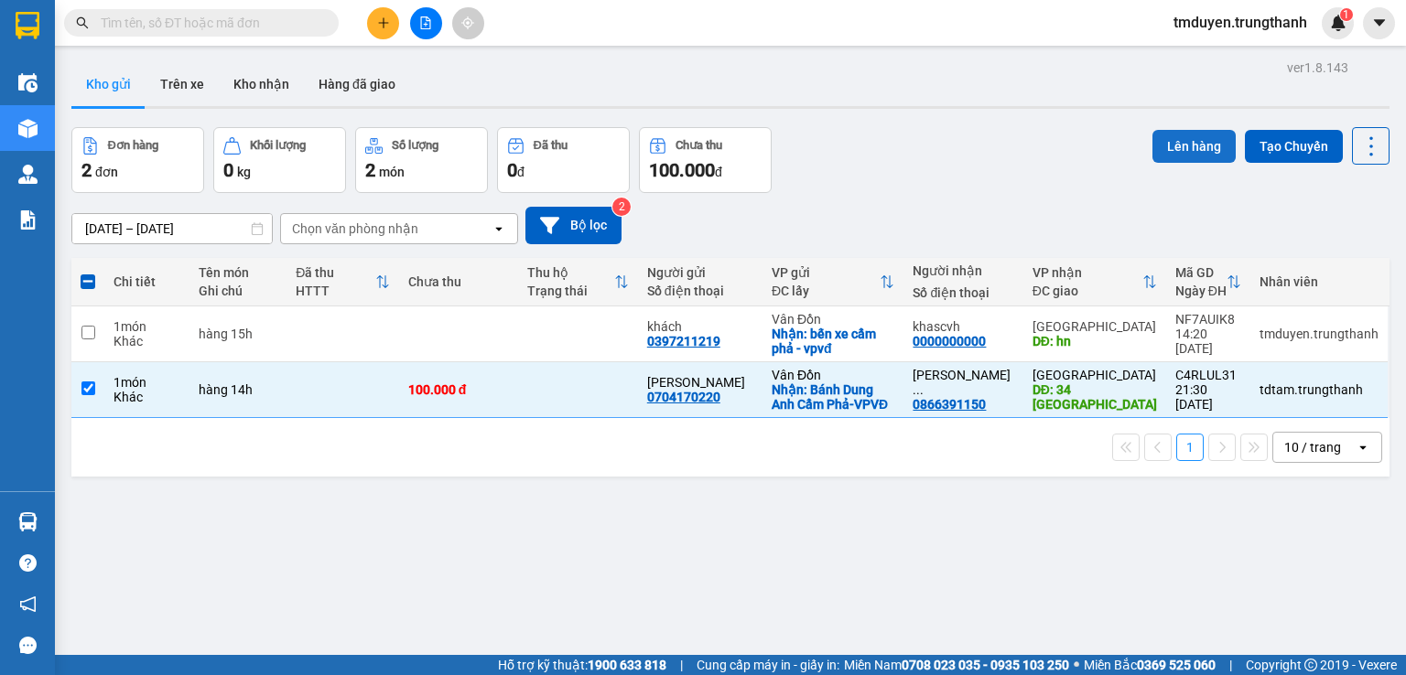
click at [1186, 150] on button "Lên hàng" at bounding box center [1193, 146] width 83 height 33
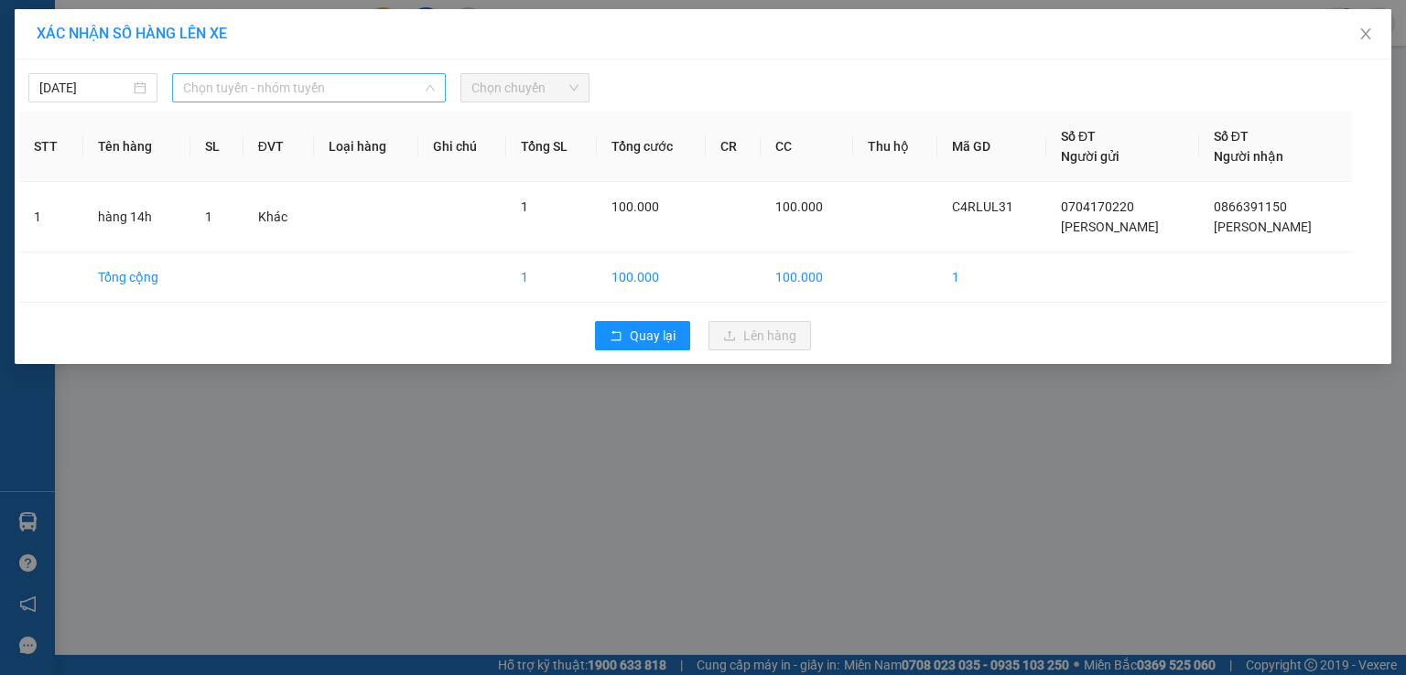
click at [242, 90] on span "Chọn tuyến - nhóm tuyến" at bounding box center [309, 87] width 252 height 27
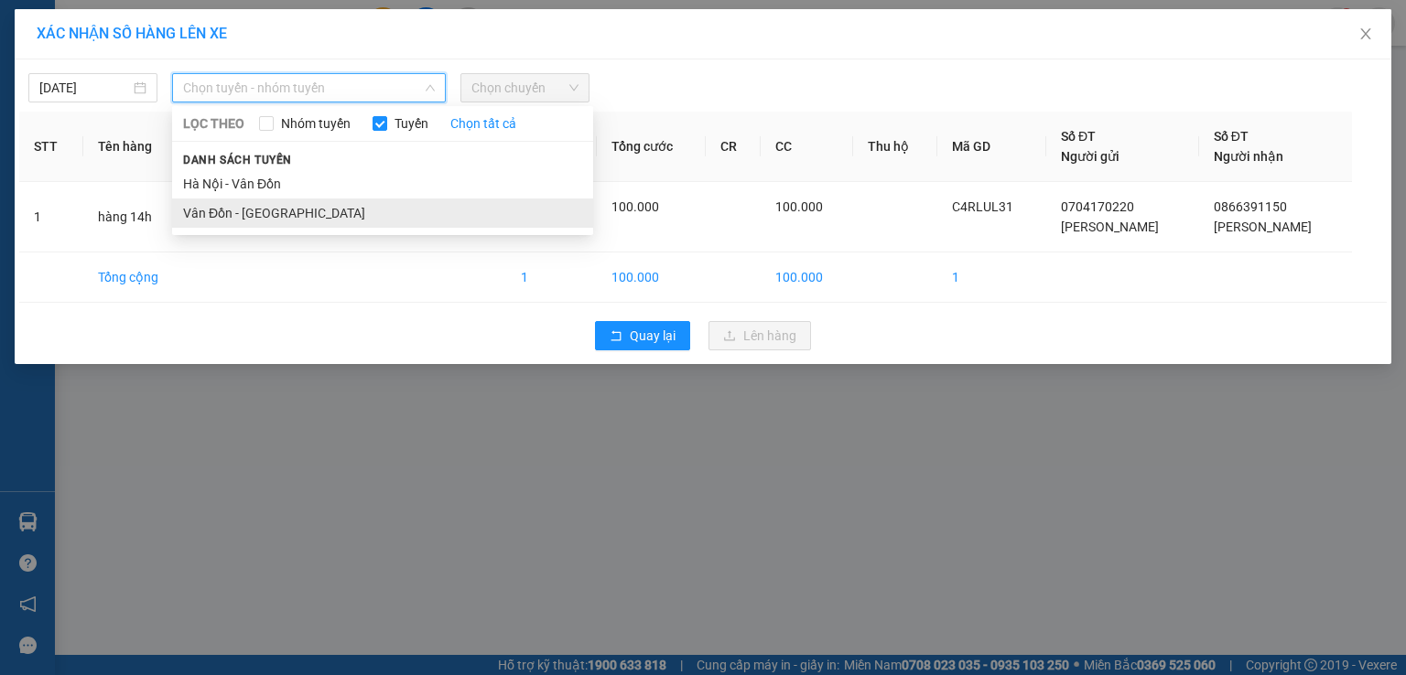
click at [214, 213] on li "Vân Đồn - Hà Nội" at bounding box center [382, 213] width 421 height 29
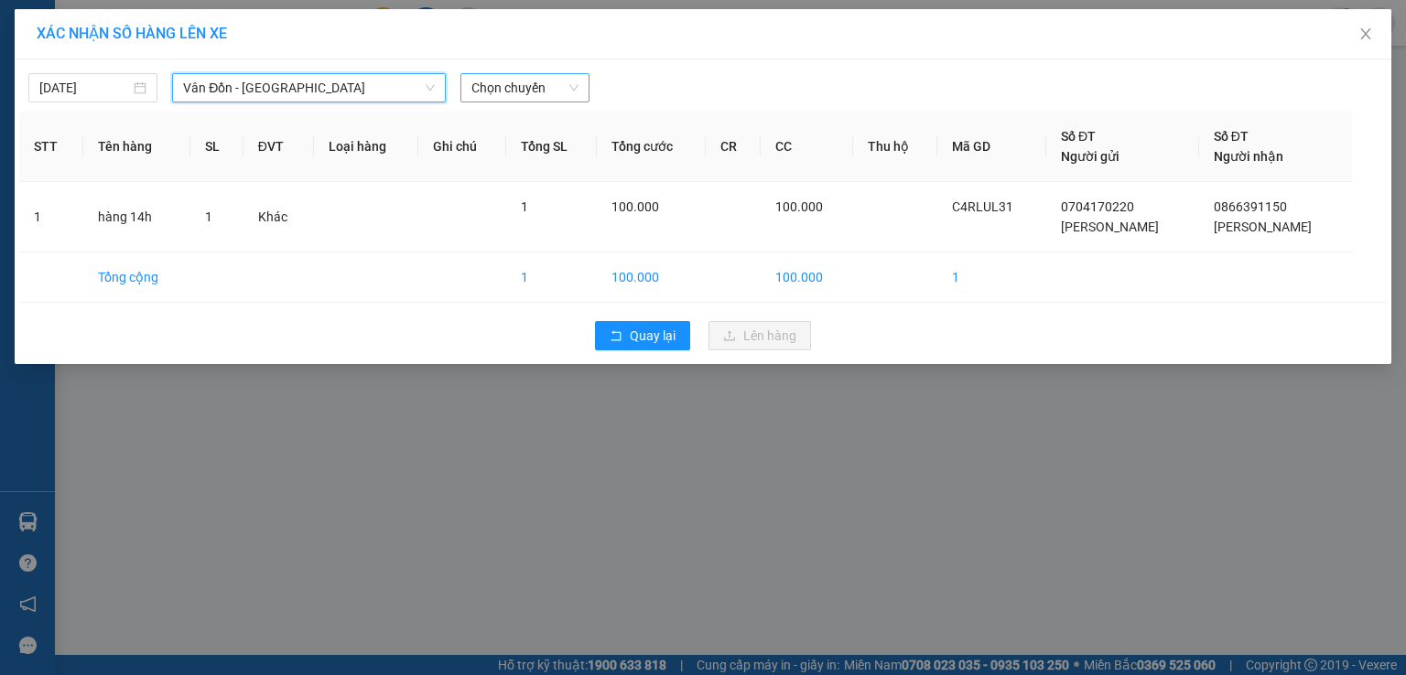
click at [499, 94] on span "Chọn chuyến" at bounding box center [524, 87] width 107 height 27
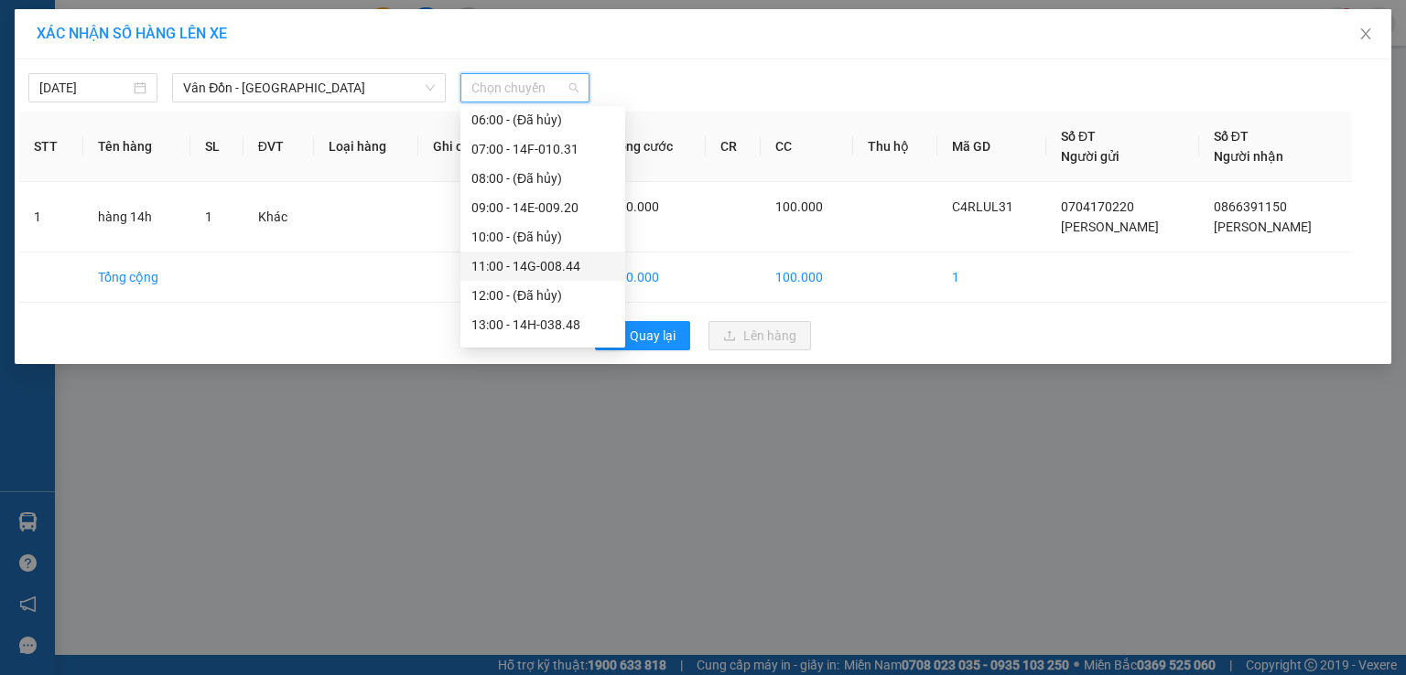
scroll to position [243, 0]
click at [506, 227] on div "14:00 - 14F-010.11" at bounding box center [542, 232] width 143 height 20
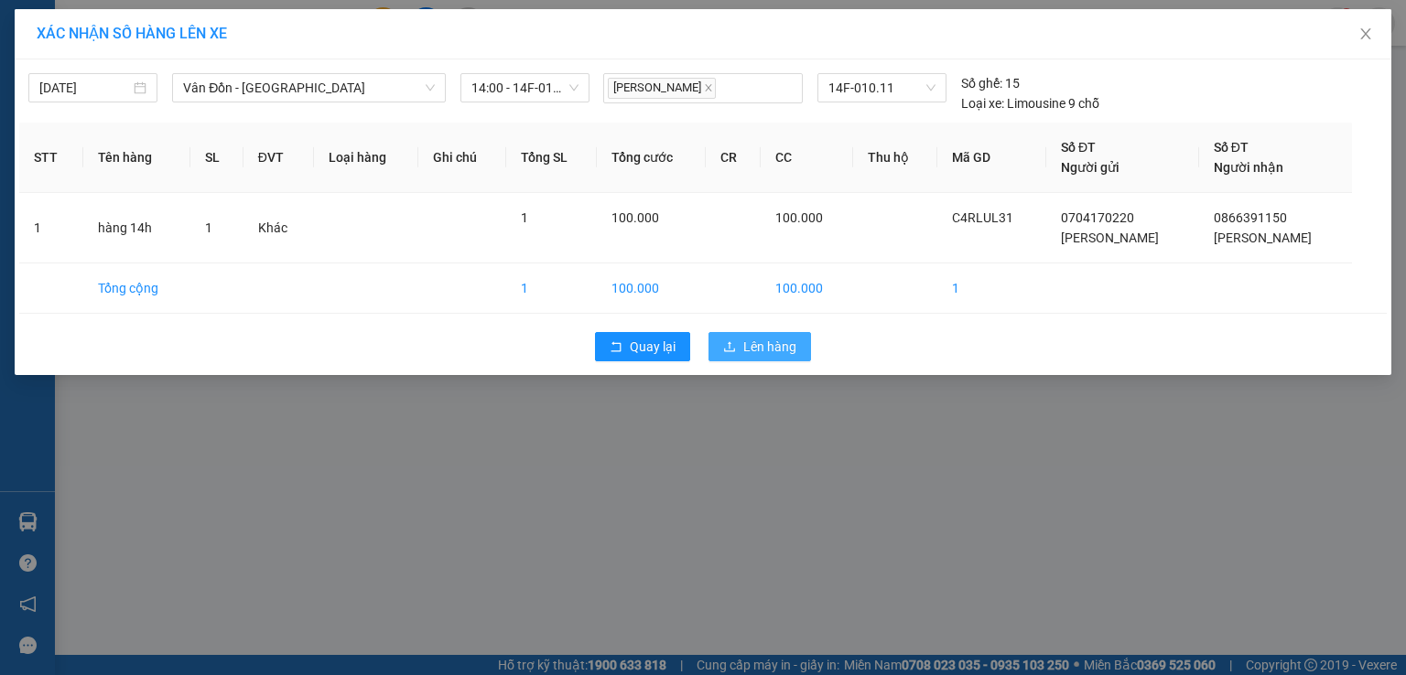
click at [751, 347] on span "Lên hàng" at bounding box center [769, 347] width 53 height 20
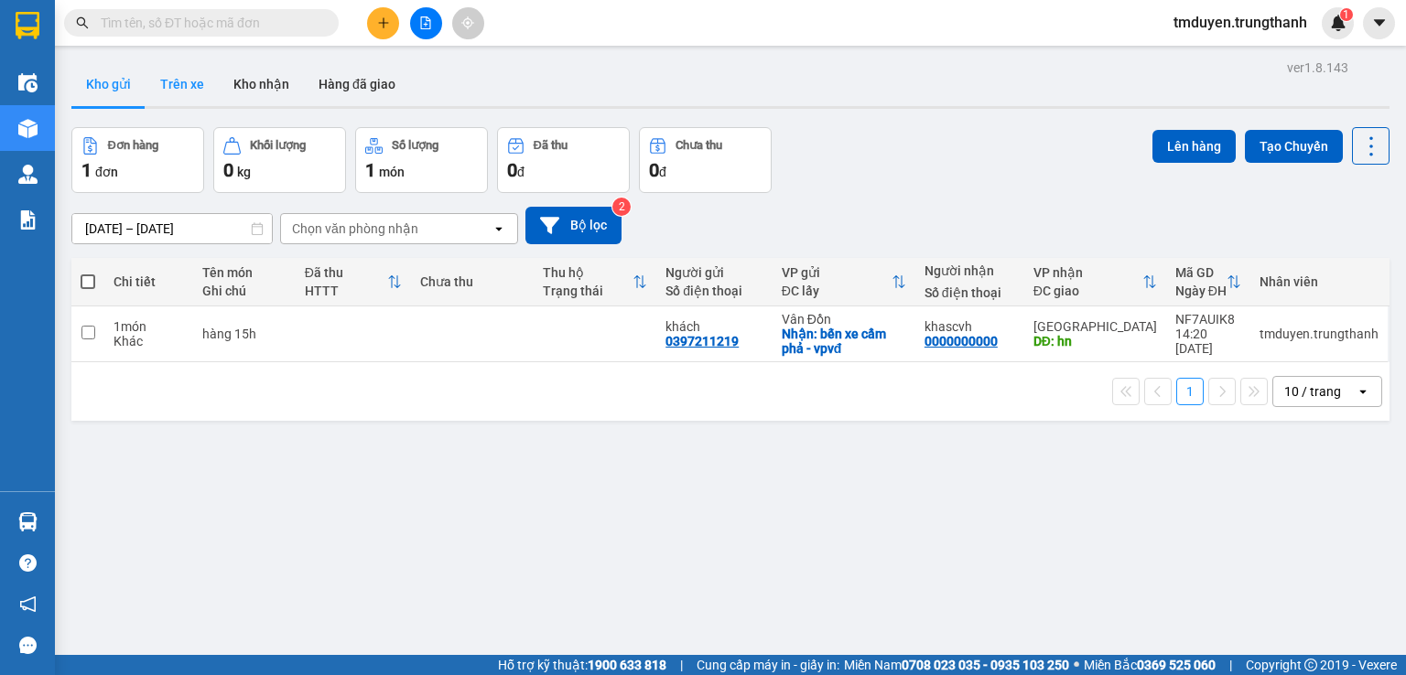
click at [183, 81] on button "Trên xe" at bounding box center [182, 84] width 73 height 44
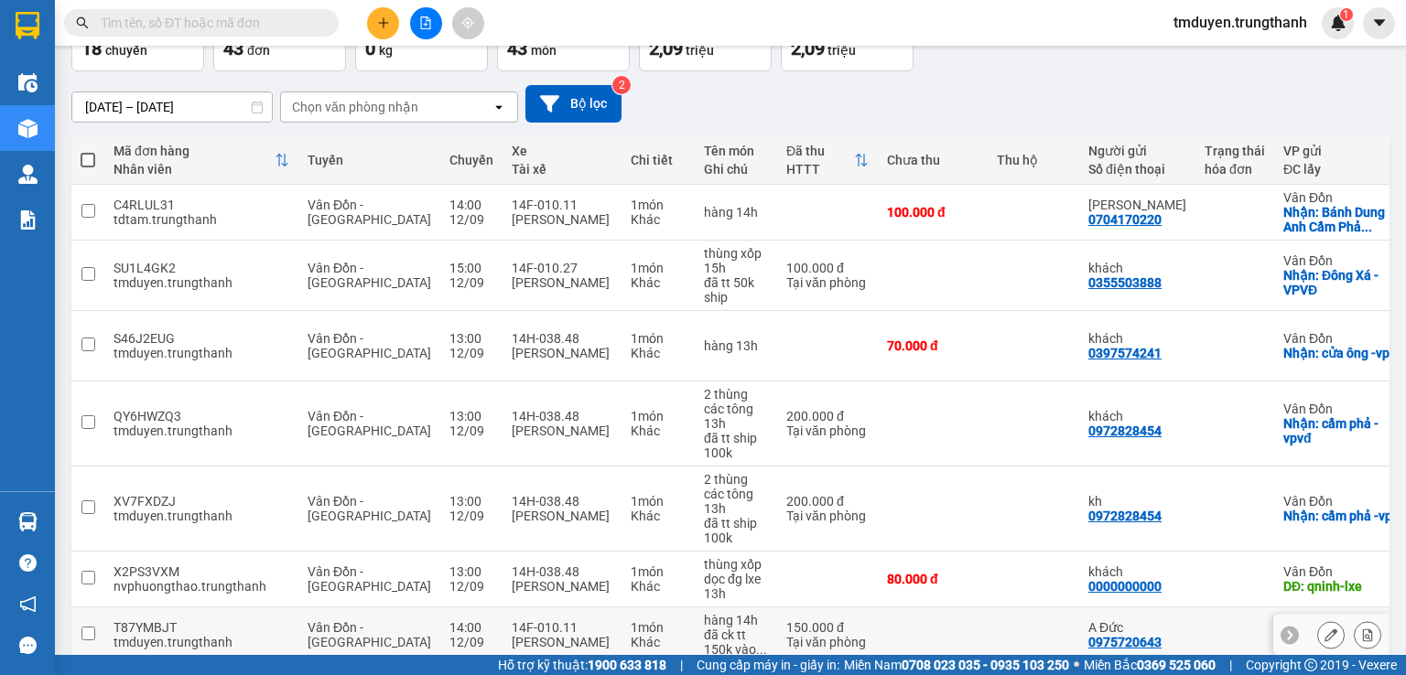
scroll to position [183, 0]
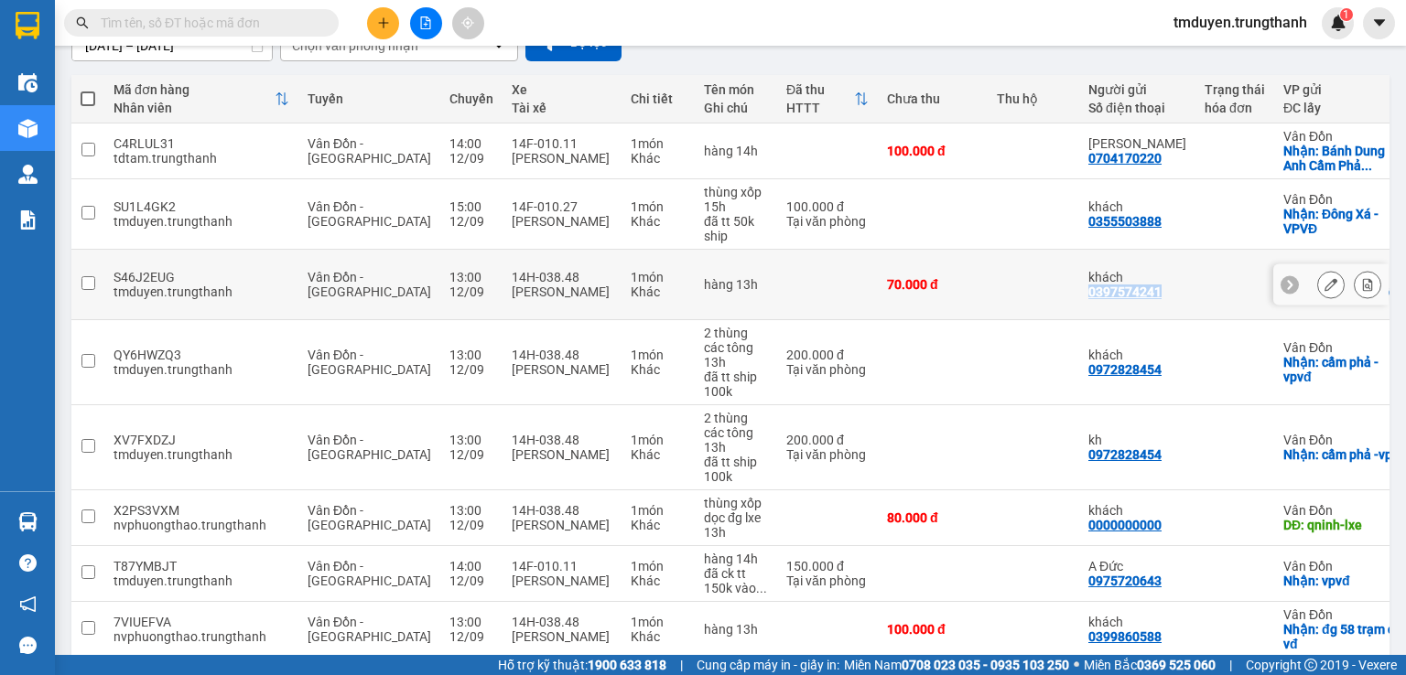
drag, startPoint x: 1103, startPoint y: 281, endPoint x: 1027, endPoint y: 279, distance: 76.0
click at [1079, 279] on td "khách 0397574241" at bounding box center [1137, 285] width 116 height 70
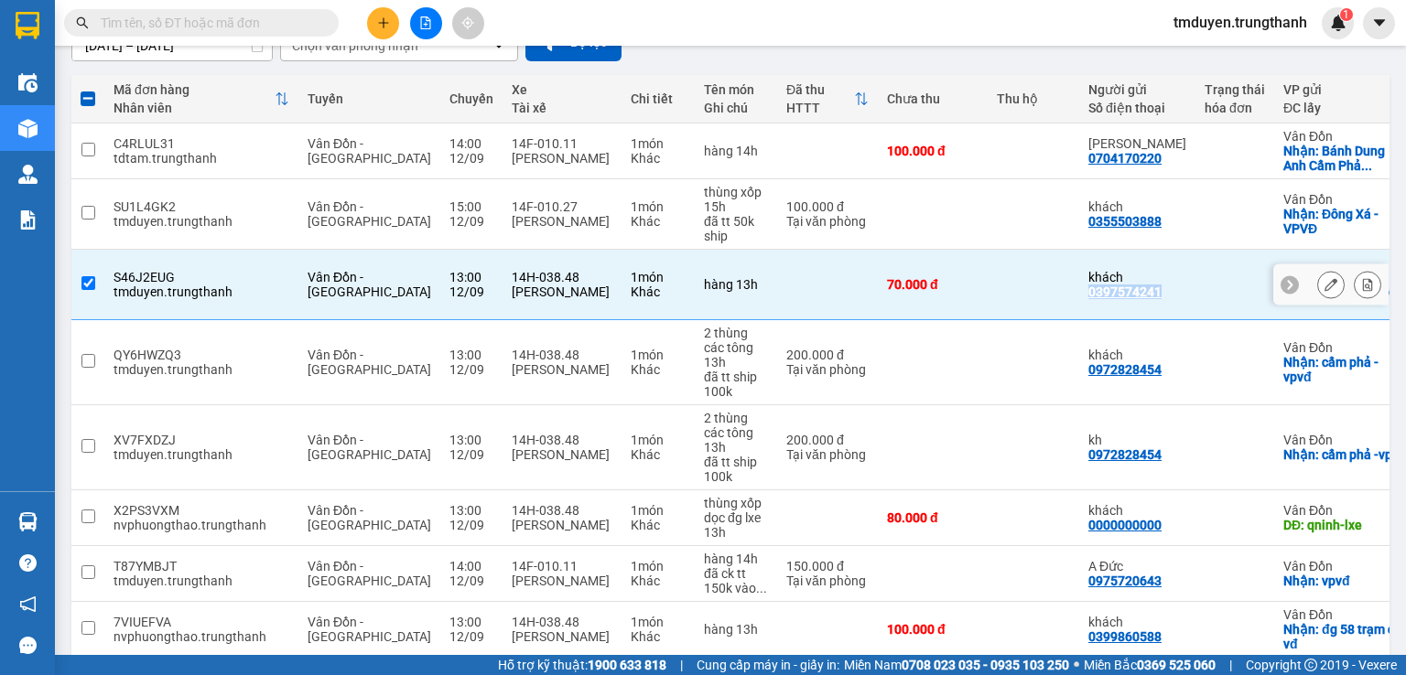
copy div "0397574241"
click at [88, 277] on input "checkbox" at bounding box center [88, 283] width 14 height 14
checkbox input "false"
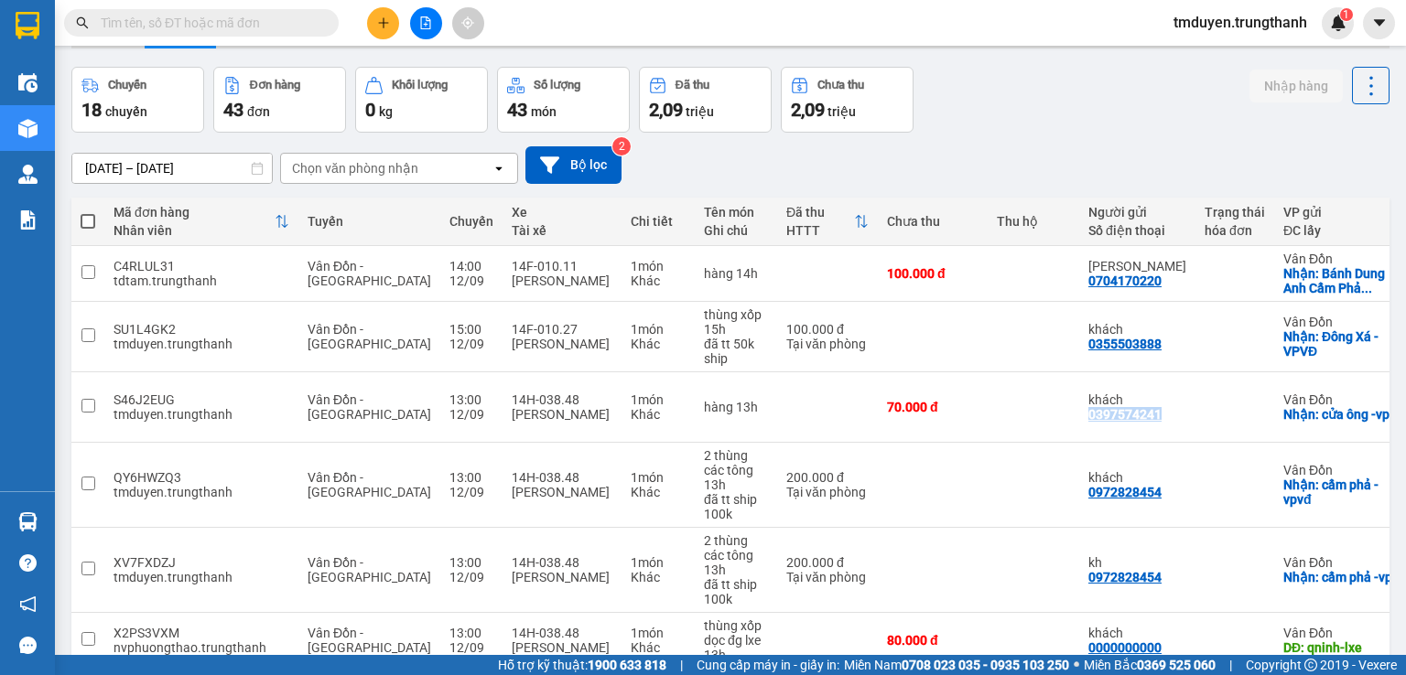
scroll to position [0, 0]
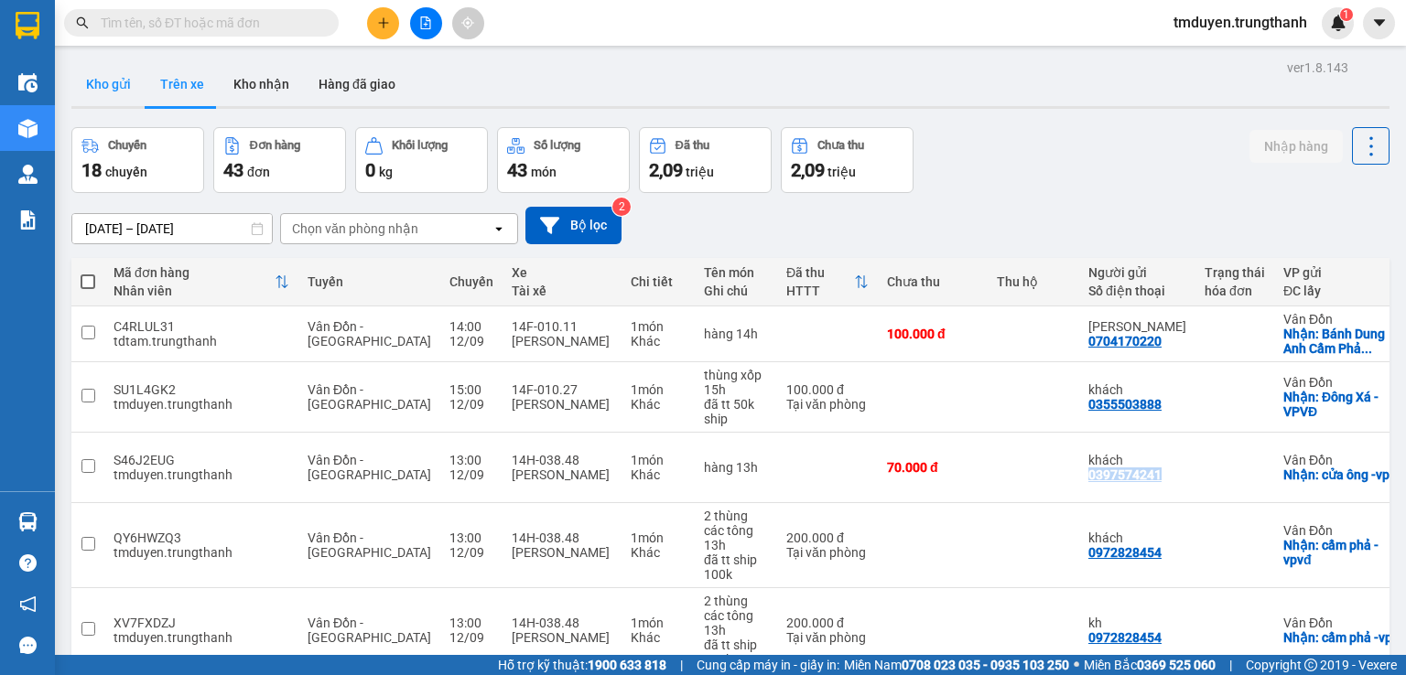
click at [82, 92] on button "Kho gửi" at bounding box center [108, 84] width 74 height 44
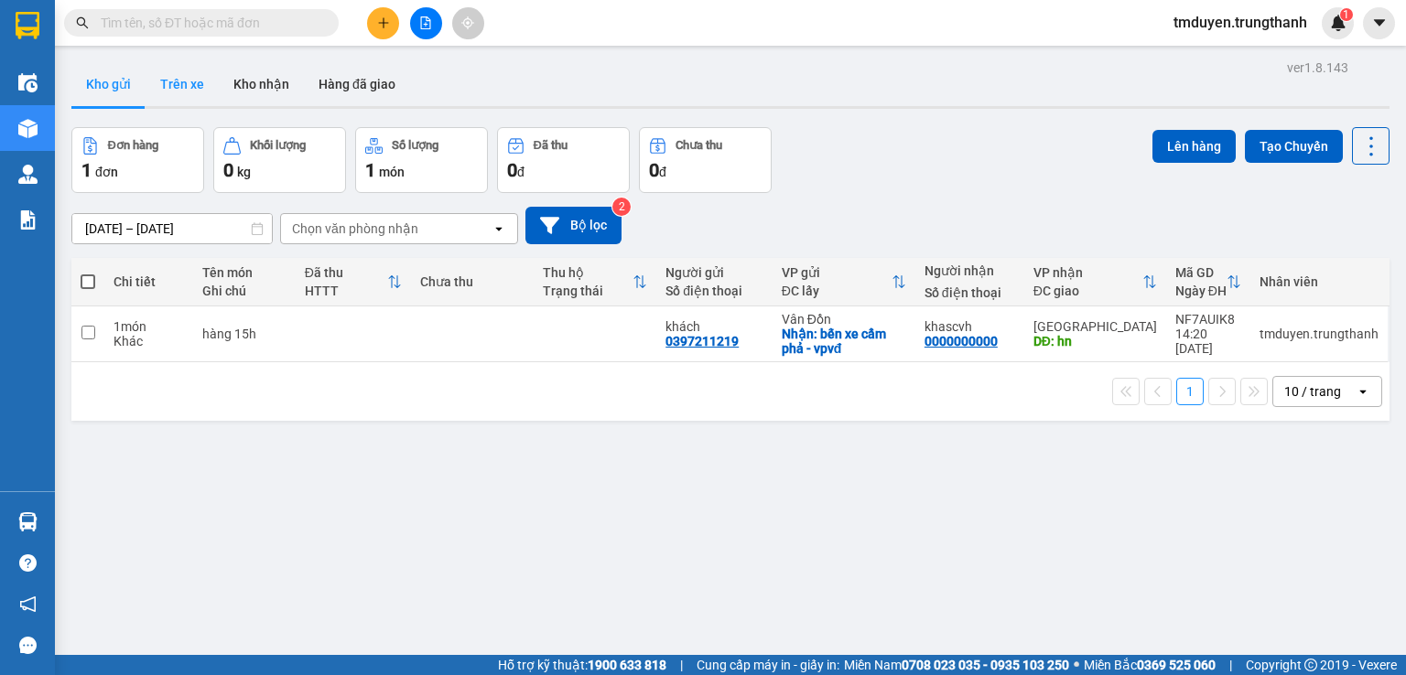
click at [183, 81] on button "Trên xe" at bounding box center [182, 84] width 73 height 44
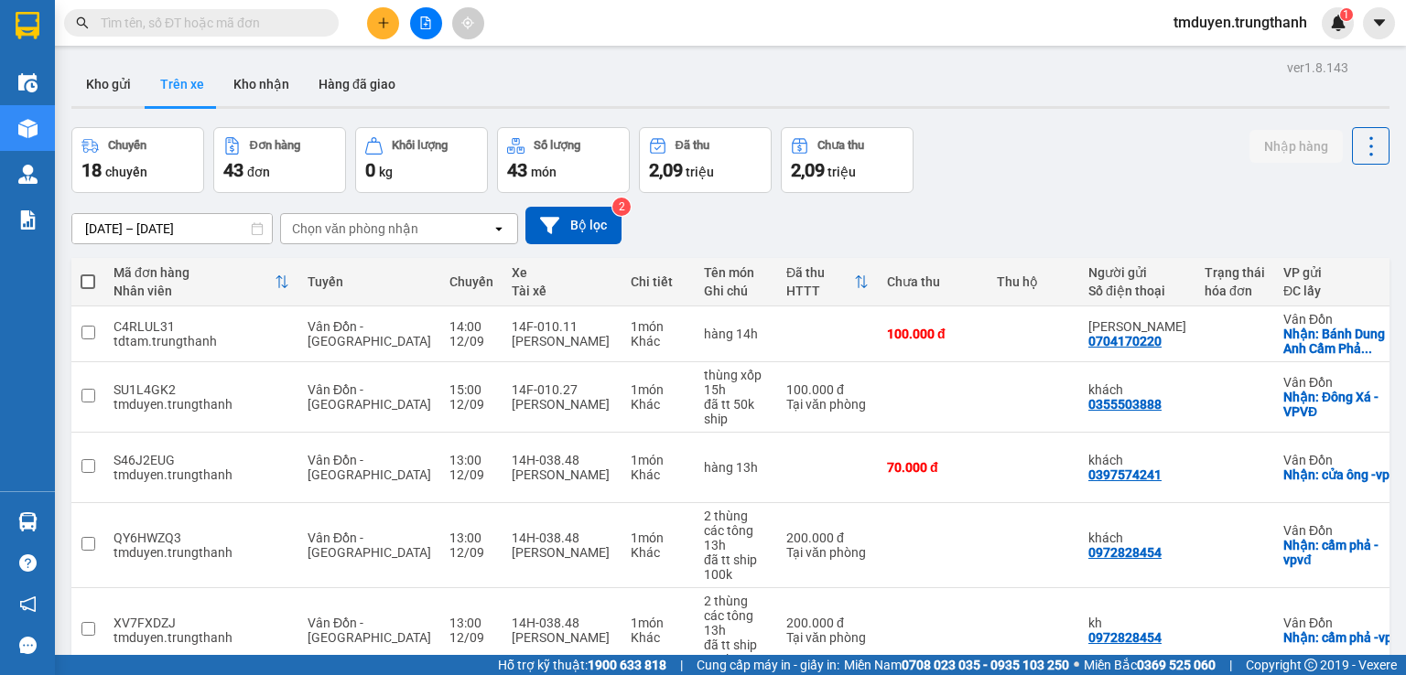
click at [133, 93] on button "Kho gửi" at bounding box center [108, 84] width 74 height 44
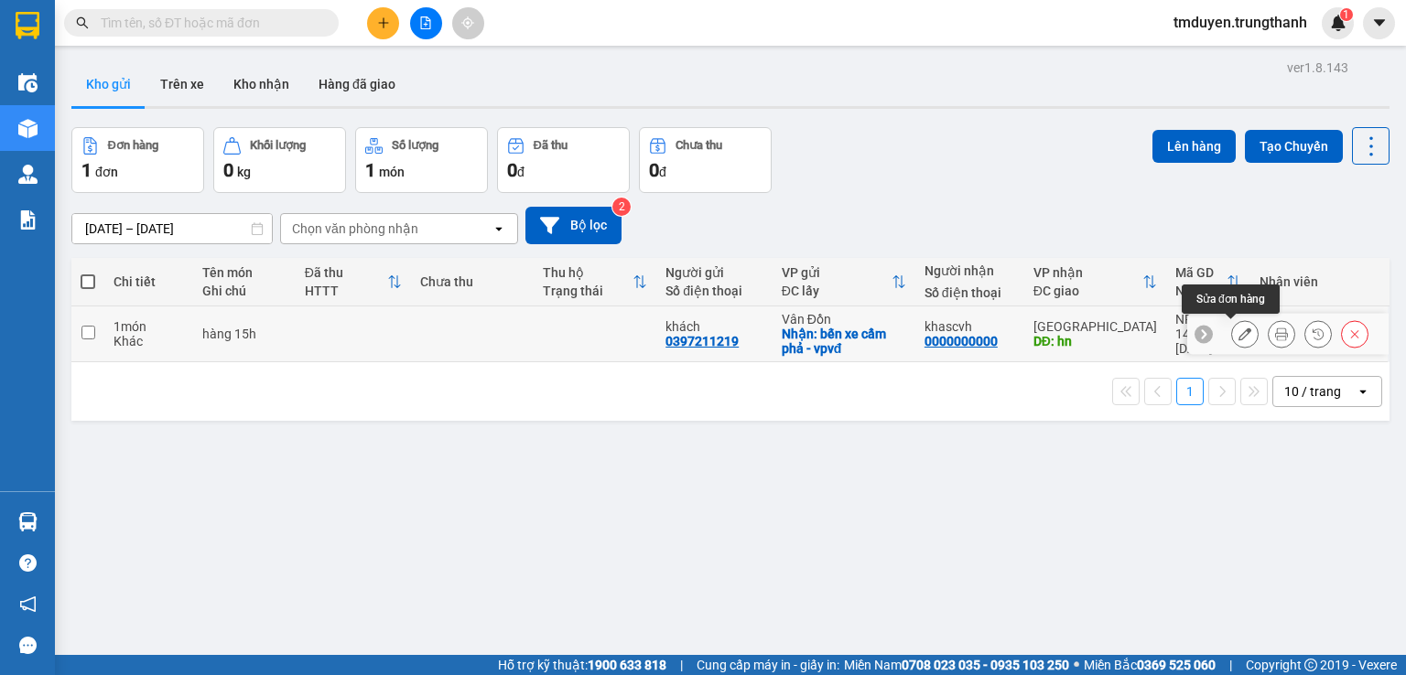
click at [1238, 328] on icon at bounding box center [1244, 334] width 13 height 13
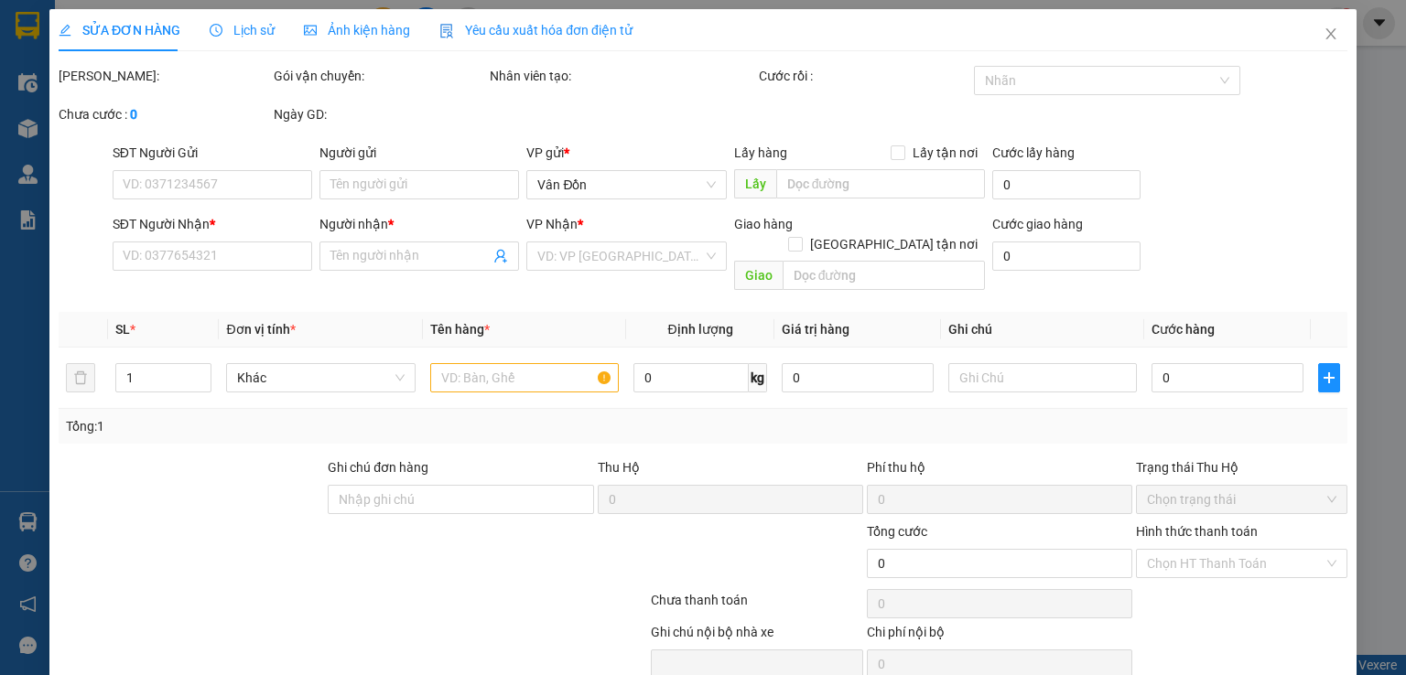
type input "0397211219"
type input "khách"
checkbox input "true"
type input "bến xe cẩm phả - vpvđ"
type input "0000000000"
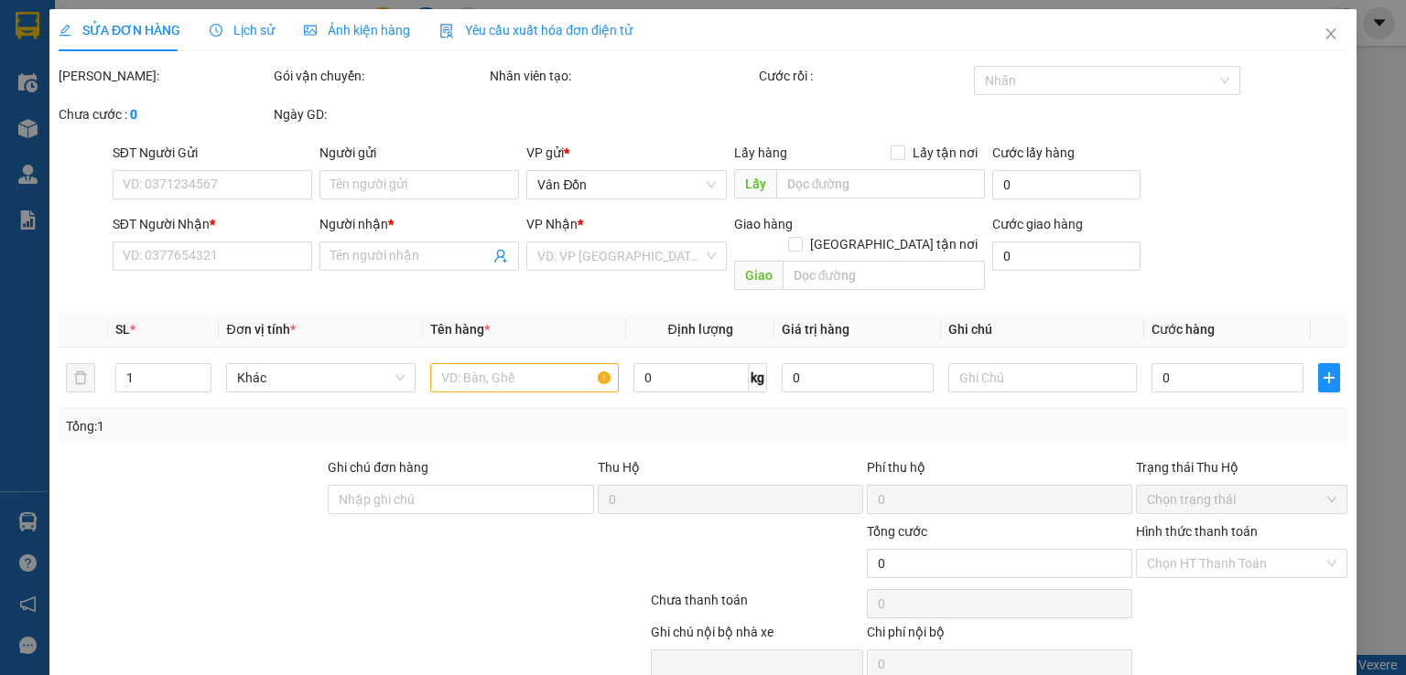
type input "khascvh"
type input "hn"
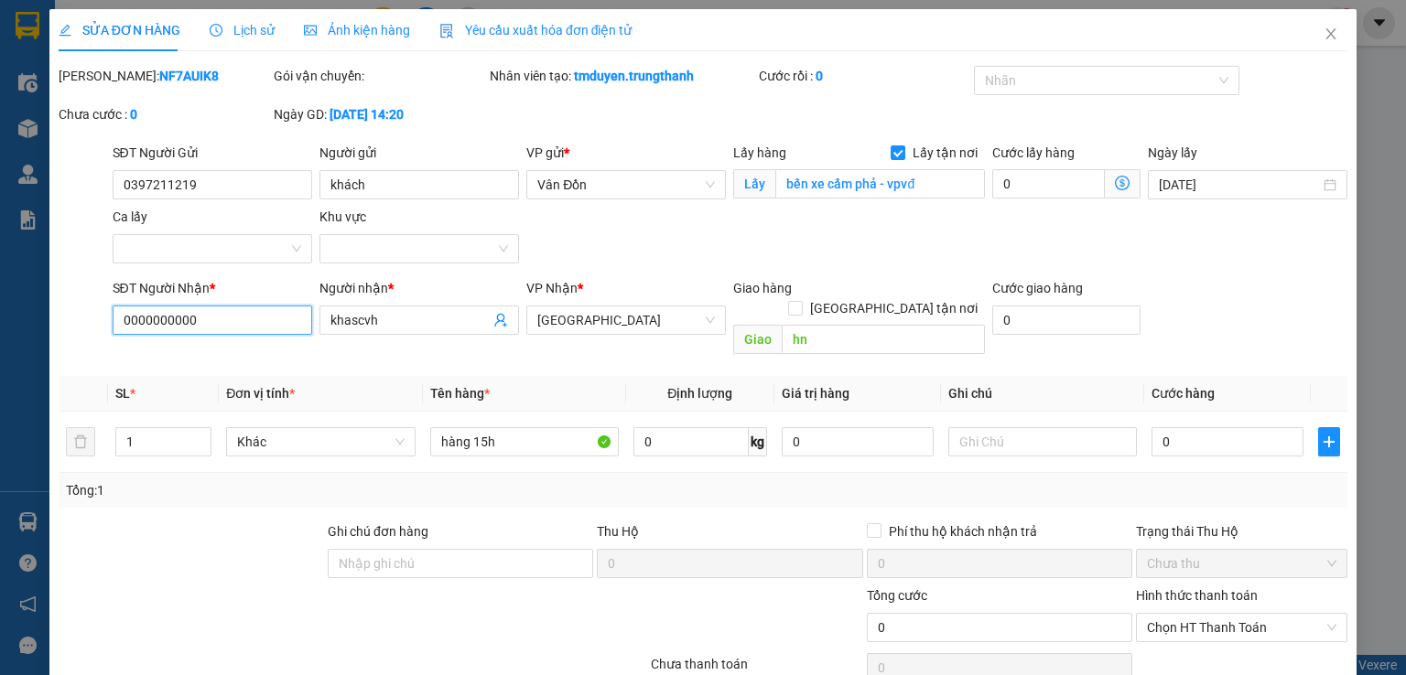
drag, startPoint x: 195, startPoint y: 316, endPoint x: 0, endPoint y: 294, distance: 196.2
click at [12, 308] on div "SỬA ĐƠN HÀNG Lịch sử Ảnh kiện hàng Yêu cầu xuất hóa đơn điện tử Total Paid Fee …" at bounding box center [703, 337] width 1406 height 675
type input "0397"
drag, startPoint x: 169, startPoint y: 323, endPoint x: 0, endPoint y: 320, distance: 169.4
click at [0, 320] on div "SỬA ĐƠN HÀNG Lịch sử Ảnh kiện hàng Yêu cầu xuất hóa đơn điện tử Total Paid Fee …" at bounding box center [703, 337] width 1406 height 675
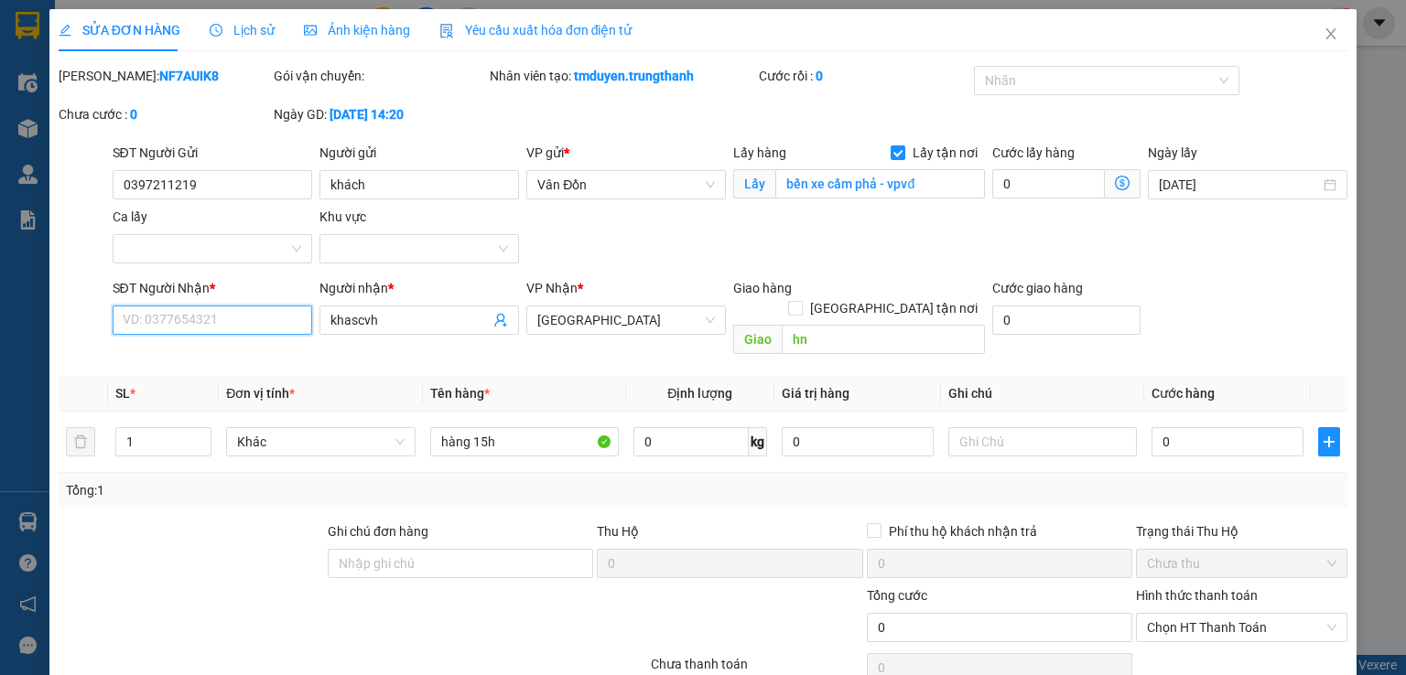
type input "9"
click at [199, 320] on input "0987868511" at bounding box center [213, 320] width 200 height 29
click at [124, 319] on input "0987868511" at bounding box center [213, 320] width 200 height 29
click at [231, 324] on input "0987868511" at bounding box center [213, 320] width 200 height 29
type input "0987868511"
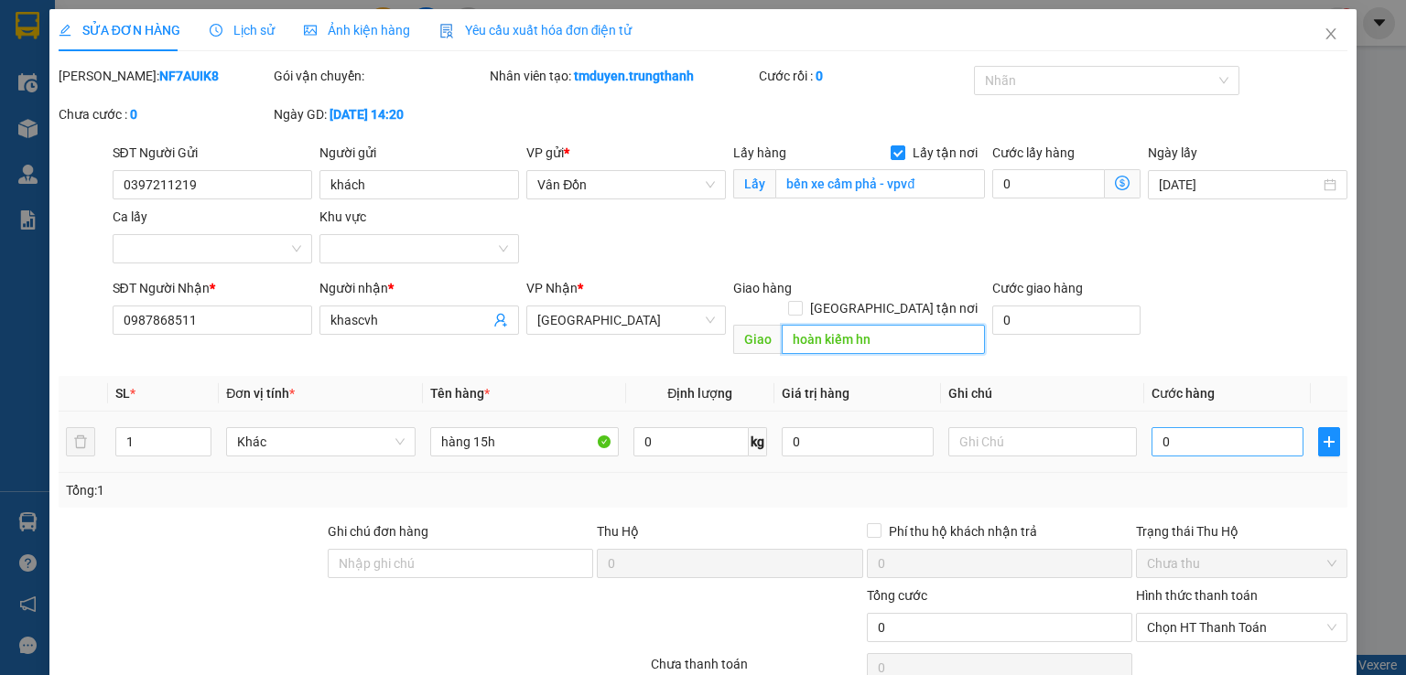
type input "hoàn kiếm hn"
click at [1151, 427] on input "0" at bounding box center [1227, 441] width 152 height 29
type input "60"
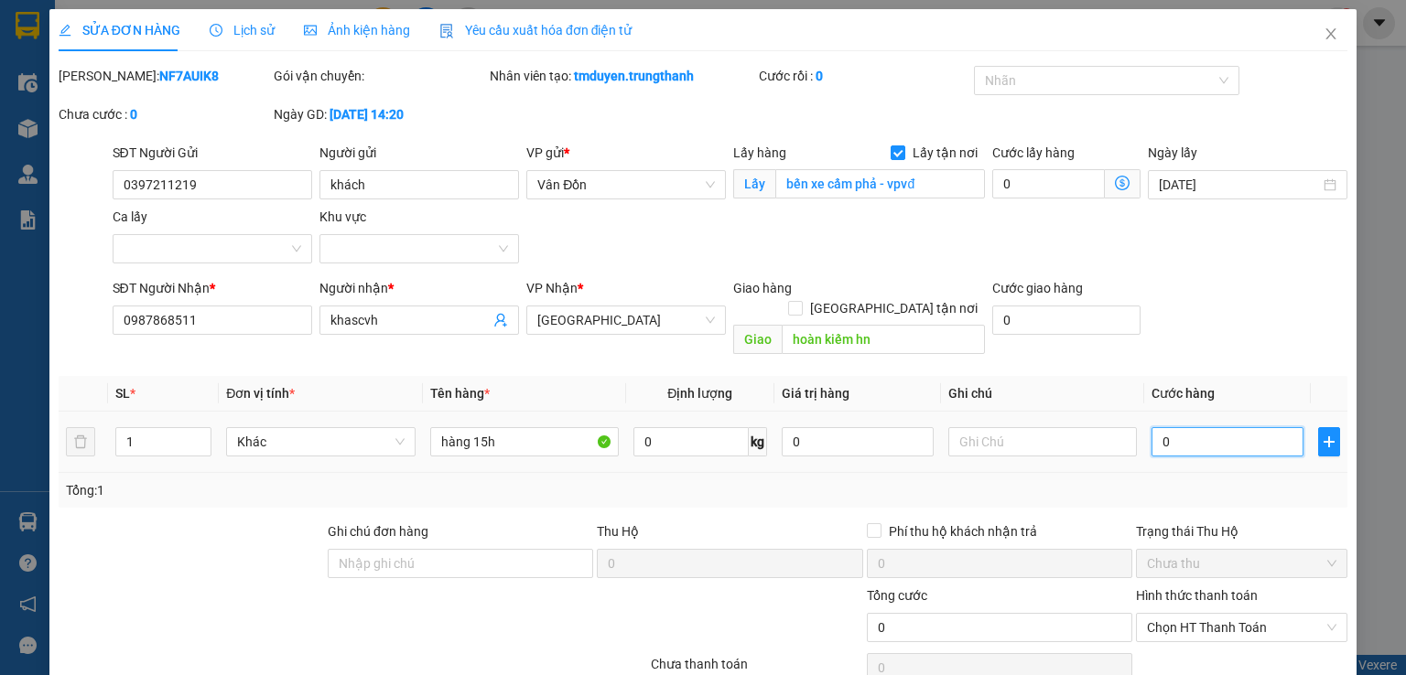
type input "60"
type input "0"
type input "50"
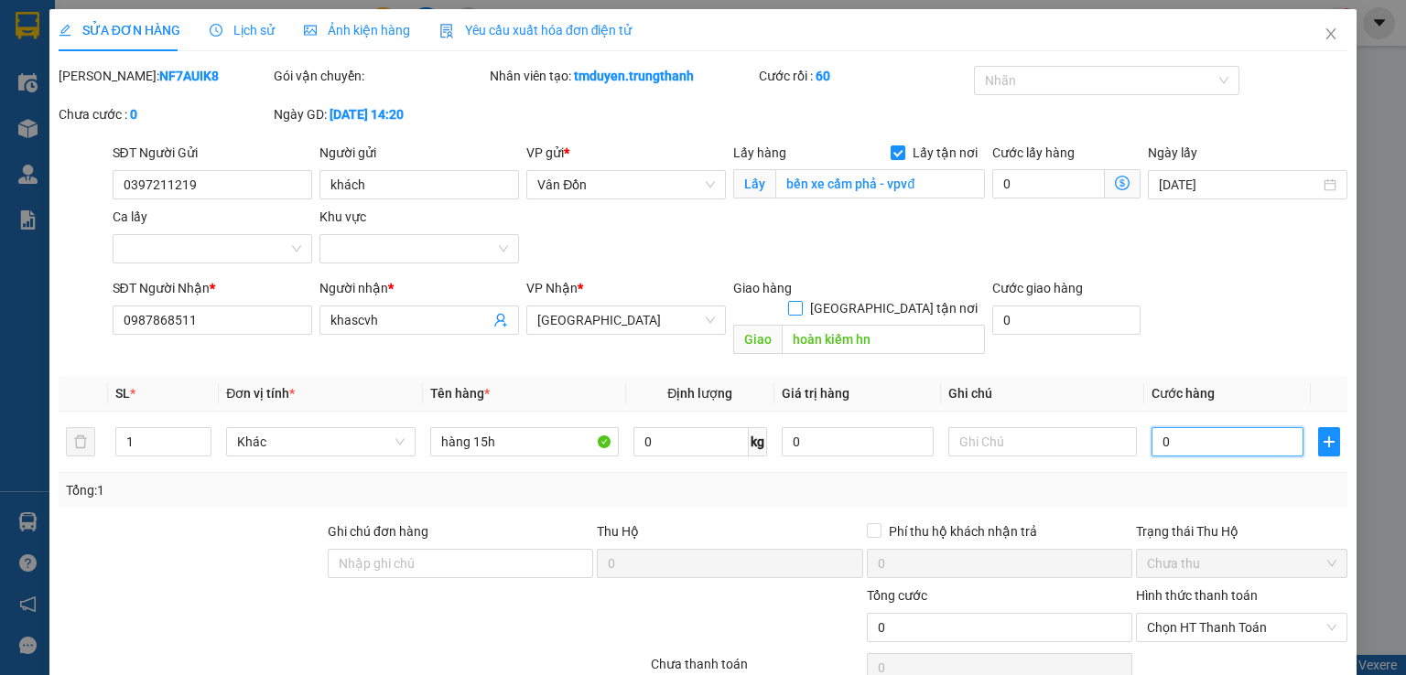
type input "50"
type input "50.000"
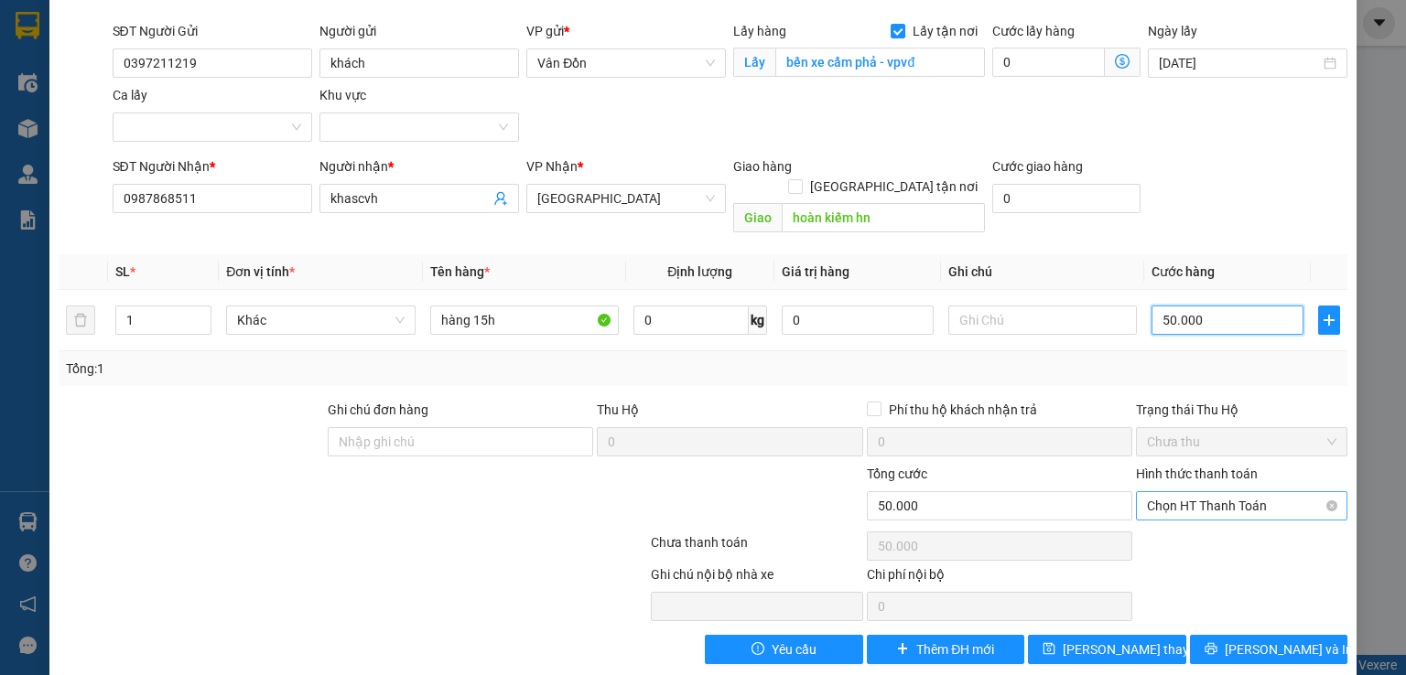
scroll to position [124, 0]
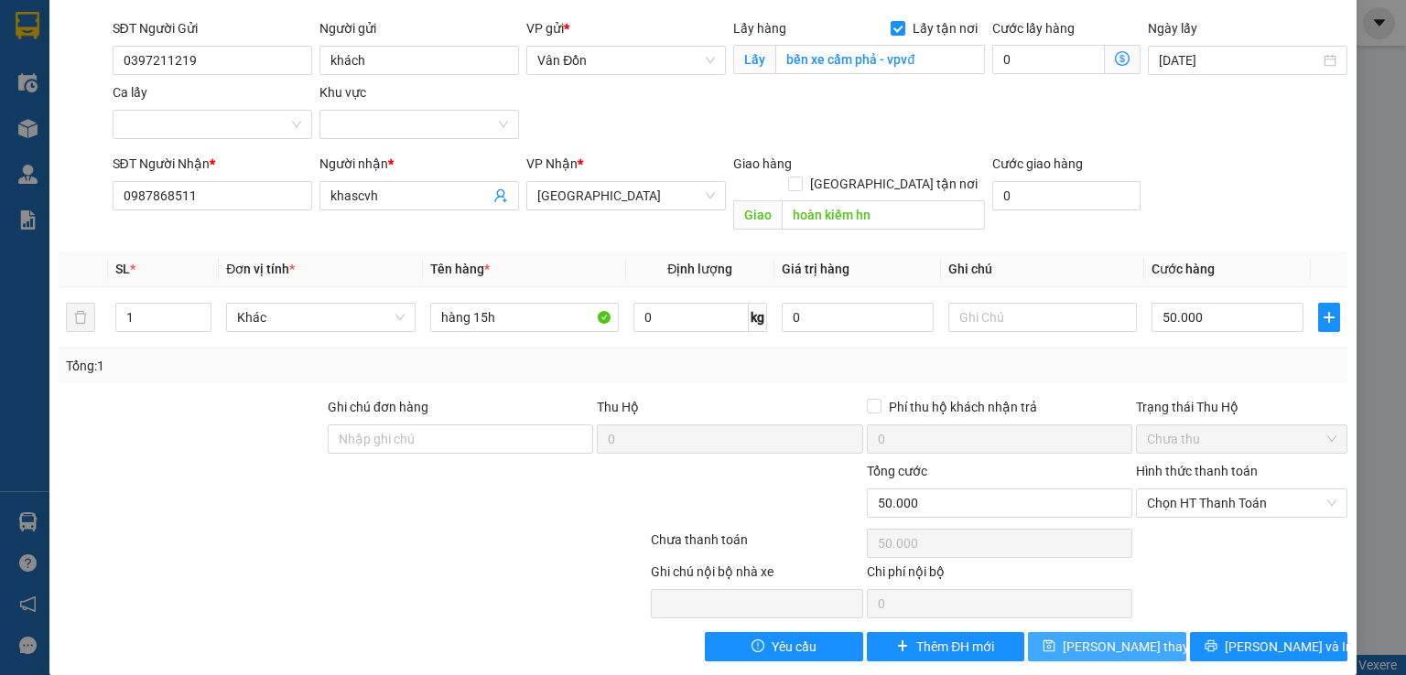
click at [1148, 632] on button "[PERSON_NAME] thay đổi" at bounding box center [1107, 646] width 158 height 29
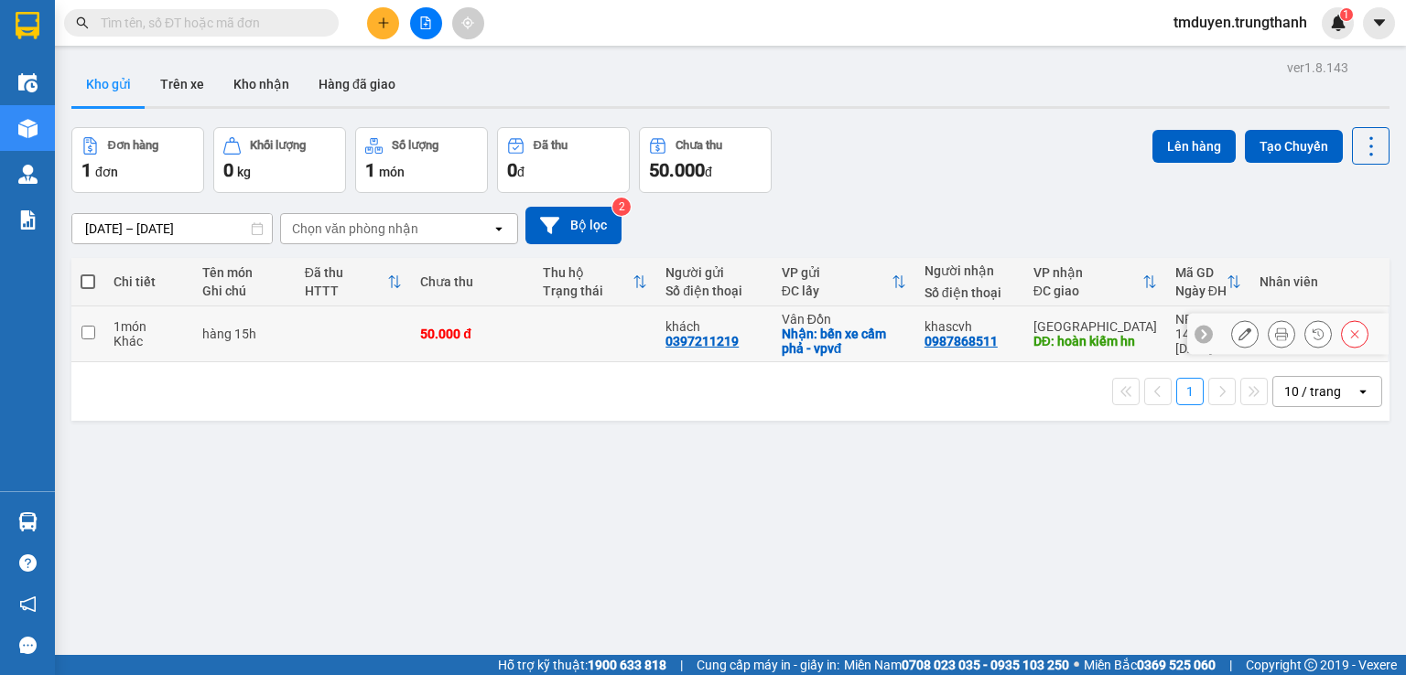
click at [89, 341] on td at bounding box center [87, 335] width 33 height 56
checkbox input "true"
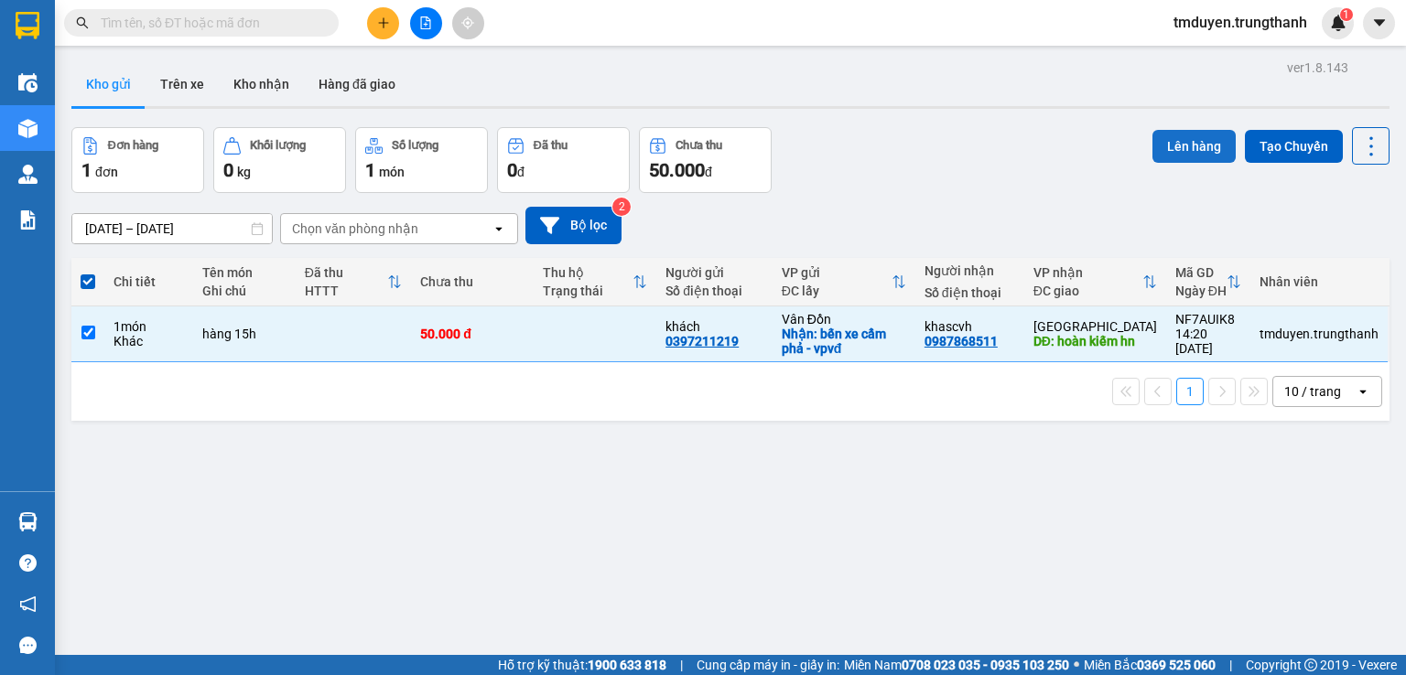
click at [1158, 150] on button "Lên hàng" at bounding box center [1193, 146] width 83 height 33
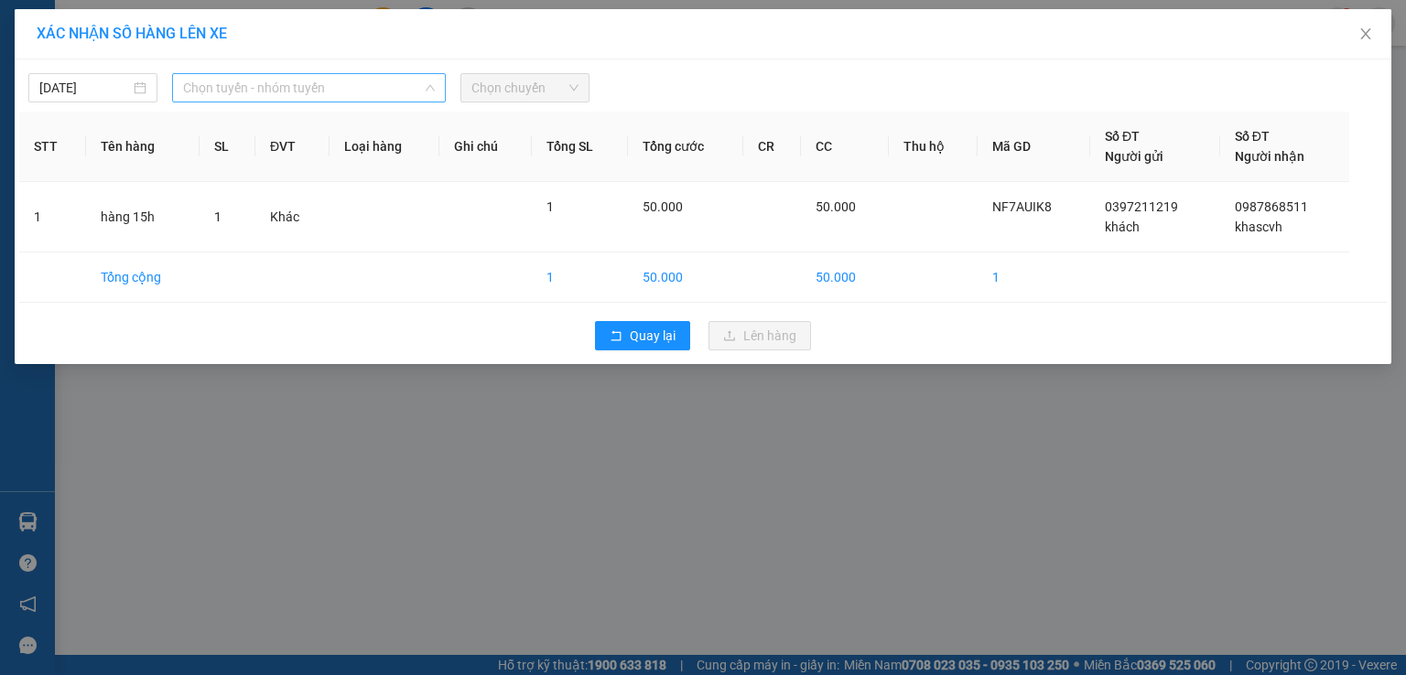
click at [353, 87] on span "Chọn tuyến - nhóm tuyến" at bounding box center [309, 87] width 252 height 27
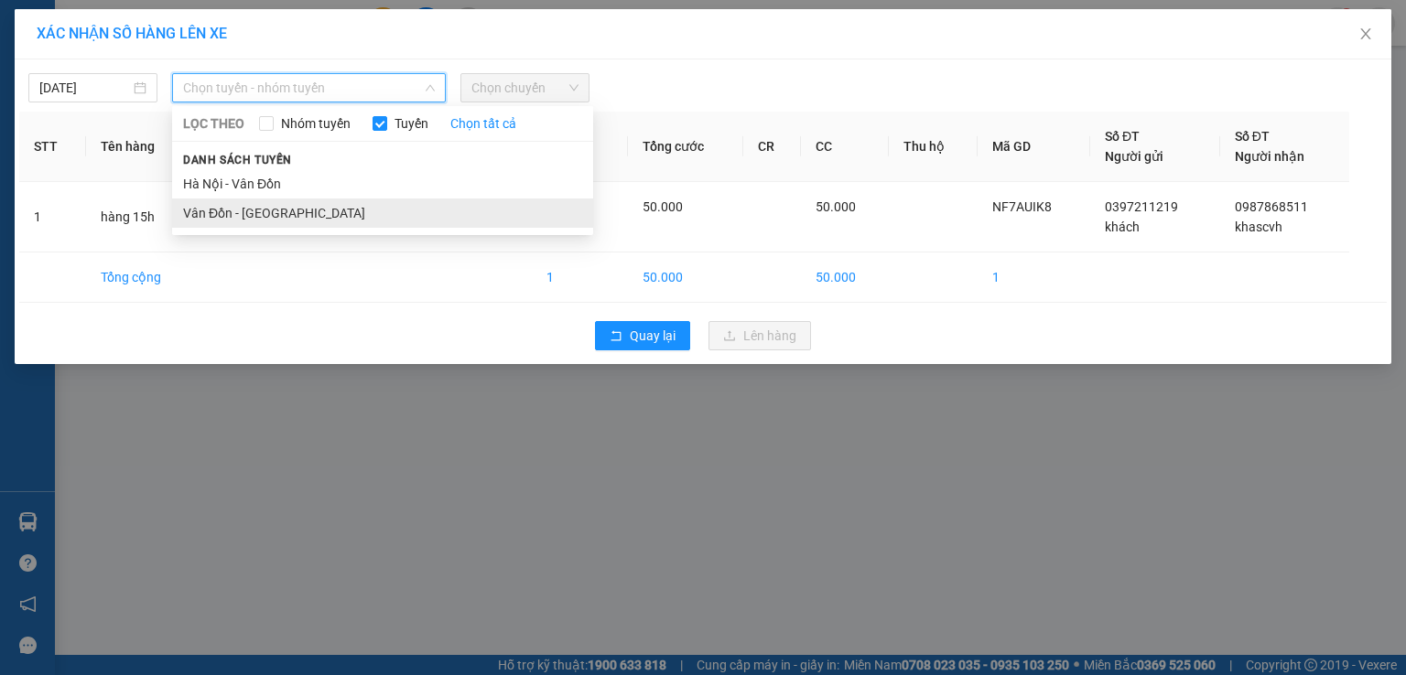
click at [277, 222] on li "Vân Đồn - Hà Nội" at bounding box center [382, 213] width 421 height 29
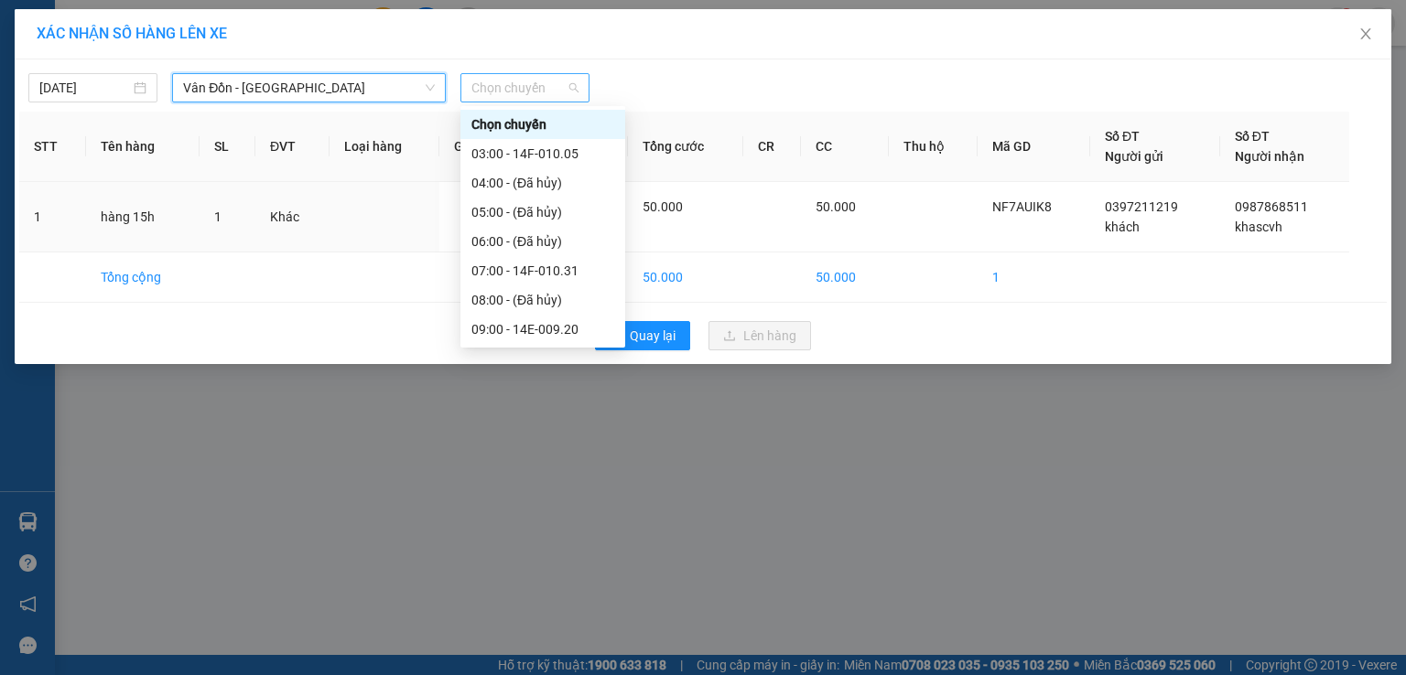
click at [546, 100] on span "Chọn chuyến" at bounding box center [524, 87] width 107 height 27
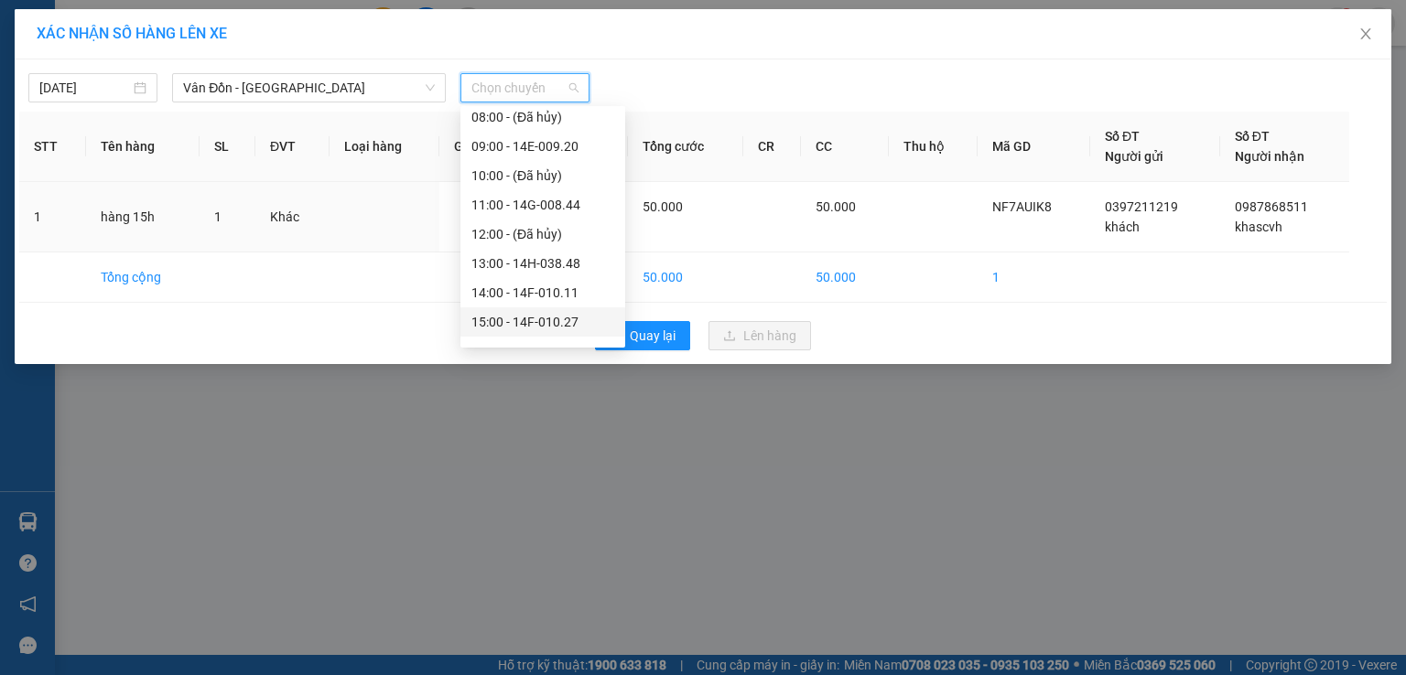
scroll to position [243, 0]
click at [499, 254] on div "15:00 - 14F-010.27" at bounding box center [542, 262] width 143 height 20
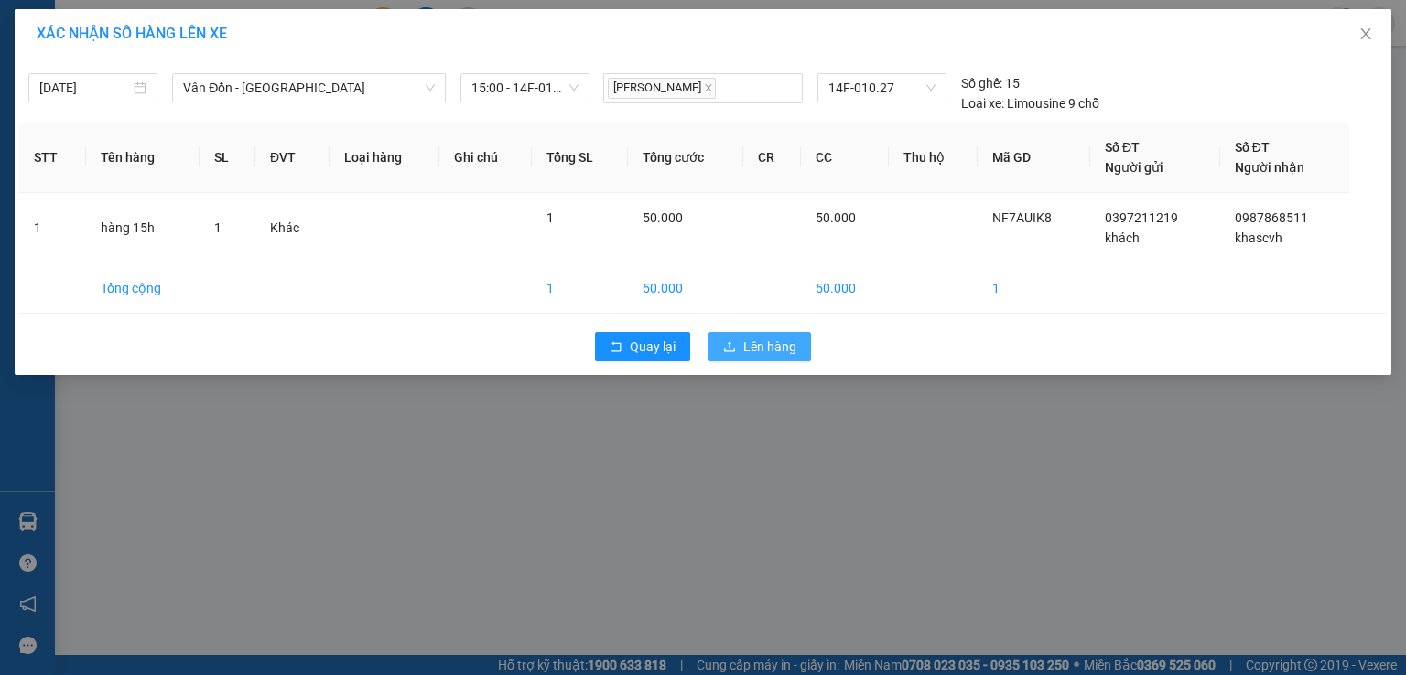
click at [787, 347] on span "Lên hàng" at bounding box center [769, 347] width 53 height 20
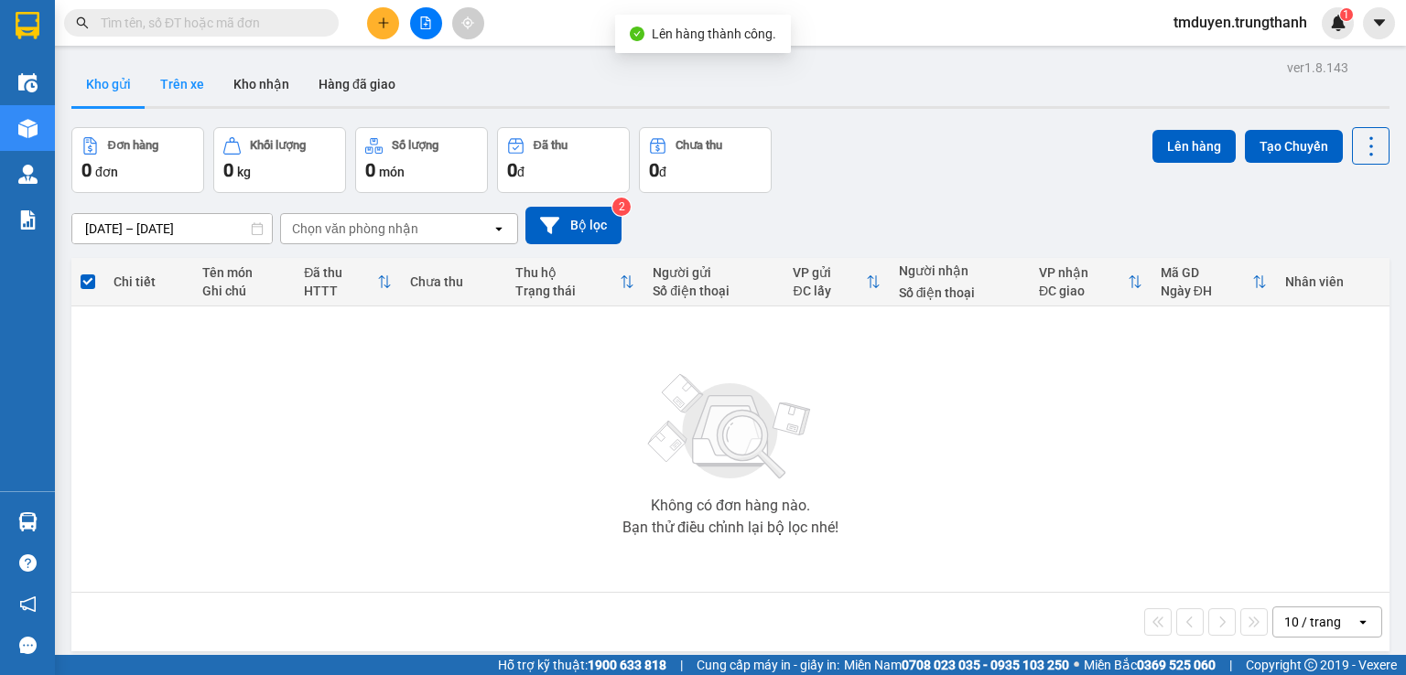
click at [176, 82] on button "Trên xe" at bounding box center [182, 84] width 73 height 44
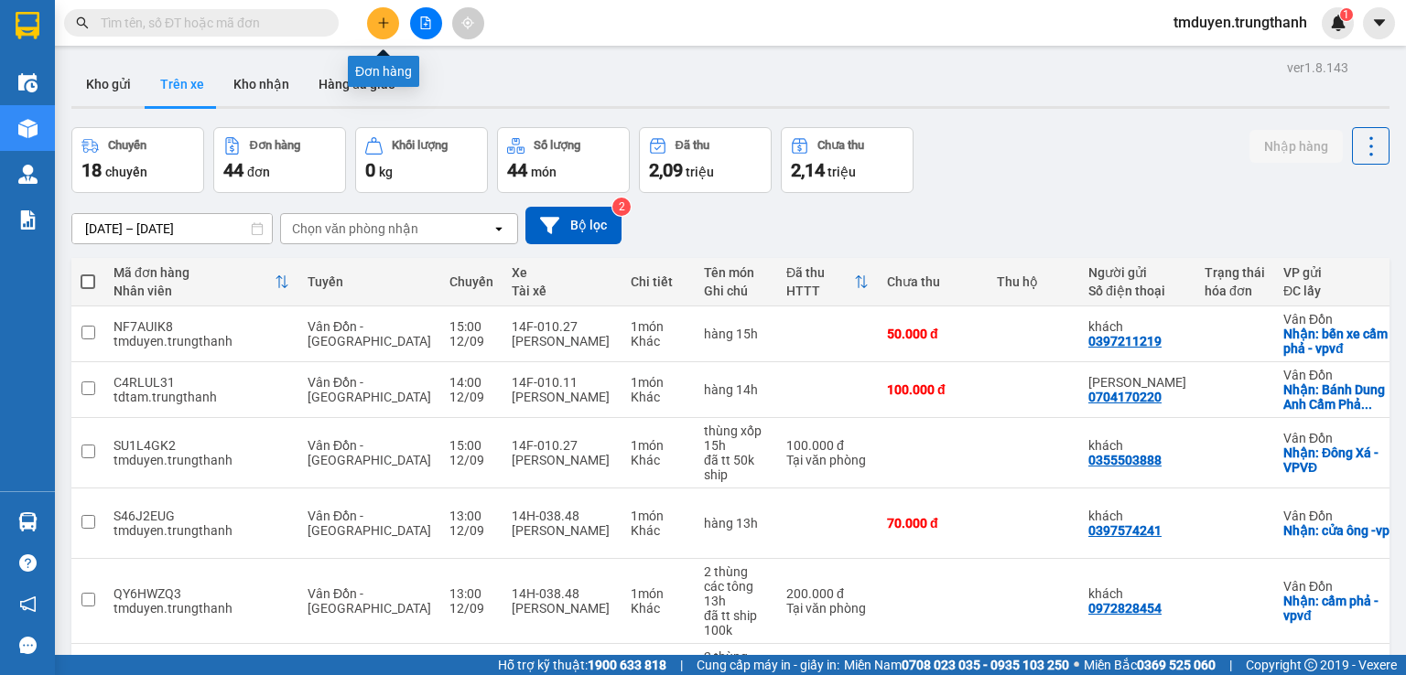
click at [384, 23] on icon "plus" at bounding box center [383, 22] width 10 height 1
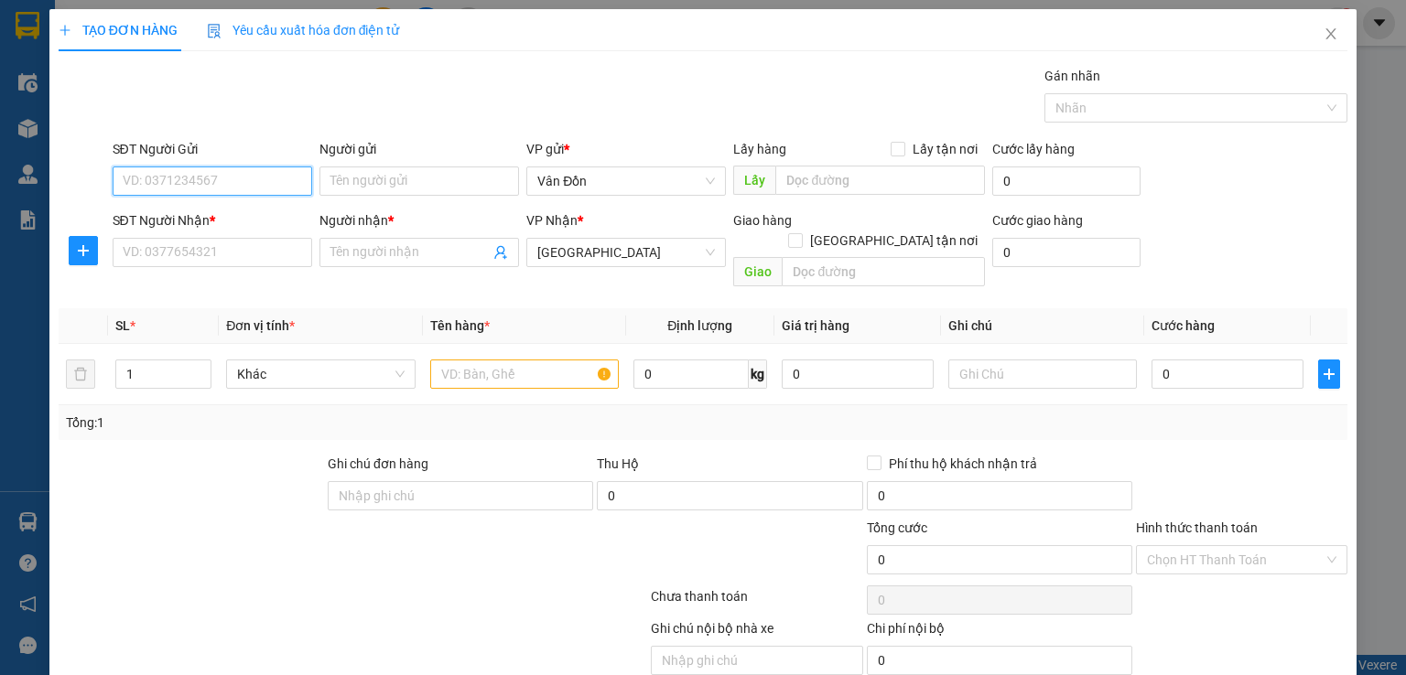
paste input "0386796272"
click at [128, 180] on input "0386796272" at bounding box center [213, 181] width 200 height 29
type input "0386796272"
click at [215, 217] on div "0386796272 - khách" at bounding box center [210, 217] width 176 height 20
type input "khách"
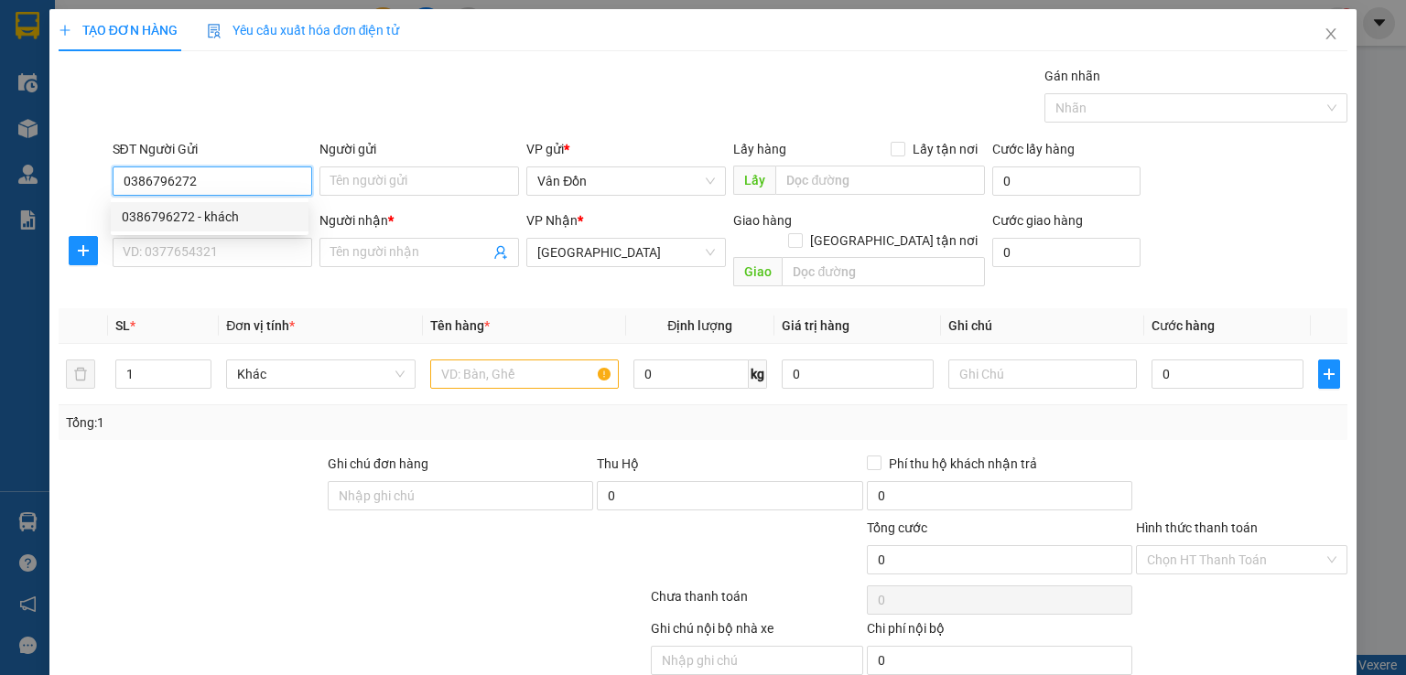
checkbox input "true"
type input "pk đức anh vđ - vpvđ"
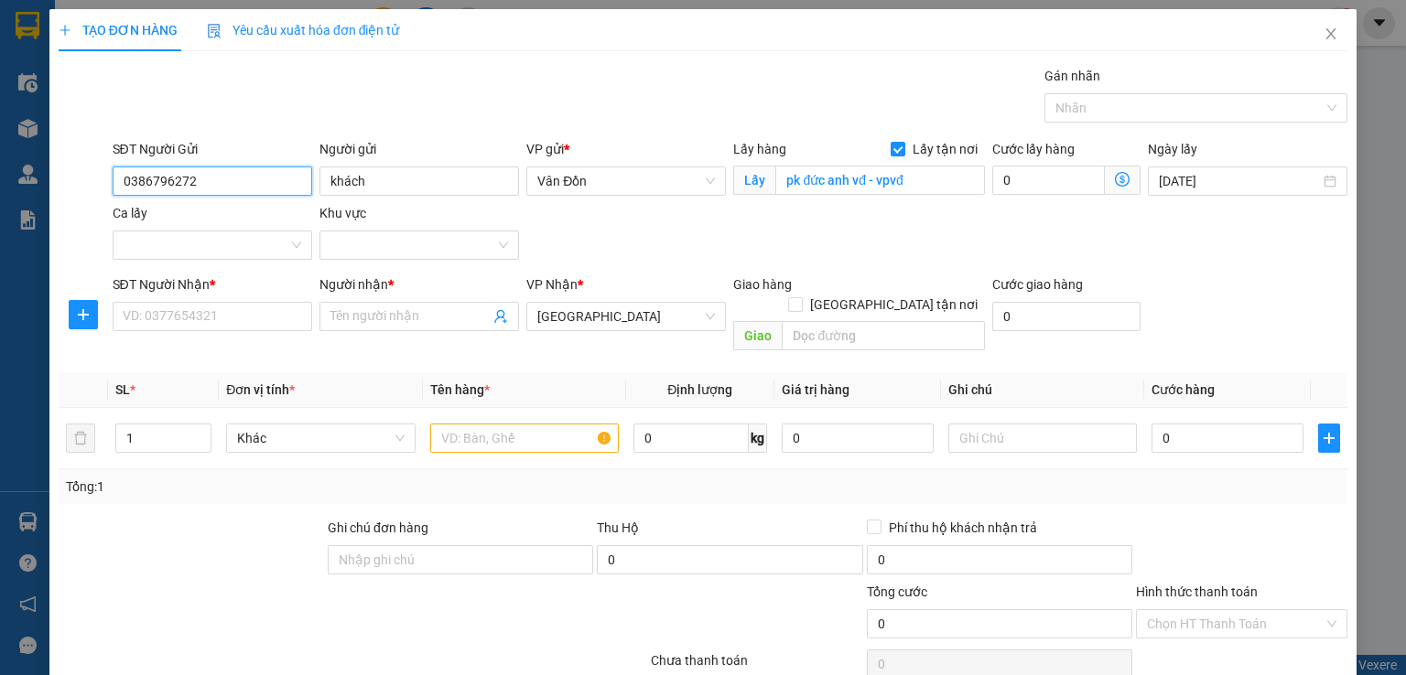
type input "0386796272"
click at [230, 321] on input "SĐT Người Nhận *" at bounding box center [213, 316] width 200 height 29
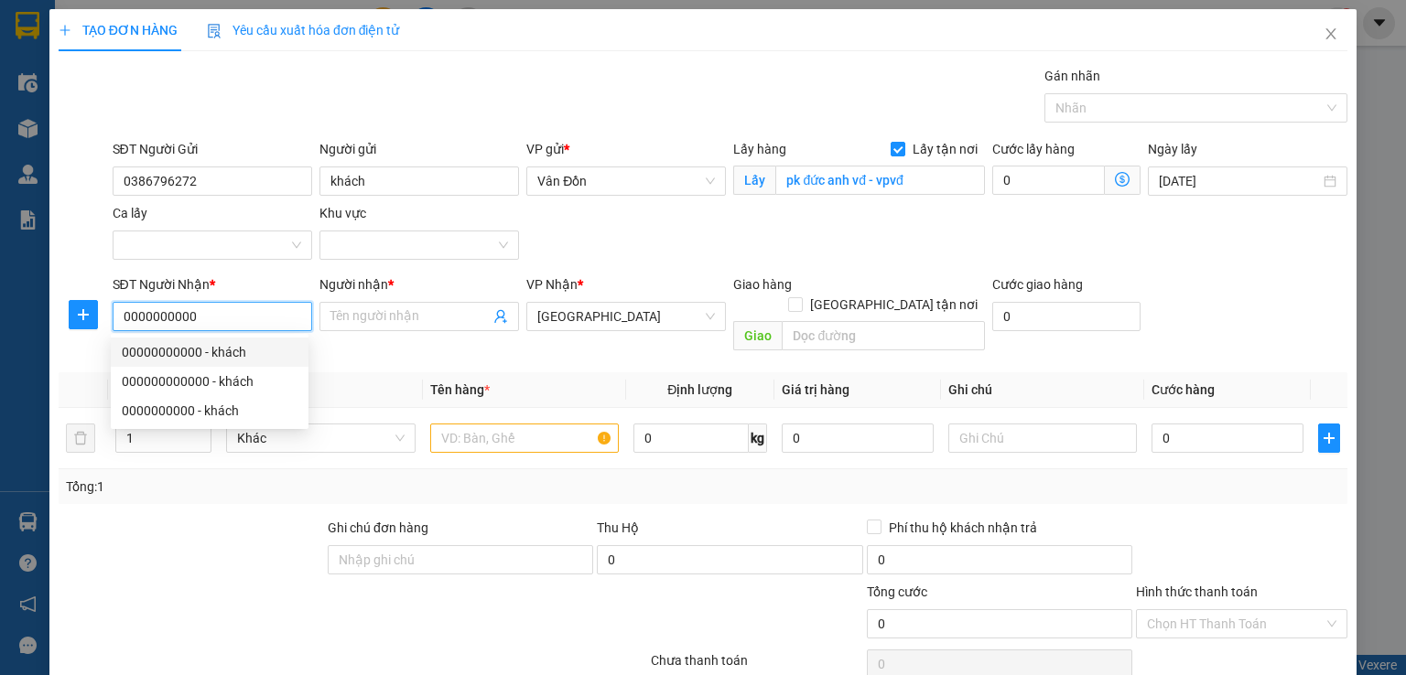
click at [267, 362] on div "00000000000 - khách" at bounding box center [210, 352] width 198 height 29
type input "00000000000"
type input "khách"
type input "hn"
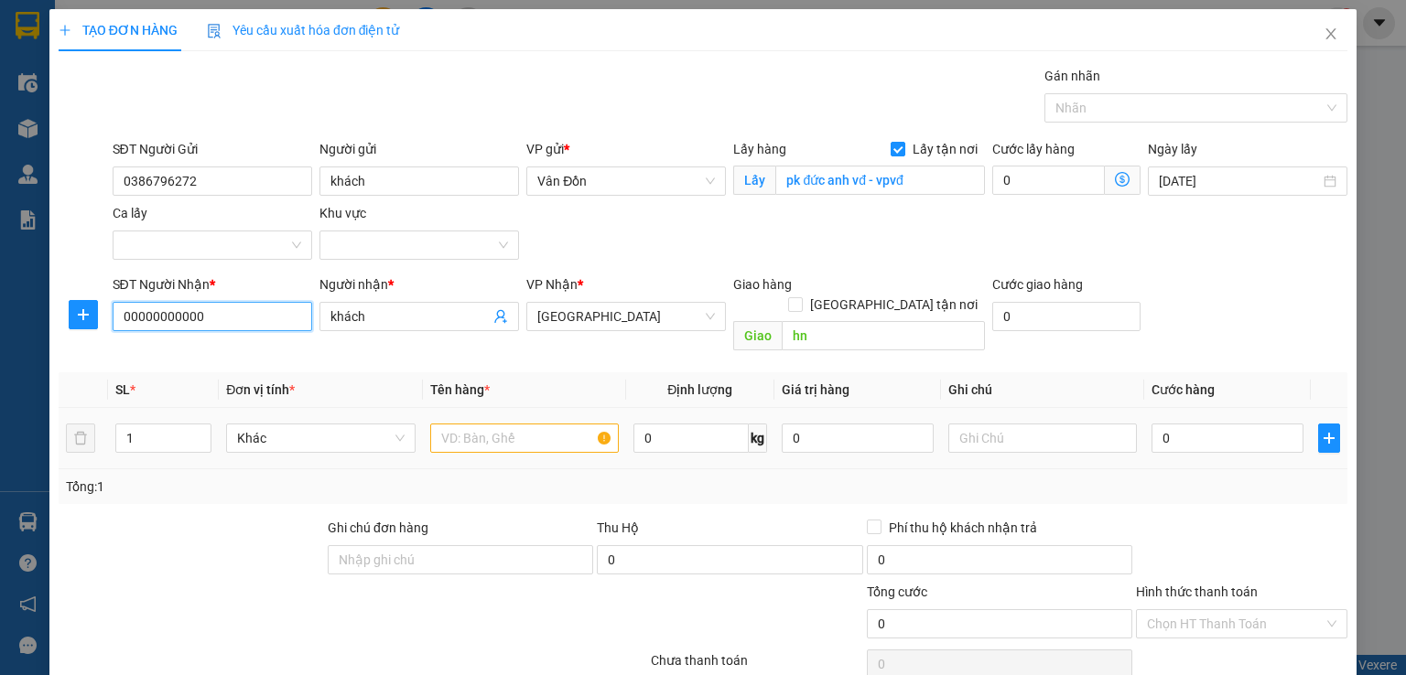
type input "00000000000"
click at [547, 424] on input "text" at bounding box center [524, 438] width 189 height 29
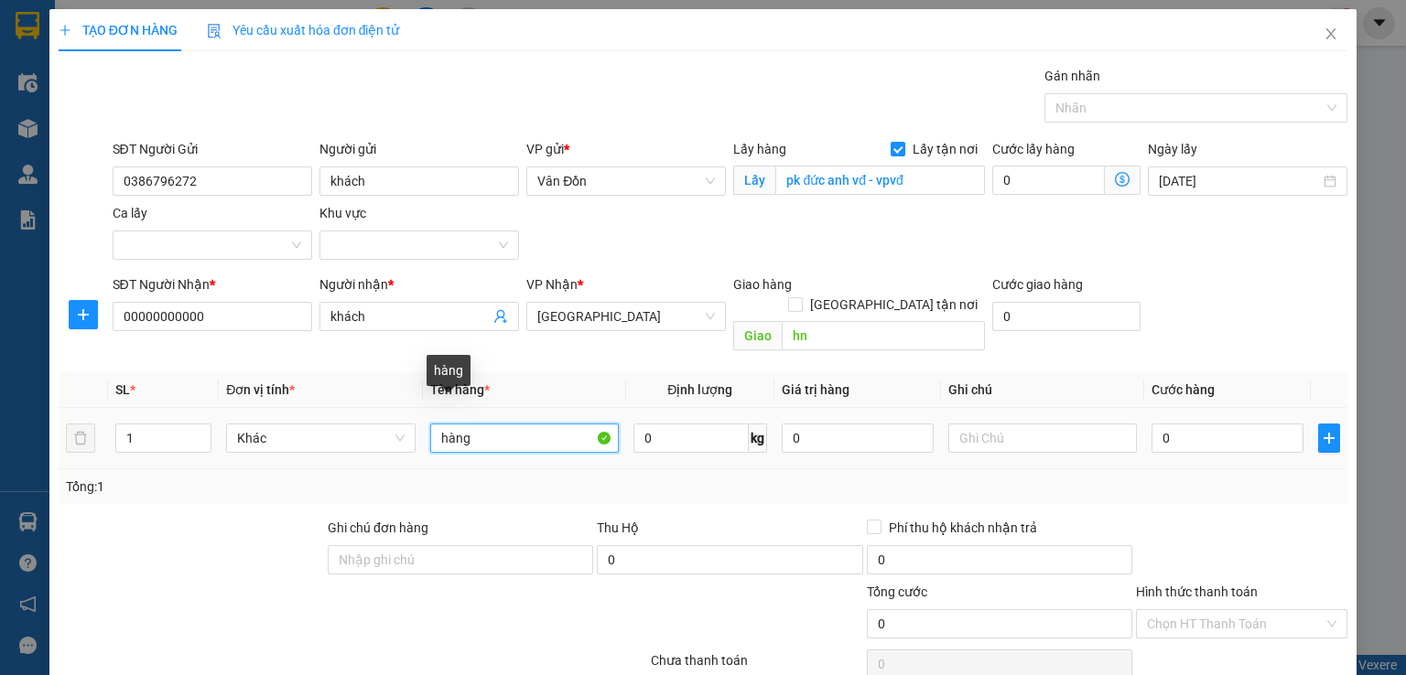
click at [513, 424] on input "hàng" at bounding box center [524, 438] width 189 height 29
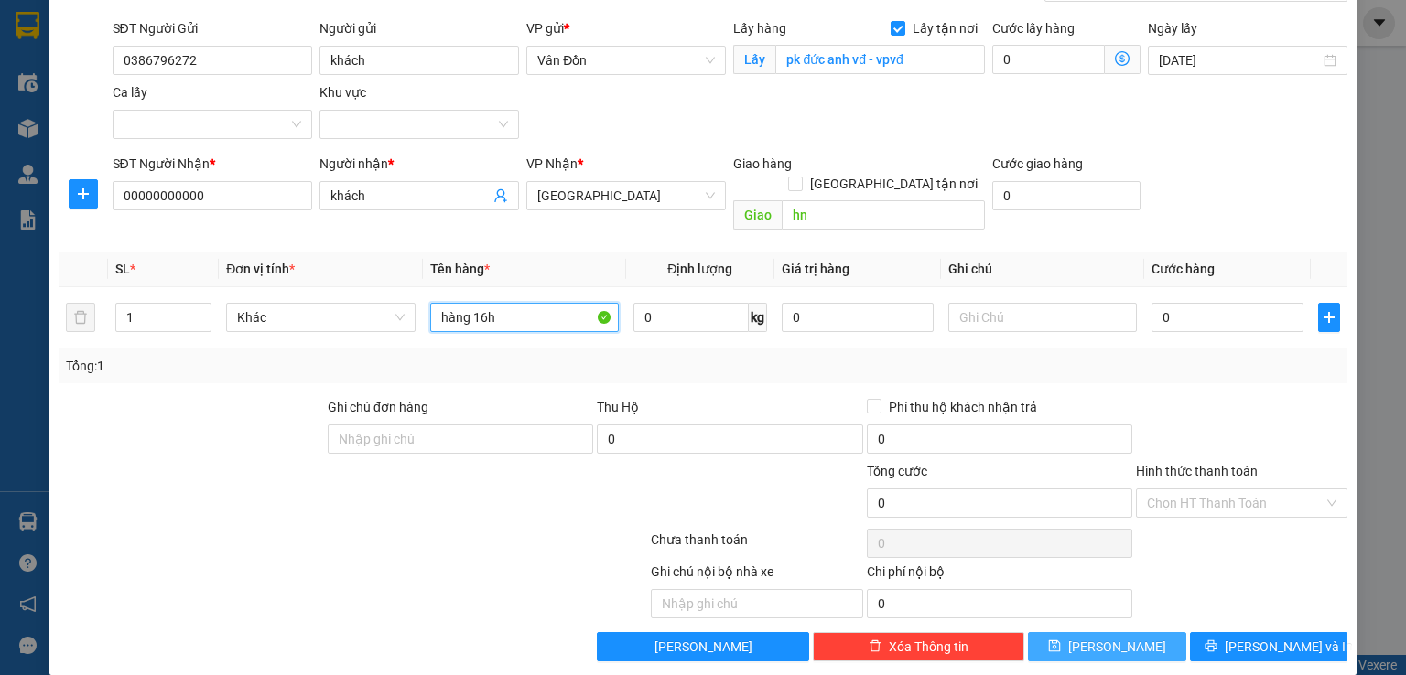
type input "hàng 16h"
click at [1071, 632] on button "[PERSON_NAME]" at bounding box center [1107, 646] width 158 height 29
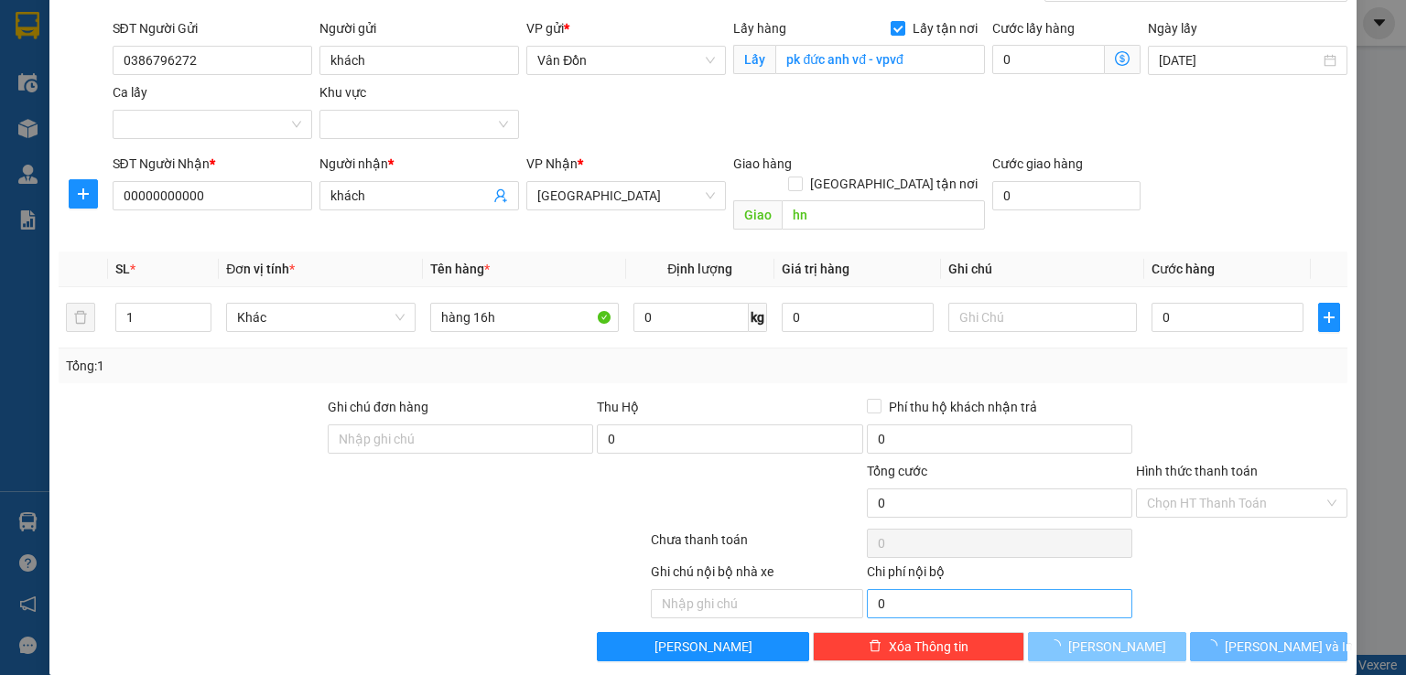
checkbox input "false"
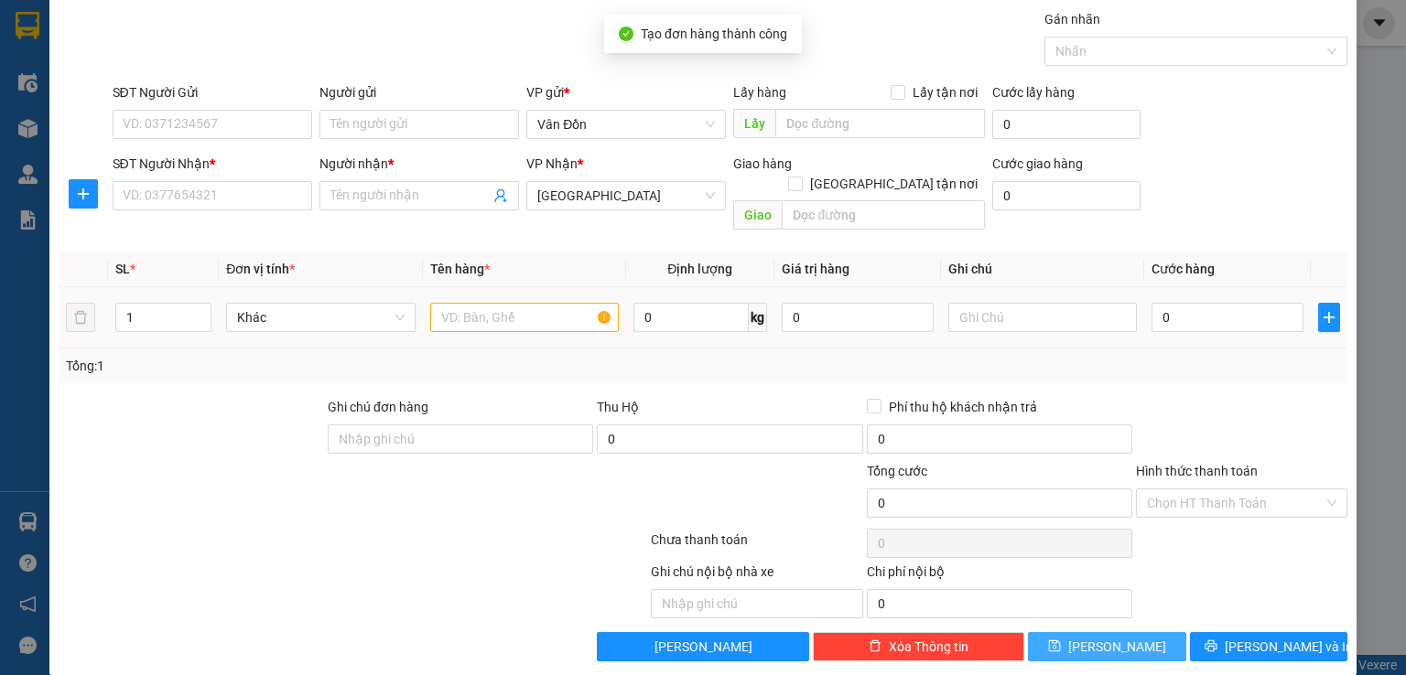
scroll to position [0, 0]
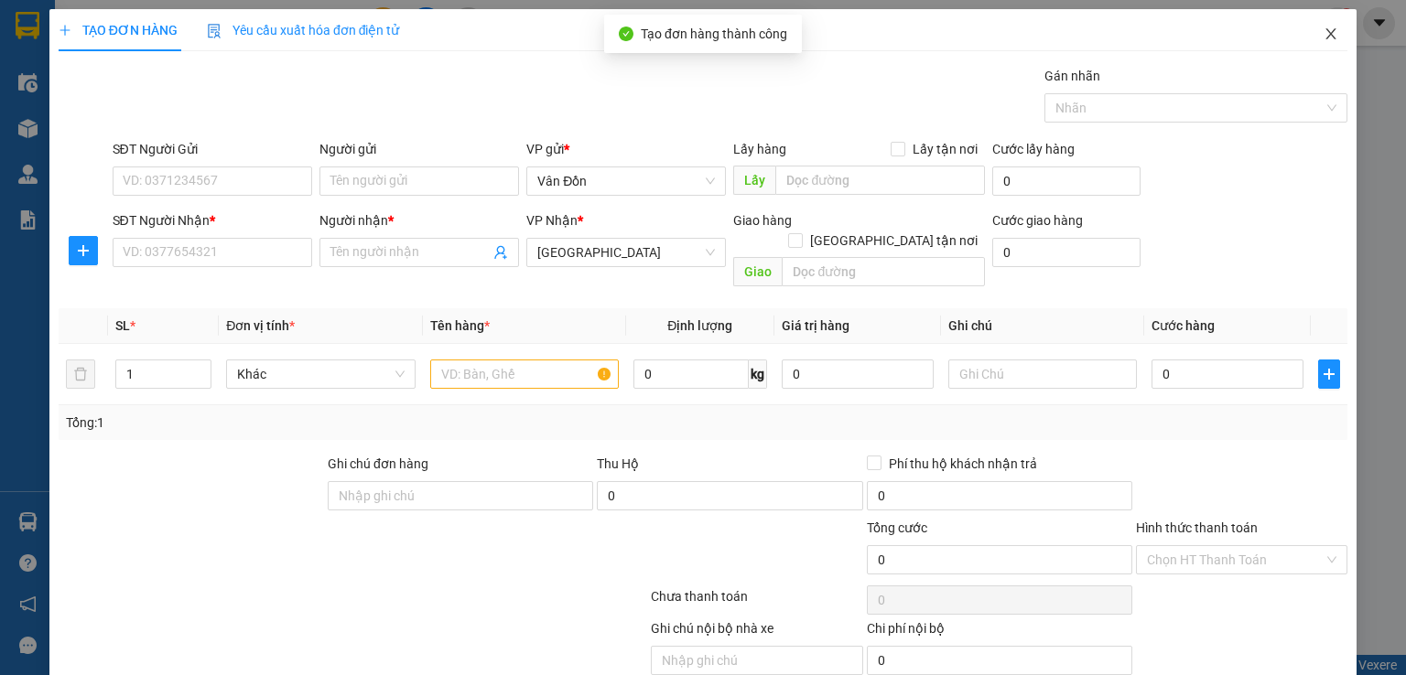
click at [1324, 42] on span "Close" at bounding box center [1330, 34] width 51 height 51
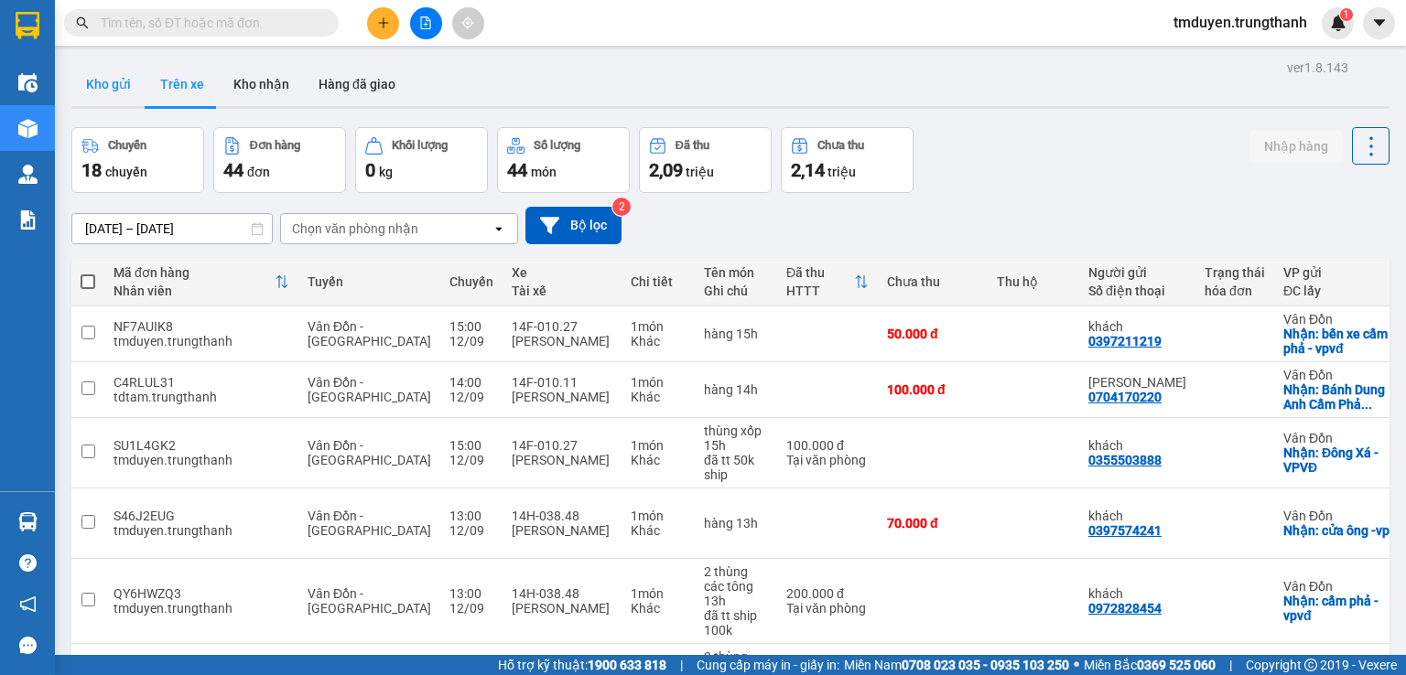
click at [112, 88] on button "Kho gửi" at bounding box center [108, 84] width 74 height 44
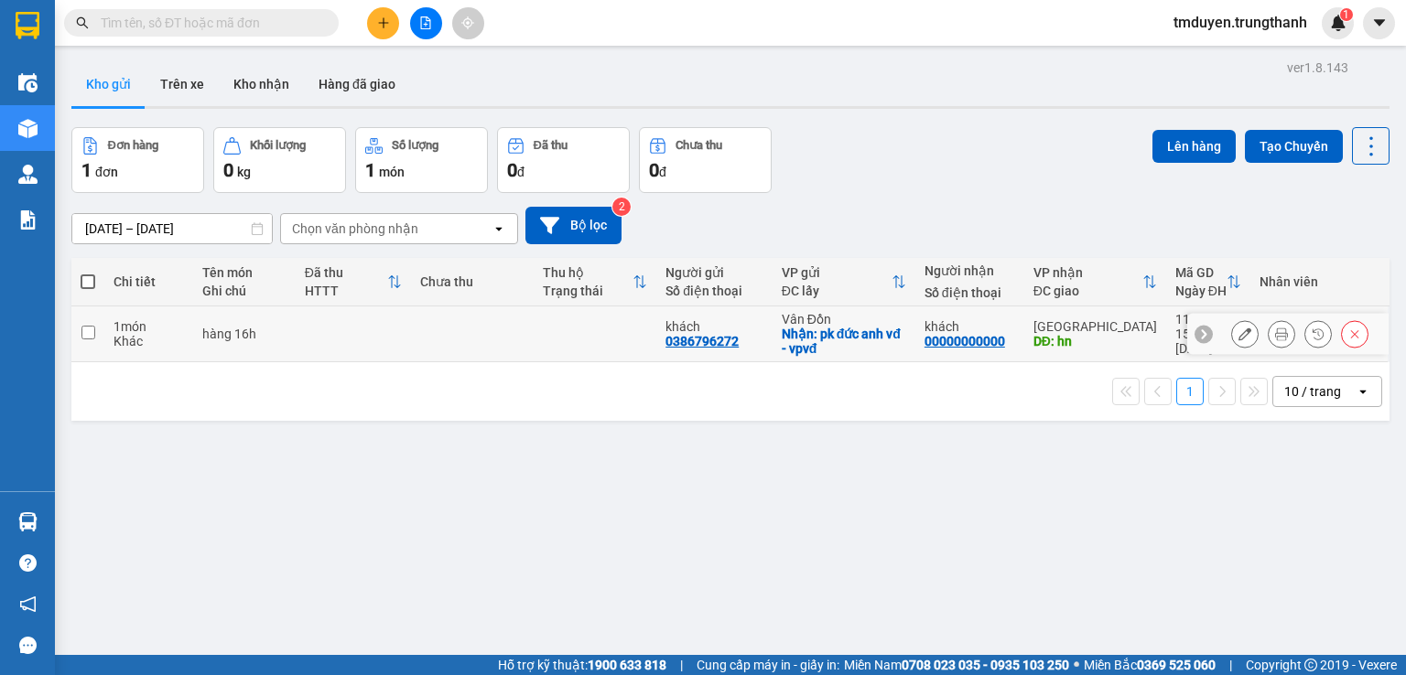
click at [1238, 330] on icon at bounding box center [1244, 334] width 13 height 13
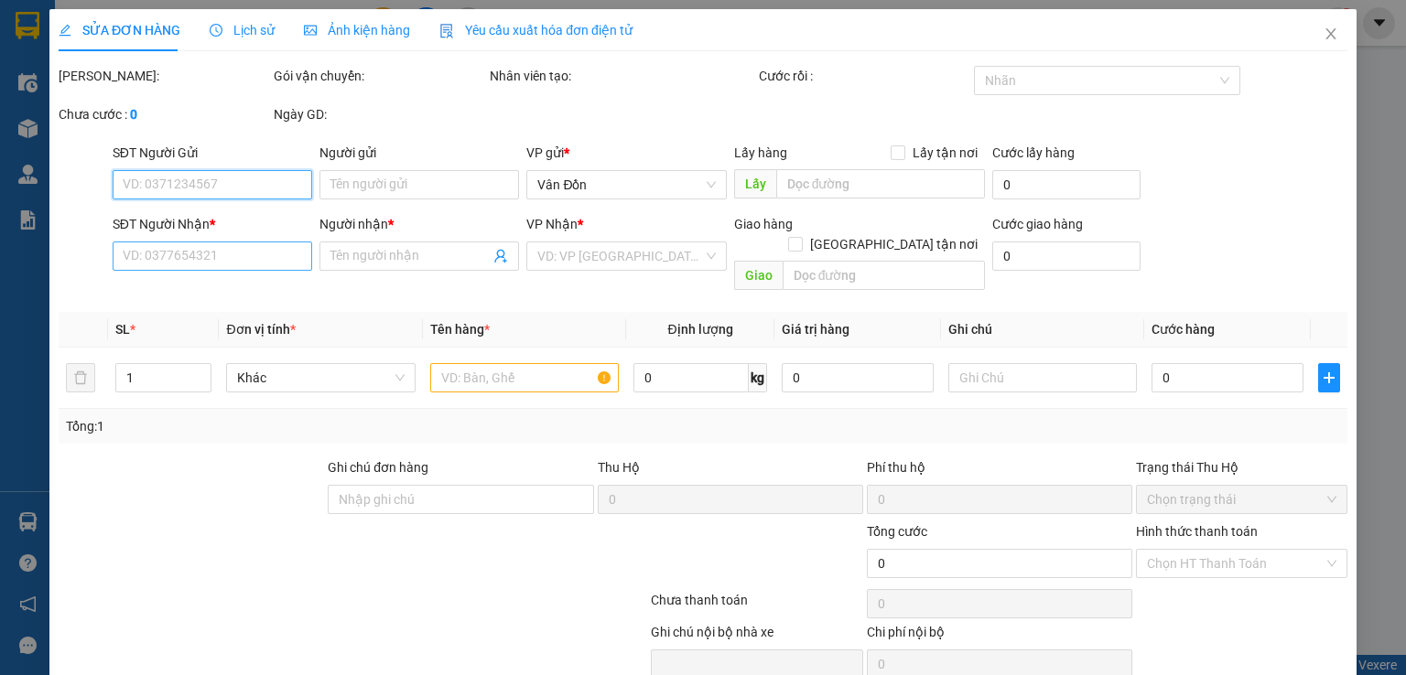
type input "0386796272"
type input "khách"
checkbox input "true"
type input "pk đức anh vđ - vpvđ"
type input "00000000000"
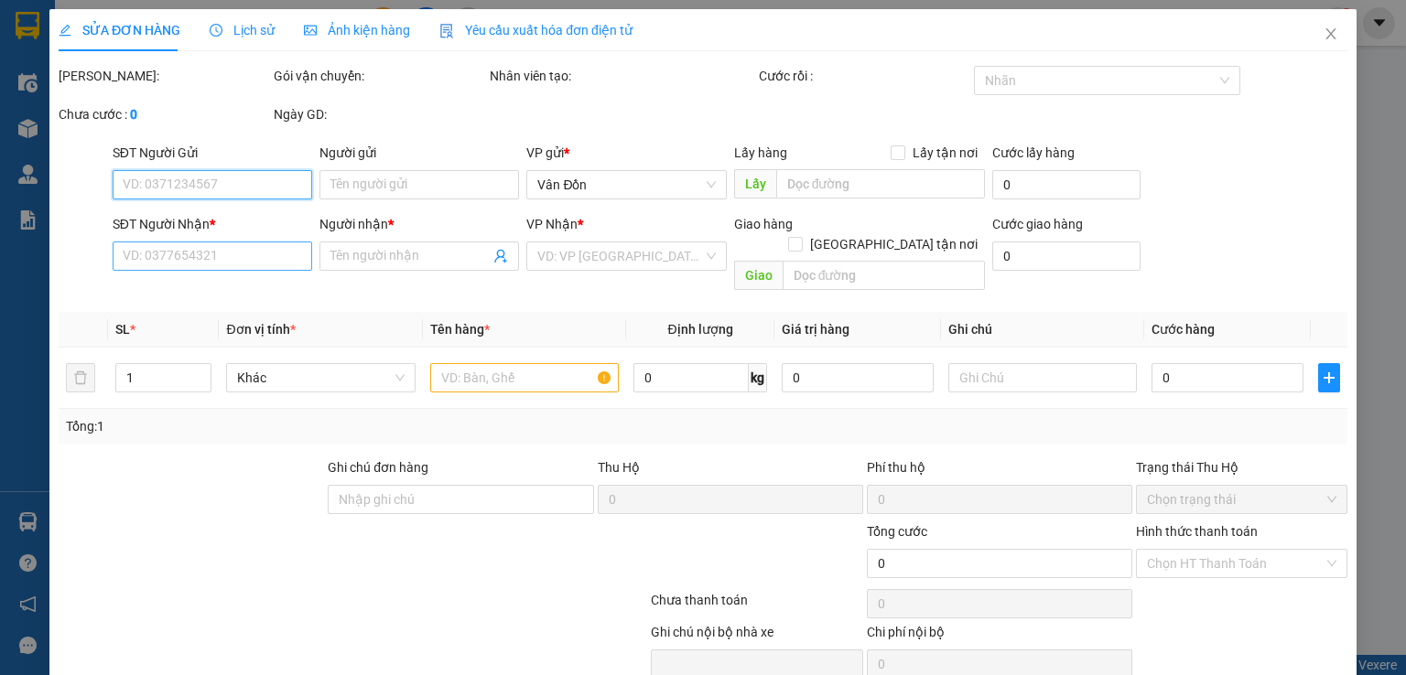
type input "khách"
type input "hn"
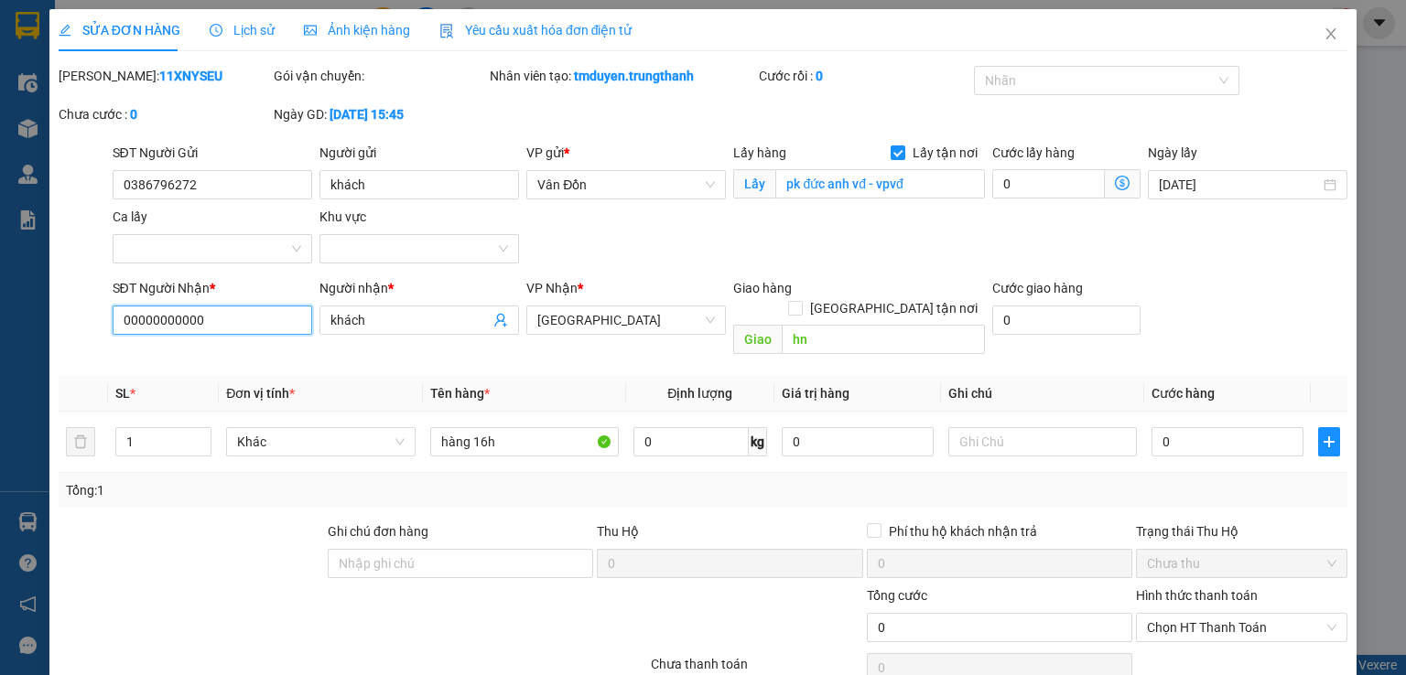
drag, startPoint x: 242, startPoint y: 309, endPoint x: 0, endPoint y: 286, distance: 242.7
click at [0, 290] on div "SỬA ĐƠN HÀNG Lịch sử Ảnh kiện hàng Yêu cầu xuất hóa đơn điện tử Total Paid Fee …" at bounding box center [703, 337] width 1406 height 675
type input "0376884231"
drag, startPoint x: 381, startPoint y: 322, endPoint x: 0, endPoint y: 298, distance: 381.5
click at [33, 308] on div "SỬA ĐƠN HÀNG Lịch sử Ảnh kiện hàng Yêu cầu xuất hóa đơn điện tử Total Paid Fee …" at bounding box center [703, 337] width 1406 height 675
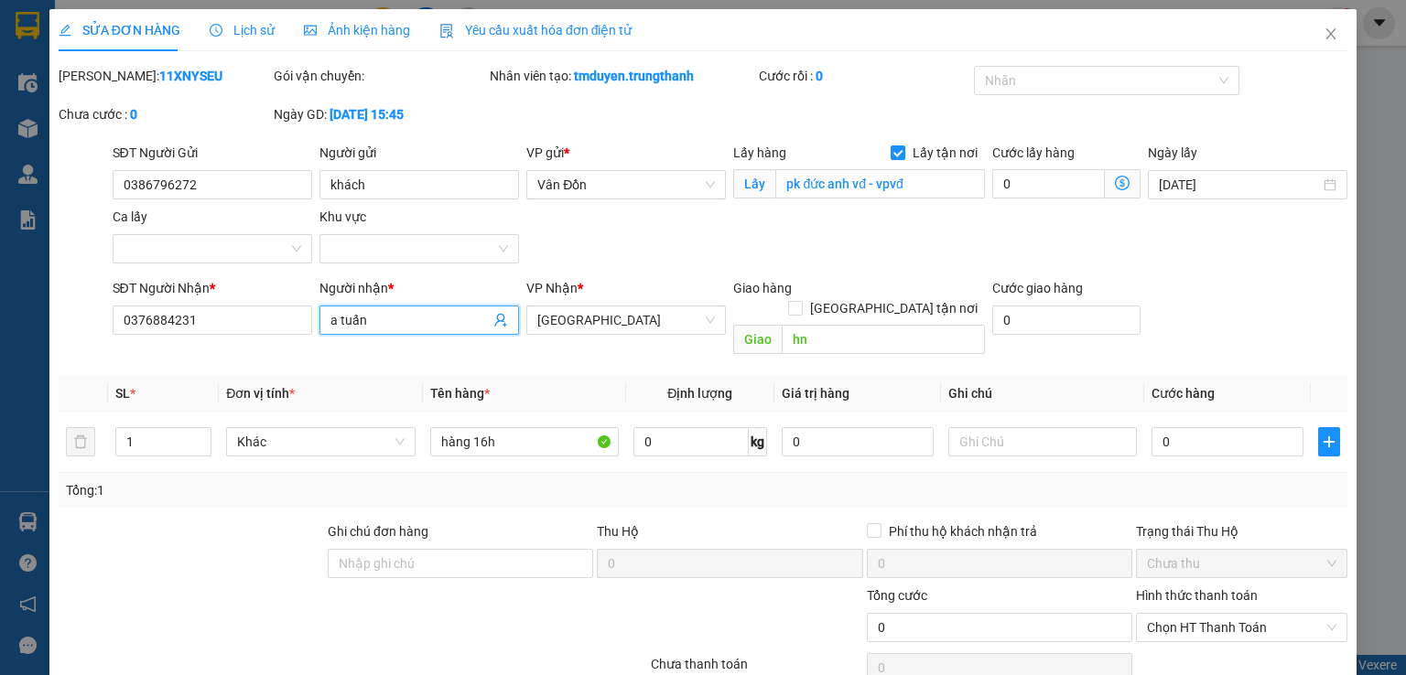
type input "a tuấn"
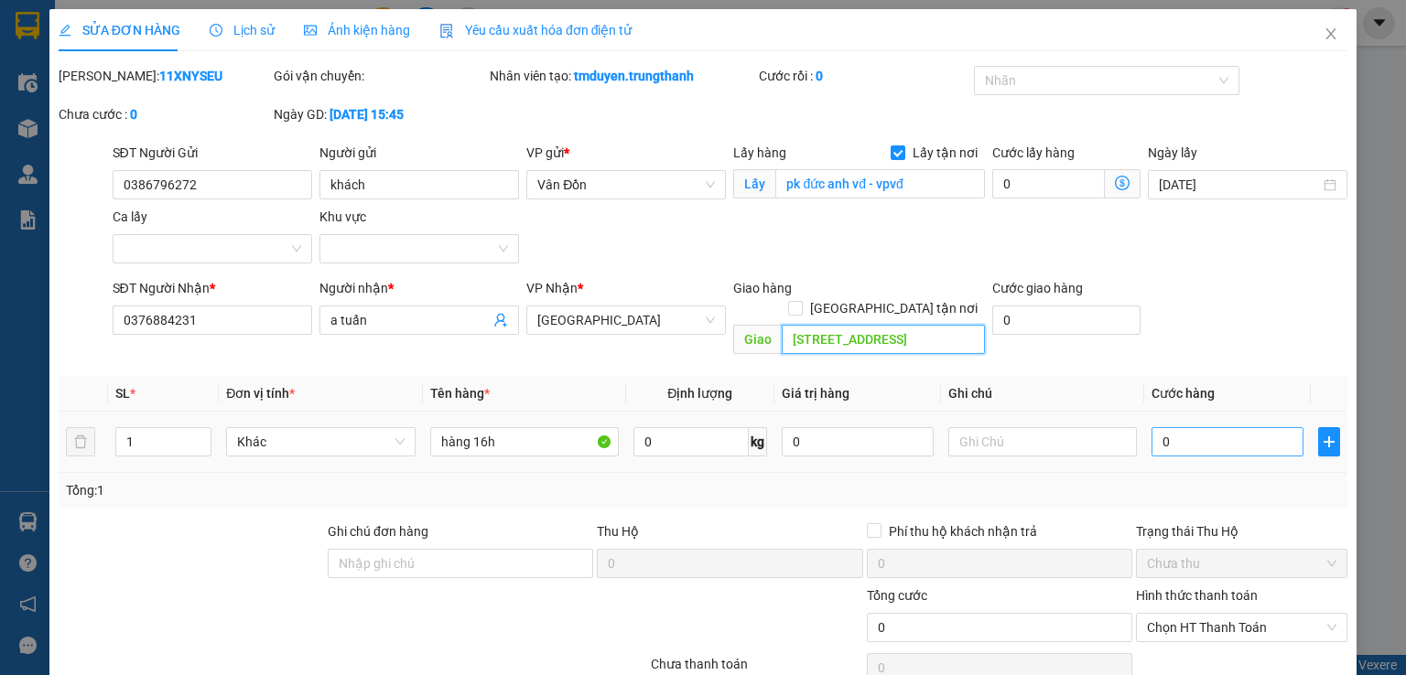
type input "214 hào nam hn"
click at [1151, 427] on input "0" at bounding box center [1227, 441] width 152 height 29
type input "50"
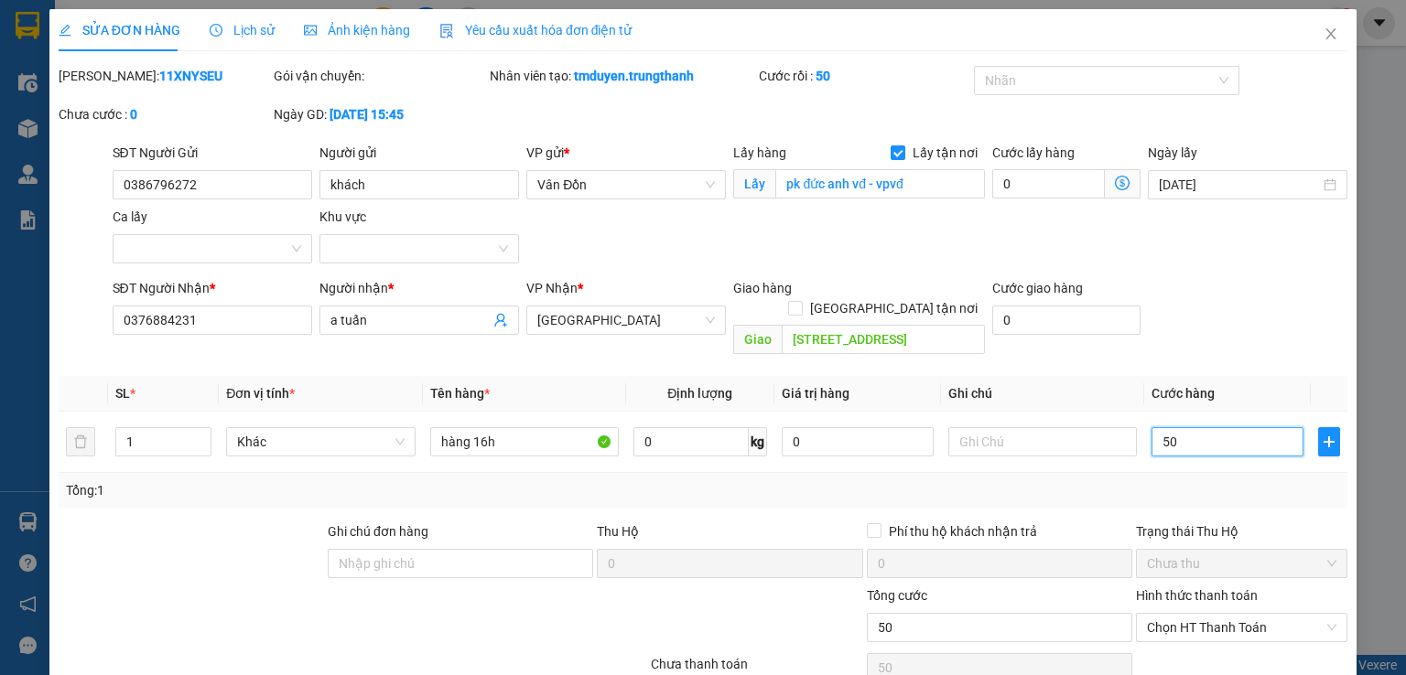
type input "50"
type input "50.000"
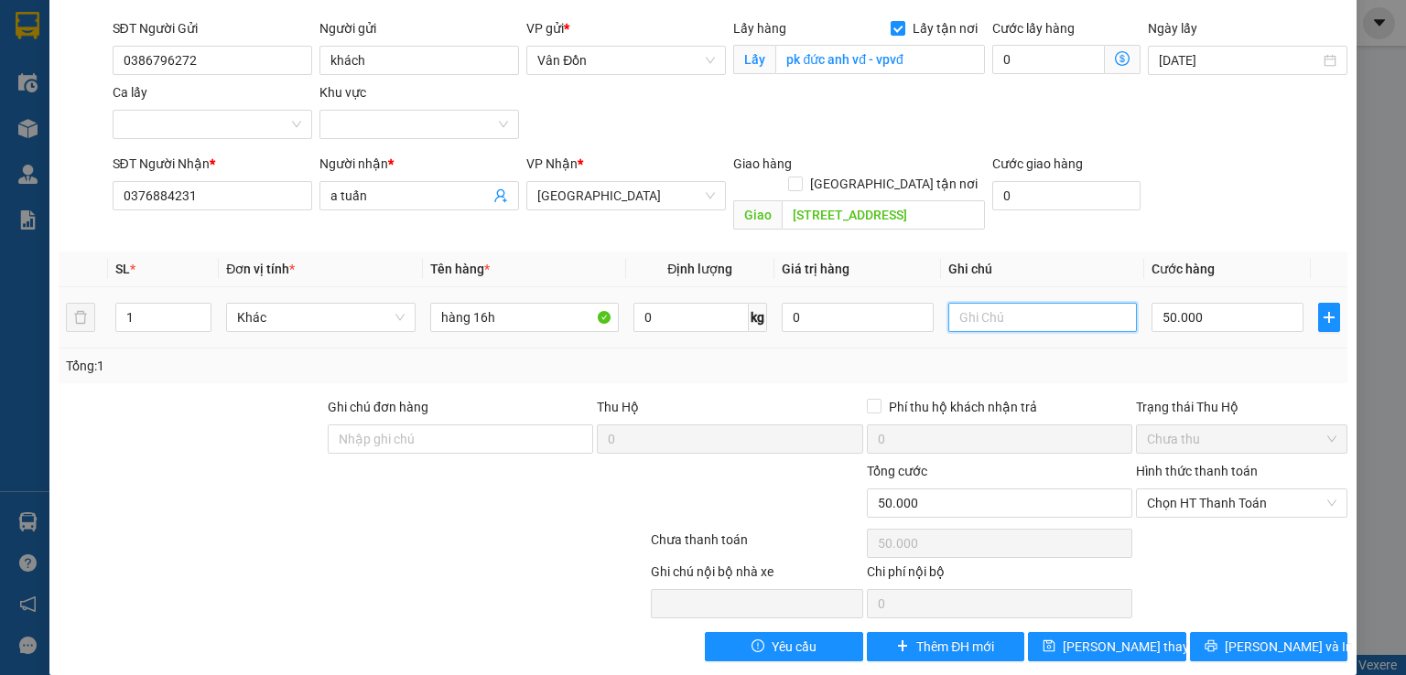
click at [1018, 303] on input "text" at bounding box center [1042, 317] width 189 height 29
type input "d"
click at [1217, 490] on span "Chọn HT Thanh Toán" at bounding box center [1241, 503] width 189 height 27
type input "đtt 50k ship"
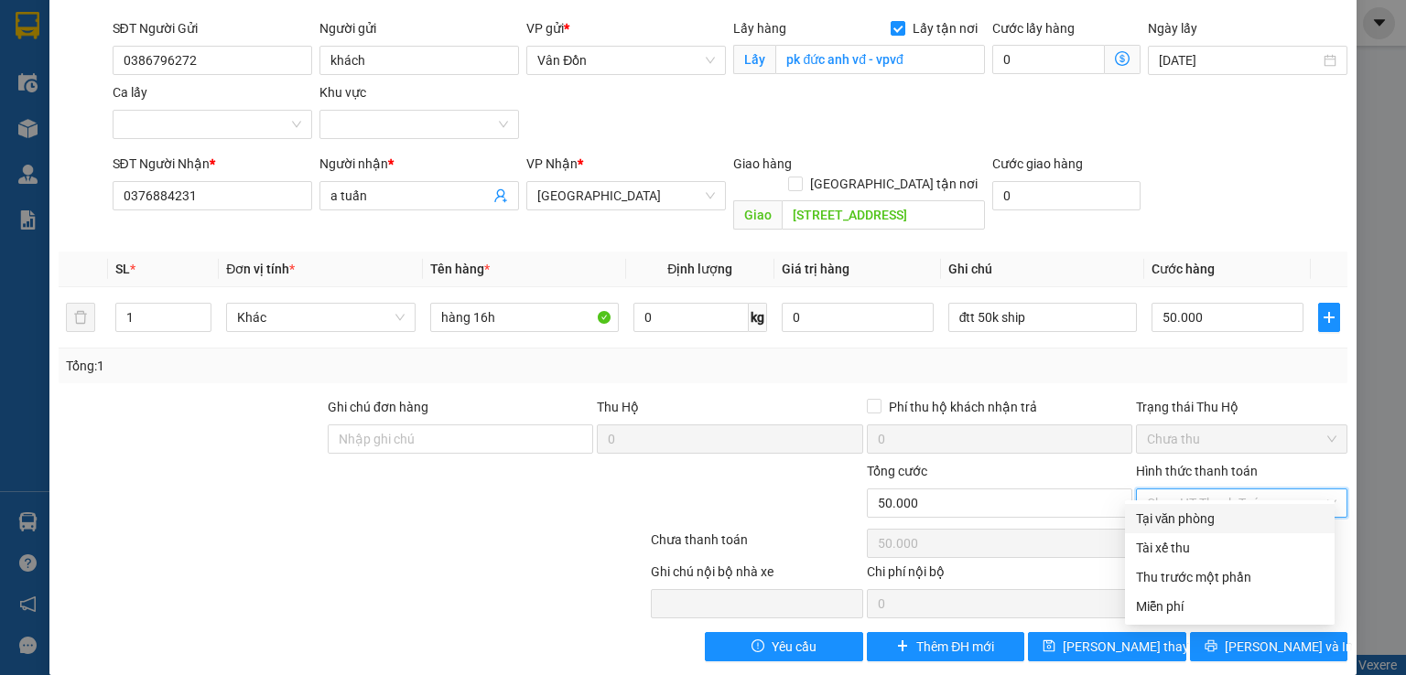
drag, startPoint x: 1198, startPoint y: 516, endPoint x: 1164, endPoint y: 579, distance: 71.7
click at [1196, 516] on div "Tại văn phòng" at bounding box center [1230, 519] width 188 height 20
type input "0"
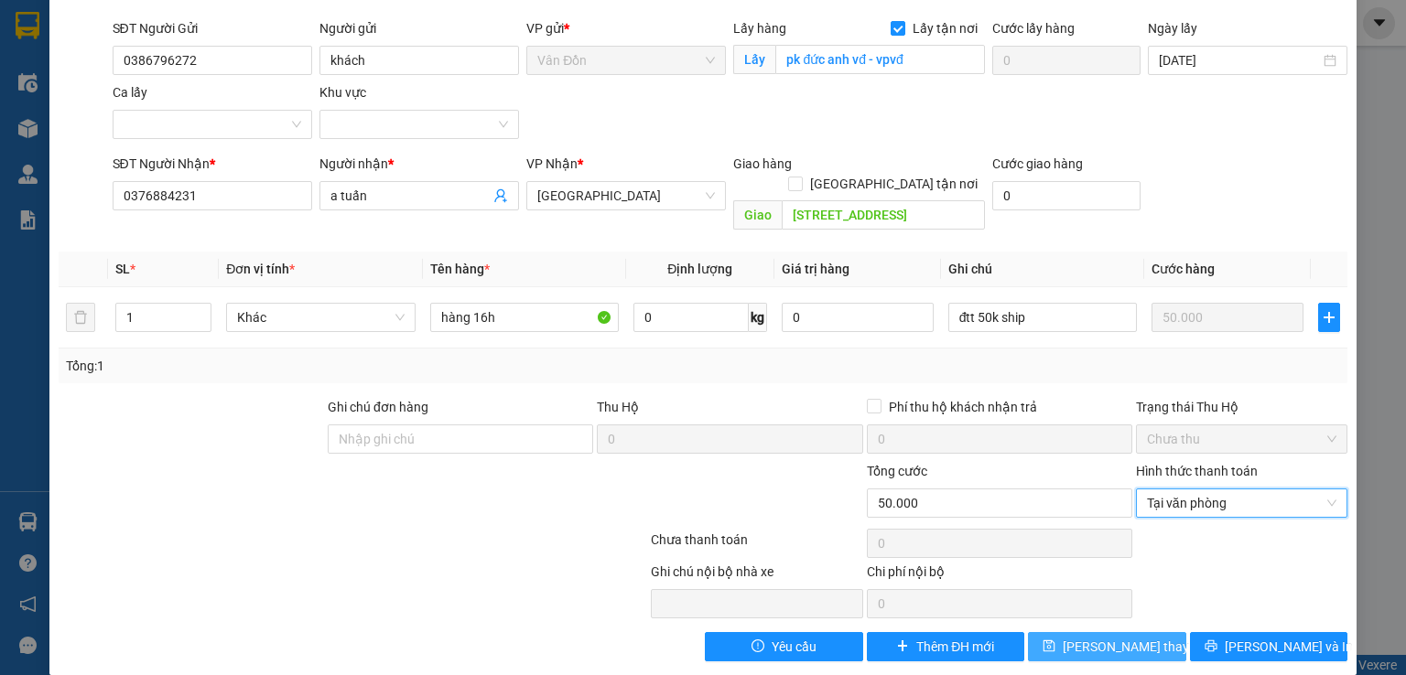
click at [1129, 637] on span "[PERSON_NAME] thay đổi" at bounding box center [1136, 647] width 146 height 20
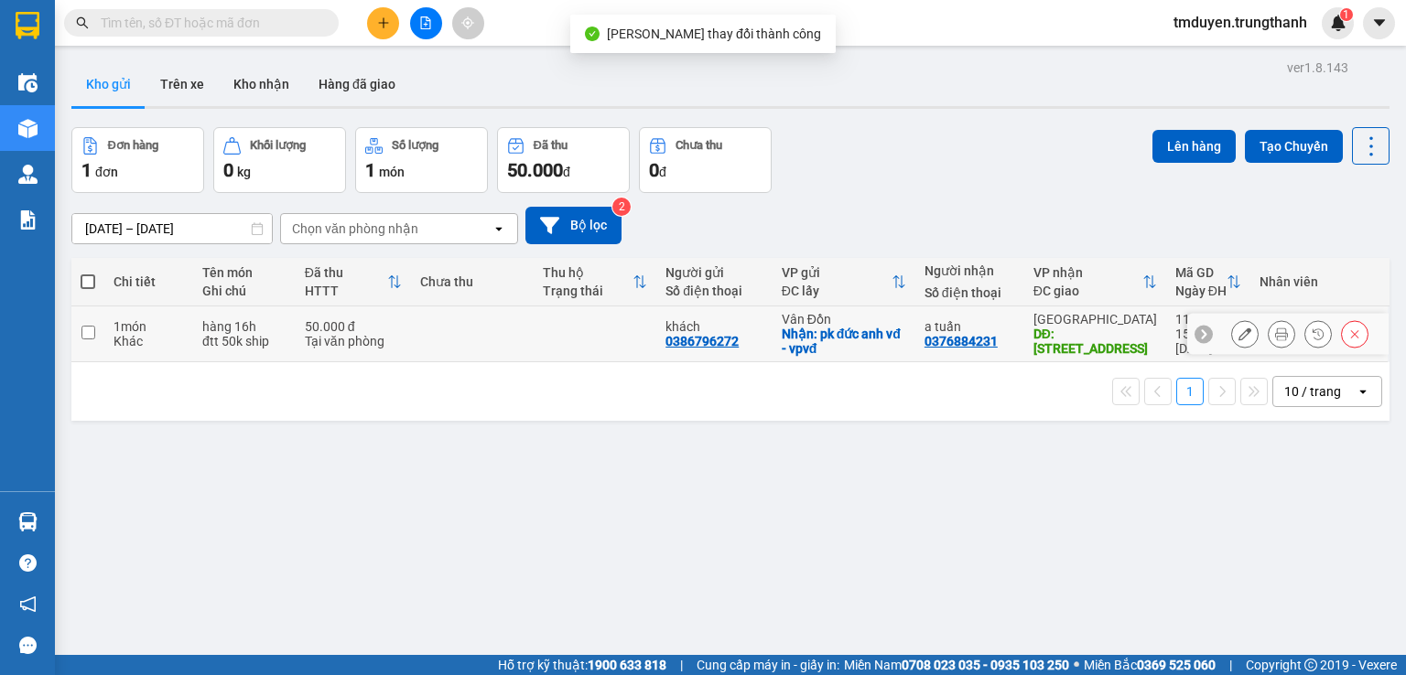
click at [86, 330] on input "checkbox" at bounding box center [88, 333] width 14 height 14
checkbox input "true"
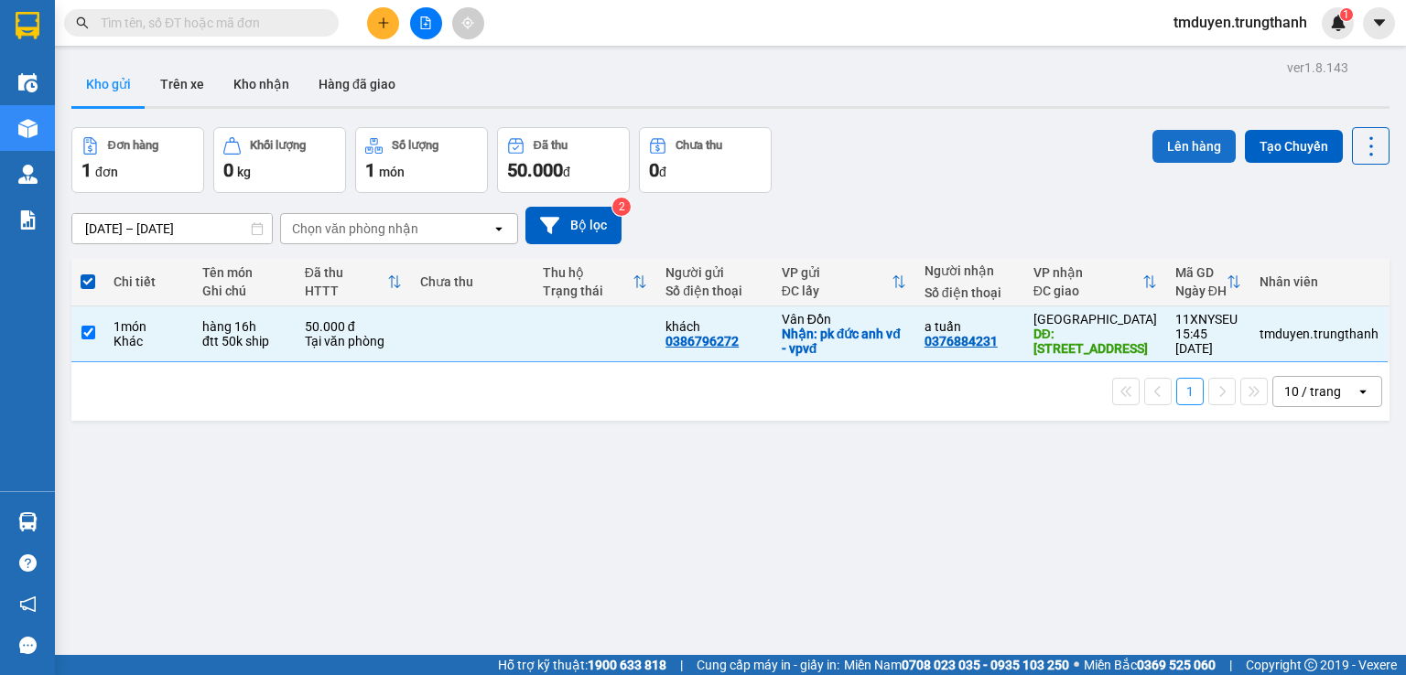
click at [1171, 146] on button "Lên hàng" at bounding box center [1193, 146] width 83 height 33
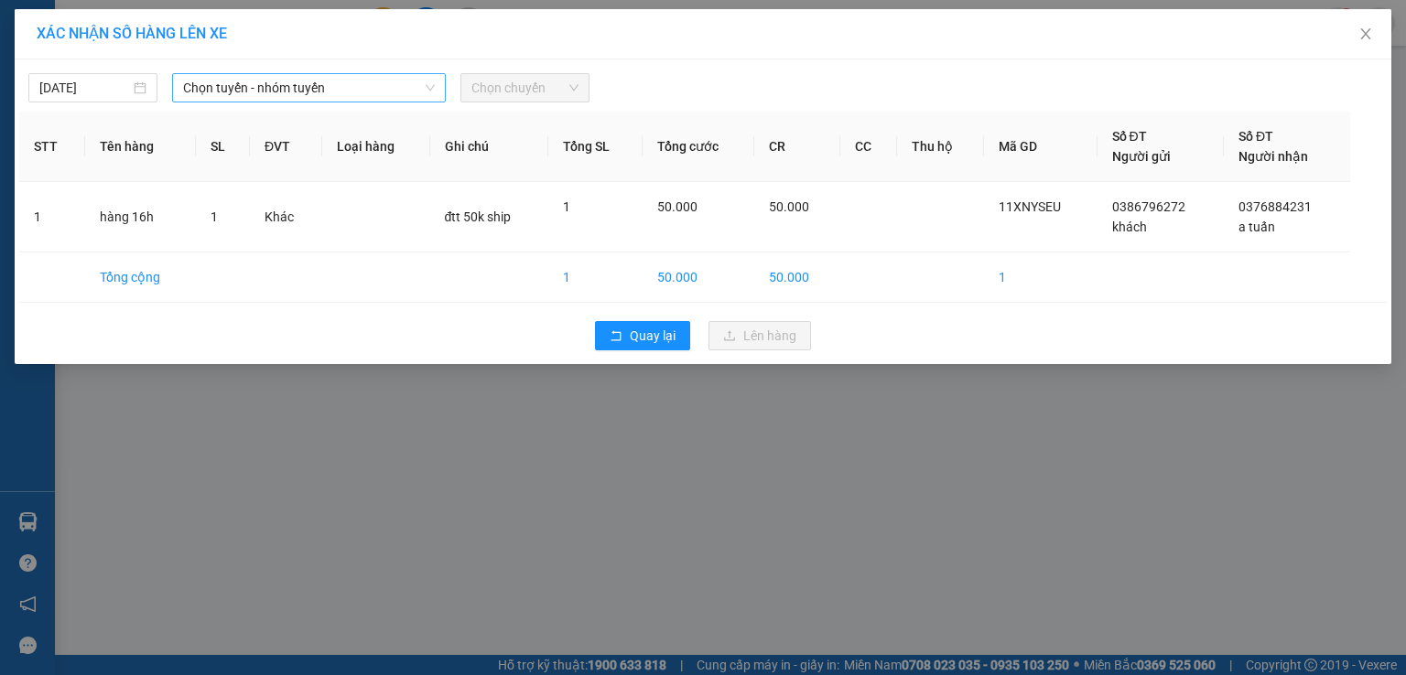
click at [340, 78] on span "Chọn tuyến - nhóm tuyến" at bounding box center [309, 87] width 252 height 27
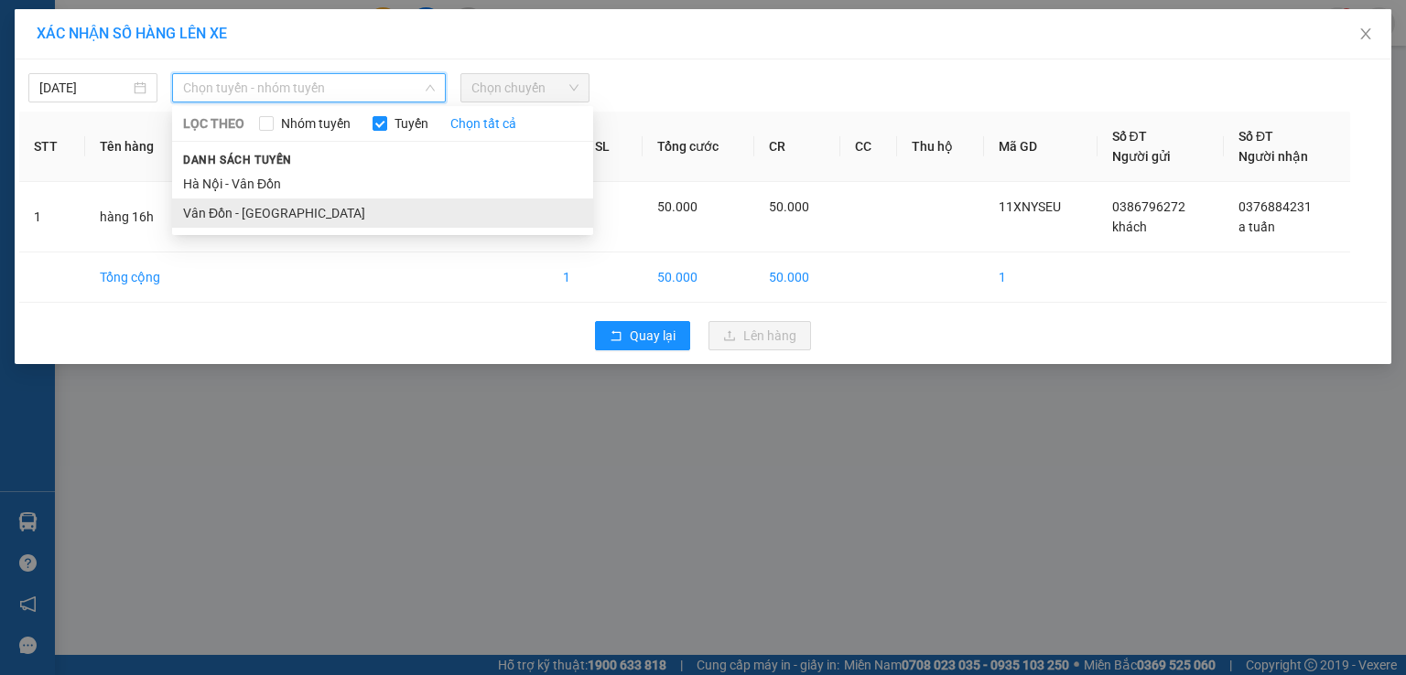
click at [316, 204] on li "Vân Đồn - Hà Nội" at bounding box center [382, 213] width 421 height 29
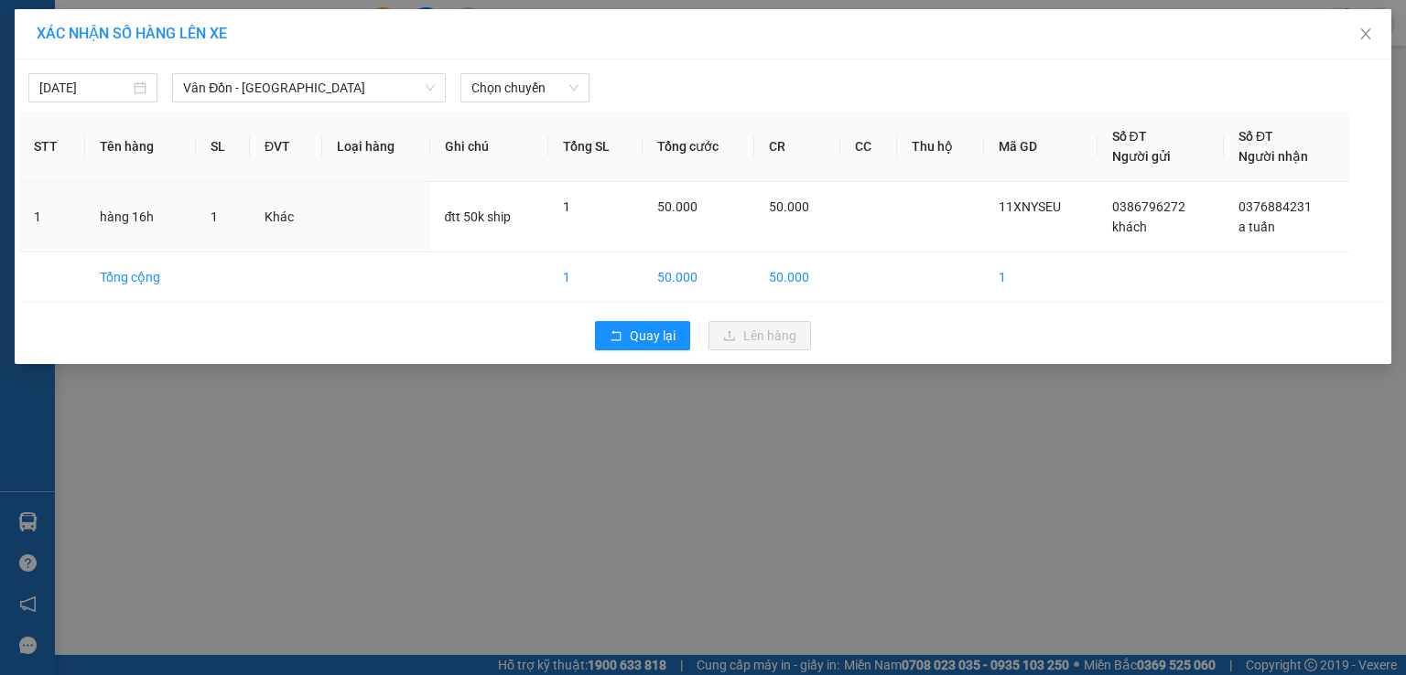
click at [485, 103] on div "12/09/2025 Vân Đồn - Hà Nội LỌC THEO Nhóm tuyến Tuyến Chọn tất cả Danh sách tuy…" at bounding box center [703, 211] width 1377 height 305
click at [481, 88] on span "Chọn chuyến" at bounding box center [524, 87] width 107 height 27
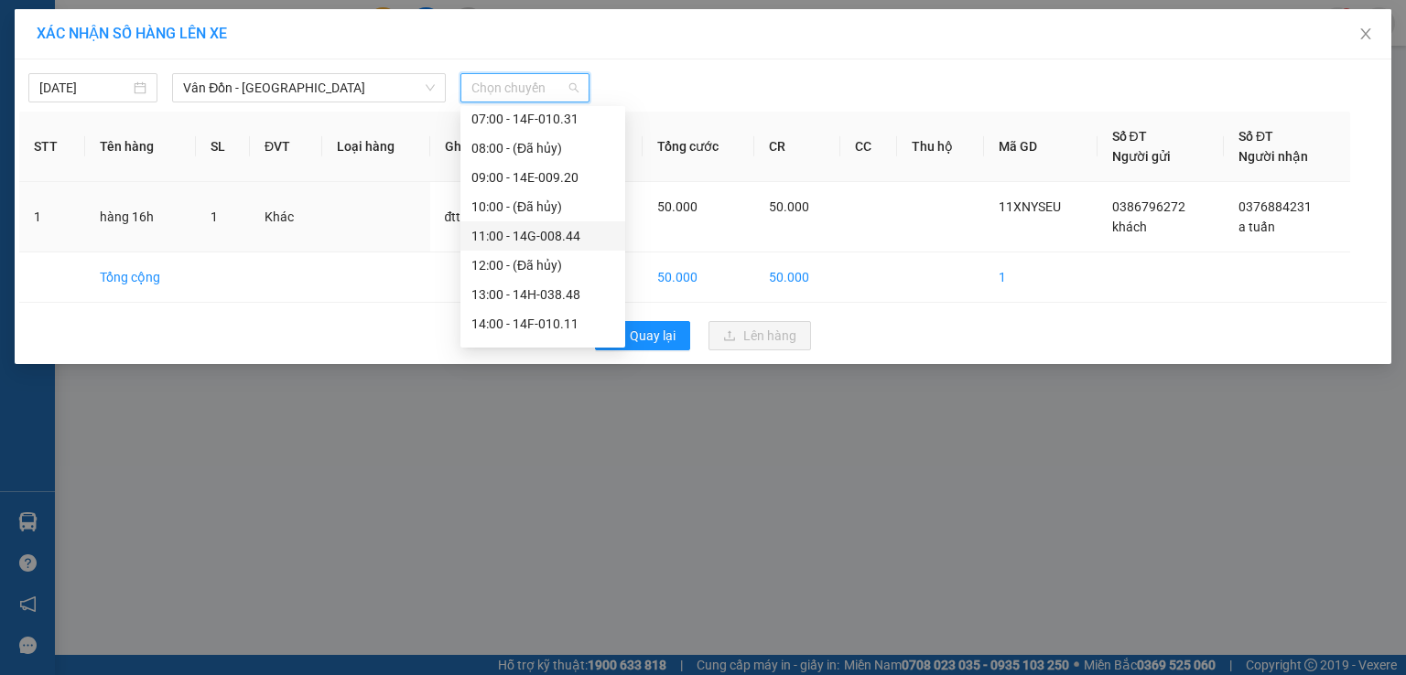
scroll to position [264, 0]
click at [513, 268] on div "16:00 - 14F-010.05" at bounding box center [542, 271] width 143 height 20
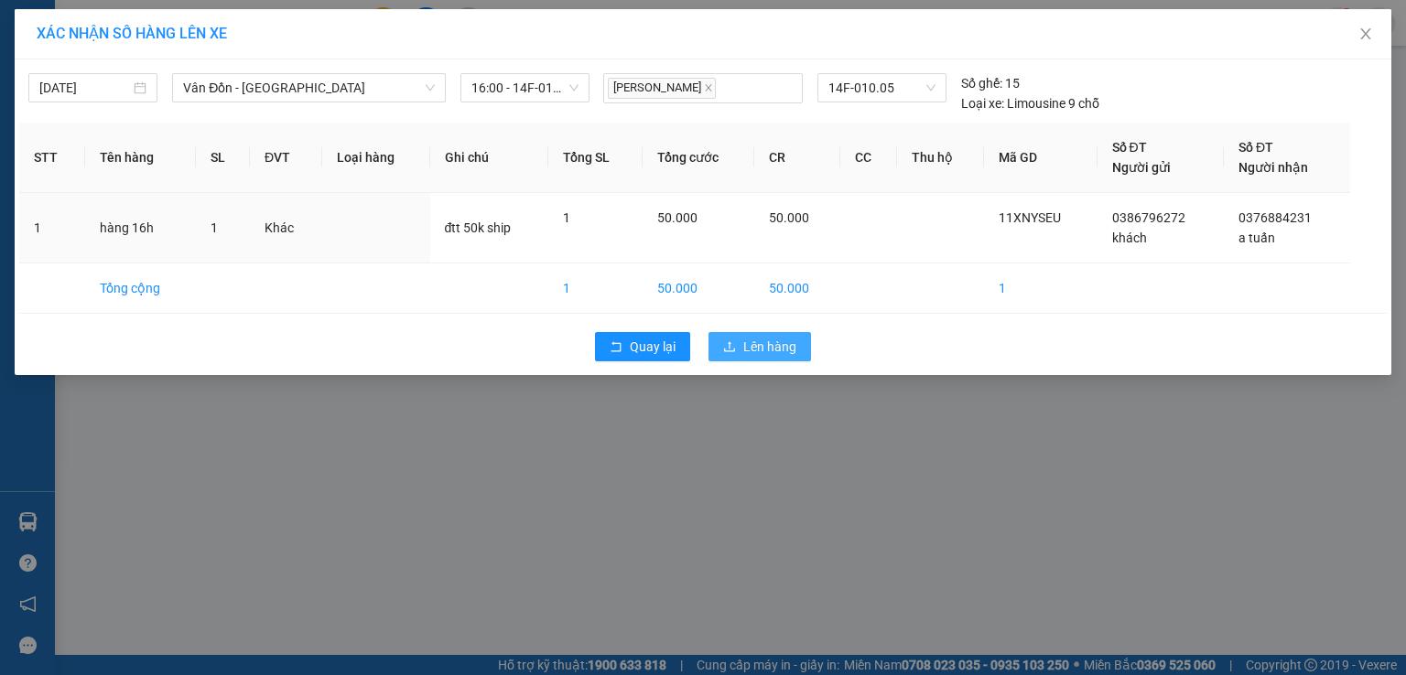
click at [758, 356] on button "Lên hàng" at bounding box center [759, 346] width 103 height 29
